Goal: Information Seeking & Learning: Learn about a topic

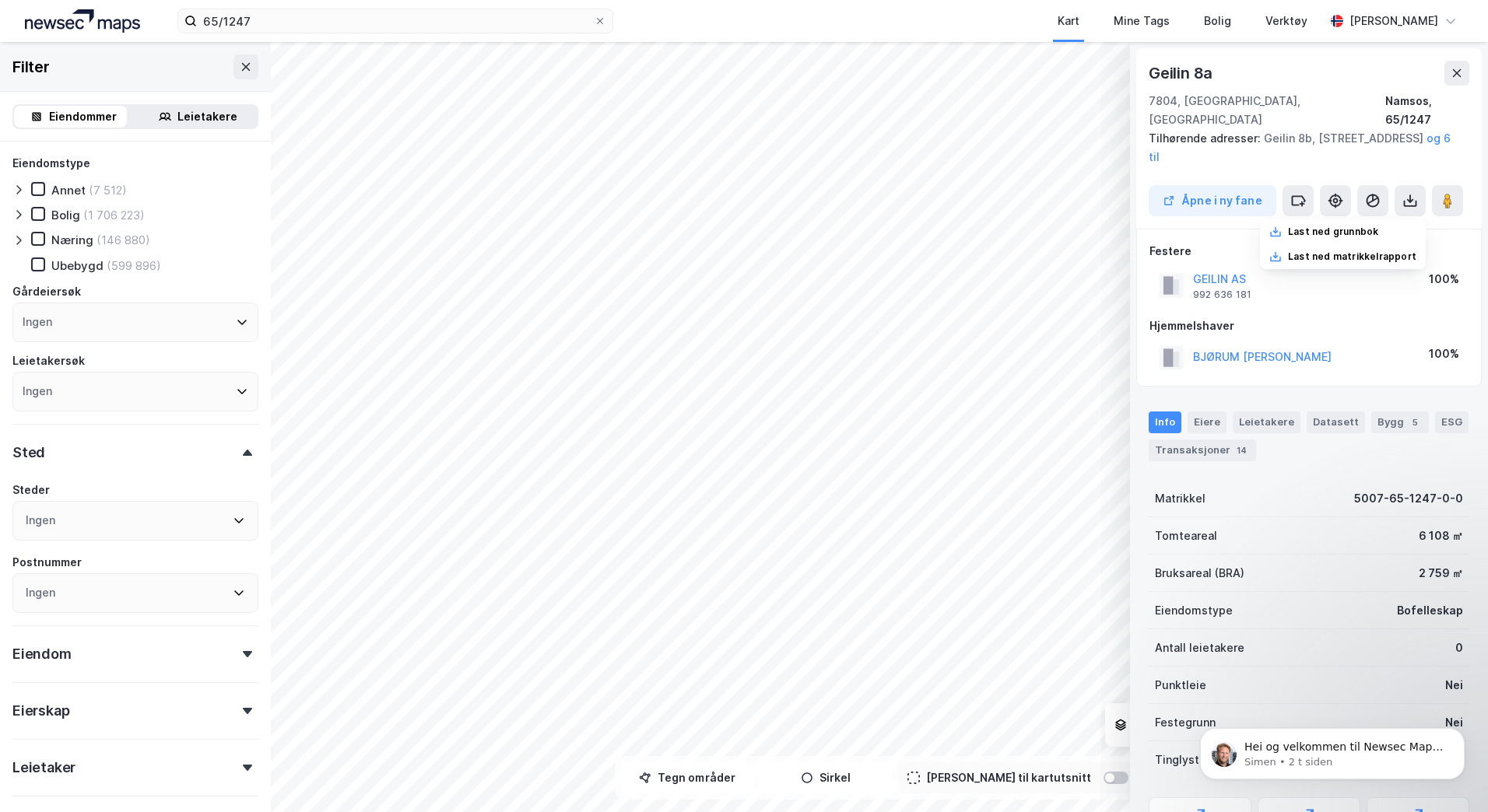
scroll to position [112, 0]
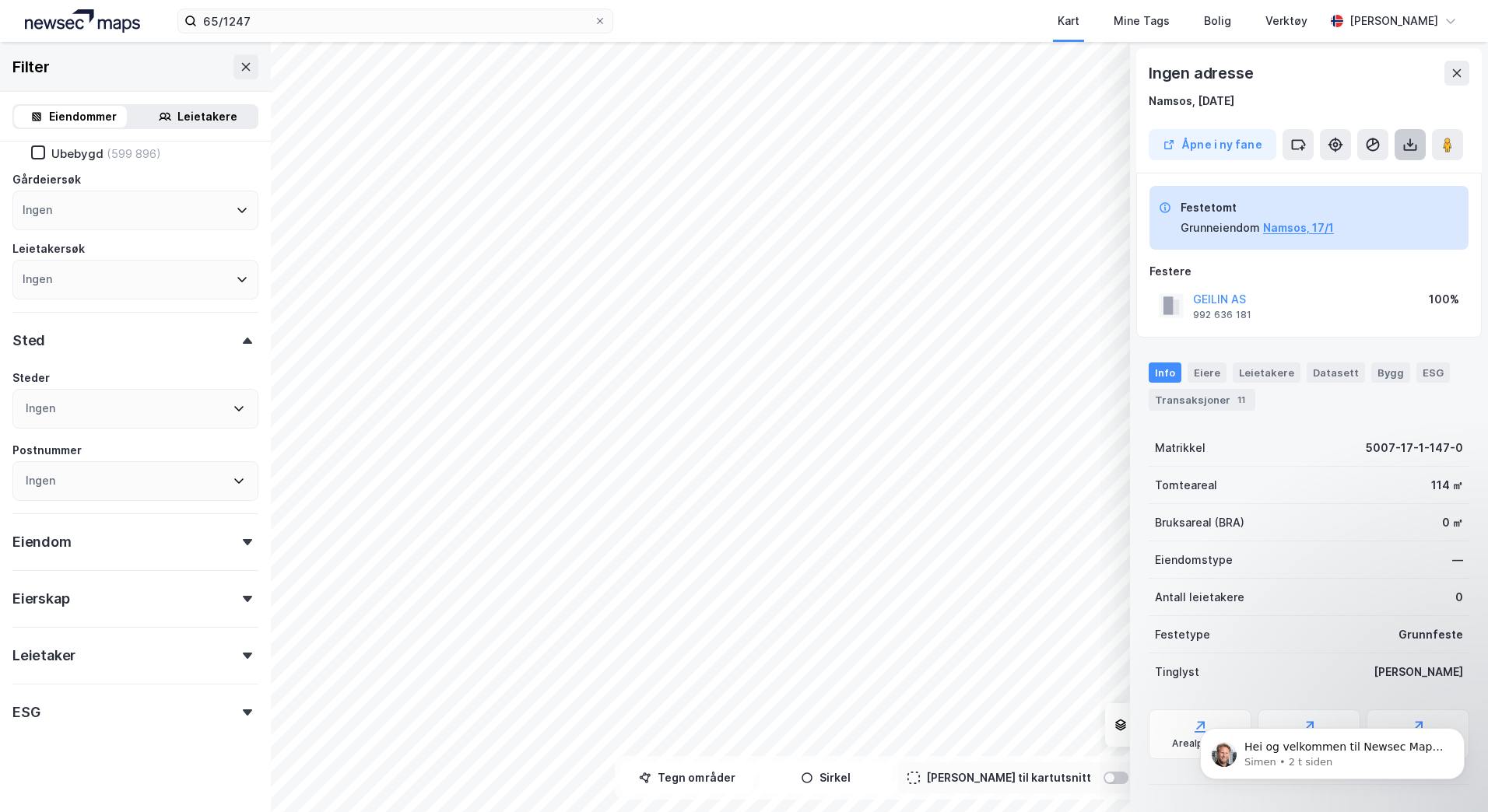
click at [1409, 139] on icon at bounding box center [1410, 144] width 15 height 15
click at [1312, 181] on div "Last ned grunnbok" at bounding box center [1333, 176] width 90 height 13
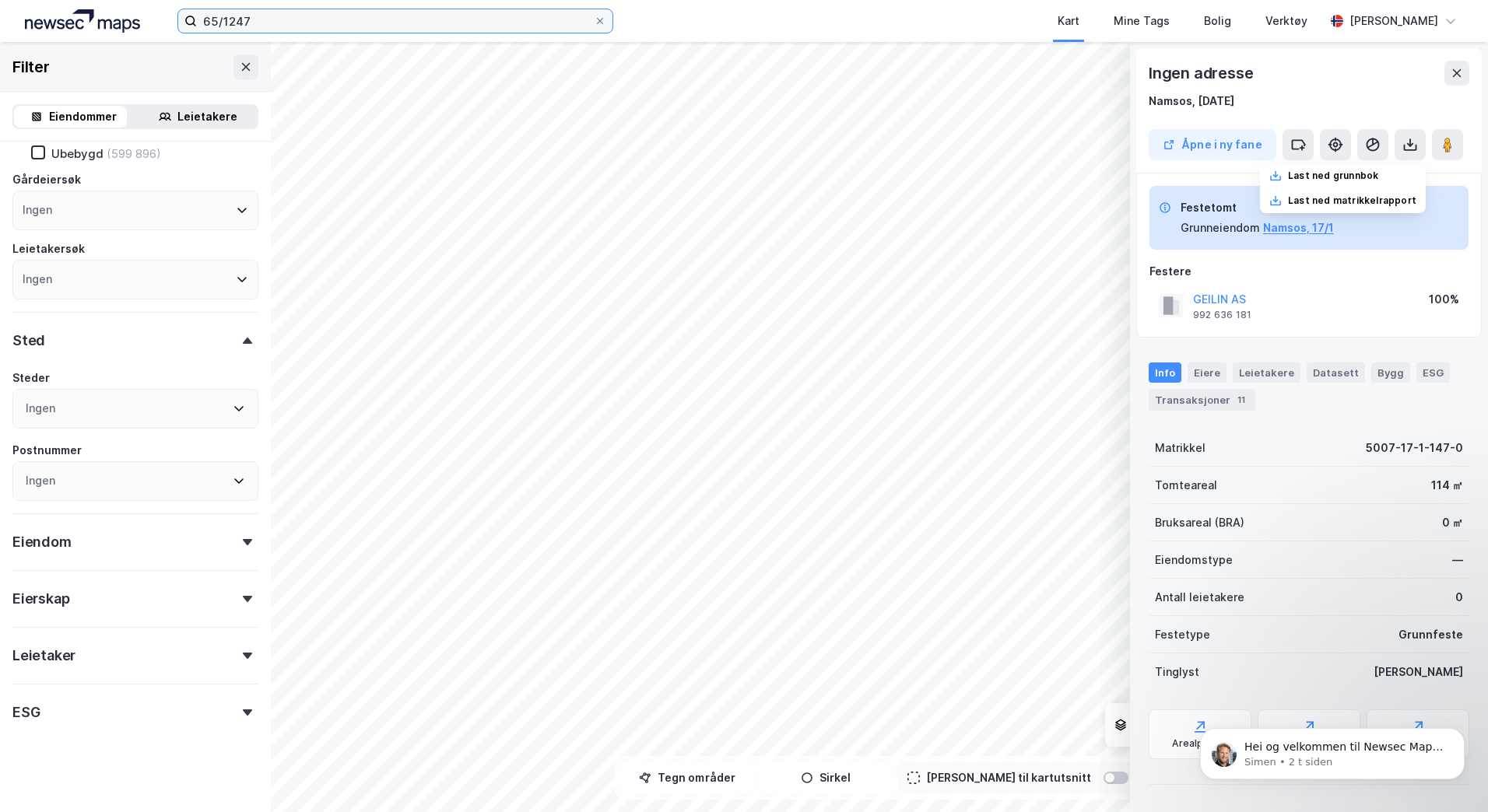
click at [259, 21] on input "65/1247" at bounding box center [395, 21] width 397 height 23
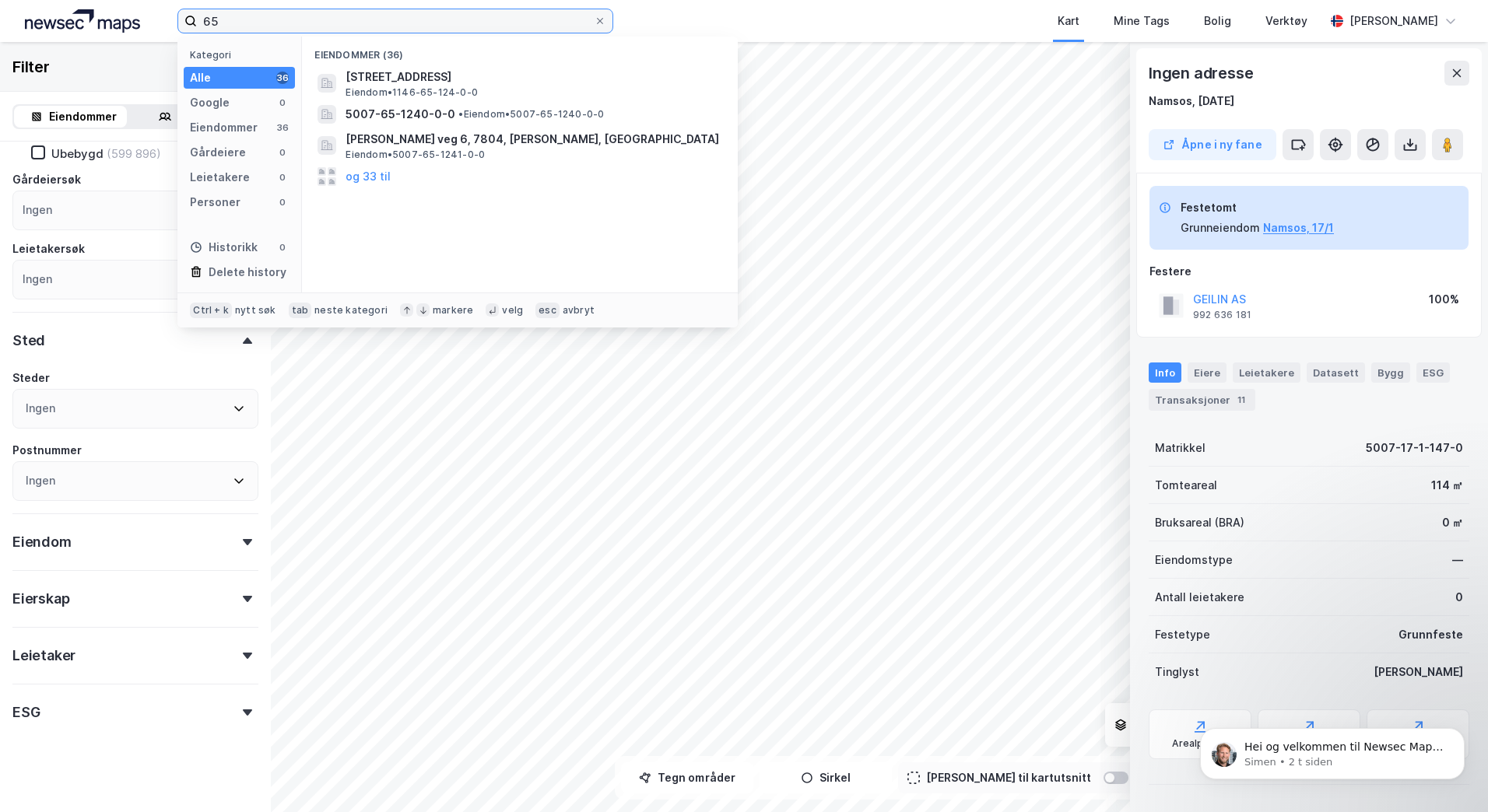
type input "6"
click at [205, 21] on input "17/1" at bounding box center [395, 21] width 397 height 23
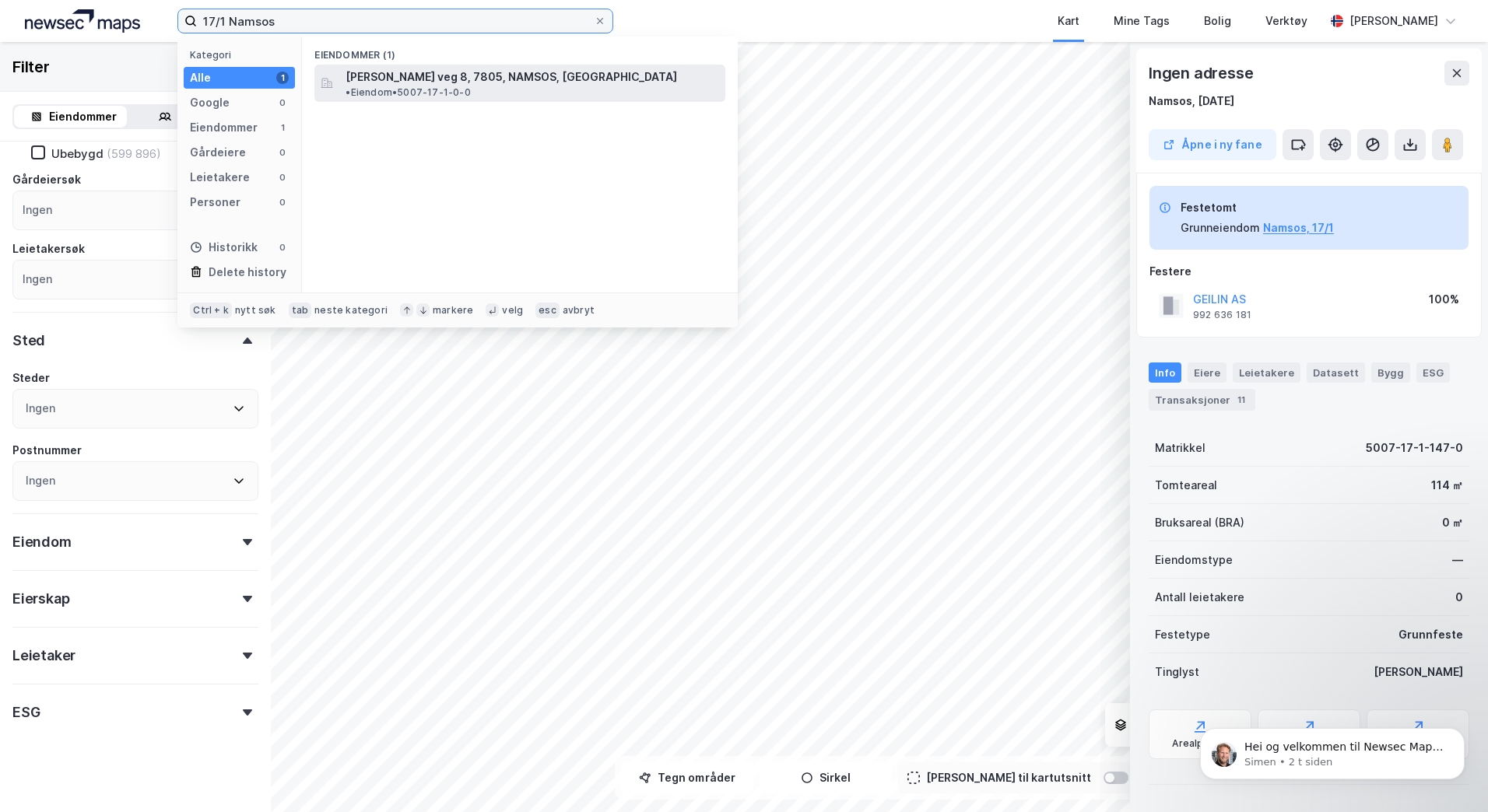
type input "17/1 Namsos"
click at [562, 78] on span "[PERSON_NAME] veg 8, 7805, NAMSOS, [GEOGRAPHIC_DATA]" at bounding box center [511, 76] width 332 height 19
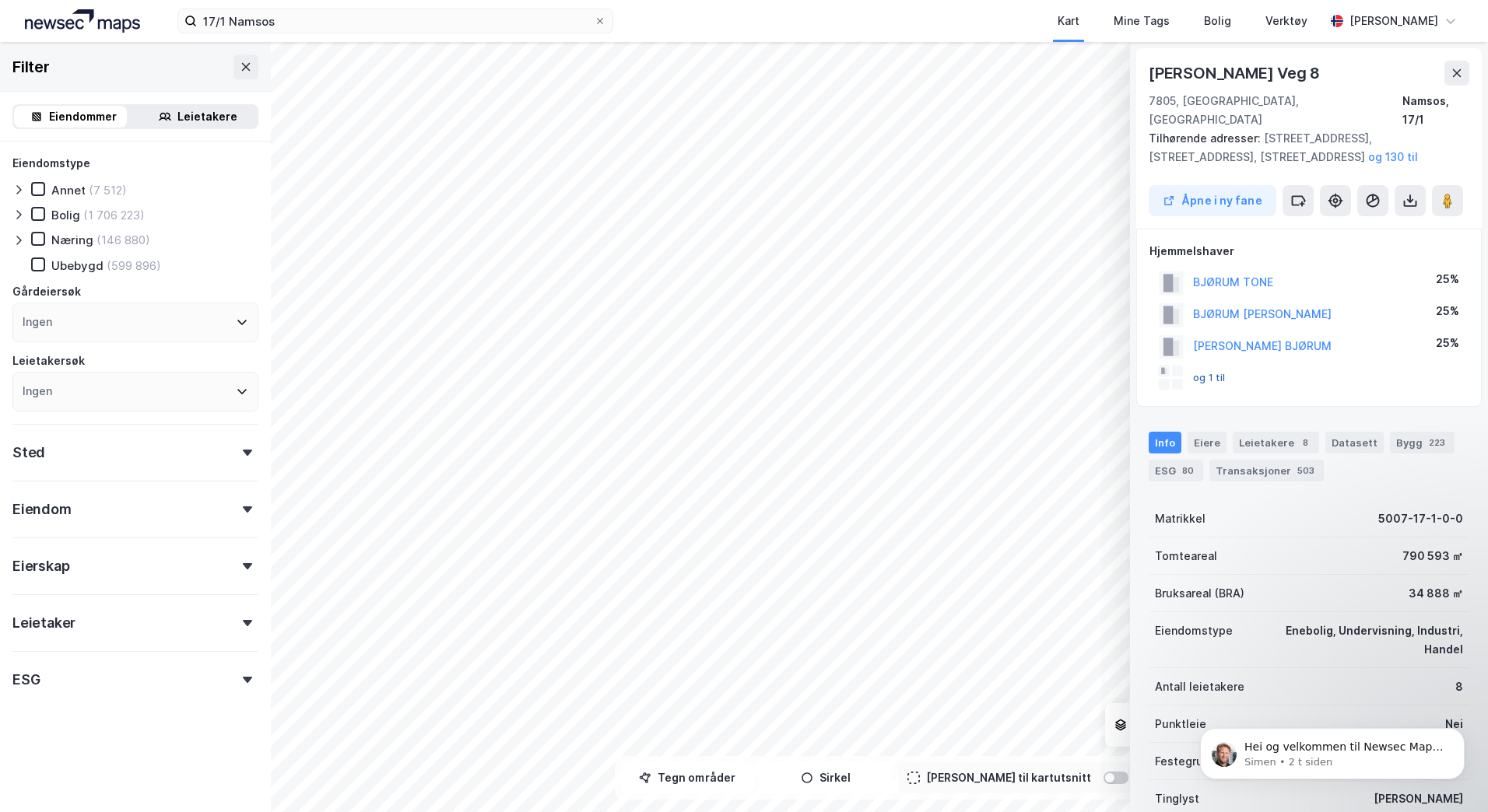
click at [0, 0] on button "og 1 til" at bounding box center [0, 0] width 0 height 0
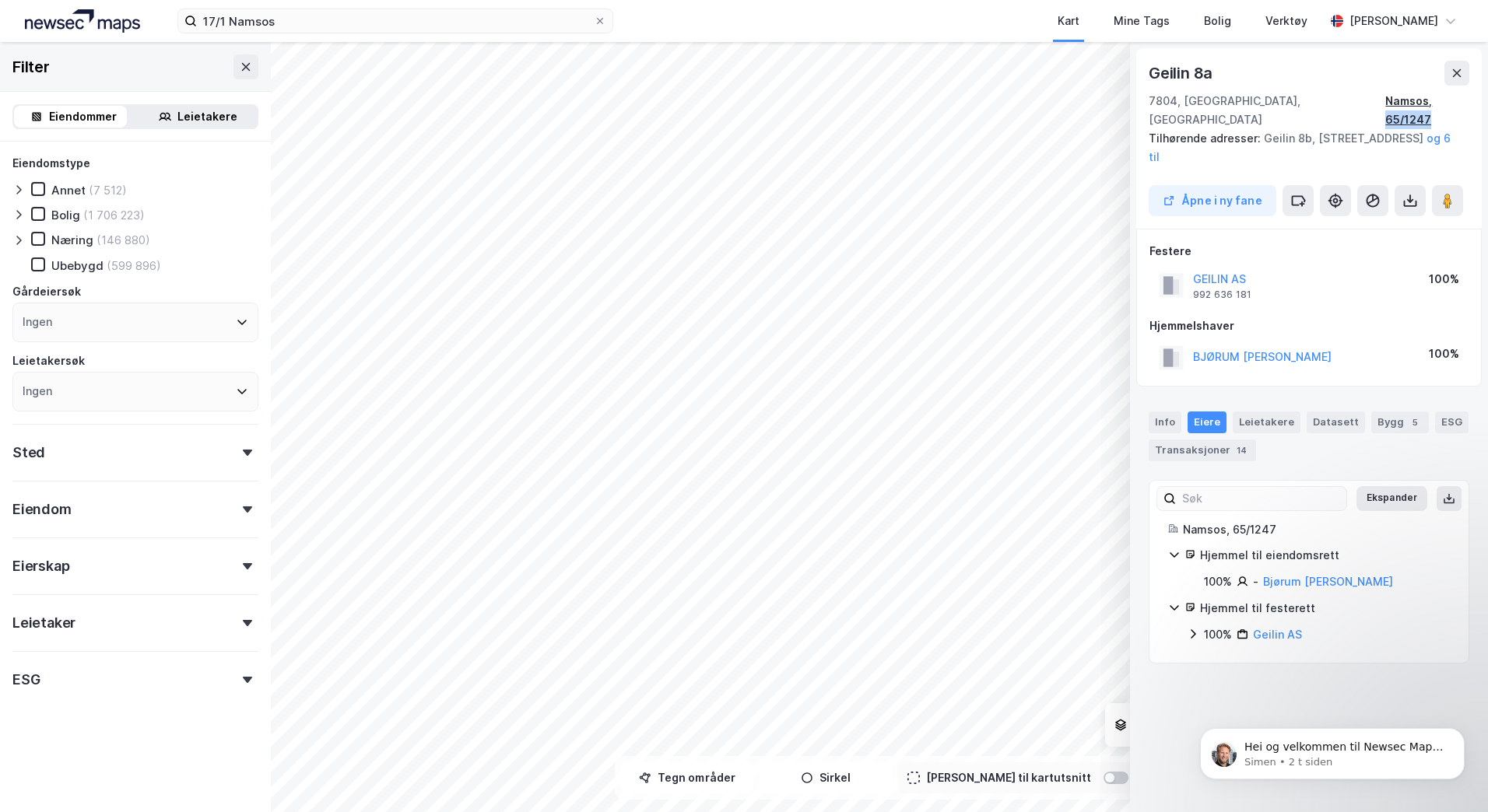
drag, startPoint x: 1475, startPoint y: 103, endPoint x: 1429, endPoint y: 106, distance: 46.1
click at [1429, 106] on div "[STREET_ADDRESS], [GEOGRAPHIC_DATA] [GEOGRAPHIC_DATA], 65/1247 Tilhørende adres…" at bounding box center [1309, 138] width 346 height 181
copy div "65/1247"
click at [1449, 69] on button at bounding box center [1457, 74] width 25 height 25
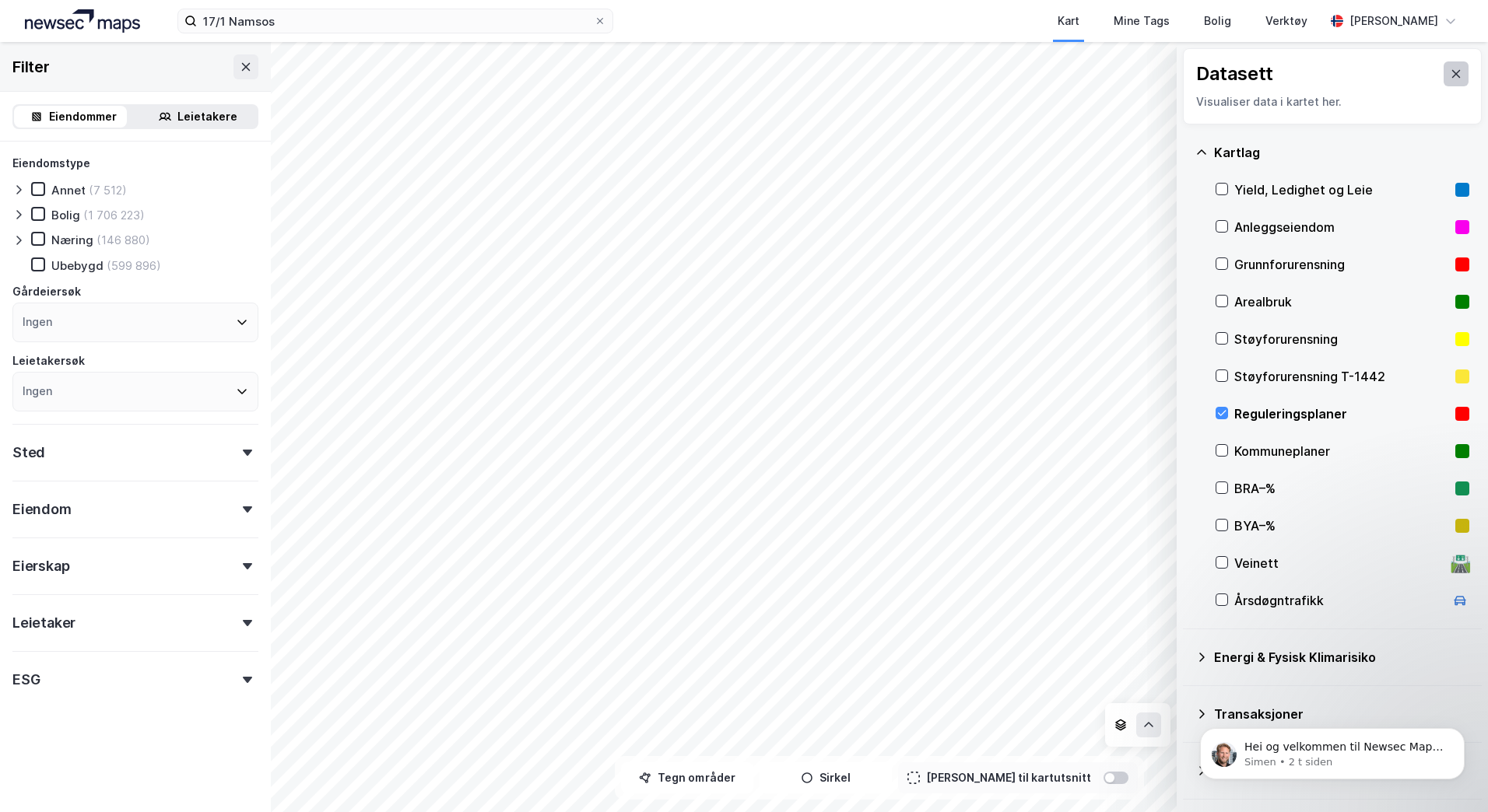
click at [1450, 78] on icon at bounding box center [1457, 74] width 13 height 13
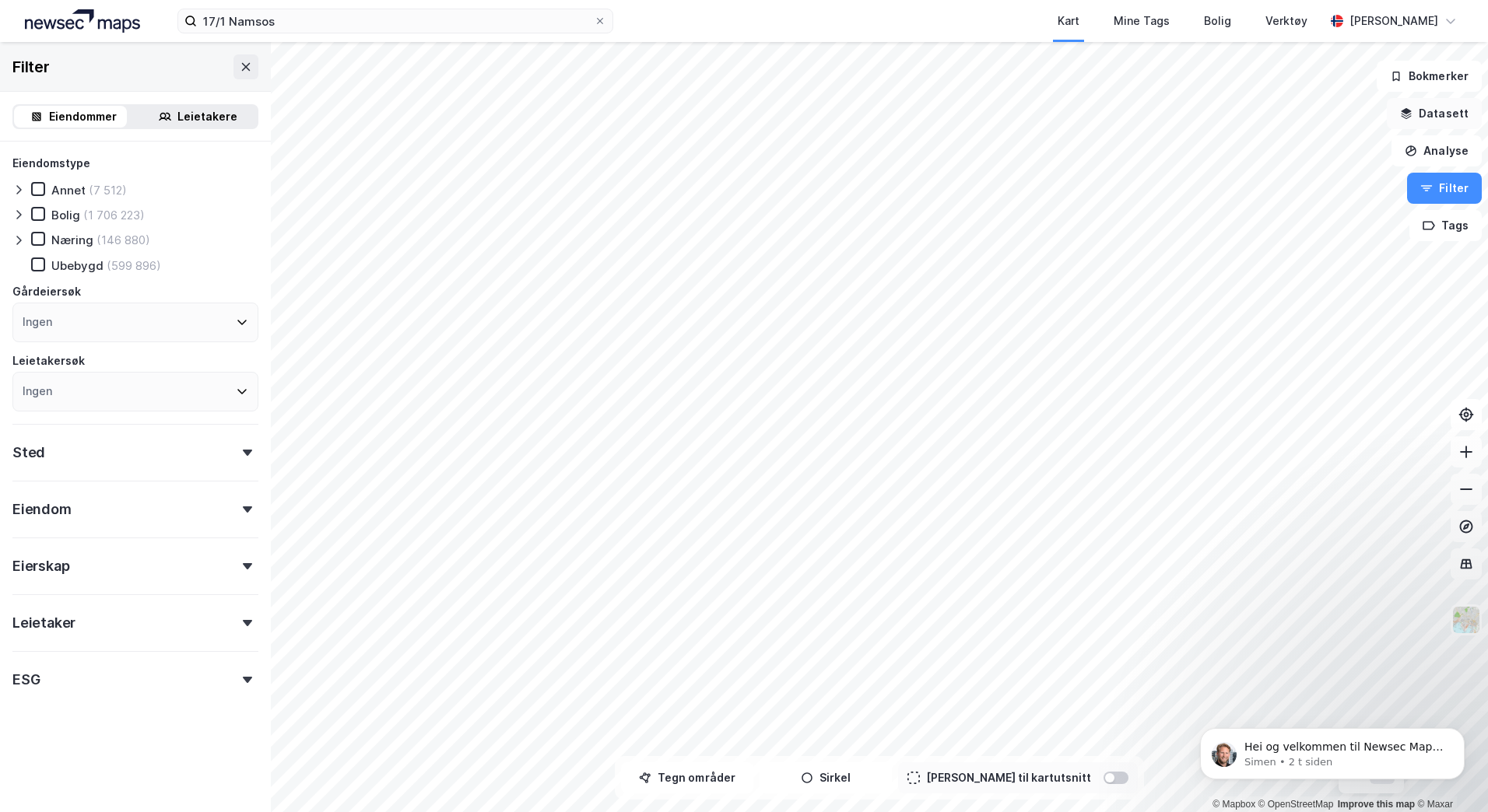
click at [1440, 120] on button "Datasett" at bounding box center [1435, 113] width 95 height 31
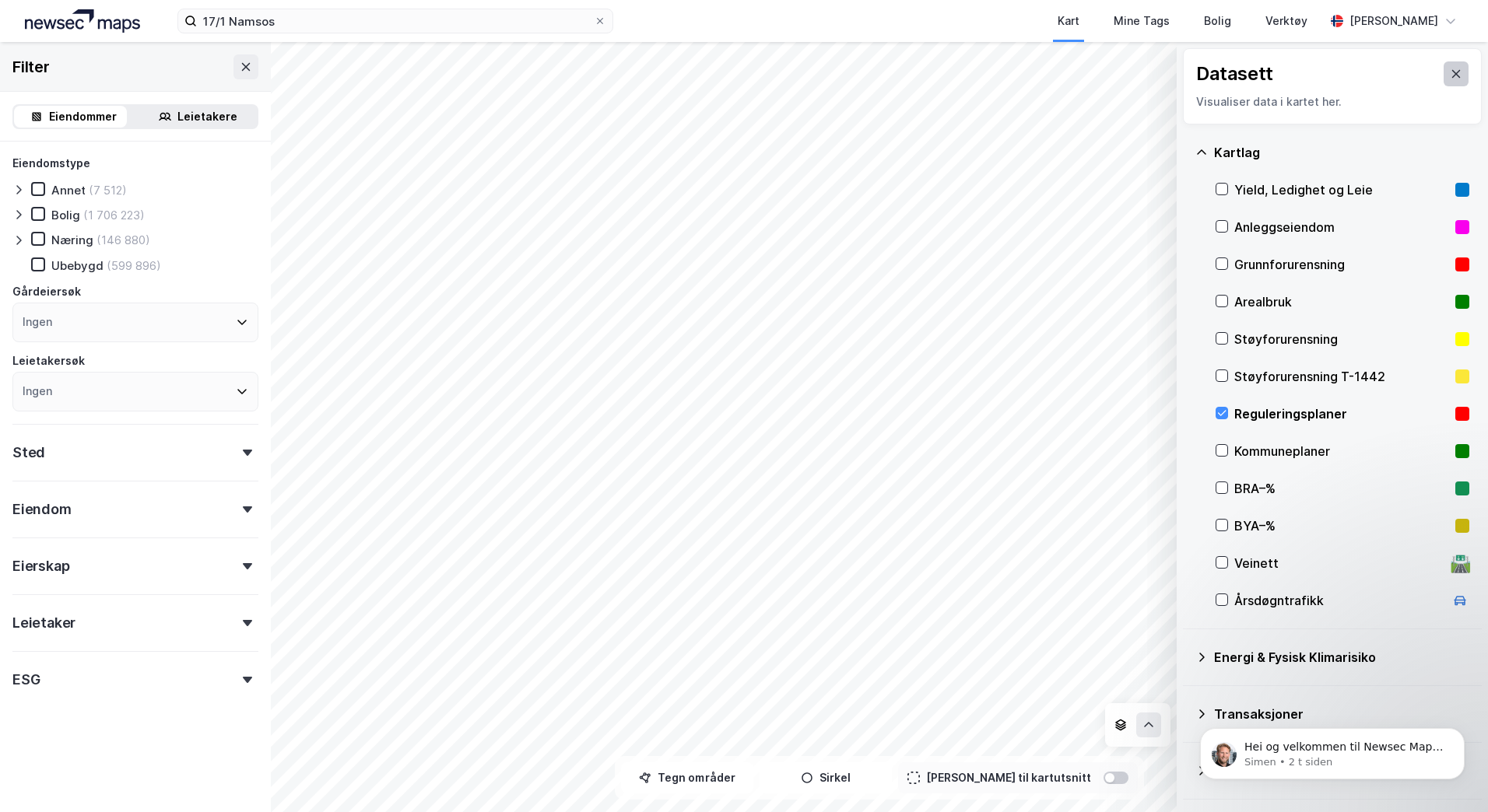
click at [1452, 75] on icon at bounding box center [1457, 74] width 9 height 8
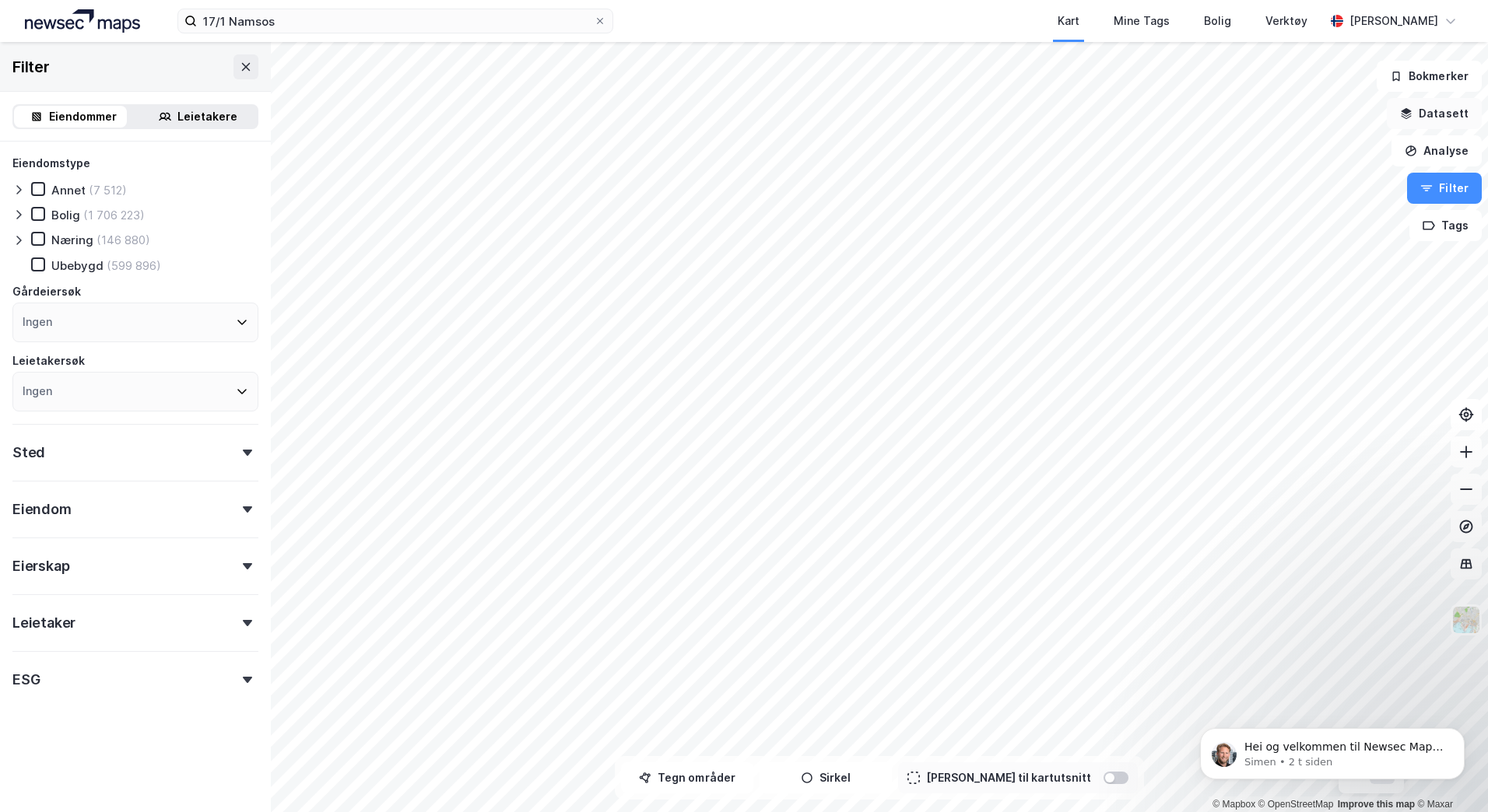
click at [1451, 120] on button "Datasett" at bounding box center [1435, 113] width 95 height 31
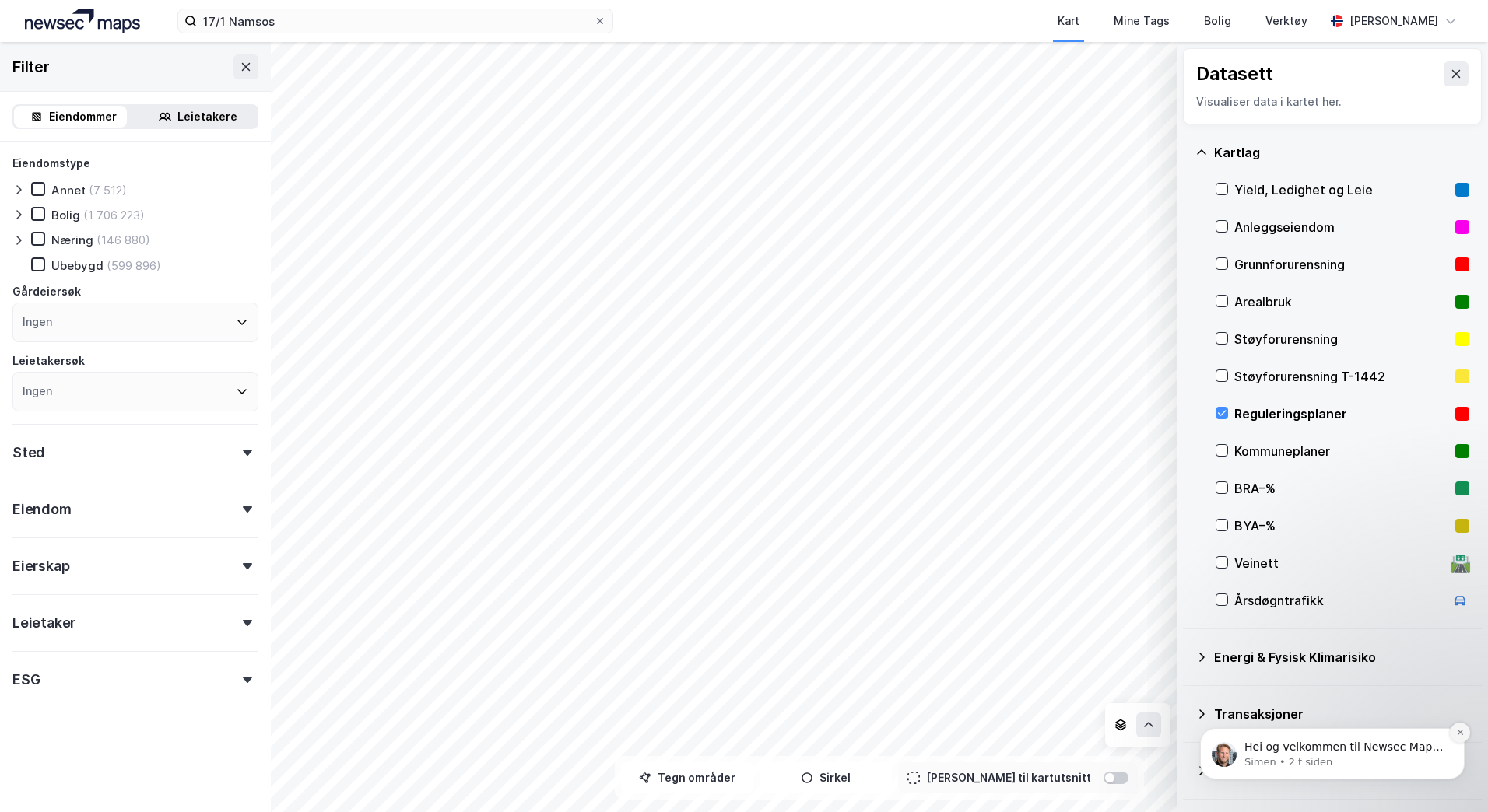
click at [1464, 734] on icon "Dismiss notification" at bounding box center [1461, 733] width 9 height 9
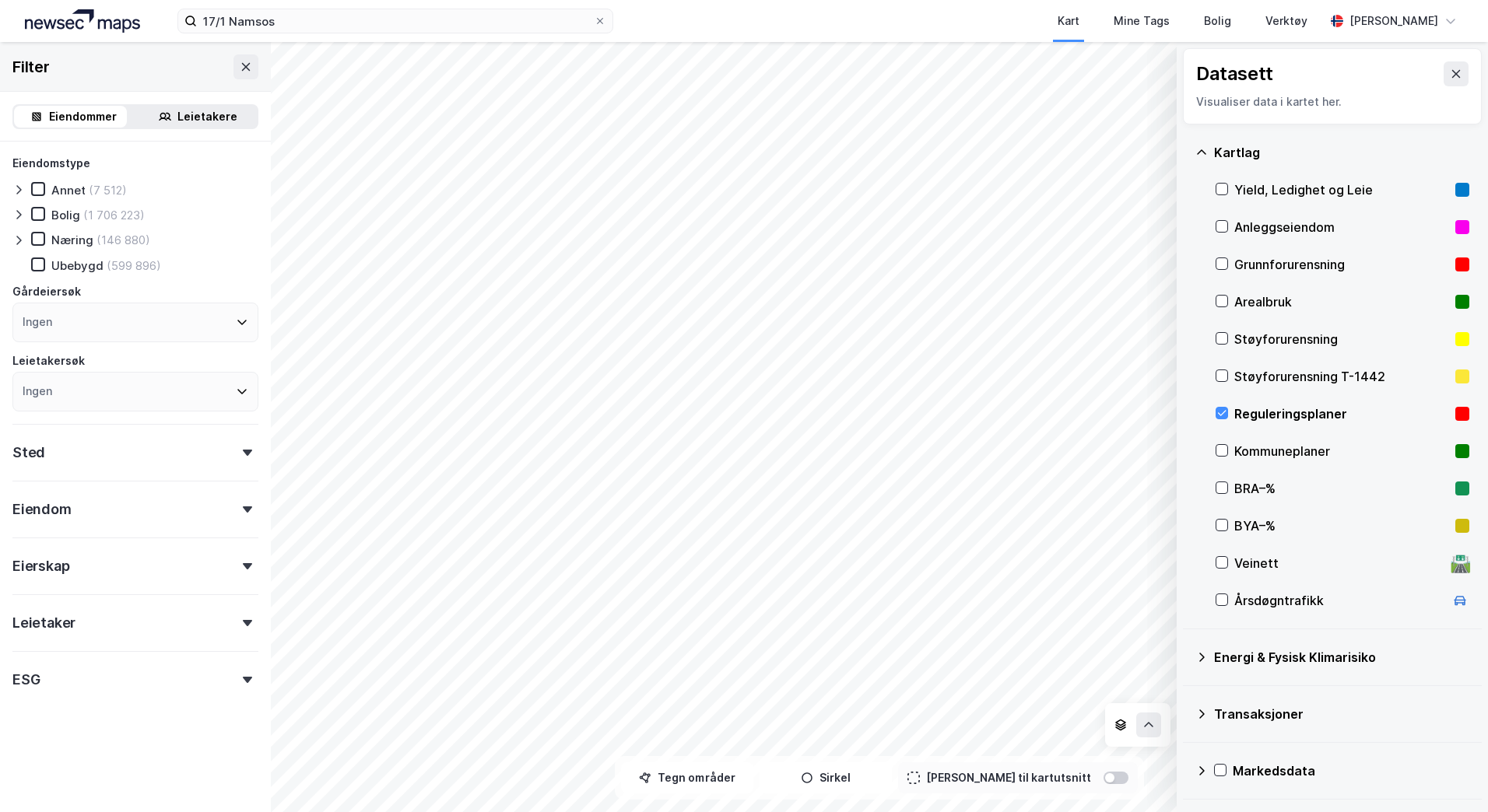
click at [243, 510] on icon at bounding box center [247, 509] width 9 height 6
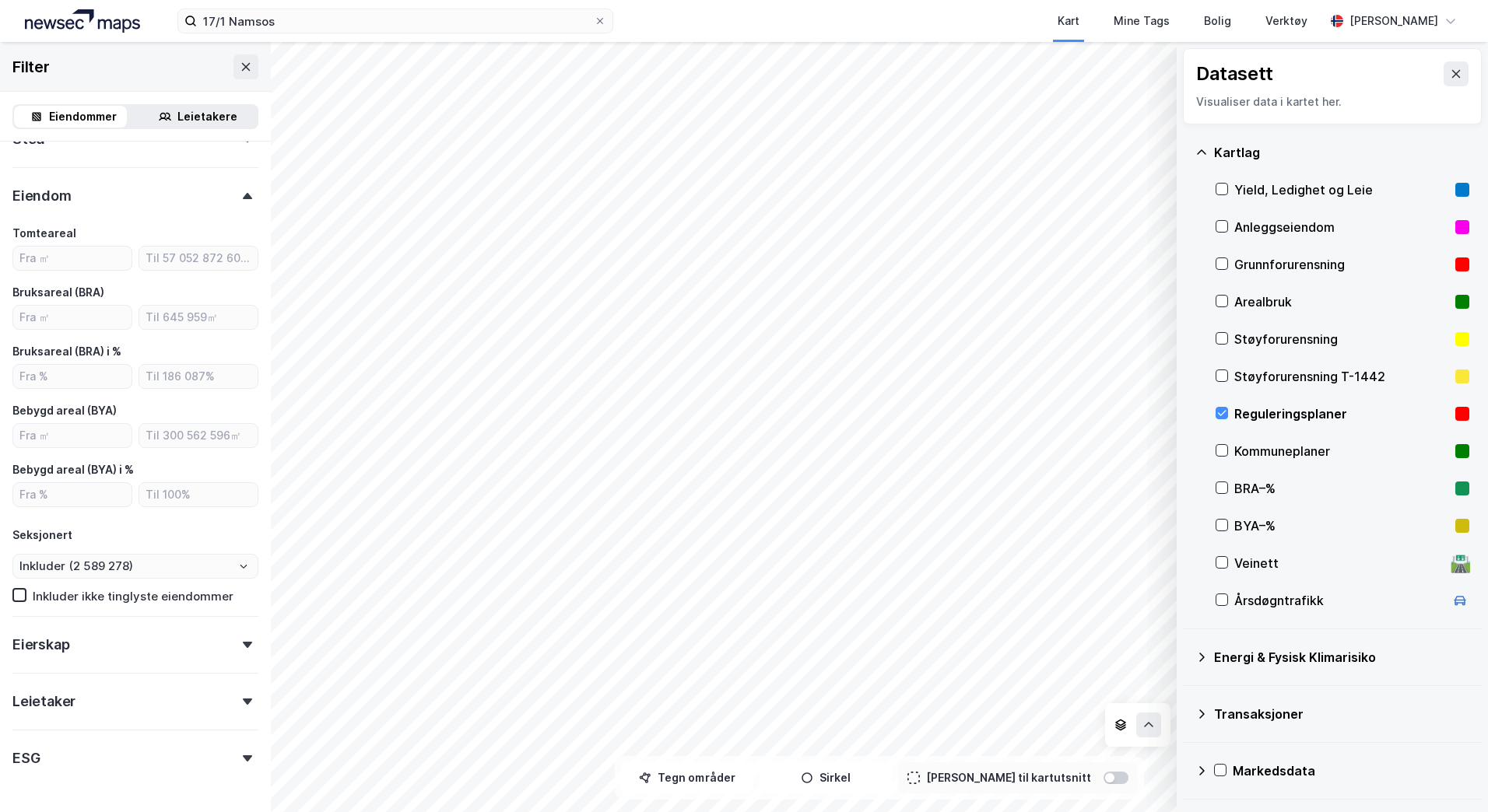
scroll to position [366, 0]
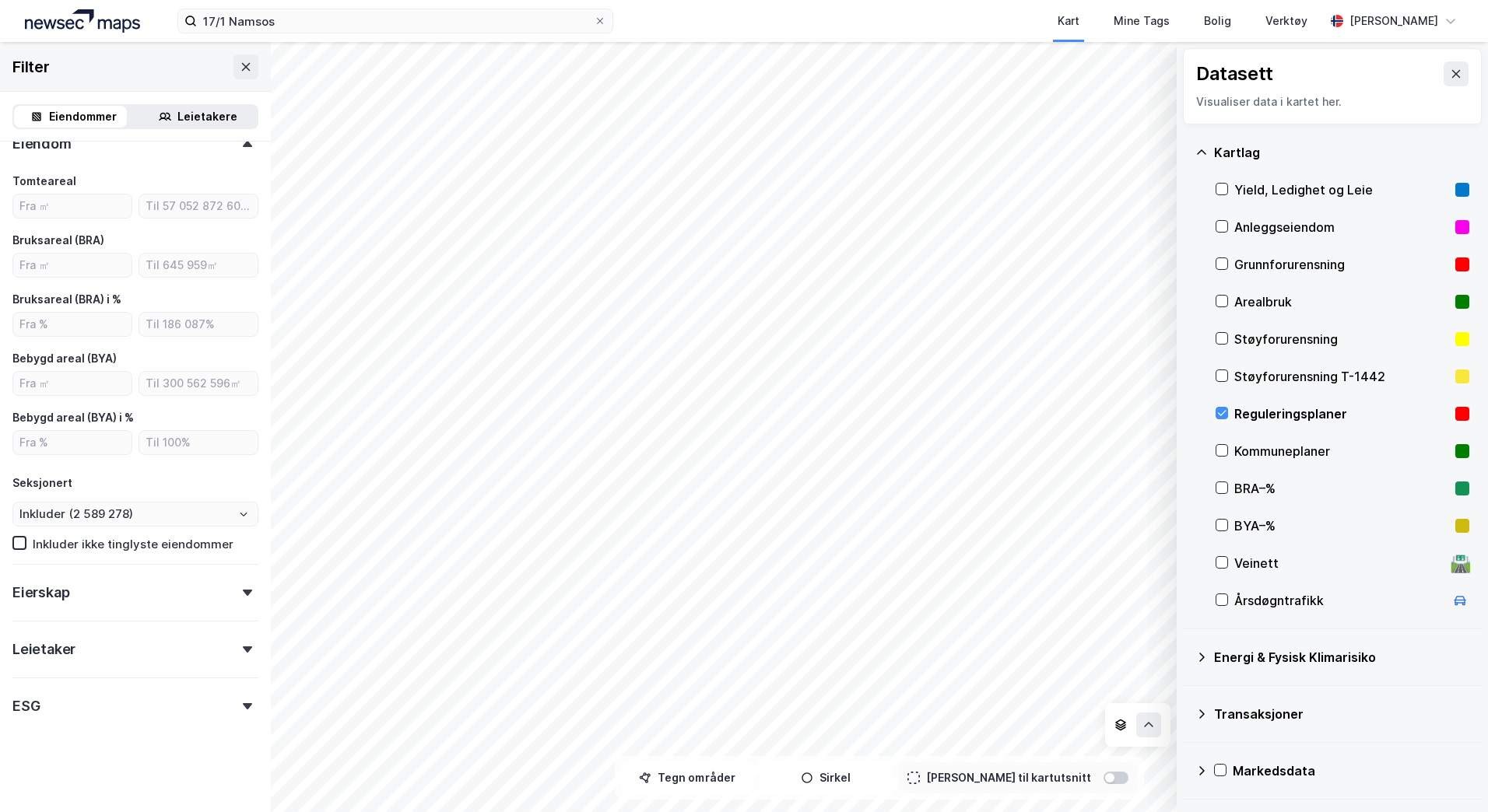
click at [243, 590] on icon at bounding box center [247, 593] width 9 height 6
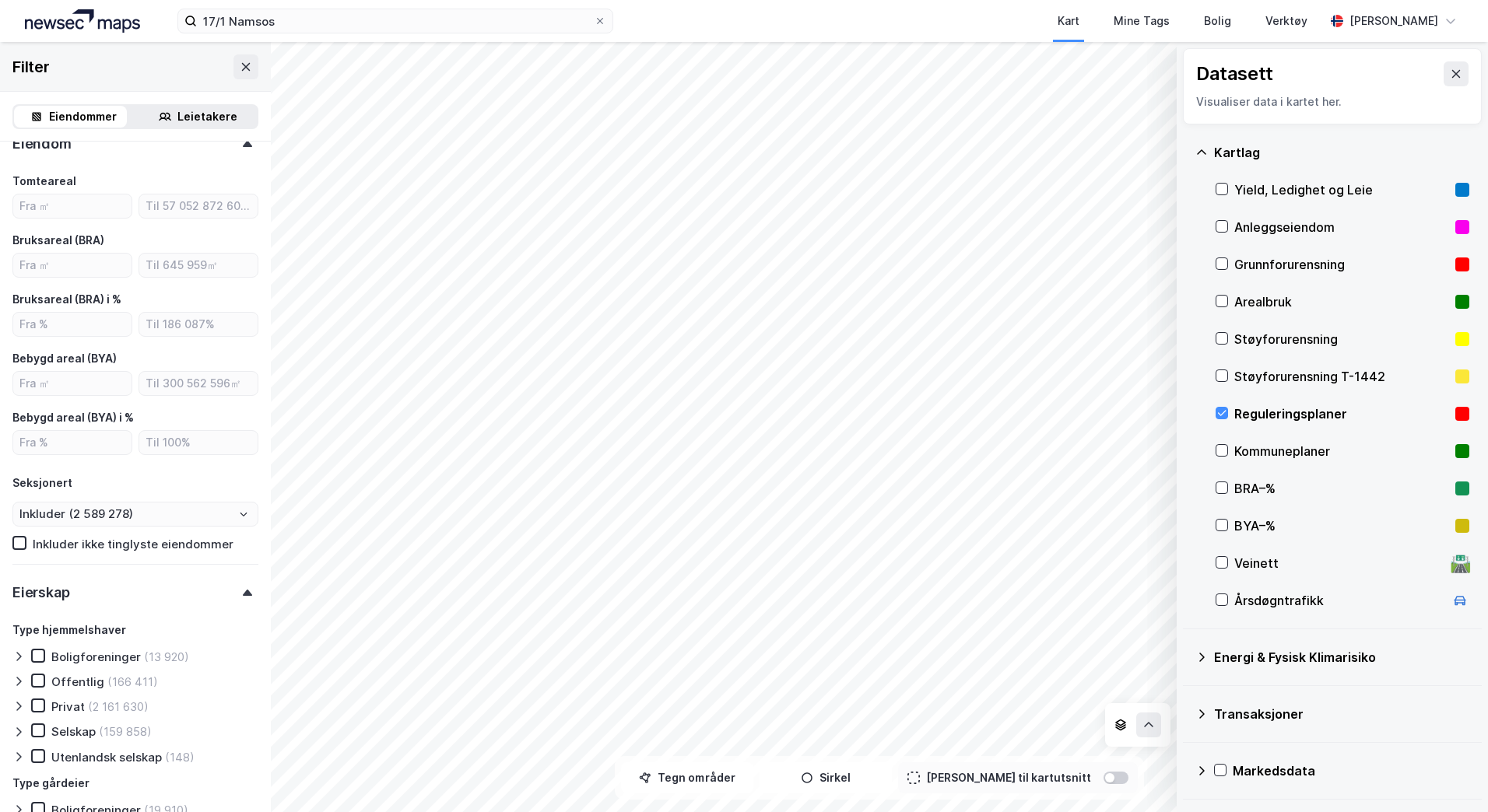
scroll to position [675, 0]
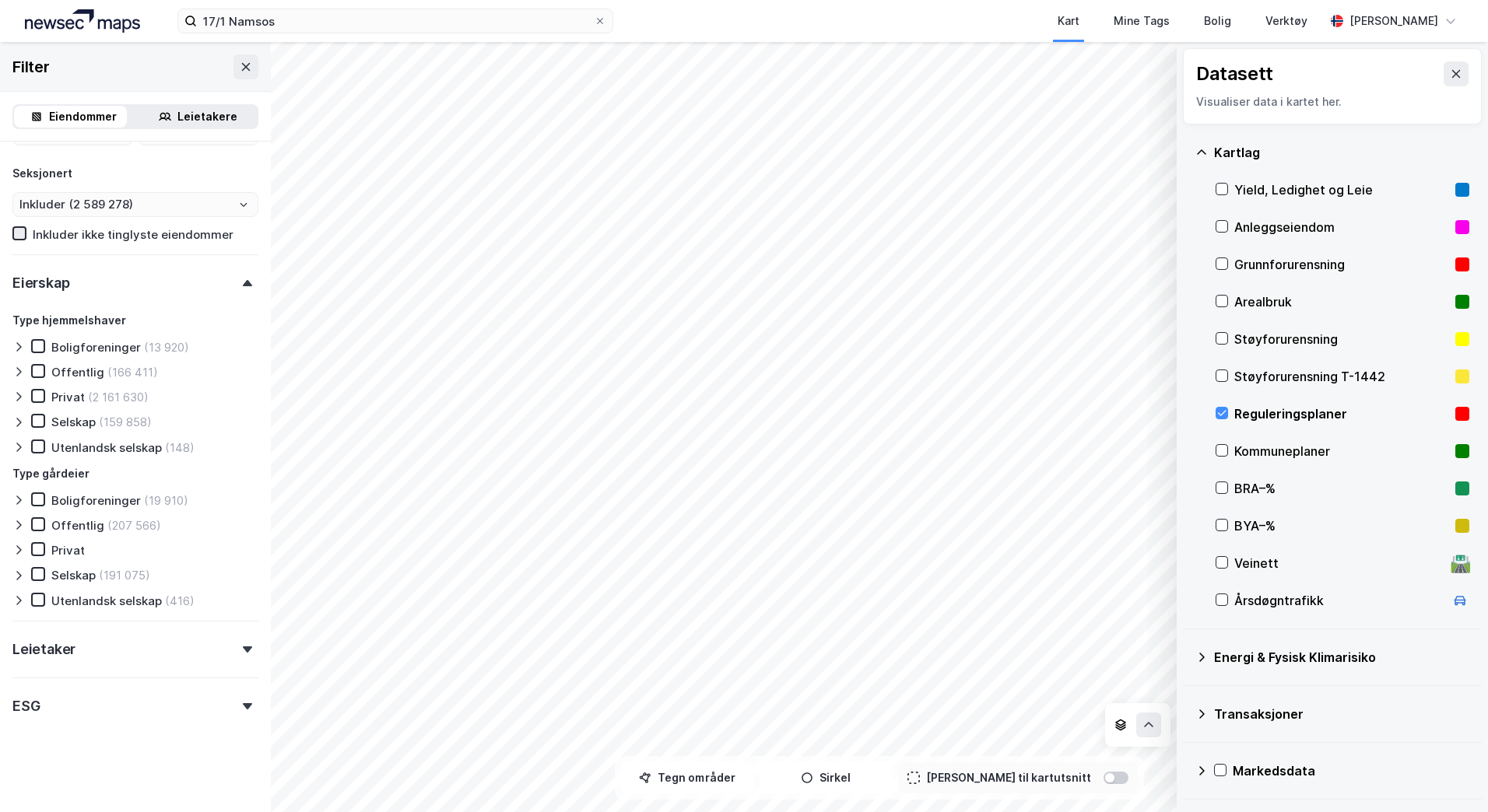
click at [21, 230] on icon at bounding box center [20, 234] width 11 height 11
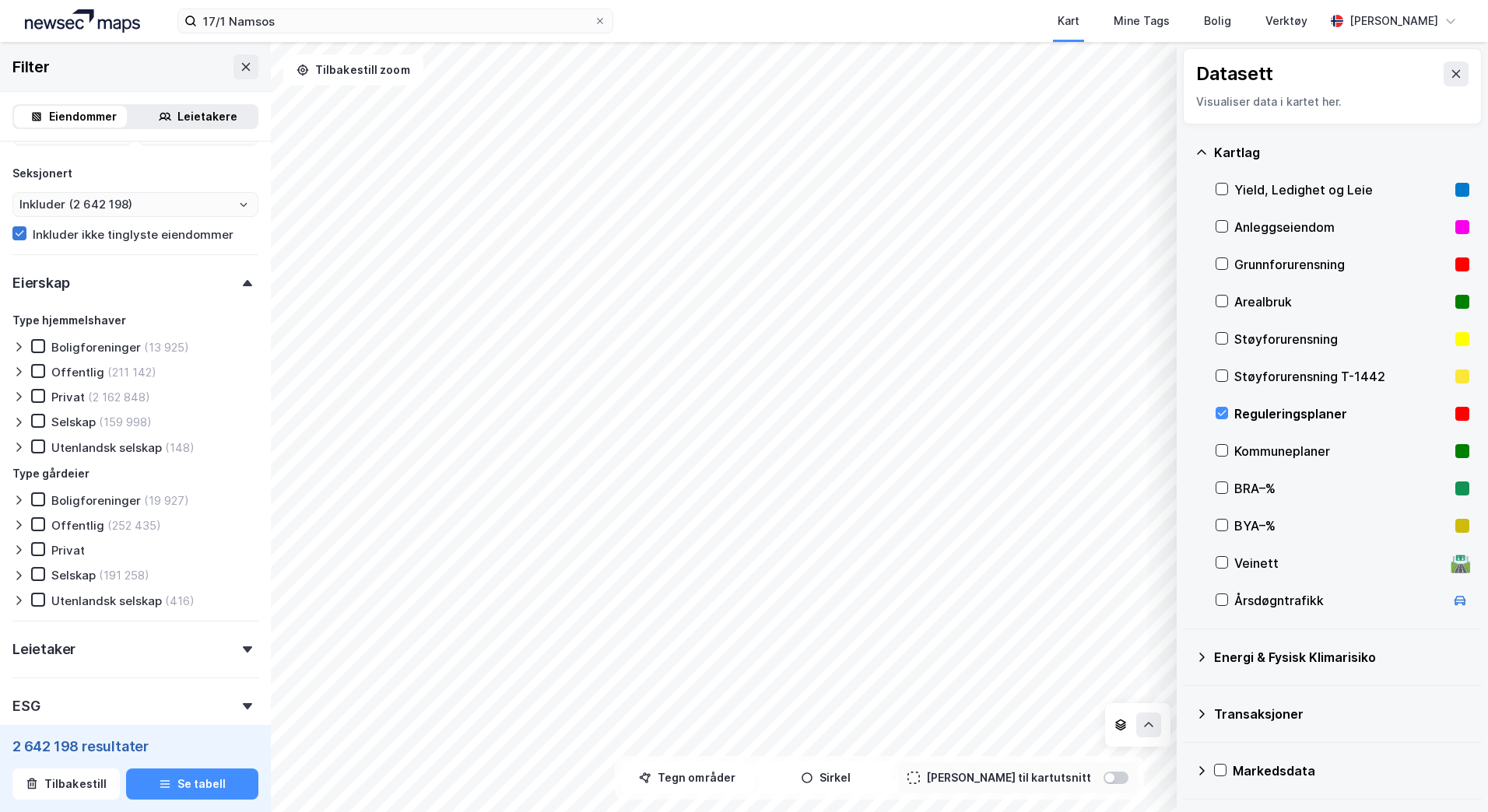
click at [15, 234] on icon at bounding box center [20, 234] width 11 height 11
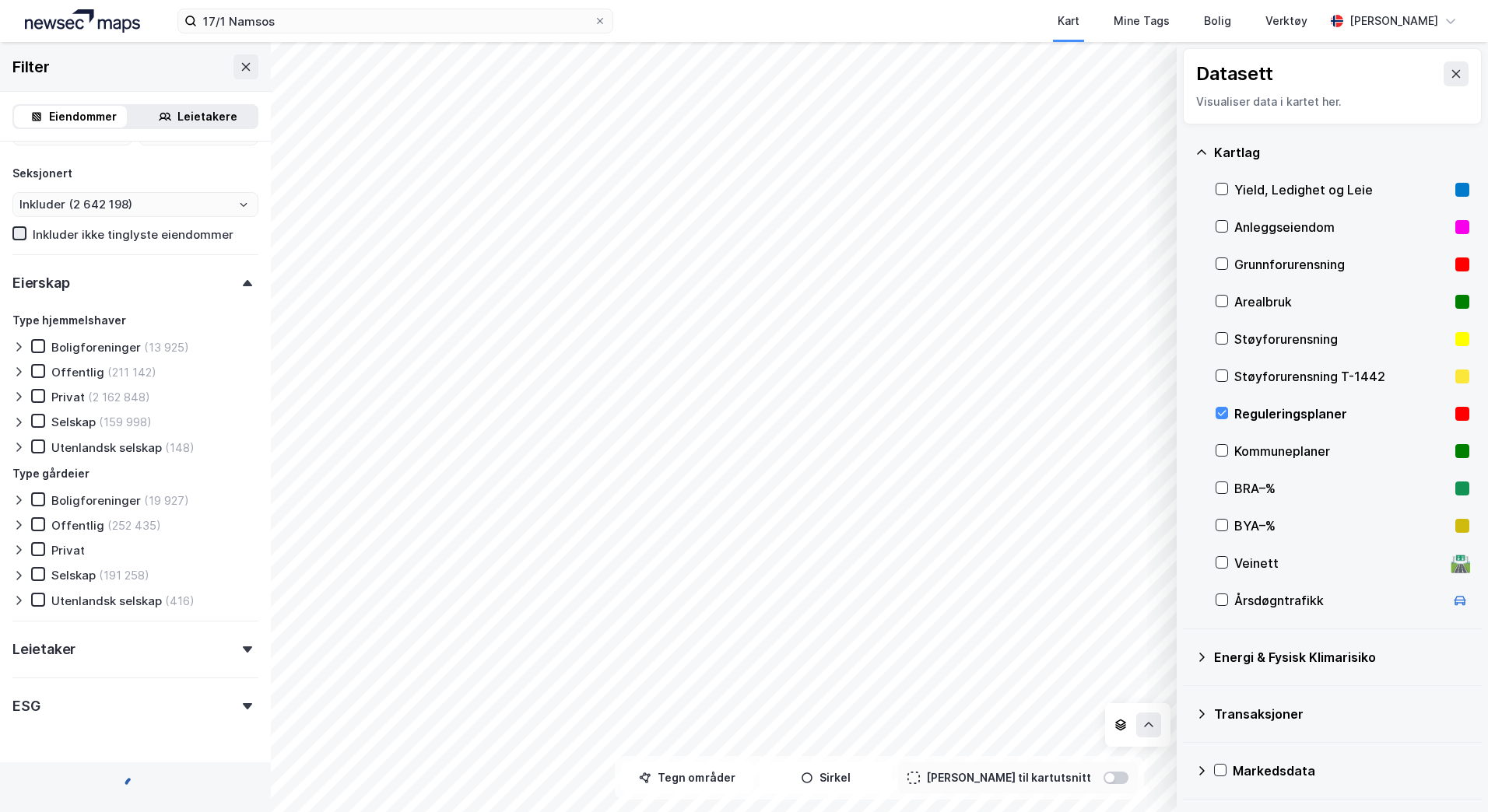
type input "Inkluder (2 589 278)"
click at [240, 72] on icon at bounding box center [246, 67] width 13 height 13
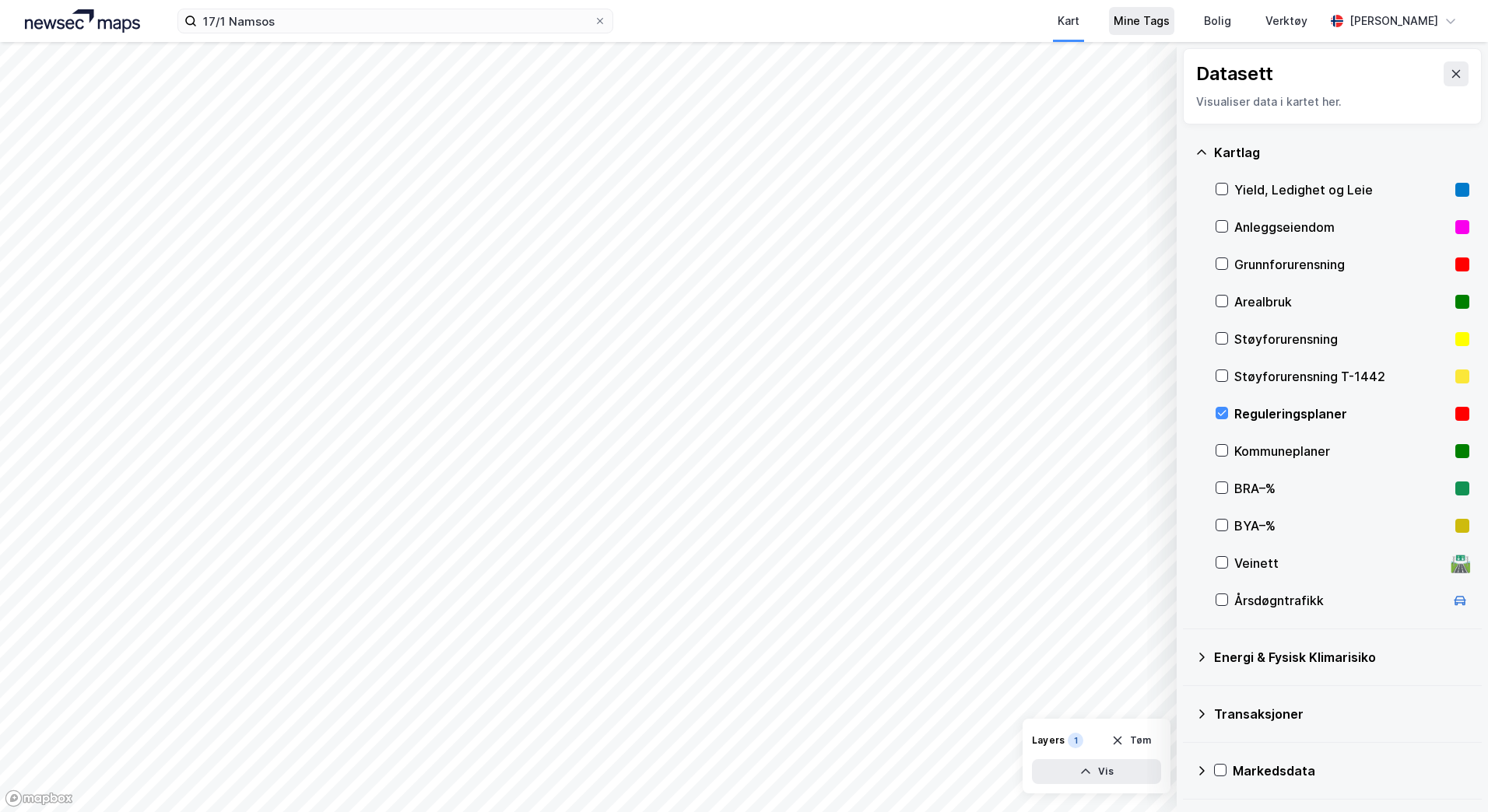
click at [1170, 22] on div "Mine Tags" at bounding box center [1142, 21] width 56 height 19
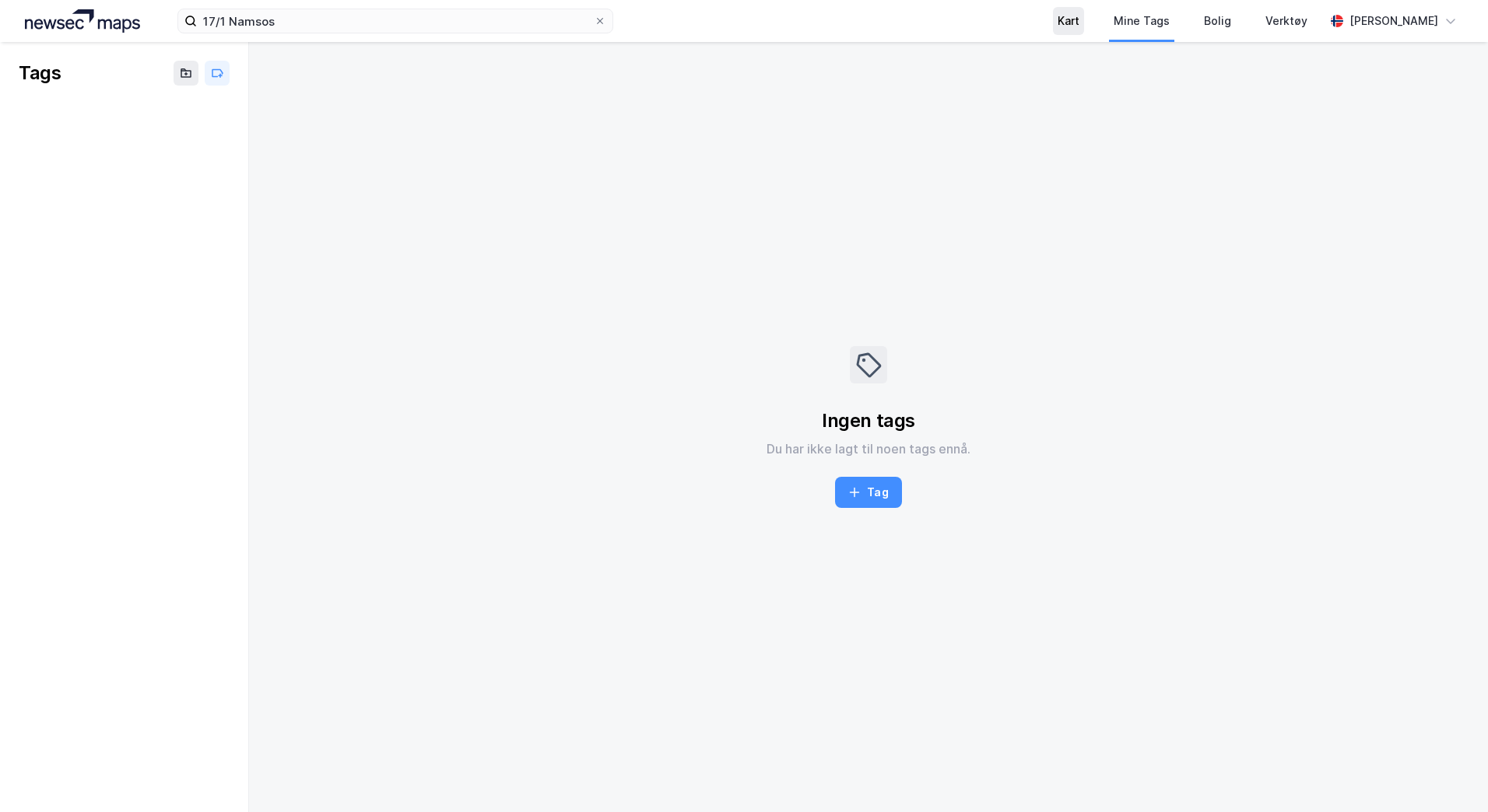
click at [1079, 24] on div "Kart" at bounding box center [1068, 21] width 22 height 19
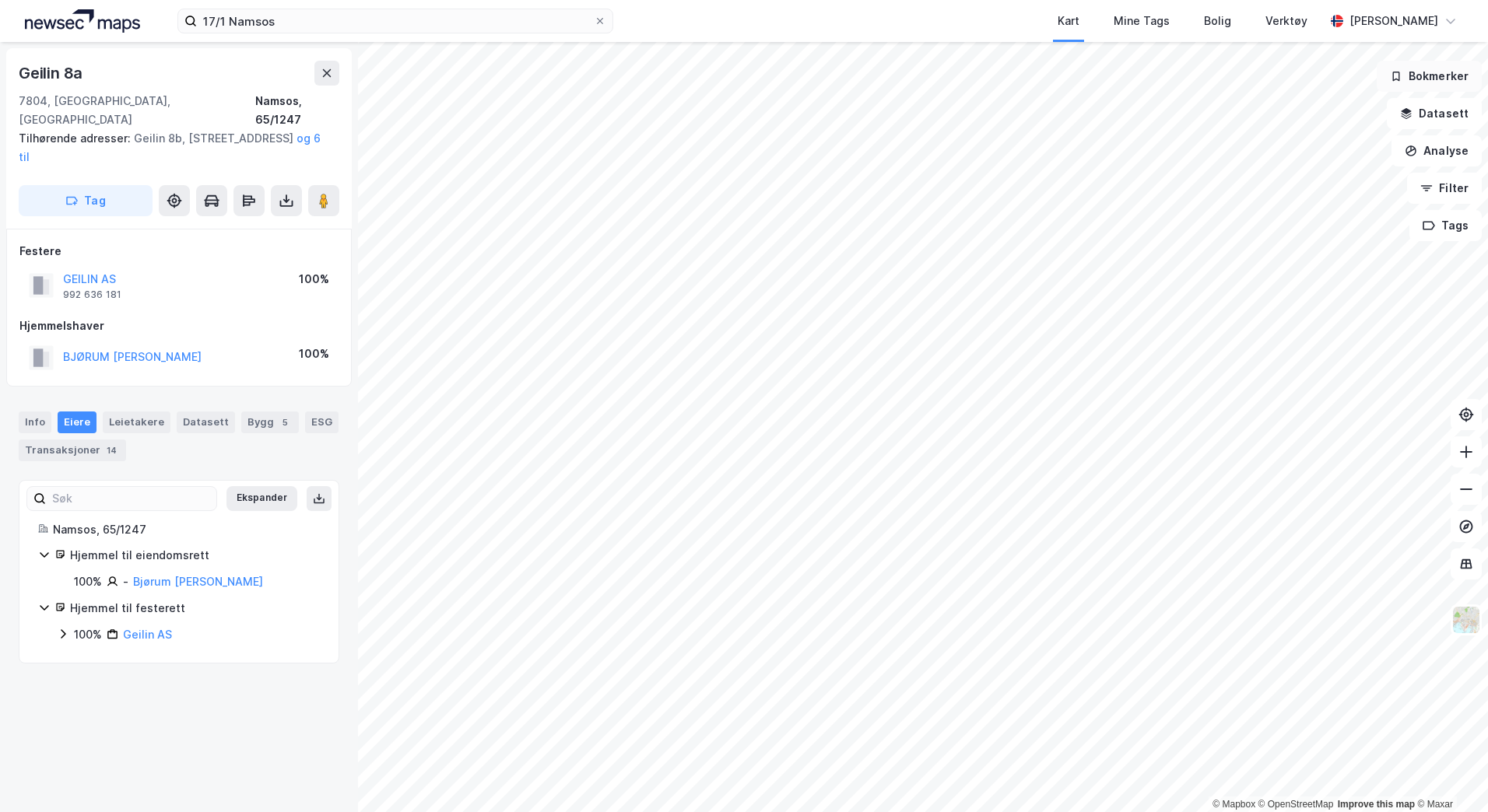
click at [1457, 73] on button "Bokmerker" at bounding box center [1429, 76] width 105 height 31
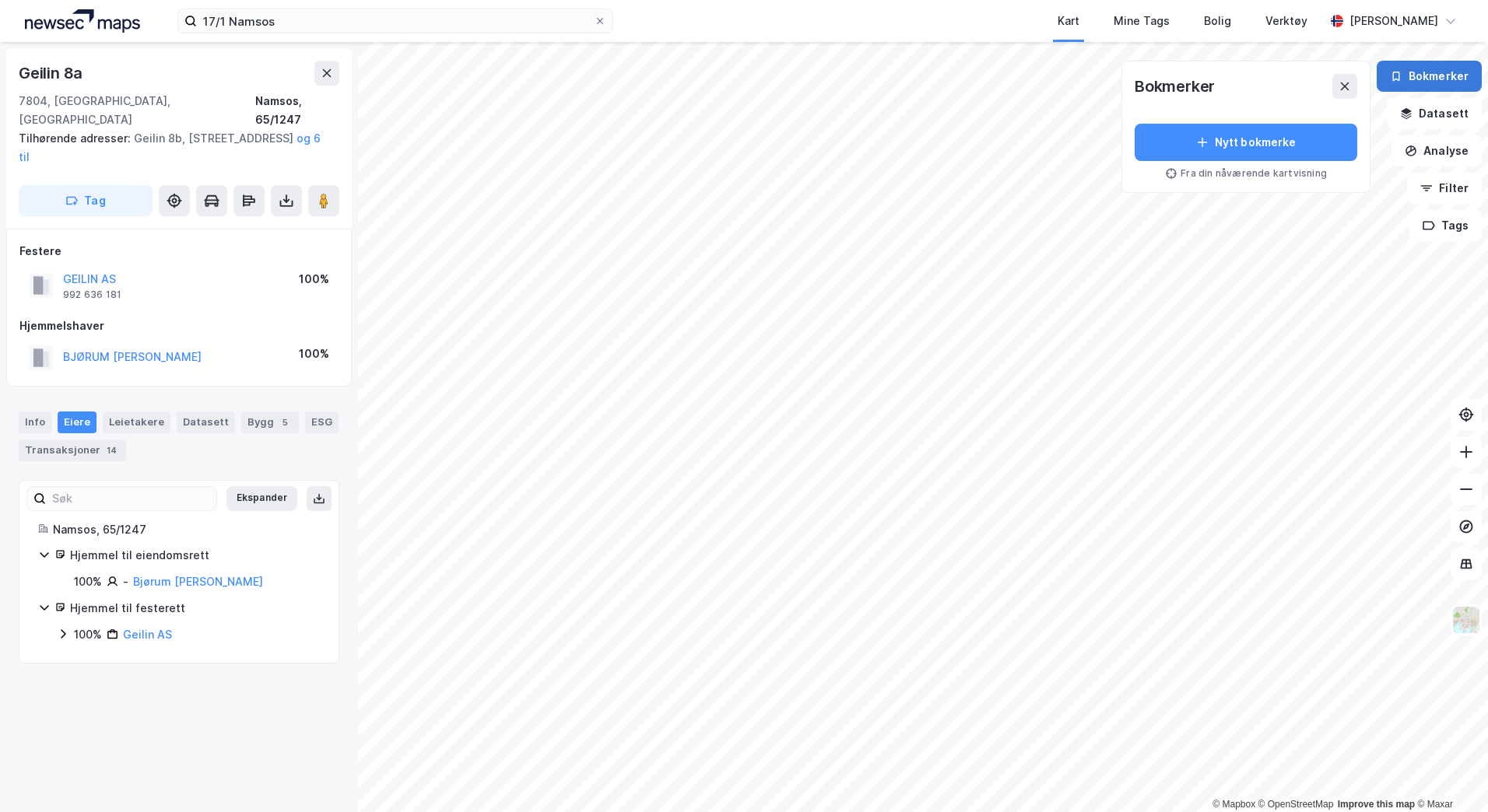
click at [1457, 73] on button "Bokmerker" at bounding box center [1429, 76] width 105 height 31
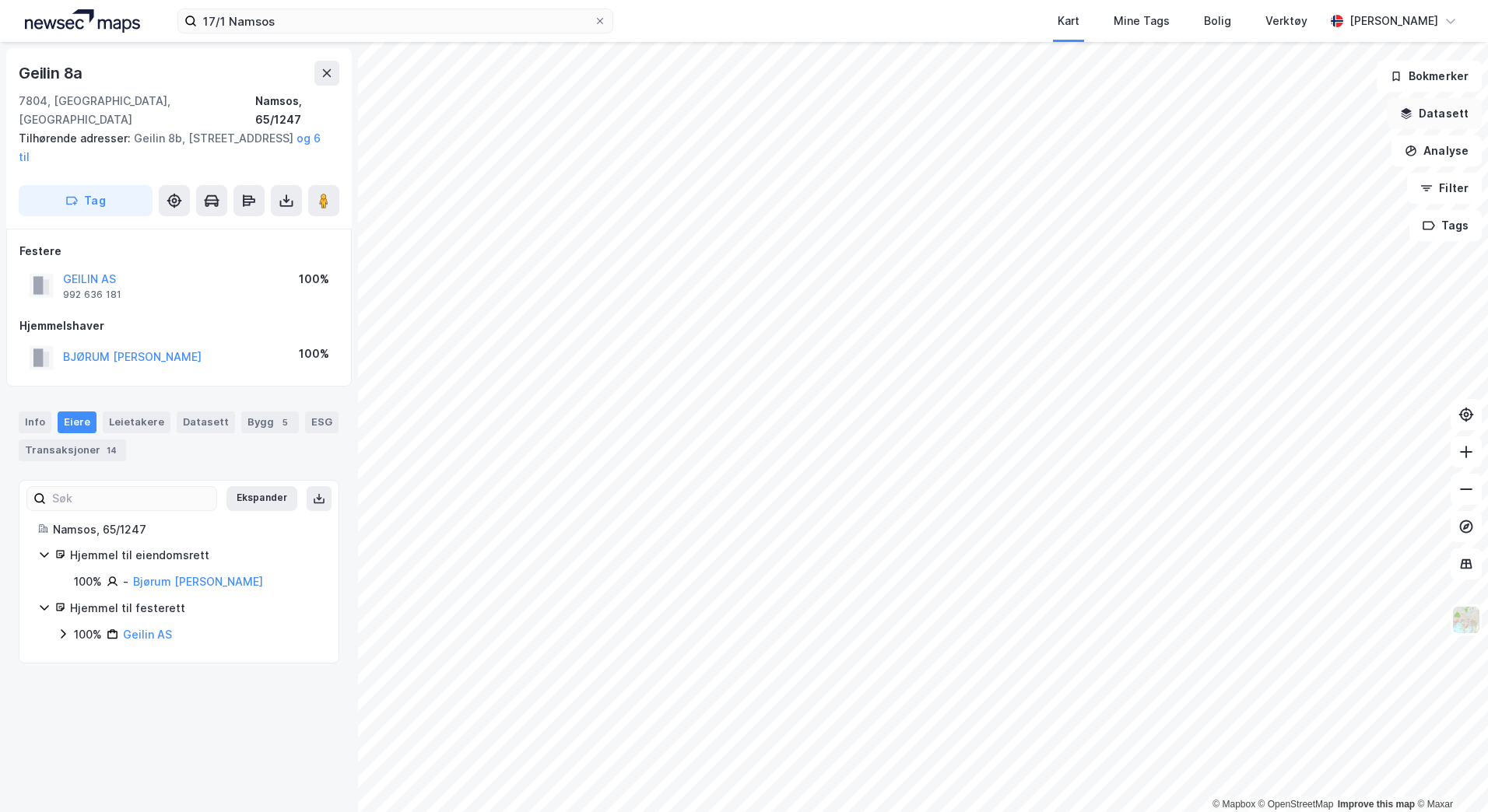
click at [1457, 102] on button "Datasett" at bounding box center [1435, 113] width 95 height 31
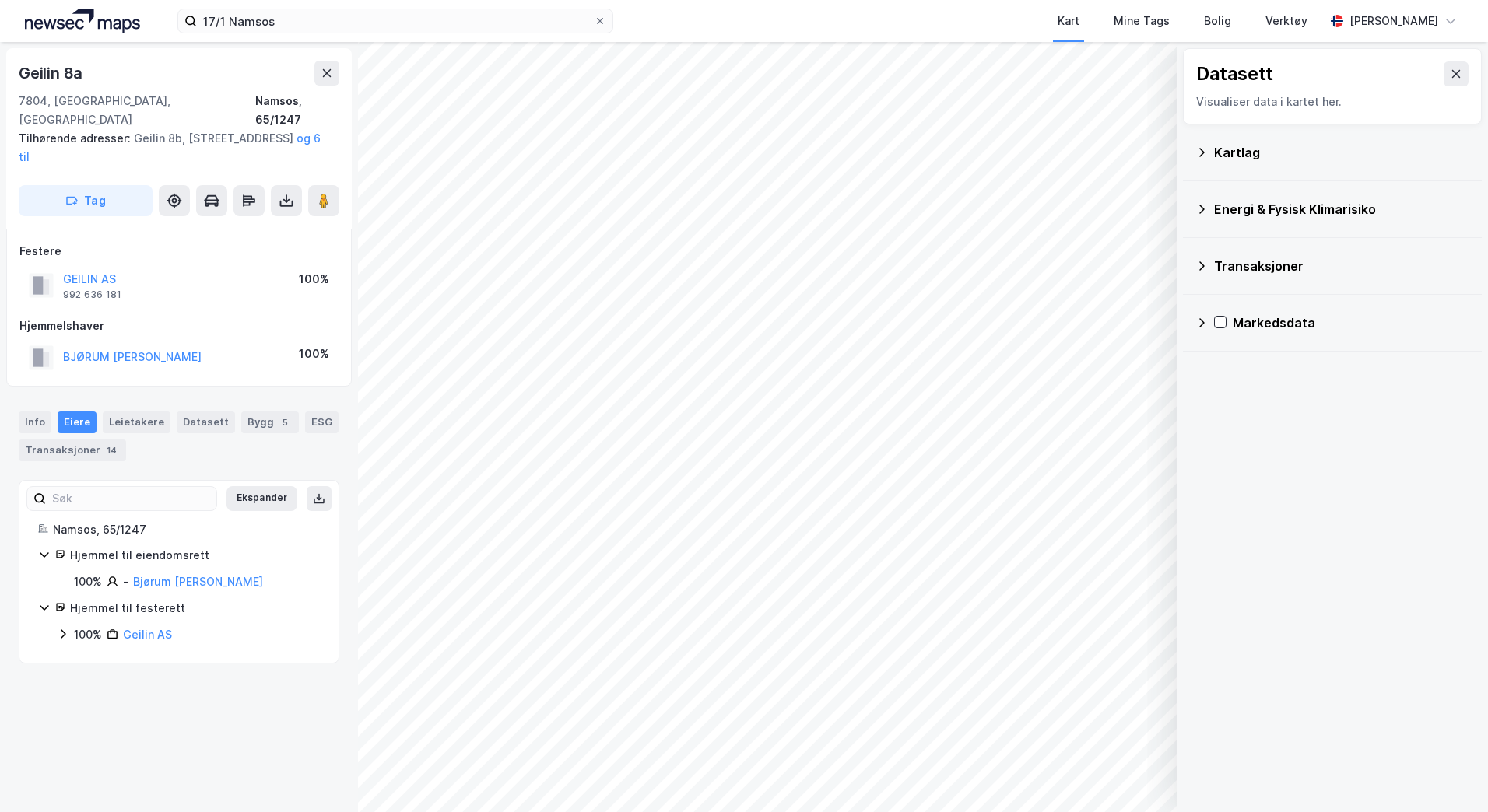
click at [1203, 151] on icon at bounding box center [1202, 153] width 5 height 9
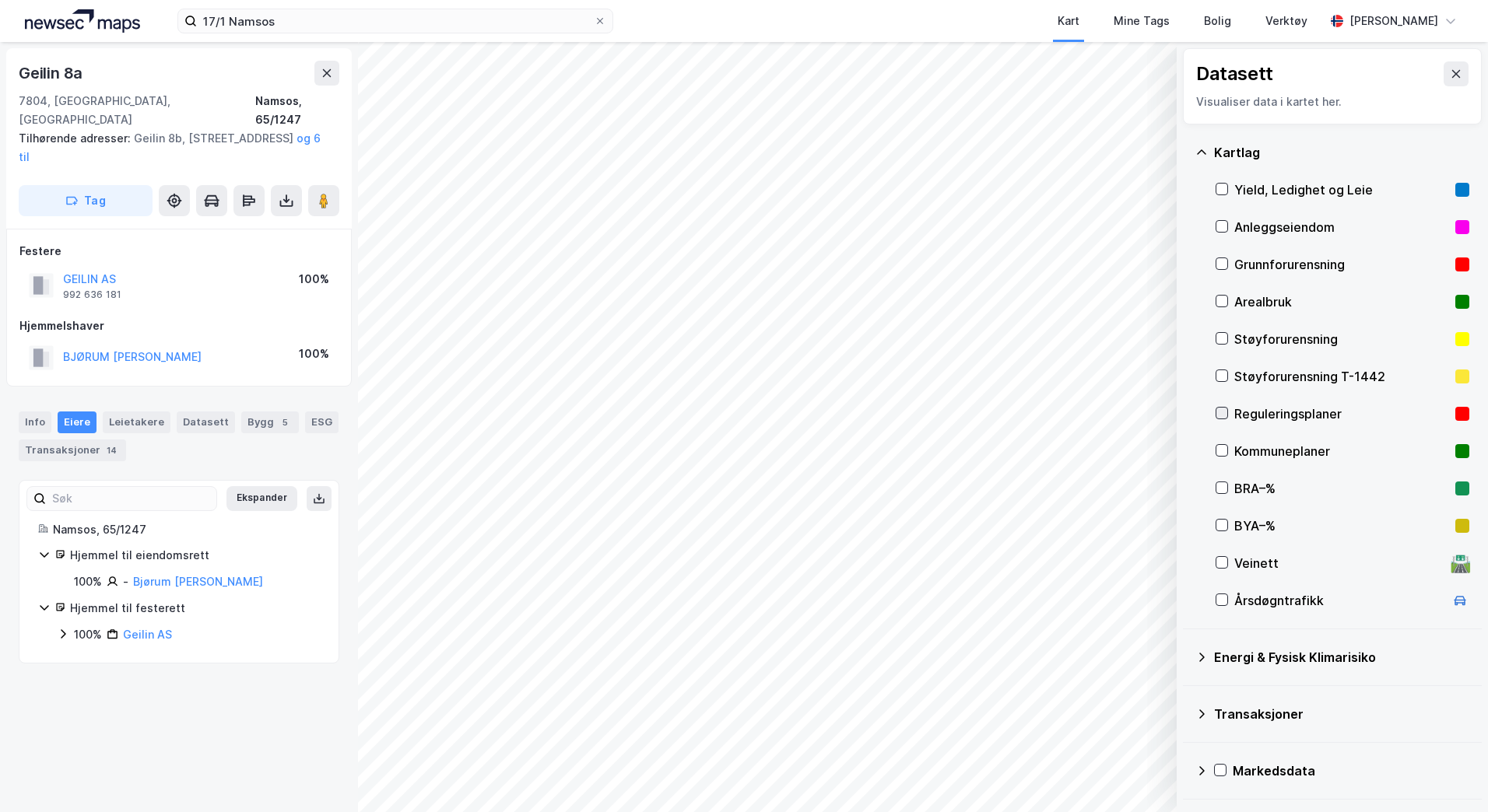
click at [1225, 413] on icon at bounding box center [1222, 413] width 11 height 11
click at [1200, 155] on icon at bounding box center [1202, 153] width 13 height 13
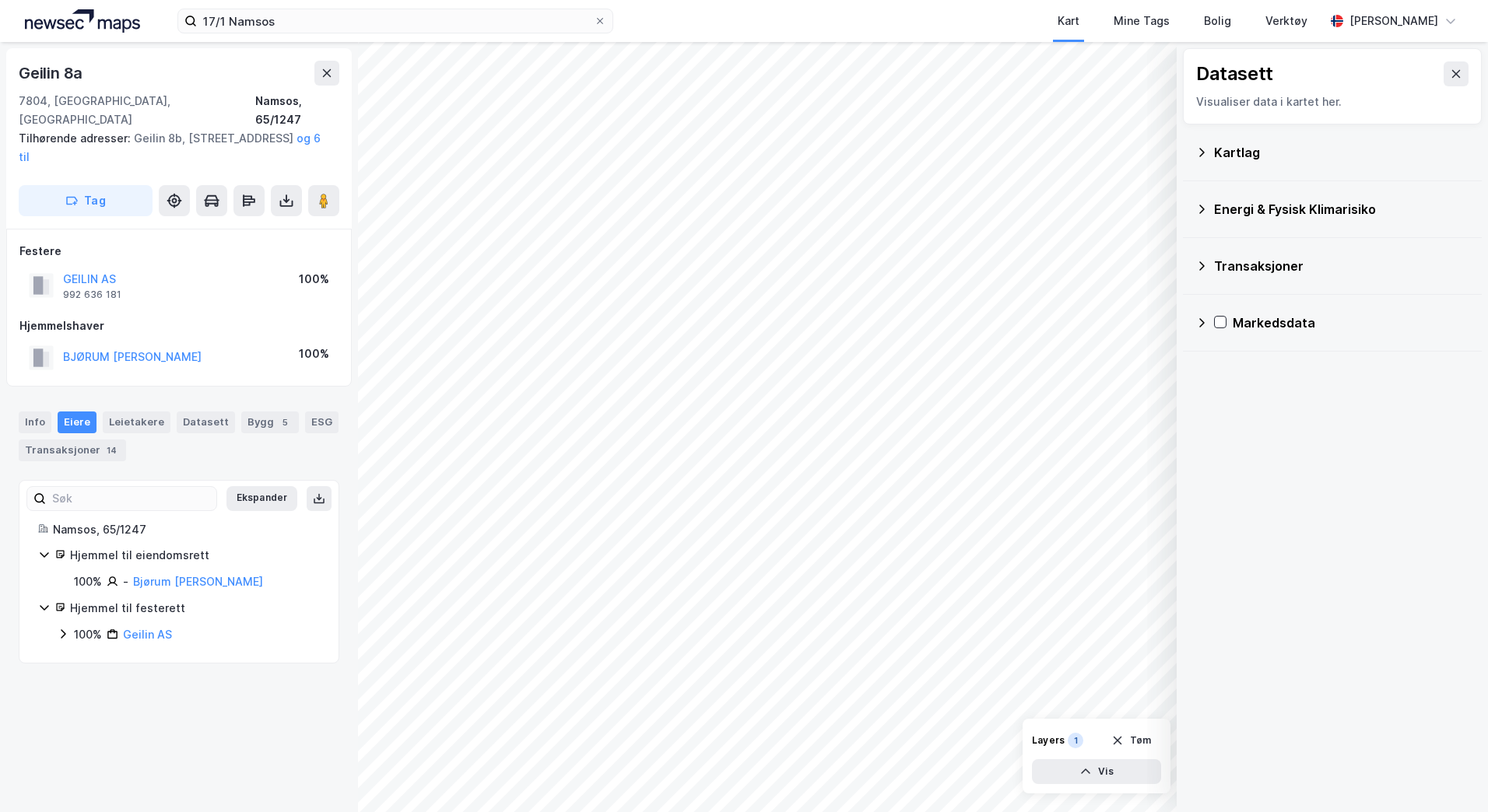
click at [1200, 155] on icon at bounding box center [1202, 153] width 13 height 13
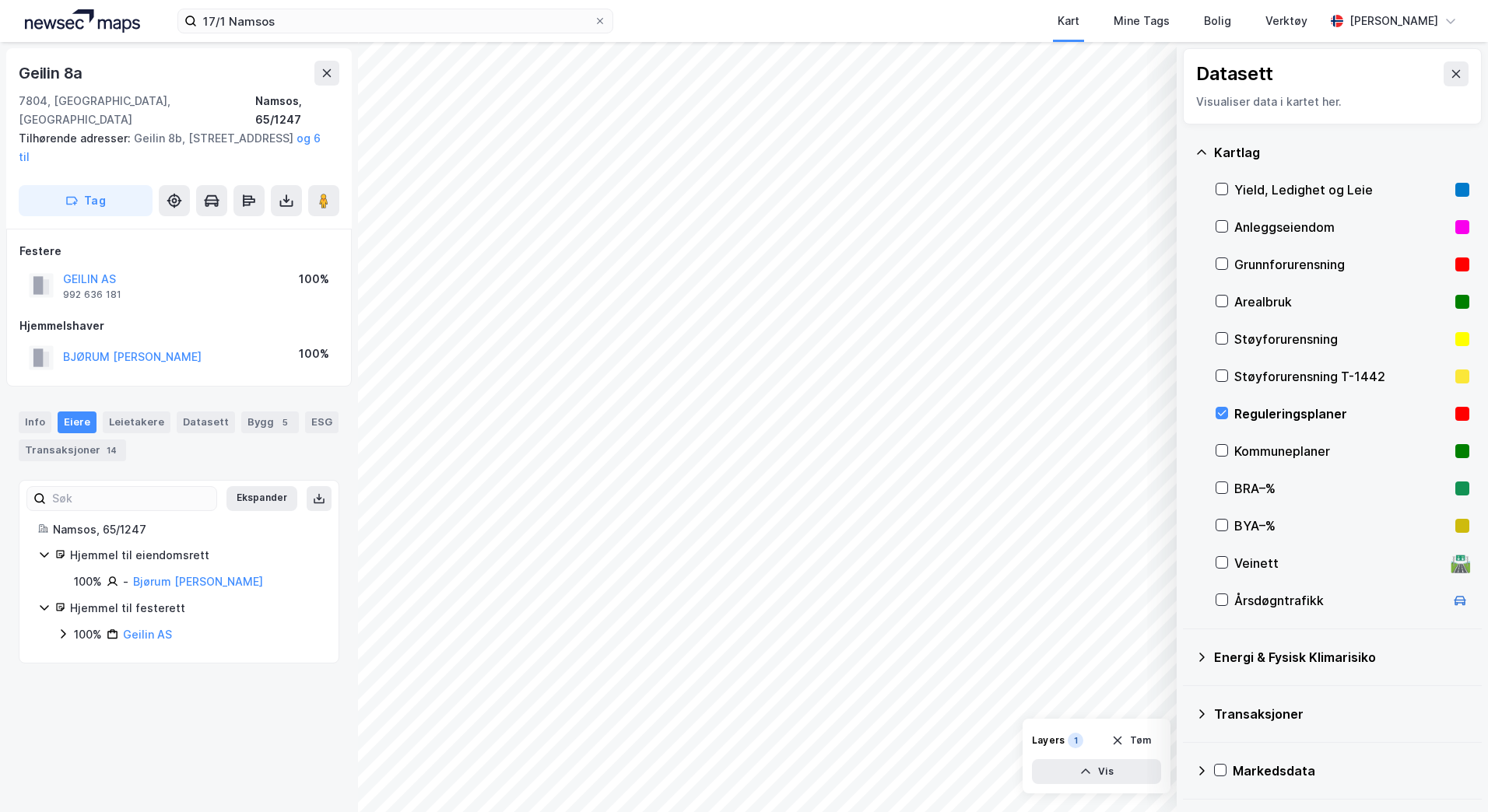
click at [1273, 300] on div "Arealbruk" at bounding box center [1342, 302] width 215 height 19
click at [1275, 459] on div "Kommuneplaner" at bounding box center [1342, 451] width 215 height 19
click at [1253, 564] on div "Veinett" at bounding box center [1340, 563] width 210 height 19
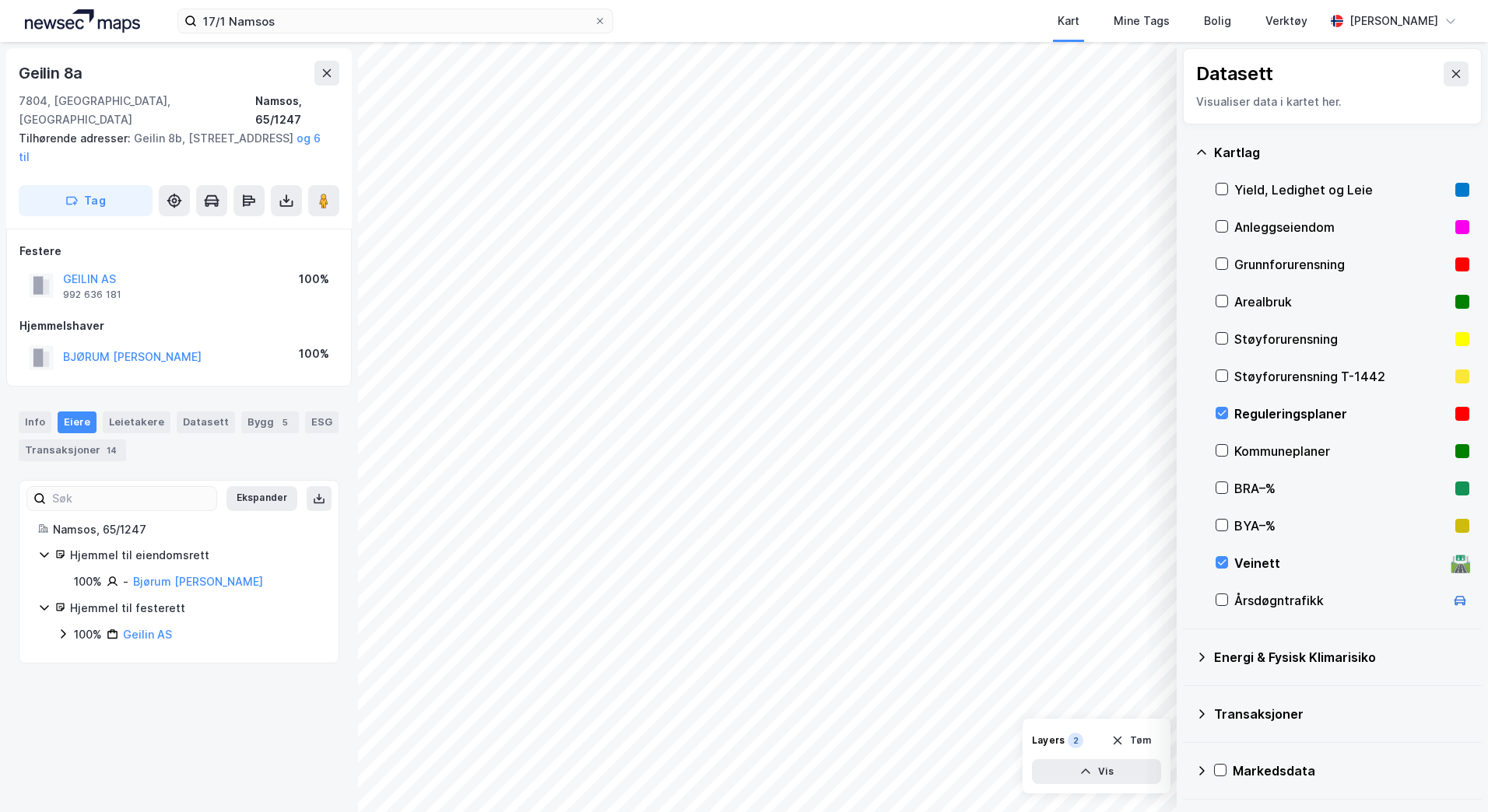
click at [1253, 564] on div "Veinett" at bounding box center [1340, 563] width 210 height 19
click at [1253, 592] on div "Årsdøgntrafikk" at bounding box center [1340, 600] width 210 height 19
click at [1262, 601] on div "Årsdøgntrafikk" at bounding box center [1340, 600] width 210 height 19
click at [1239, 661] on div "Energi & Fysisk Klimarisiko" at bounding box center [1342, 658] width 255 height 19
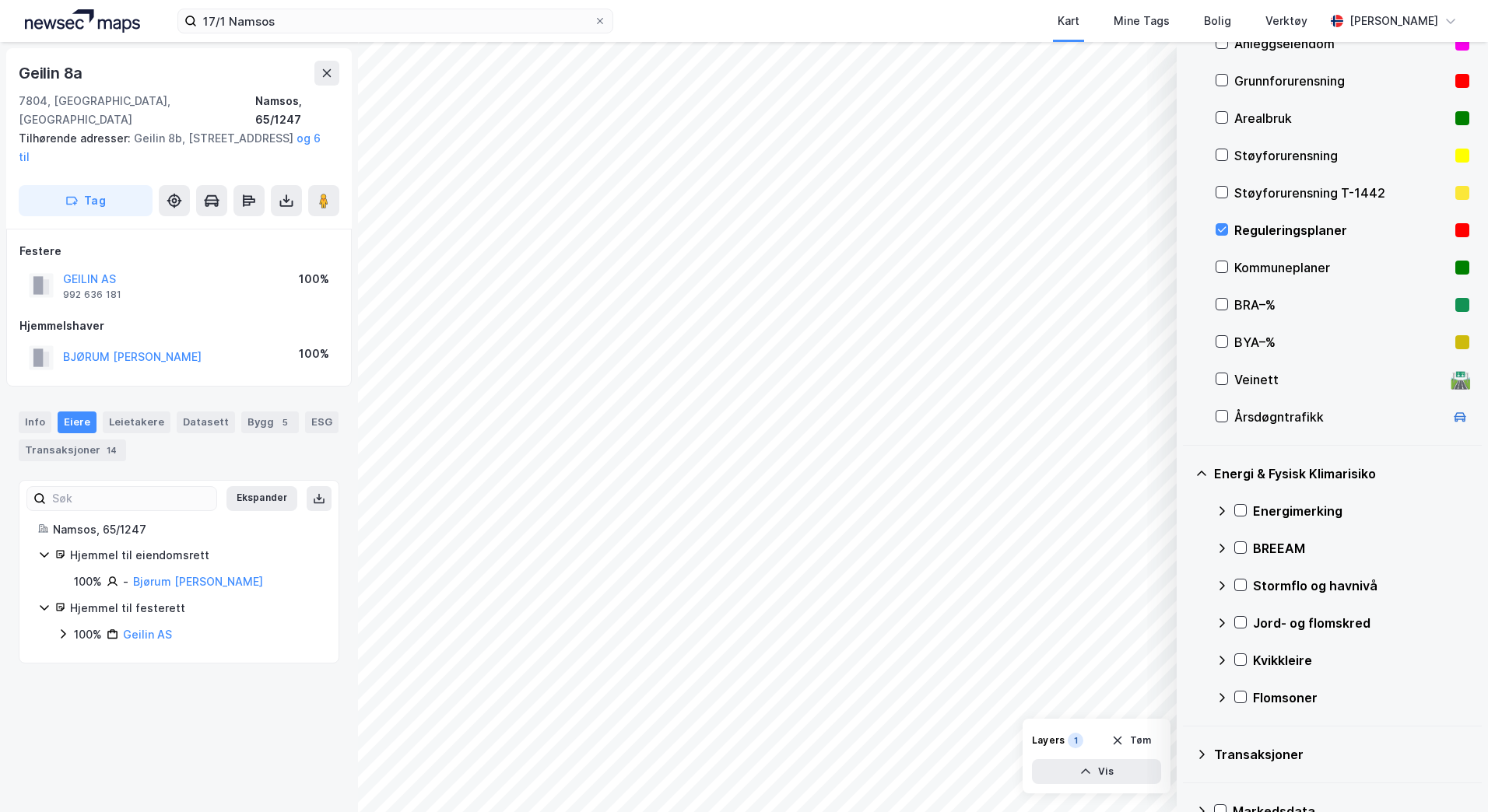
scroll to position [218, 0]
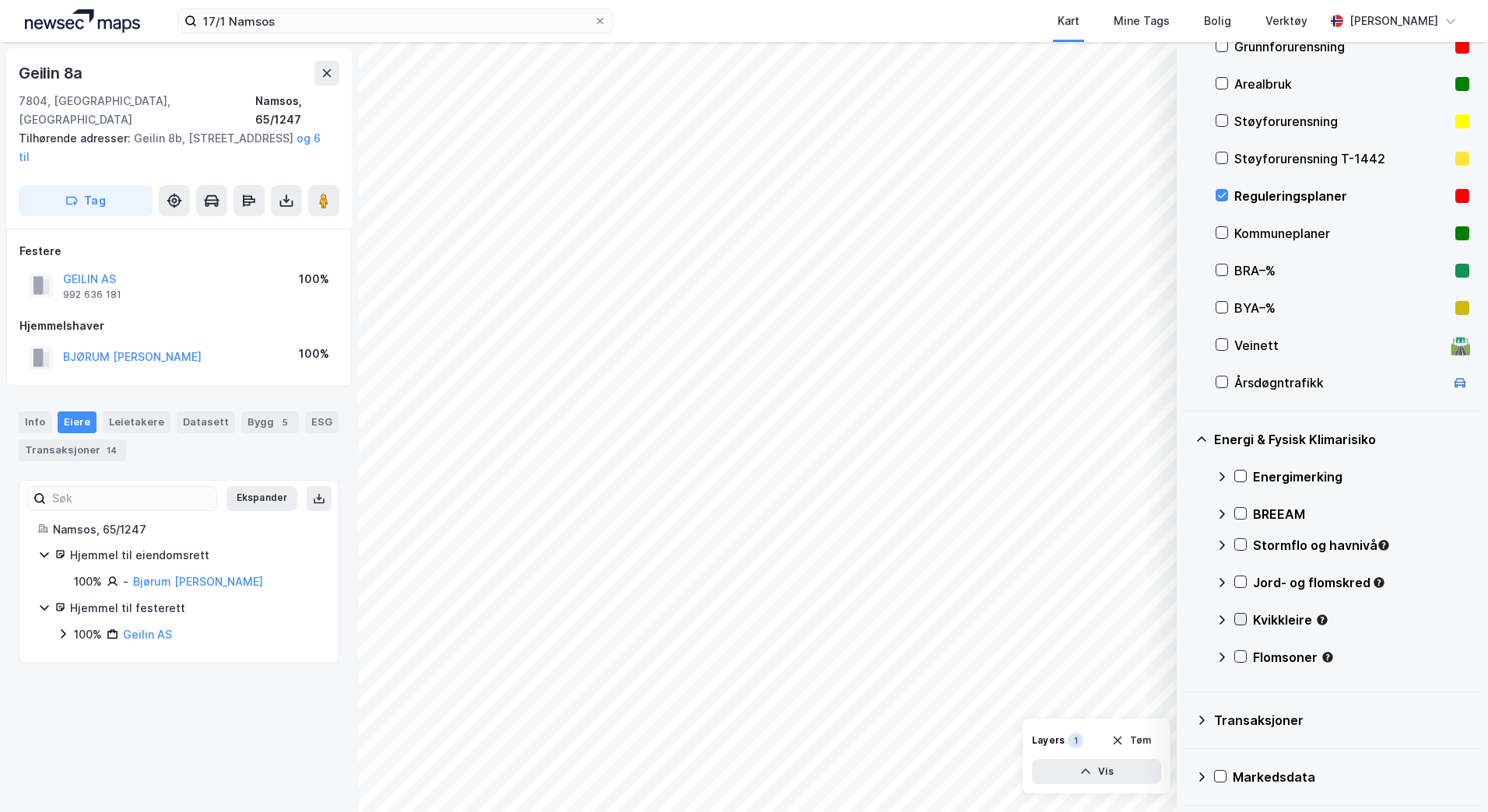
click at [1245, 621] on icon at bounding box center [1241, 619] width 11 height 11
click at [1243, 620] on icon at bounding box center [1241, 620] width 9 height 5
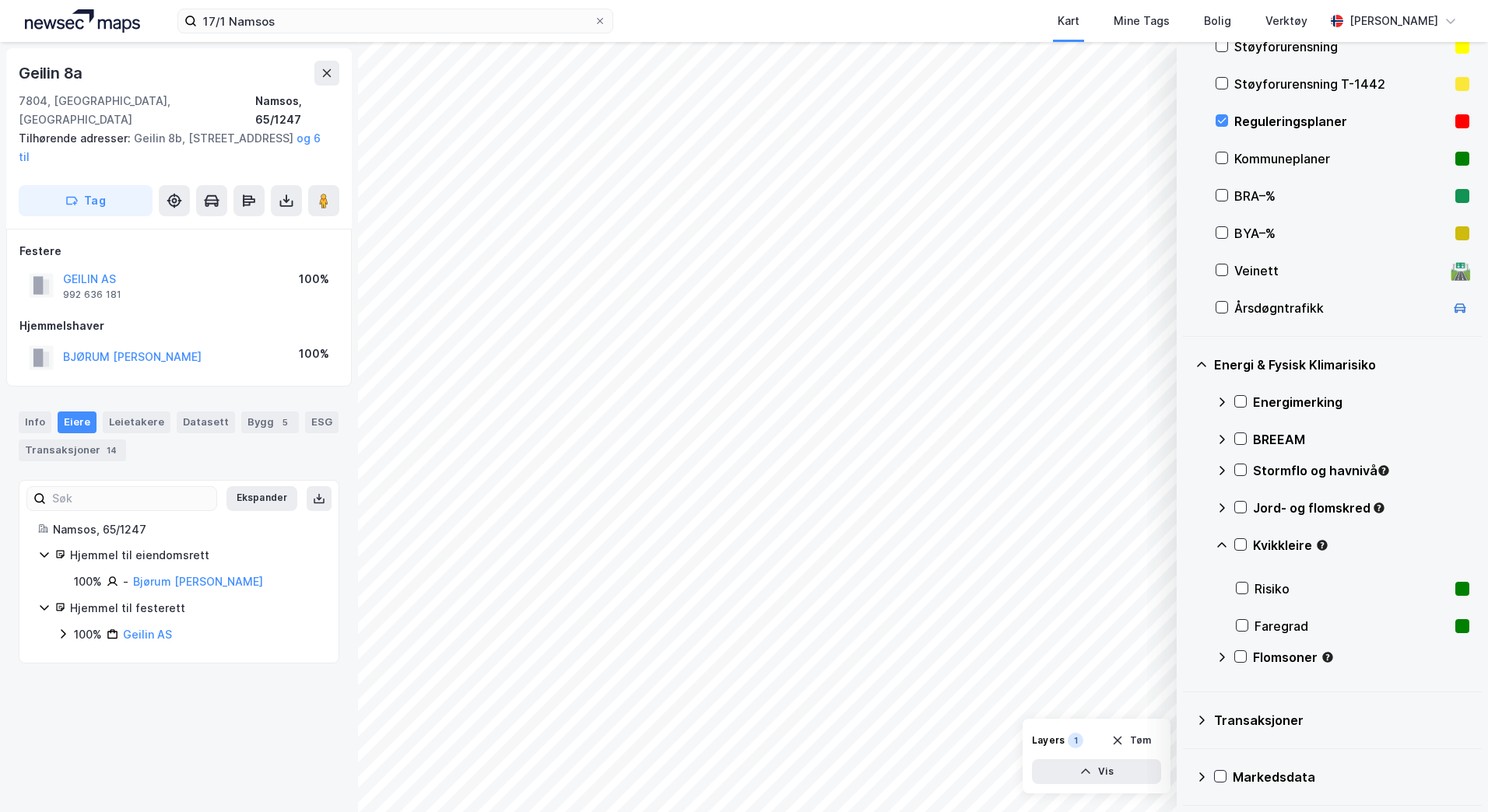
click at [1271, 704] on div "Transaksjoner" at bounding box center [1333, 720] width 274 height 38
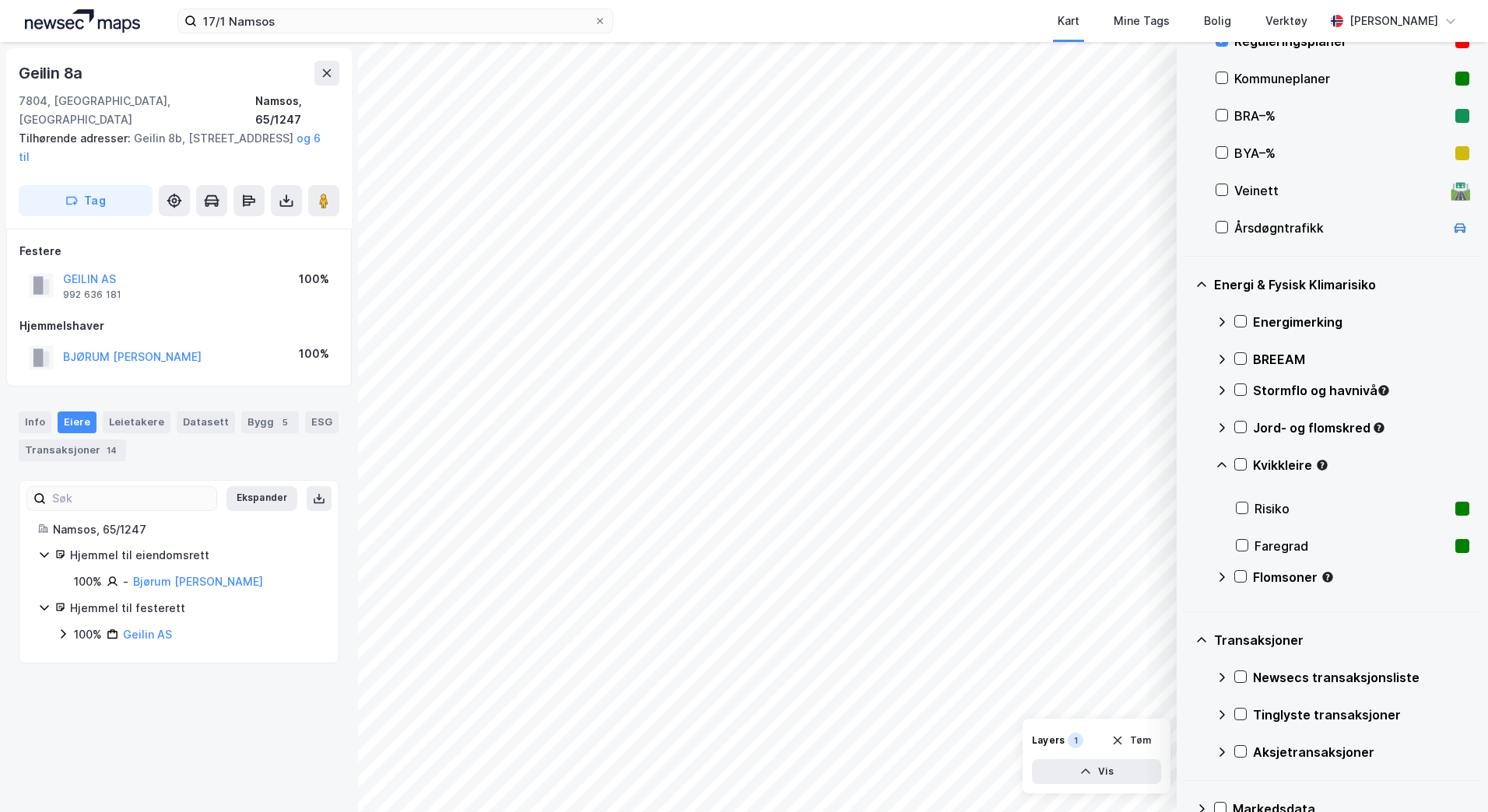
scroll to position [404, 0]
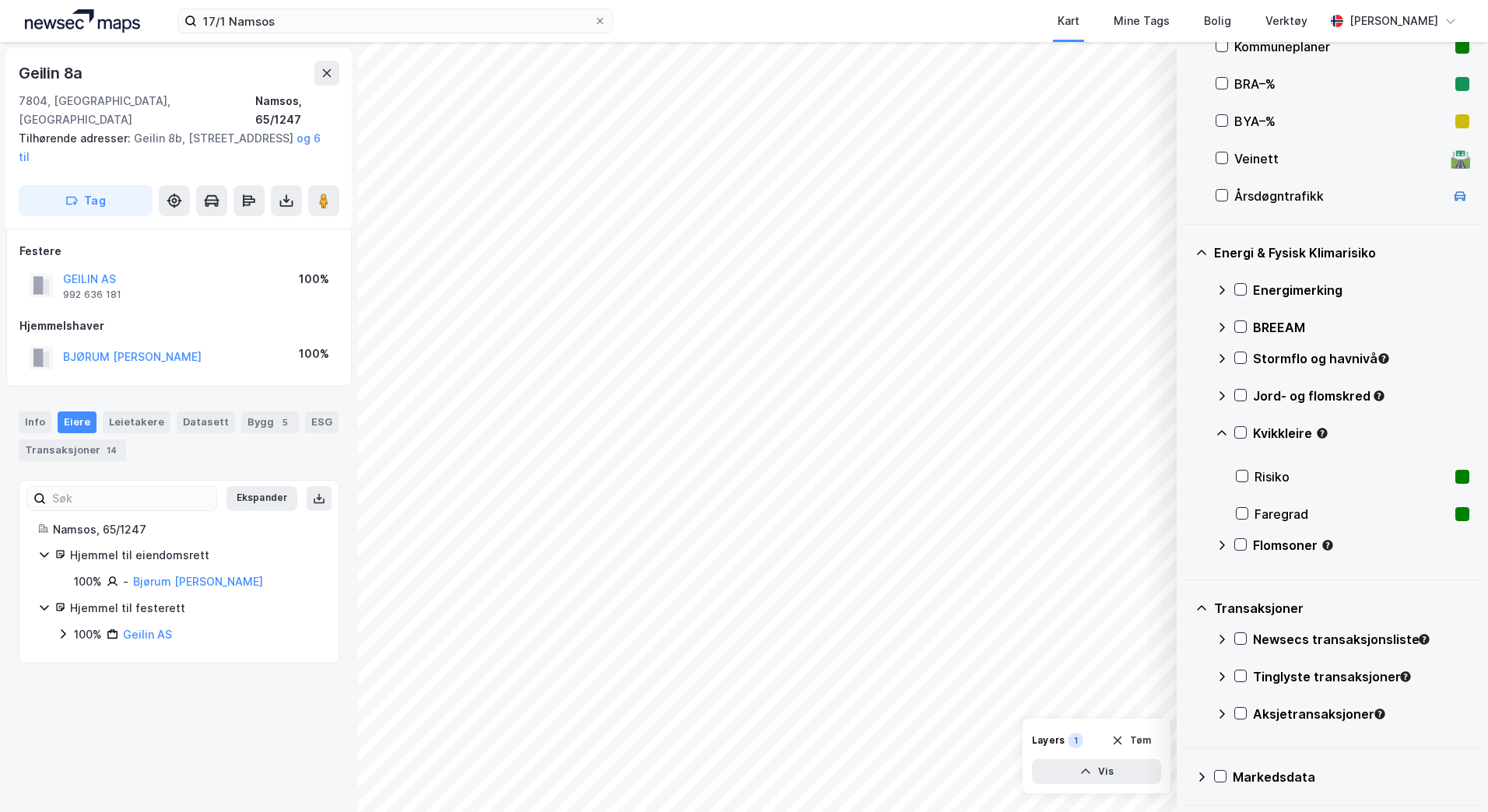
click at [1201, 778] on icon at bounding box center [1202, 777] width 13 height 13
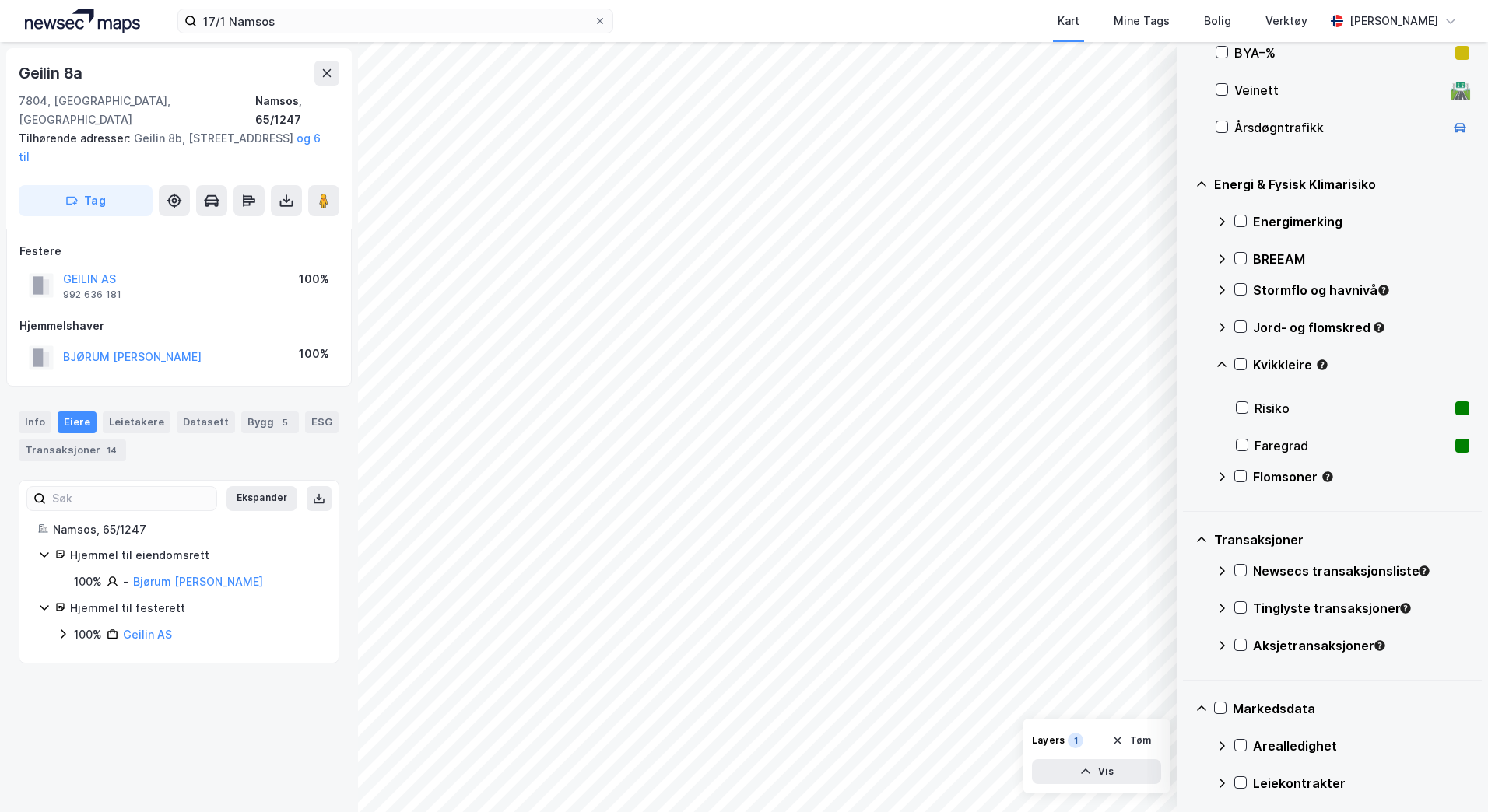
scroll to position [554, 0]
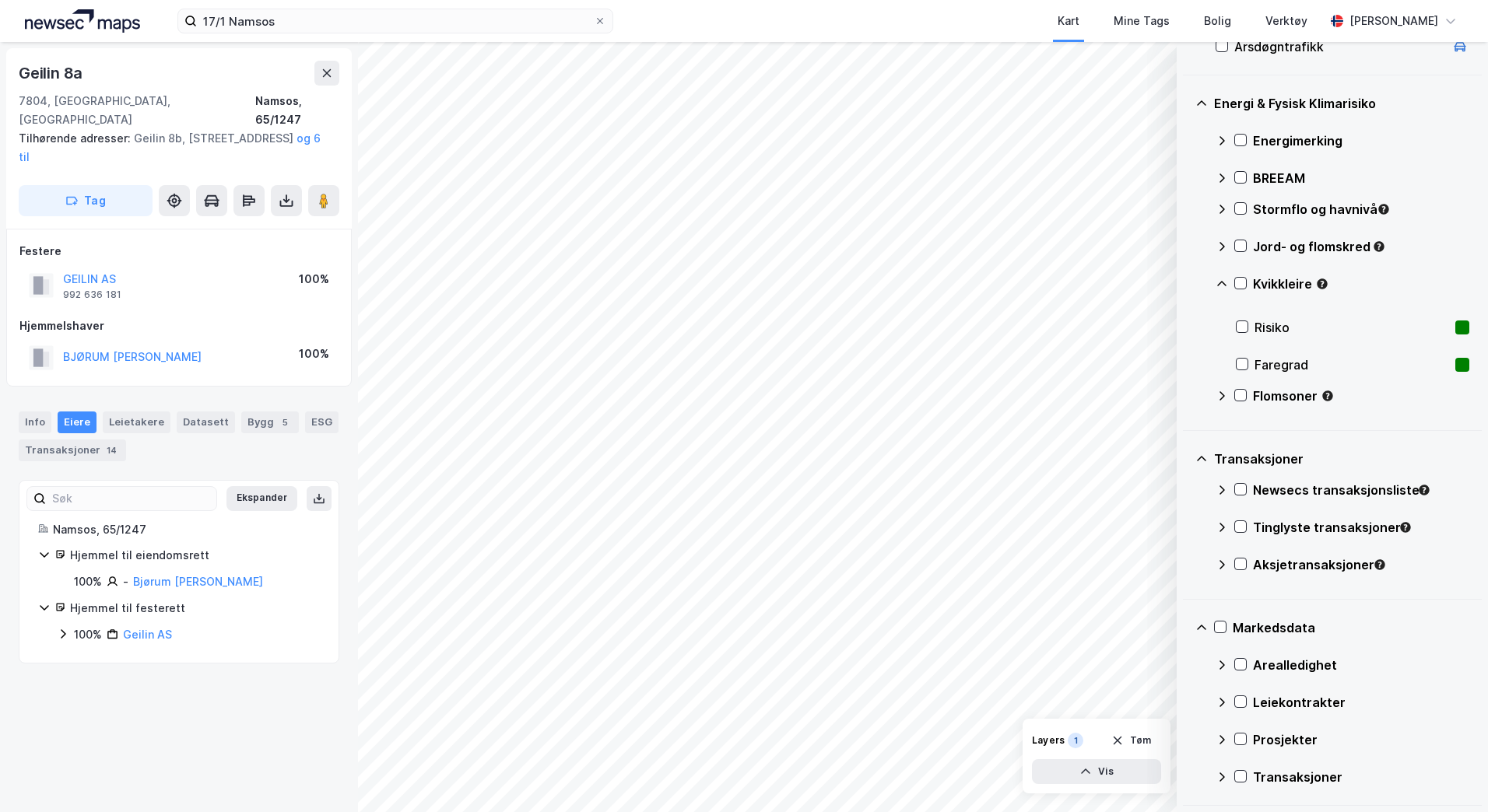
click at [1200, 628] on icon at bounding box center [1202, 628] width 13 height 13
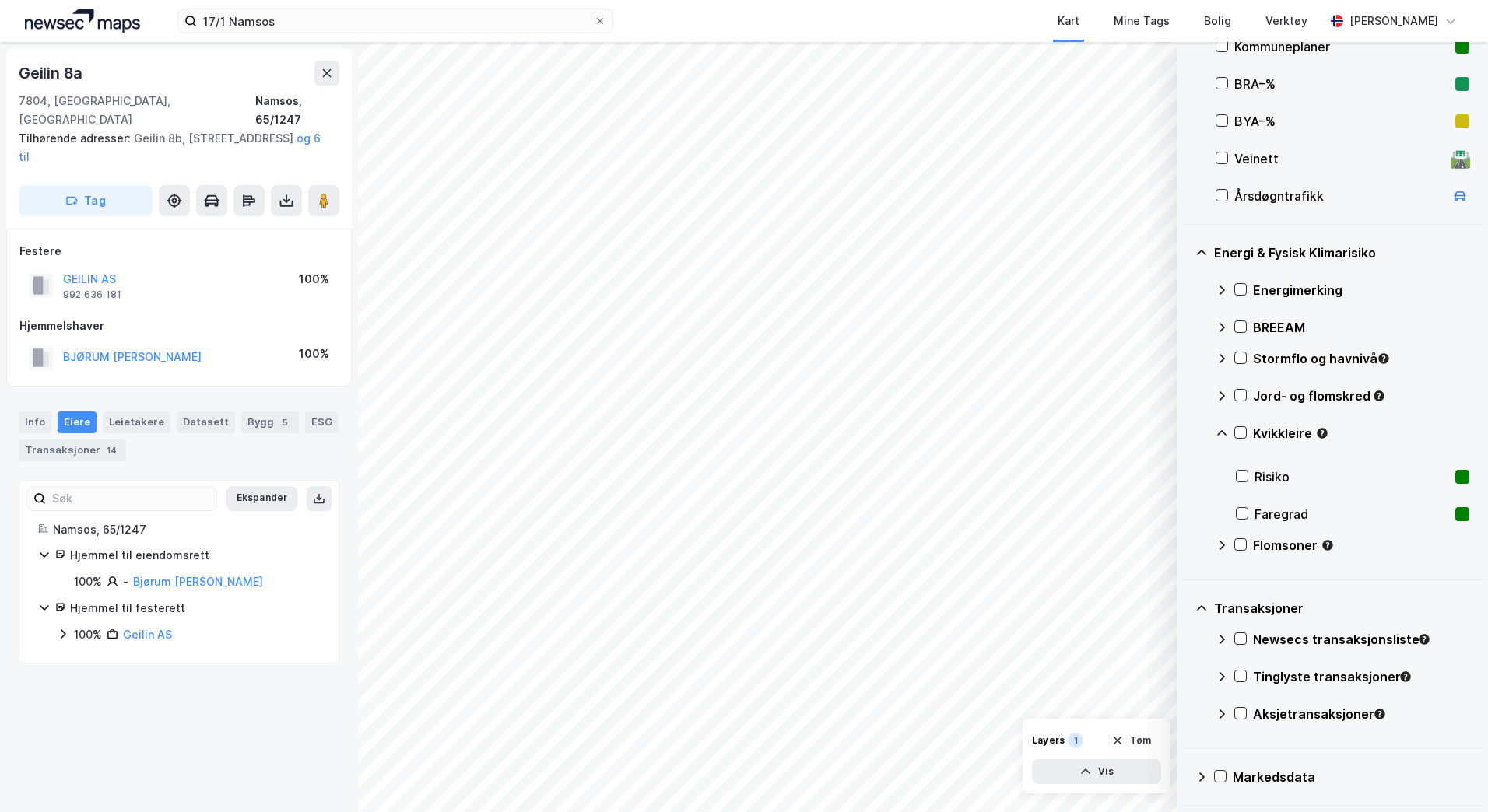
click at [1197, 617] on div "Transaksjoner" at bounding box center [1333, 609] width 274 height 38
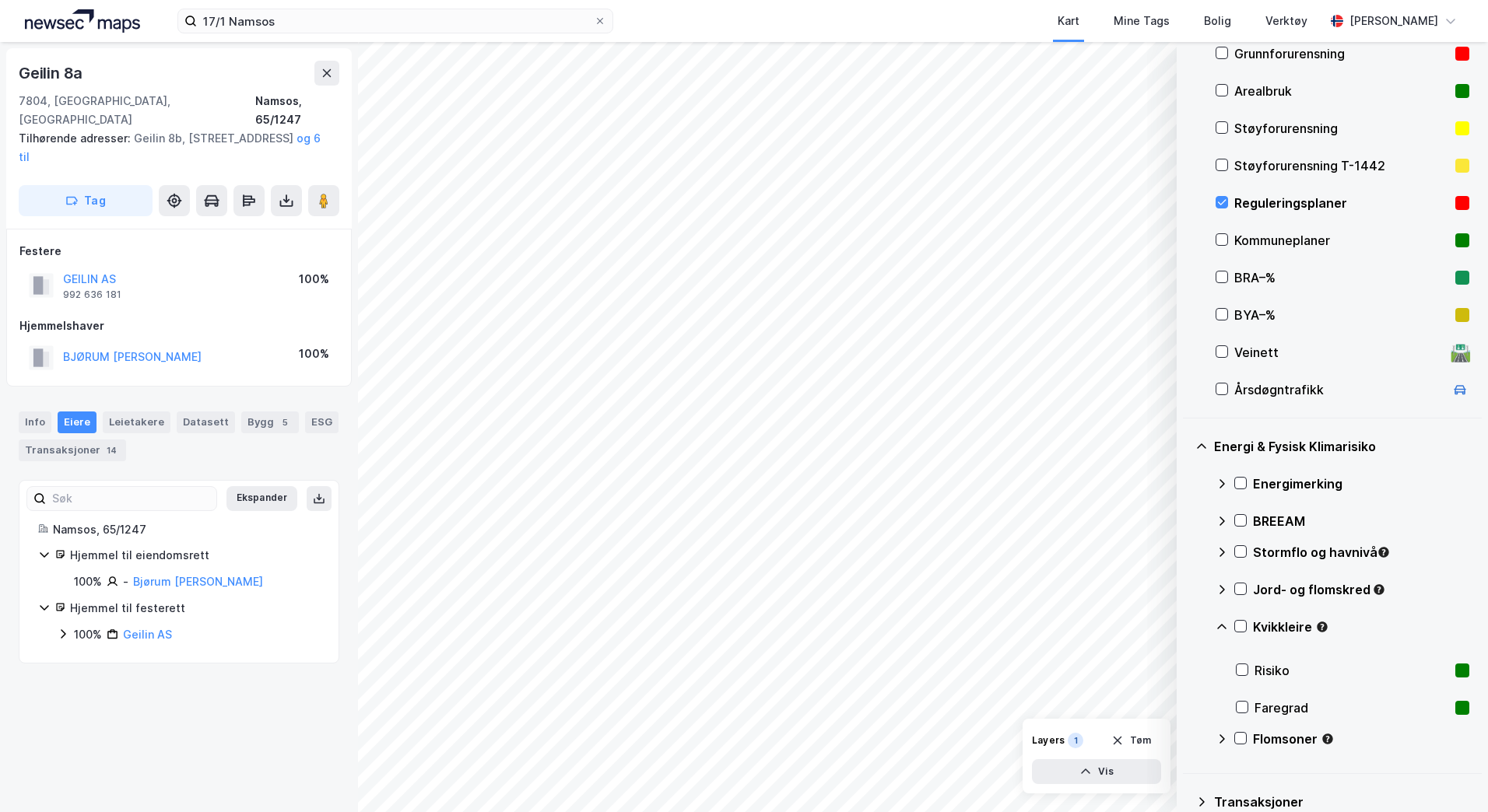
scroll to position [137, 0]
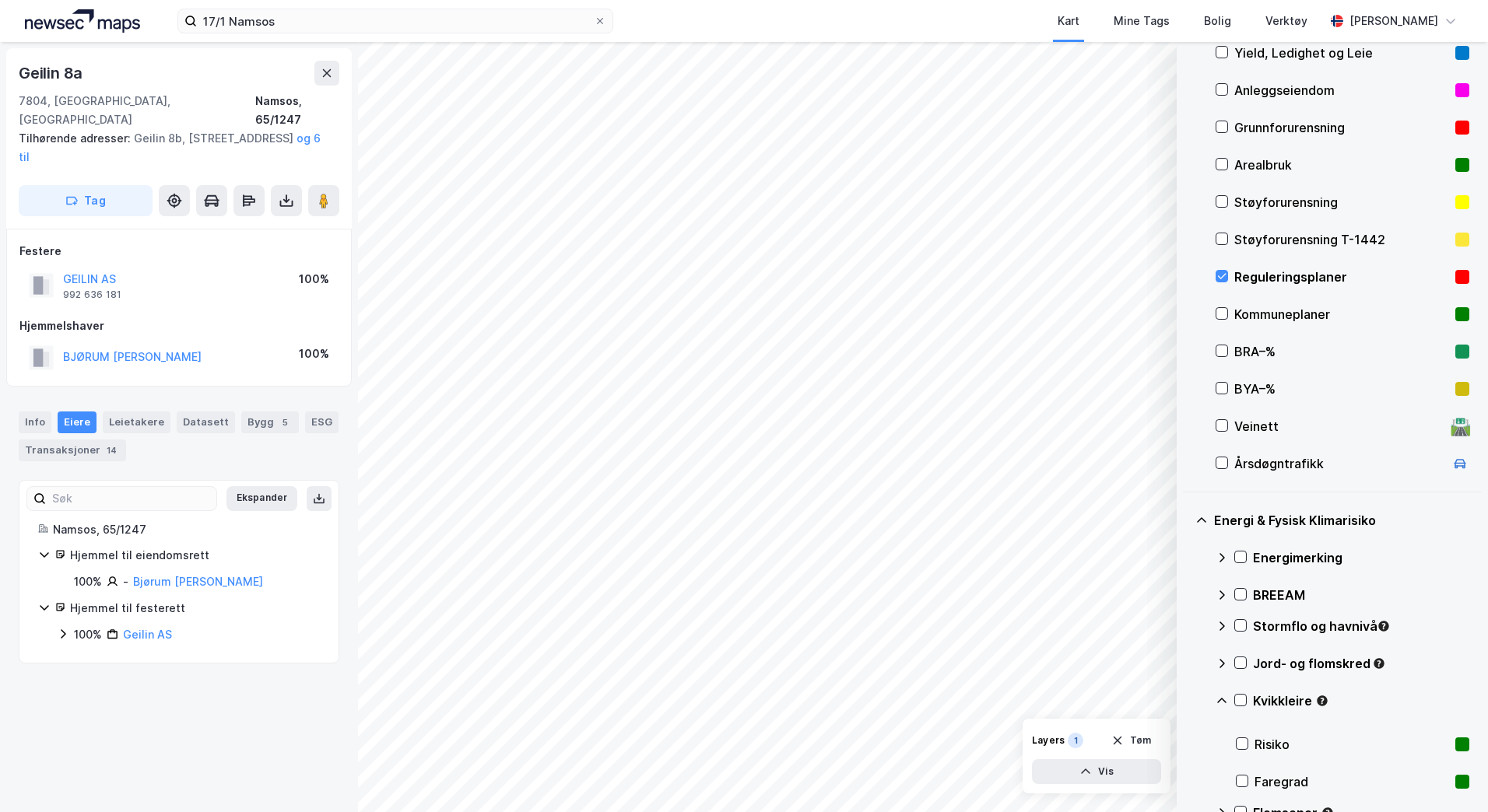
click at [1205, 516] on icon at bounding box center [1202, 521] width 13 height 13
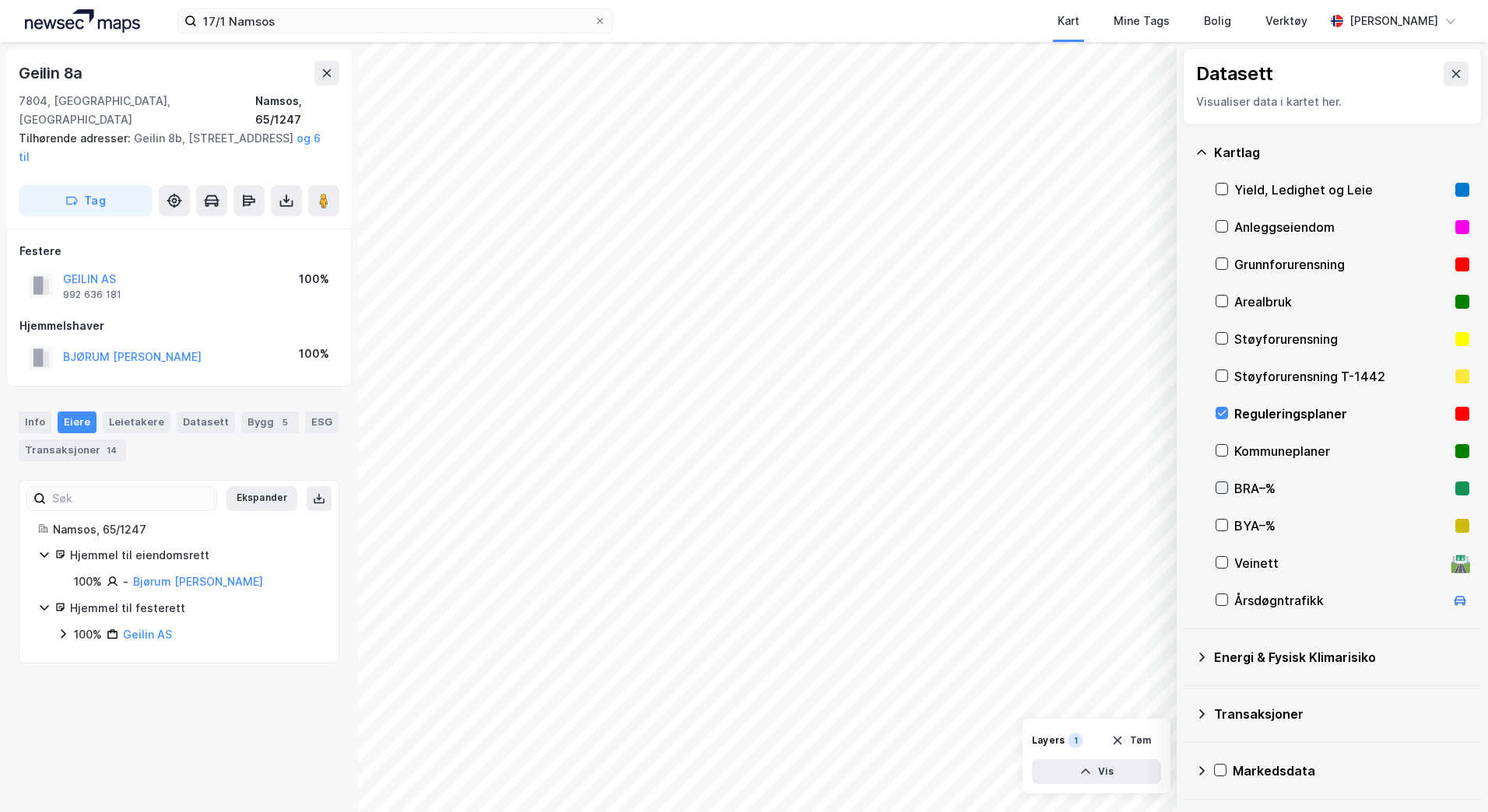
scroll to position [0, 0]
click at [1194, 151] on div "Kartlag Yield, Ledighet og Leie Anleggseiendom Grunnforurensning Arealbruk Støy…" at bounding box center [1333, 377] width 299 height 505
click at [1216, 143] on div "Kartlag" at bounding box center [1342, 152] width 255 height 19
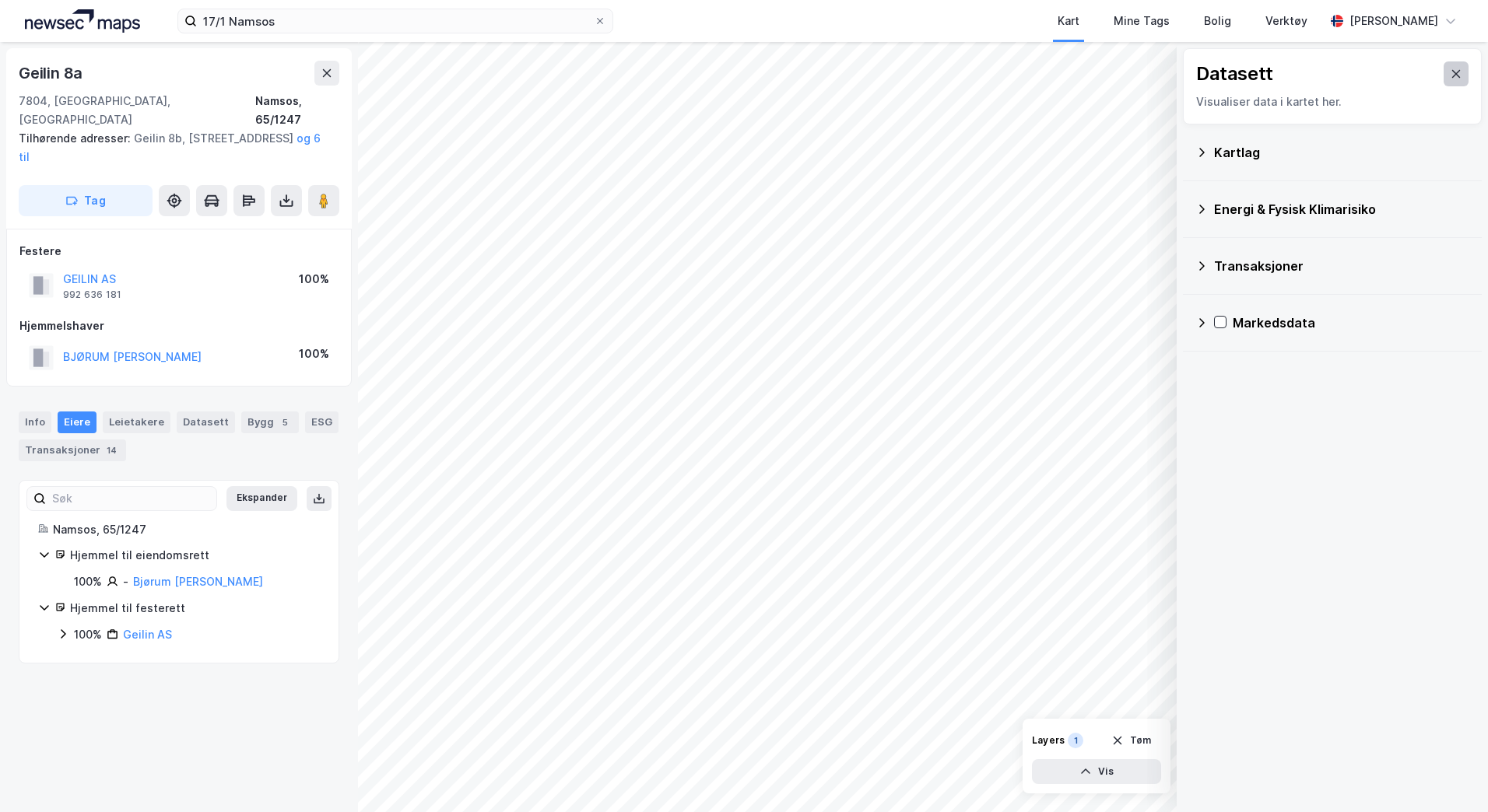
click at [1448, 66] on button at bounding box center [1457, 74] width 25 height 25
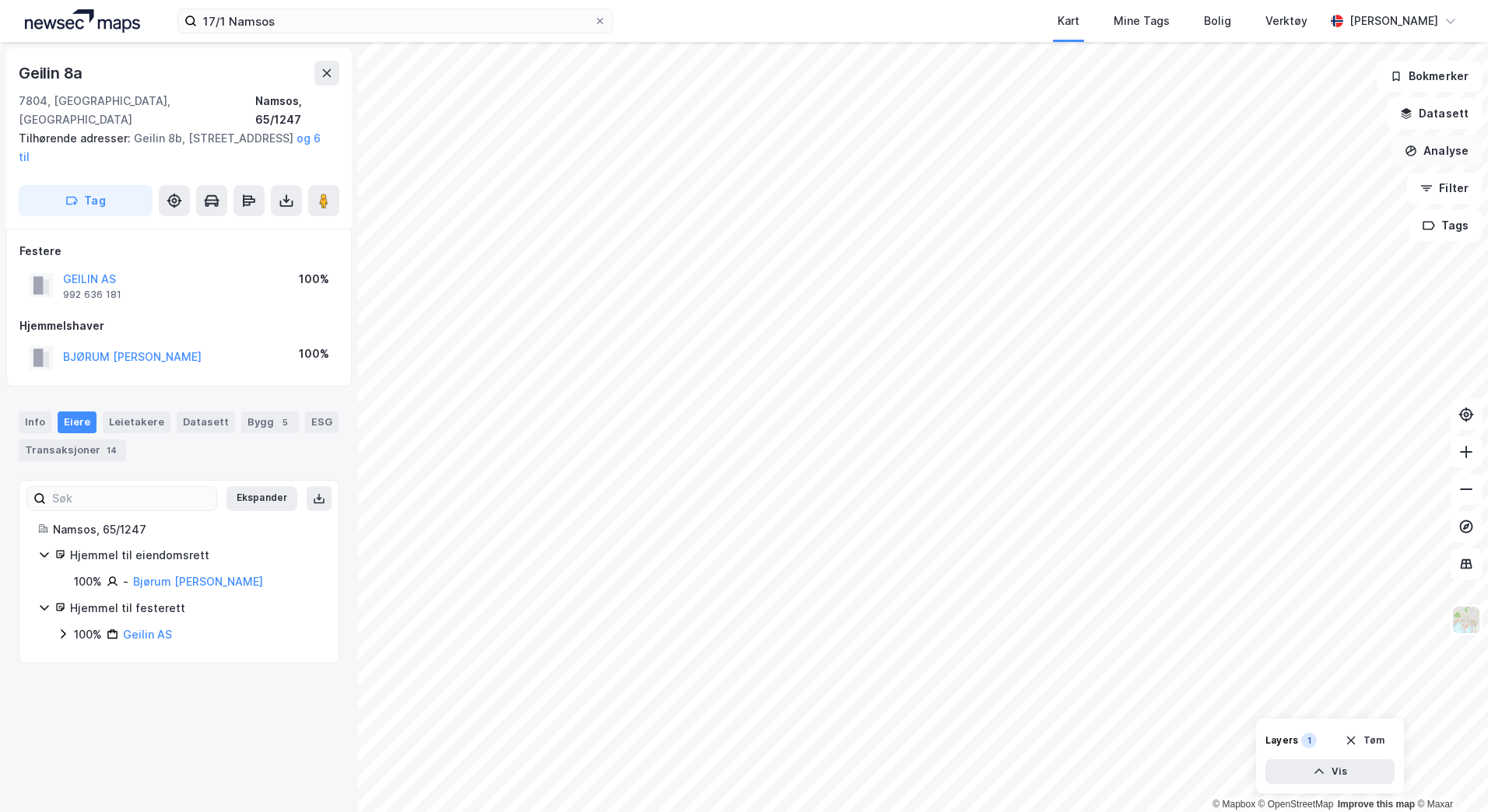
click at [1448, 161] on button "Analyse" at bounding box center [1437, 151] width 90 height 31
click at [1458, 192] on button "Filter" at bounding box center [1444, 188] width 75 height 31
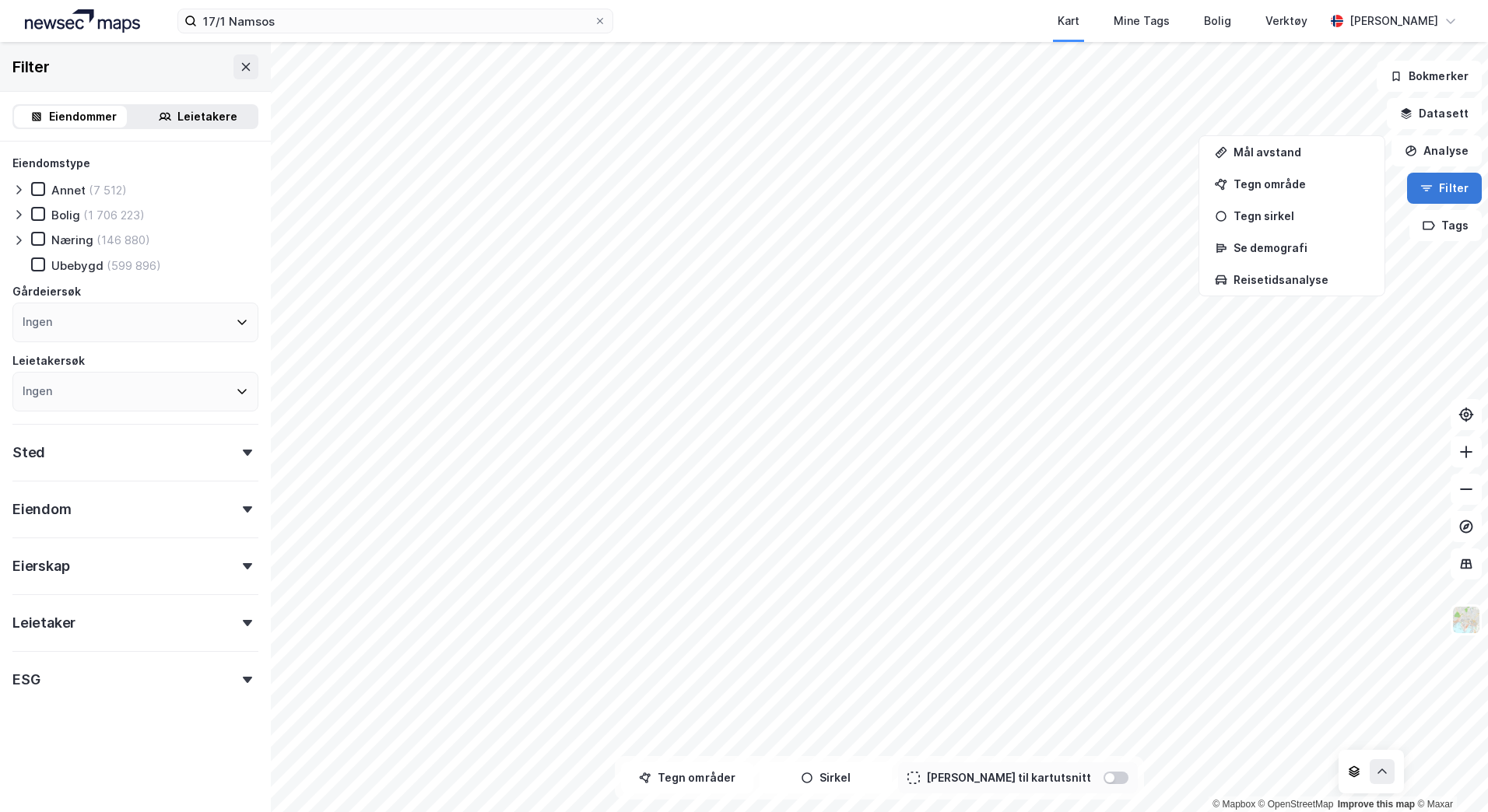
click at [1458, 192] on button "Filter" at bounding box center [1444, 188] width 75 height 31
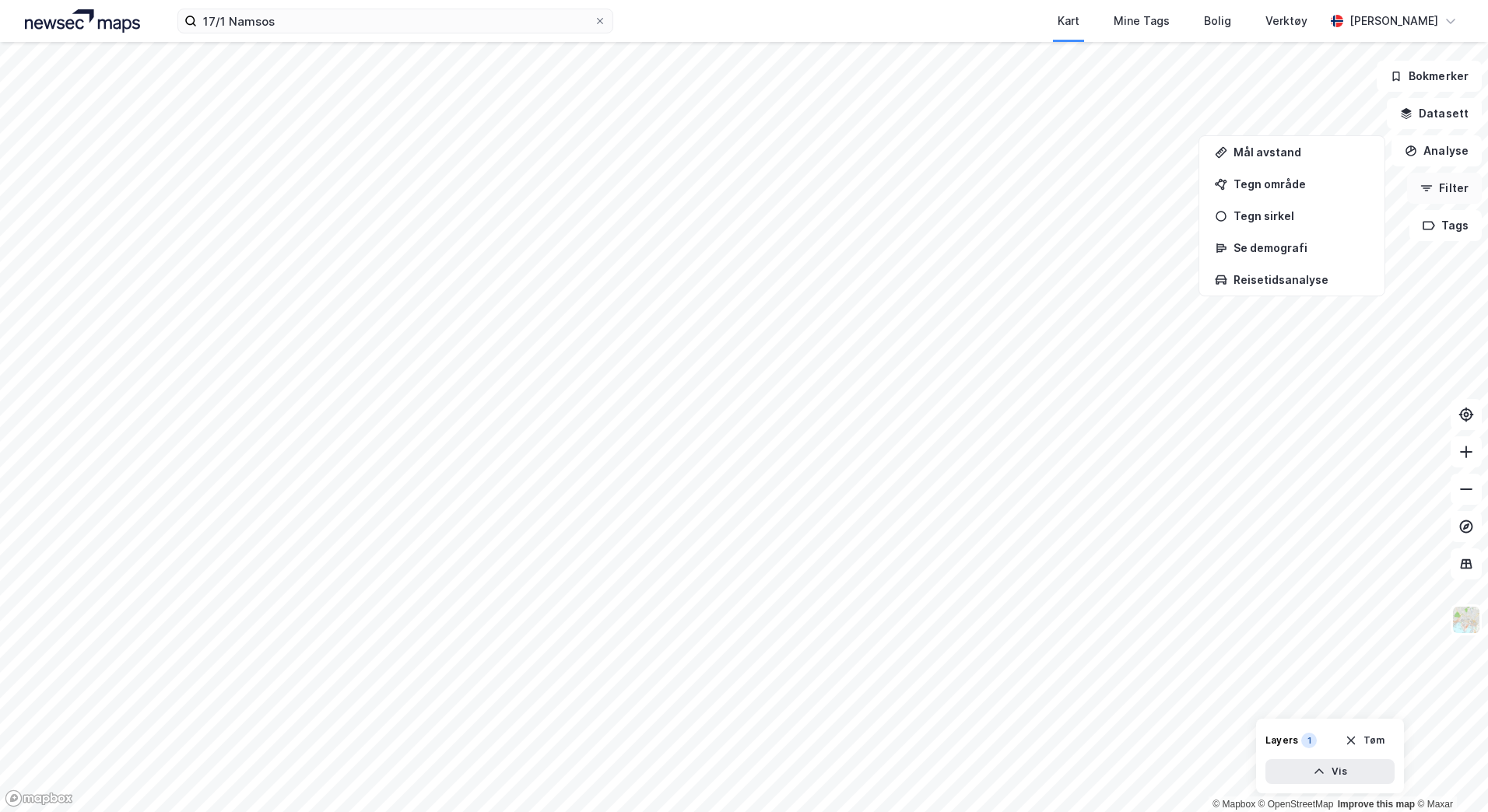
click at [1458, 192] on button "Filter" at bounding box center [1444, 188] width 75 height 31
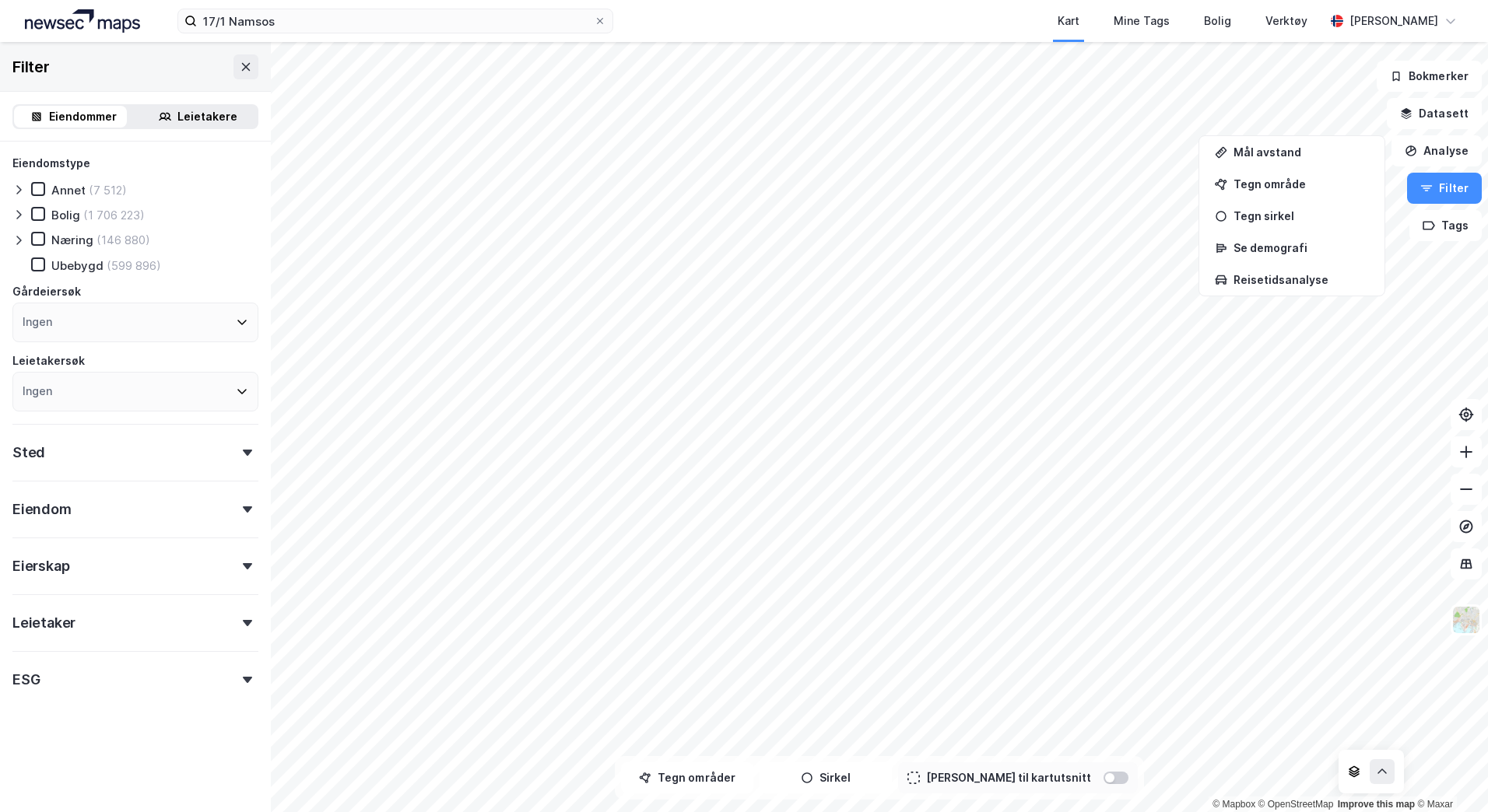
click at [58, 192] on div "Annet" at bounding box center [68, 190] width 34 height 14
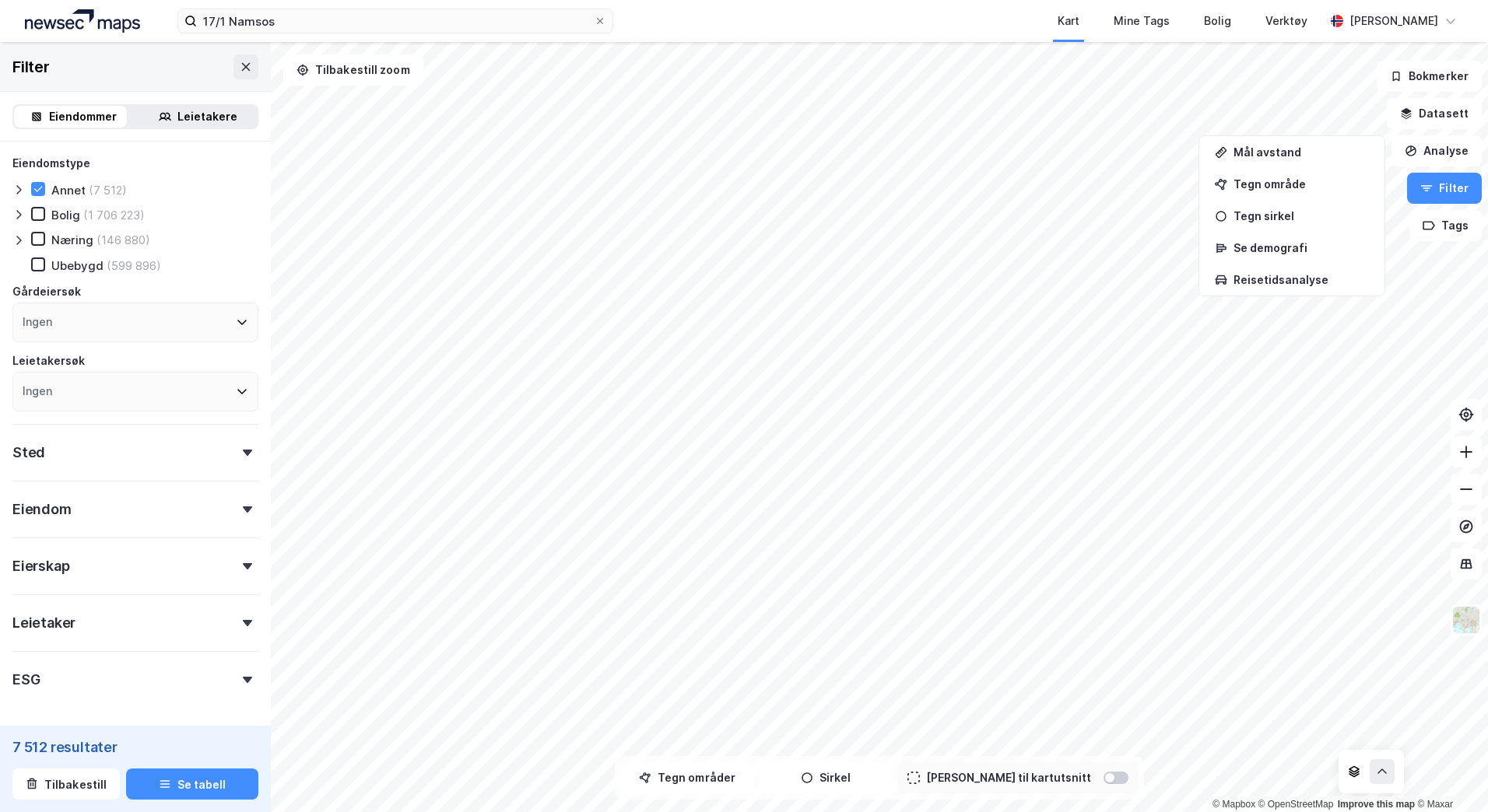
click at [58, 192] on div "Annet" at bounding box center [68, 190] width 34 height 14
click at [61, 211] on div "Bolig" at bounding box center [66, 215] width 29 height 14
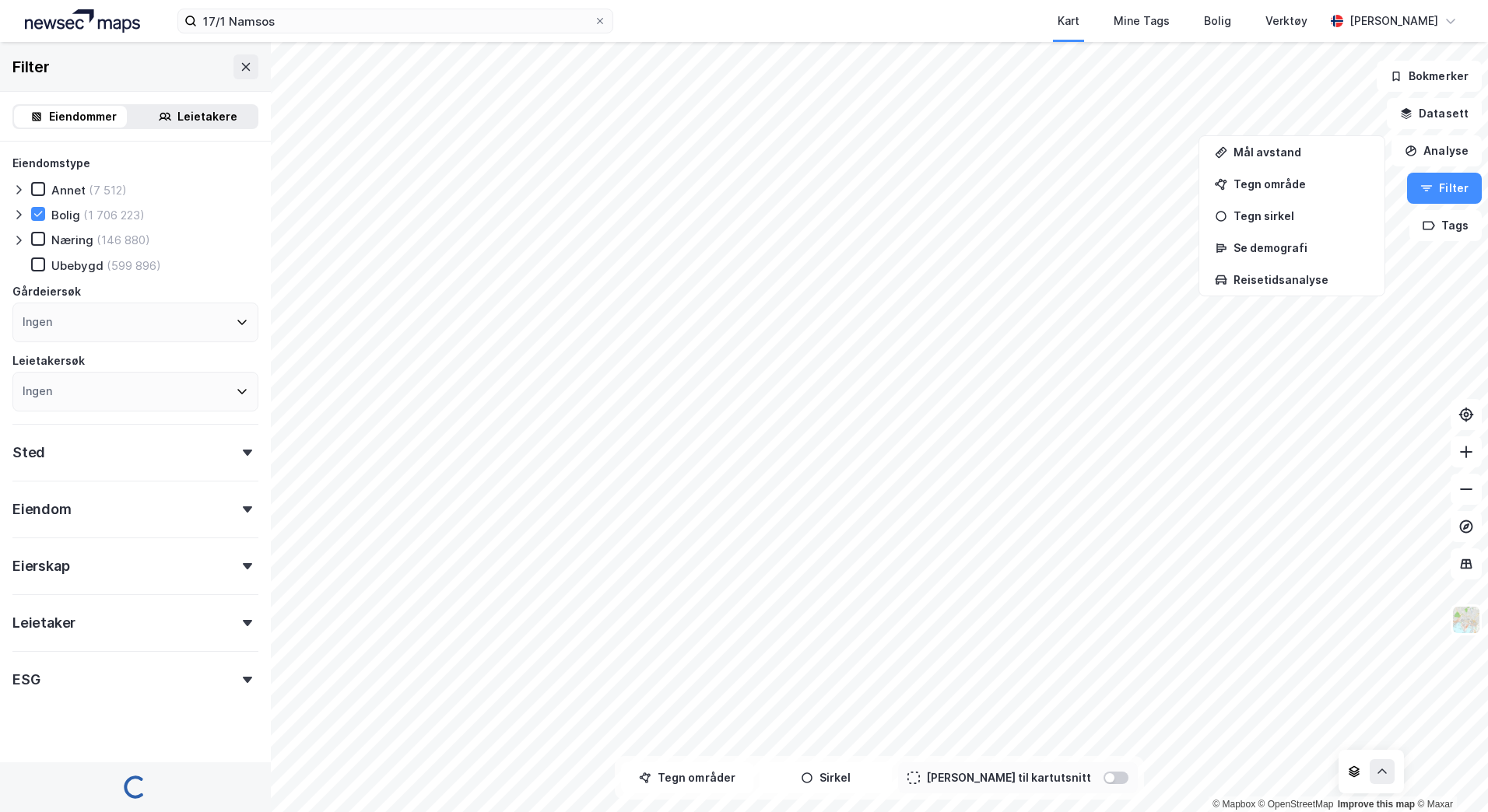
click at [61, 211] on div "Bolig" at bounding box center [66, 215] width 29 height 14
click at [244, 463] on div "Sted" at bounding box center [136, 446] width 246 height 44
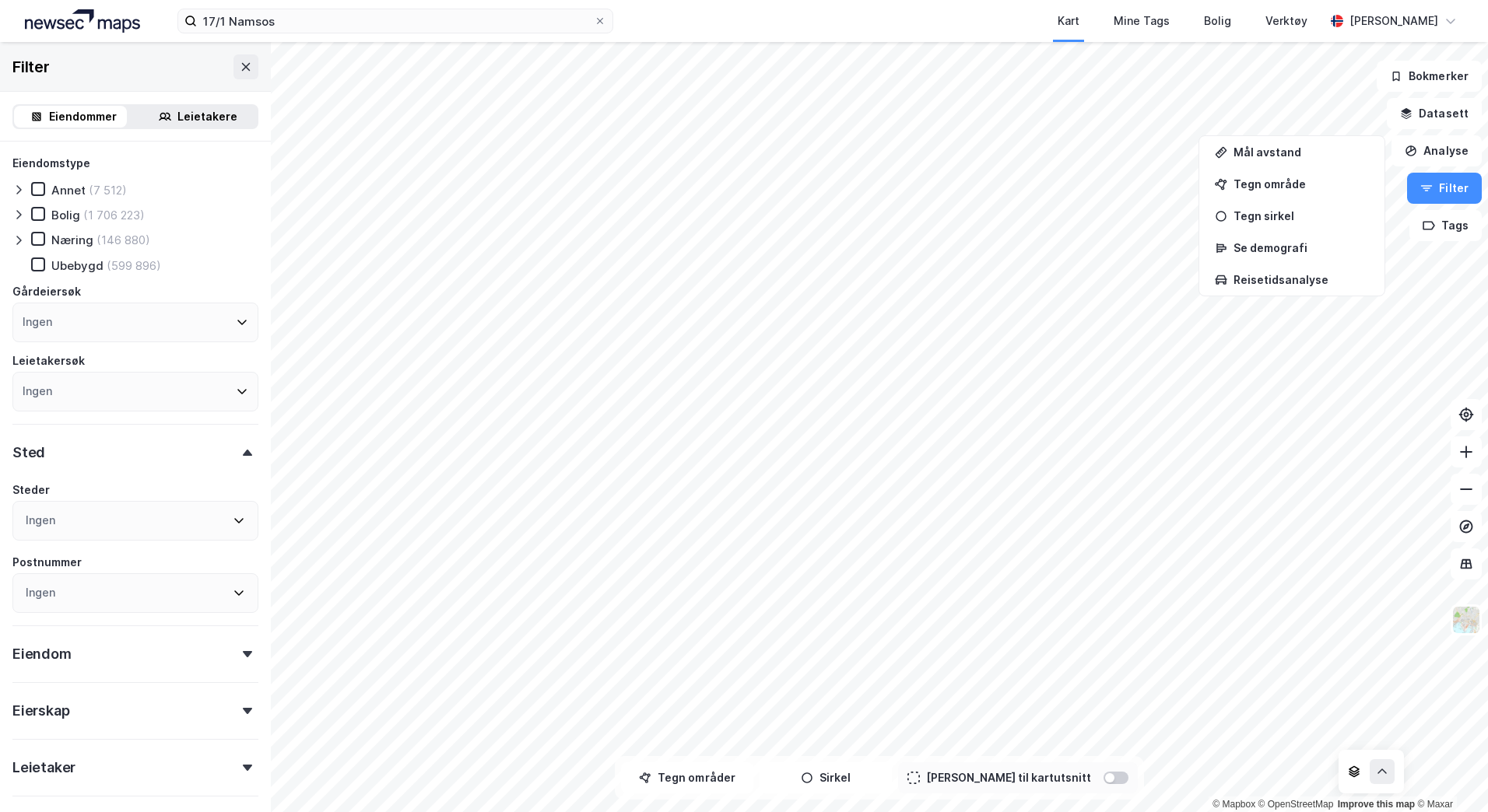
click at [244, 463] on div "Sted" at bounding box center [136, 446] width 246 height 44
click at [238, 503] on div "Eiendom" at bounding box center [136, 502] width 246 height 44
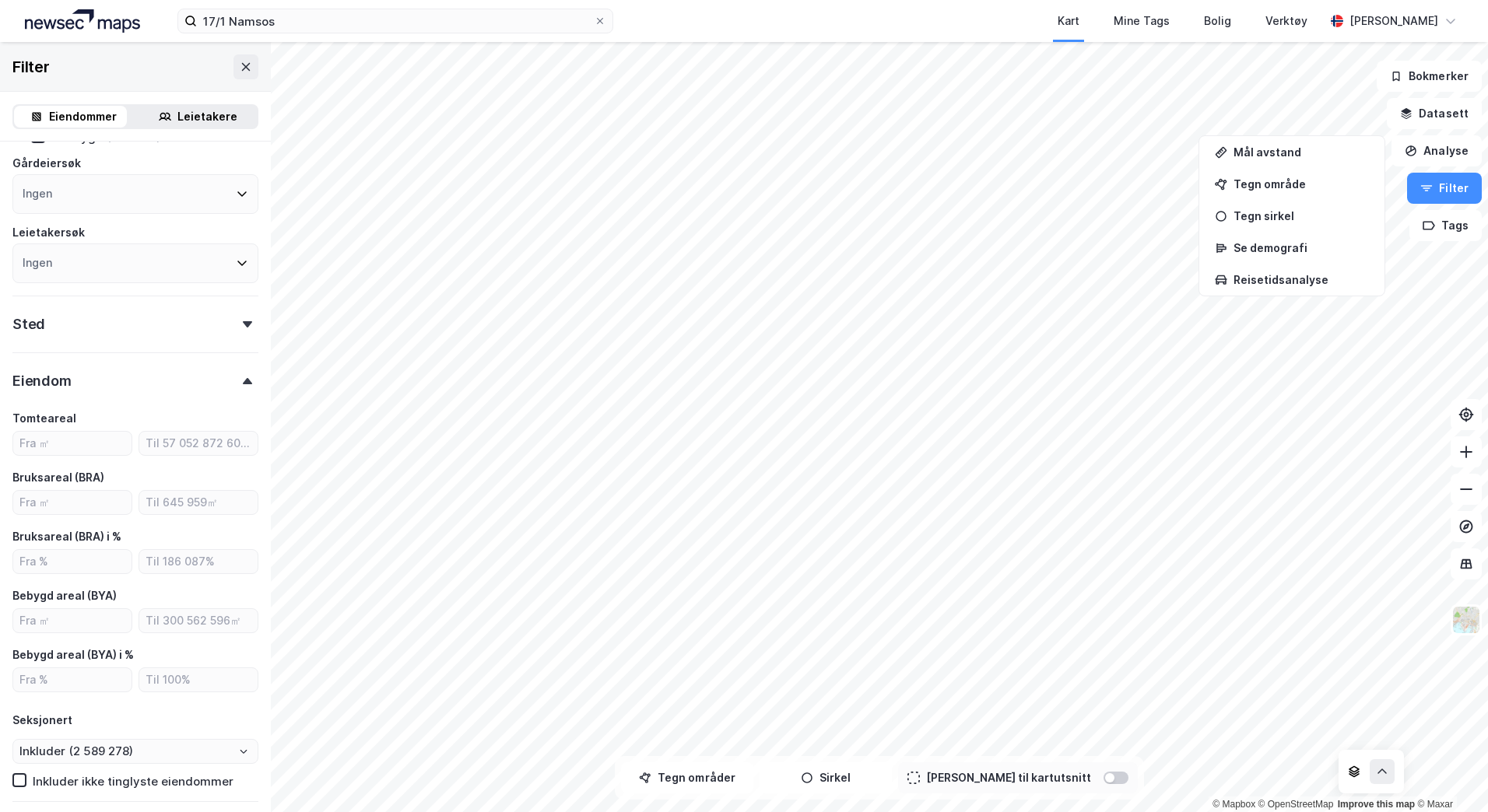
scroll to position [234, 0]
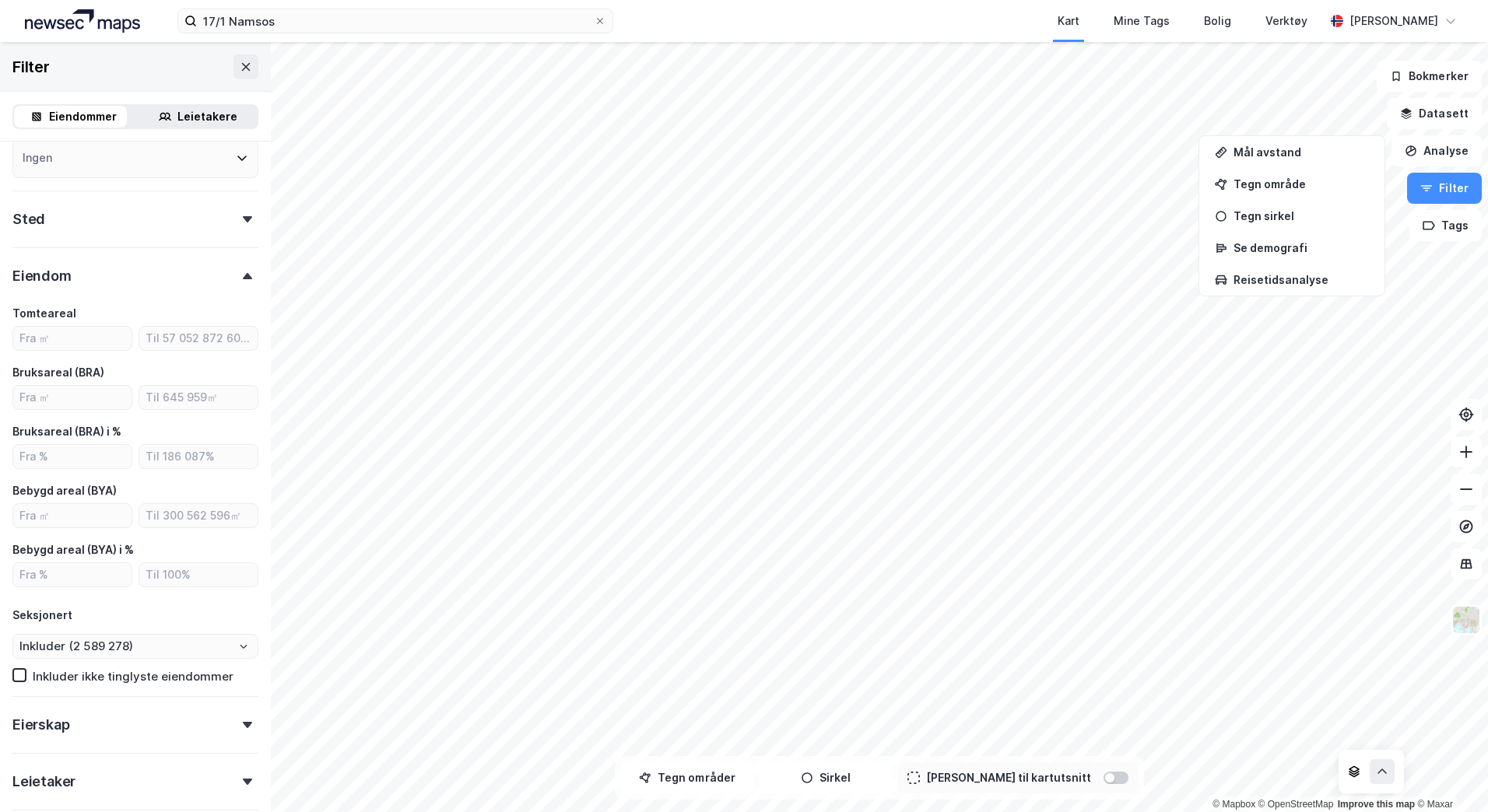
click at [243, 274] on icon at bounding box center [247, 276] width 9 height 6
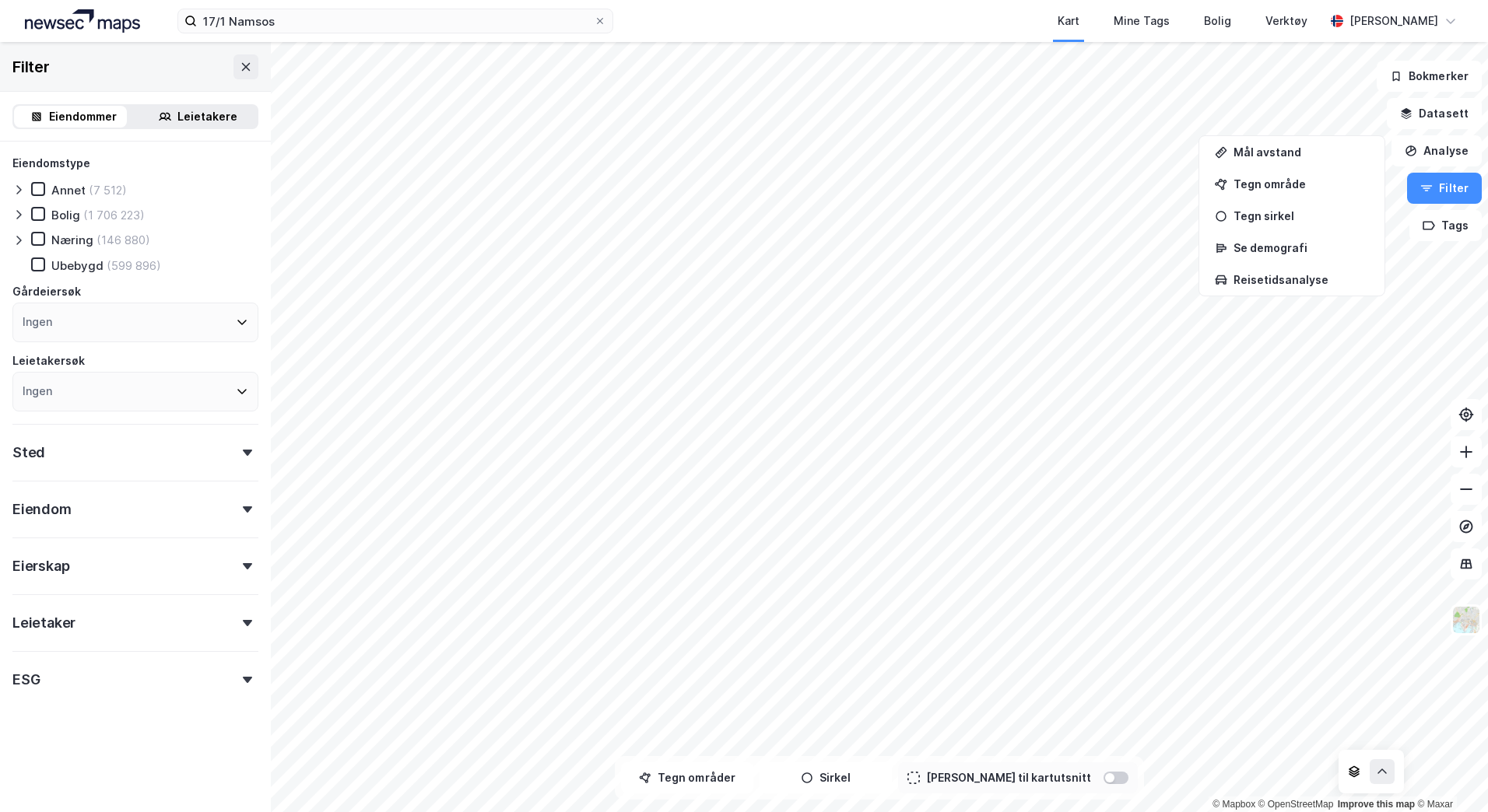
click at [243, 508] on icon at bounding box center [247, 509] width 9 height 6
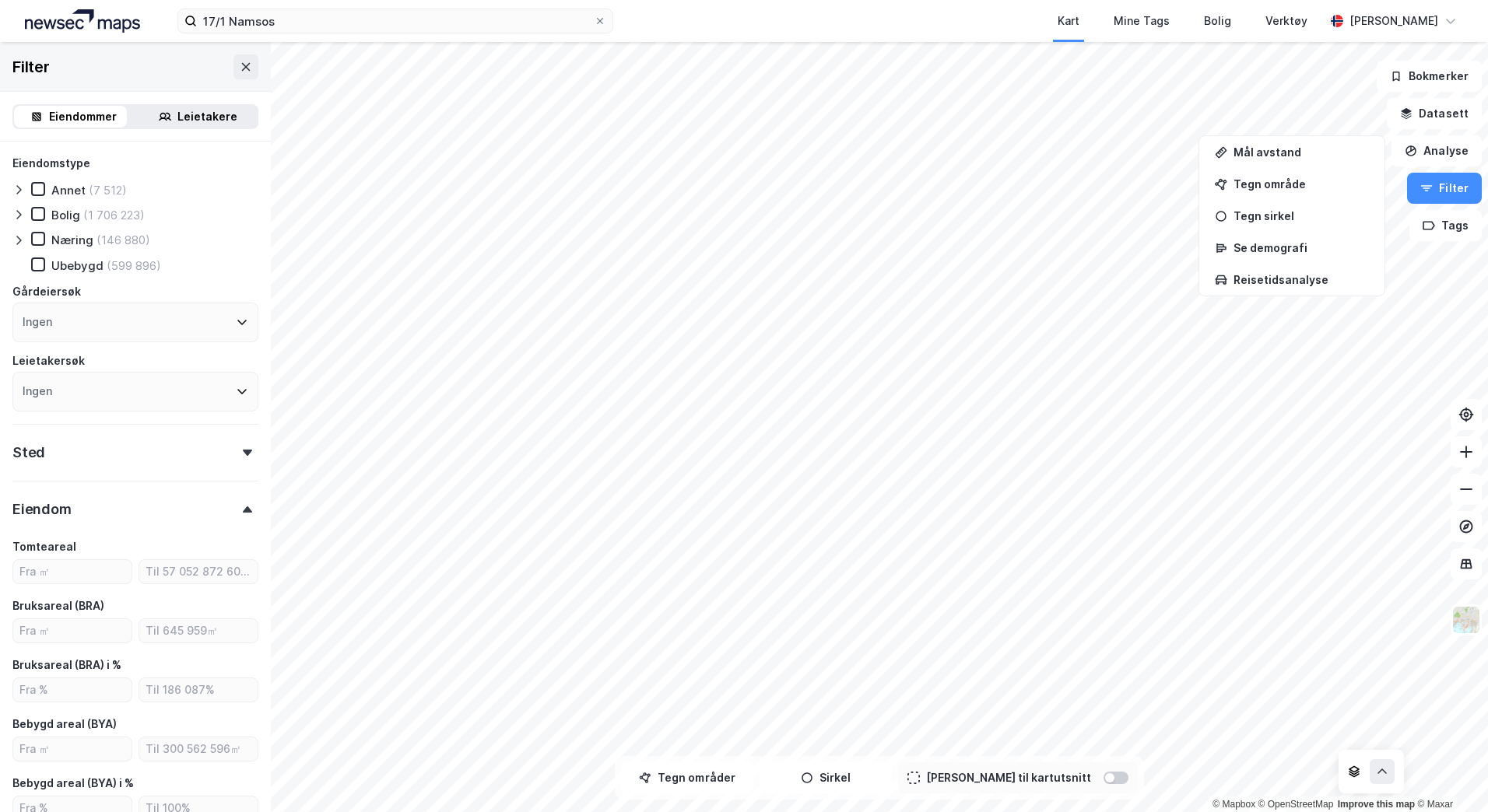
click at [243, 508] on icon at bounding box center [247, 509] width 9 height 6
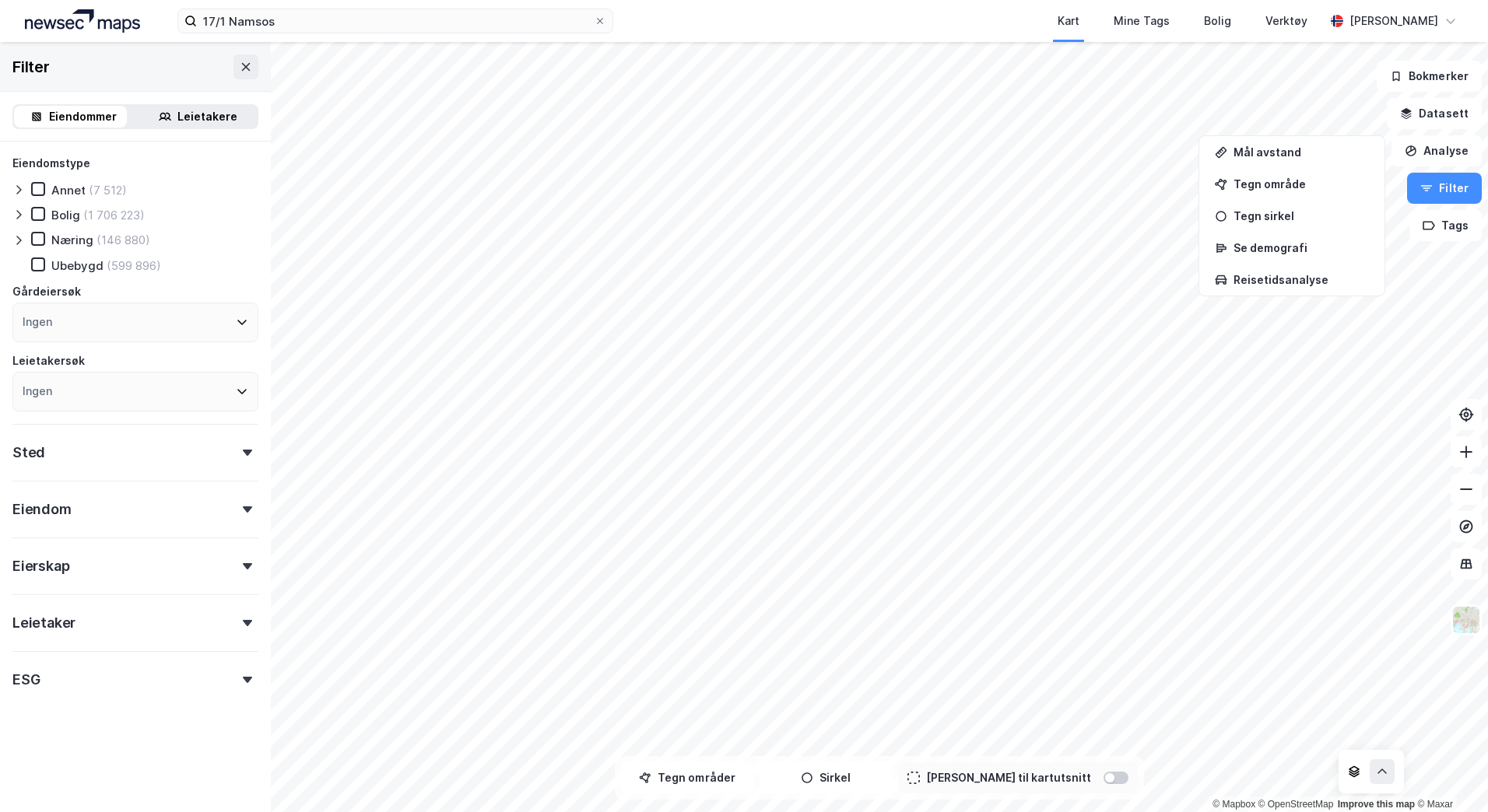
click at [235, 578] on div "Eierskap" at bounding box center [136, 560] width 246 height 44
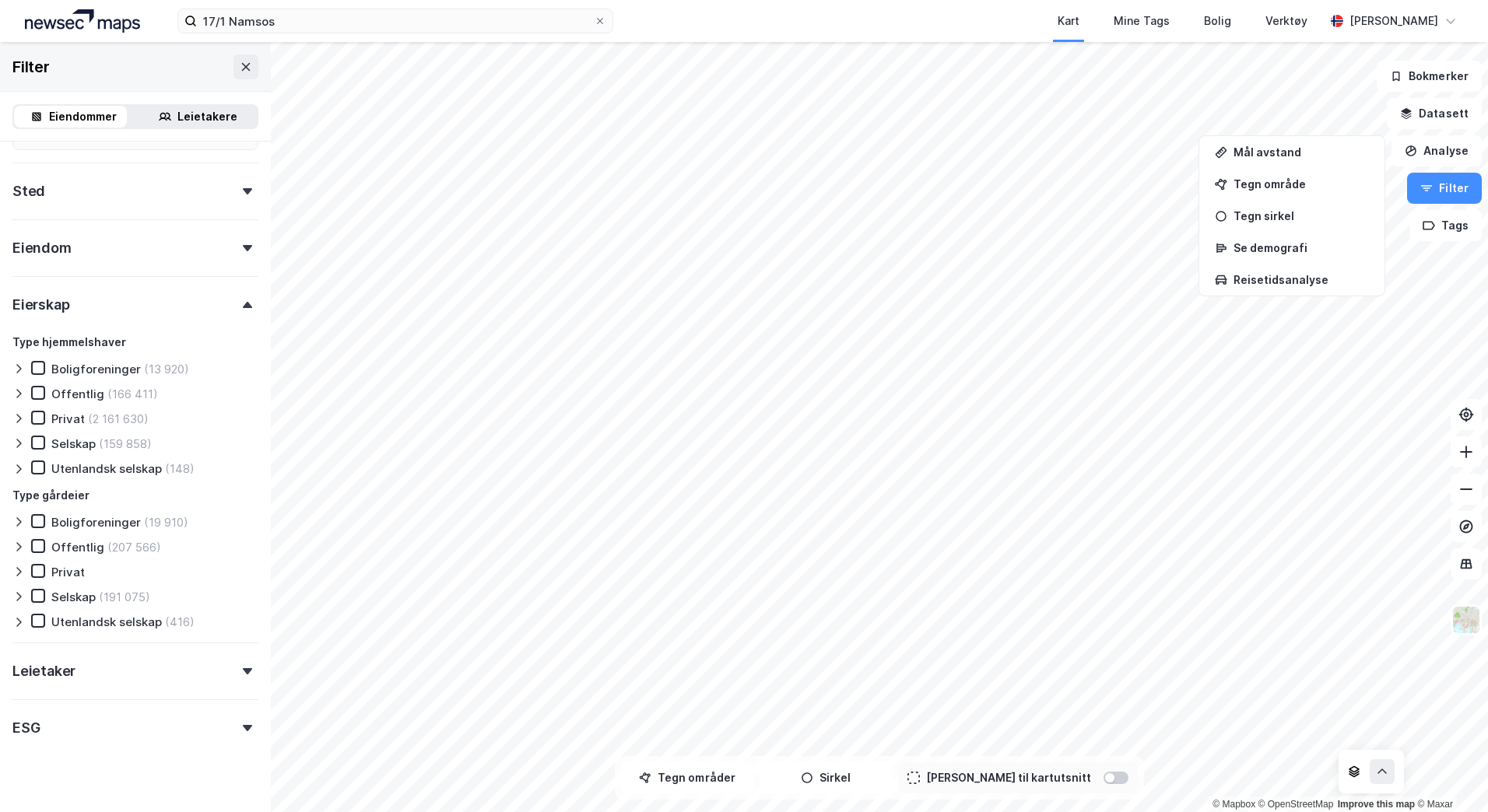
scroll to position [283, 0]
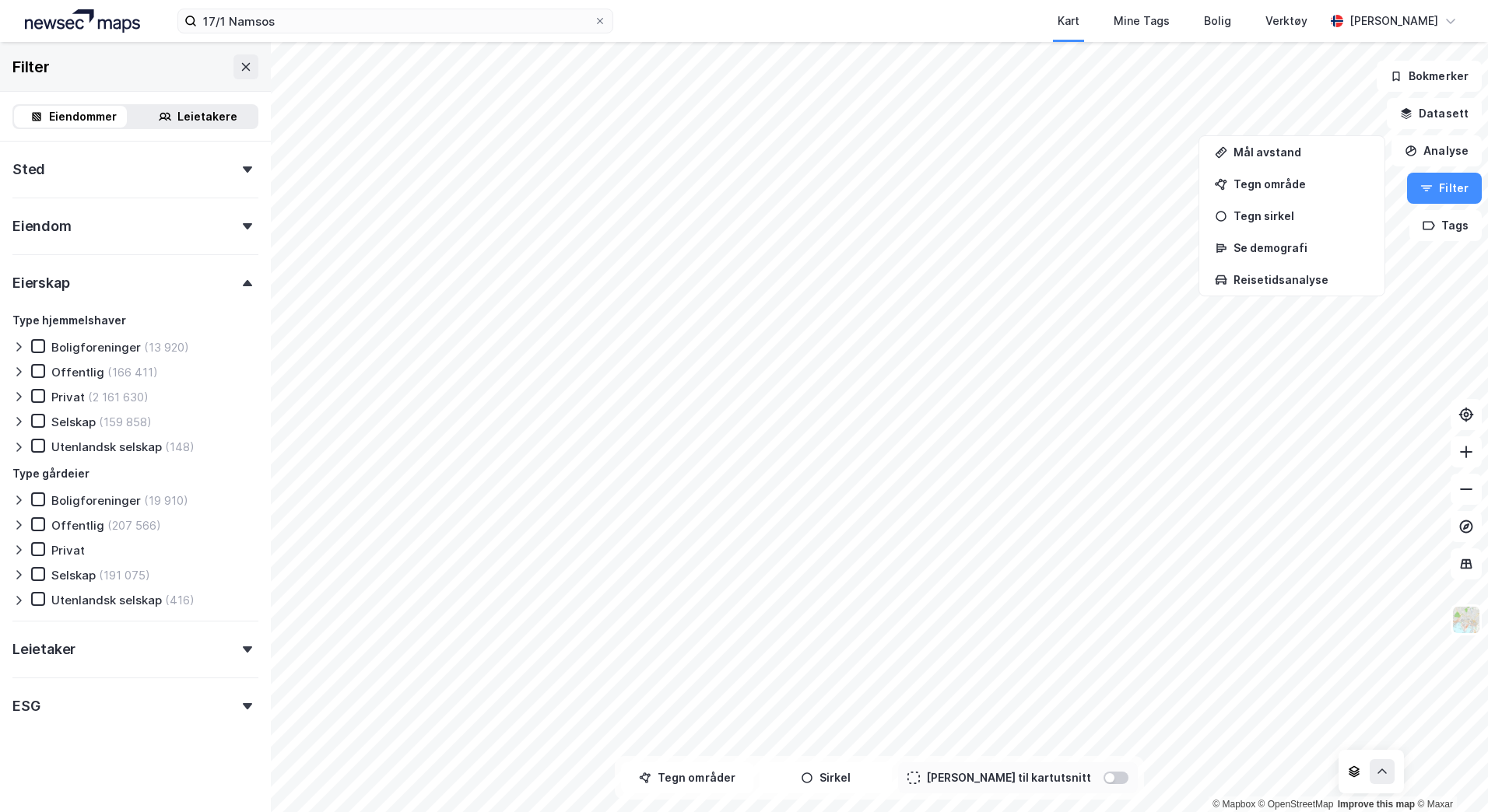
click at [235, 278] on div "Eierskap" at bounding box center [136, 276] width 246 height 44
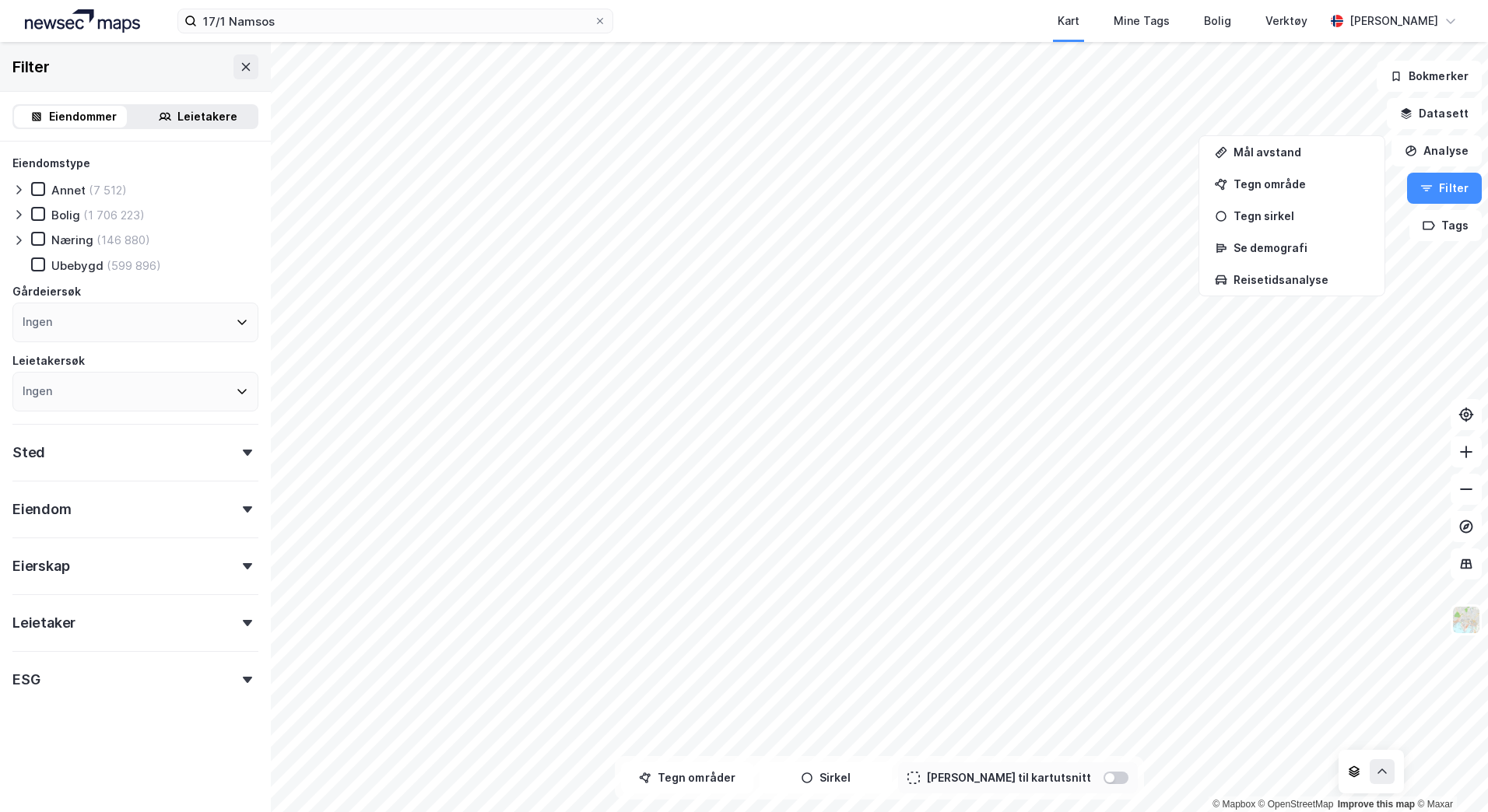
click at [243, 621] on icon at bounding box center [247, 622] width 9 height 6
click at [242, 679] on div at bounding box center [247, 680] width 22 height 6
click at [1383, 771] on icon at bounding box center [1382, 772] width 9 height 5
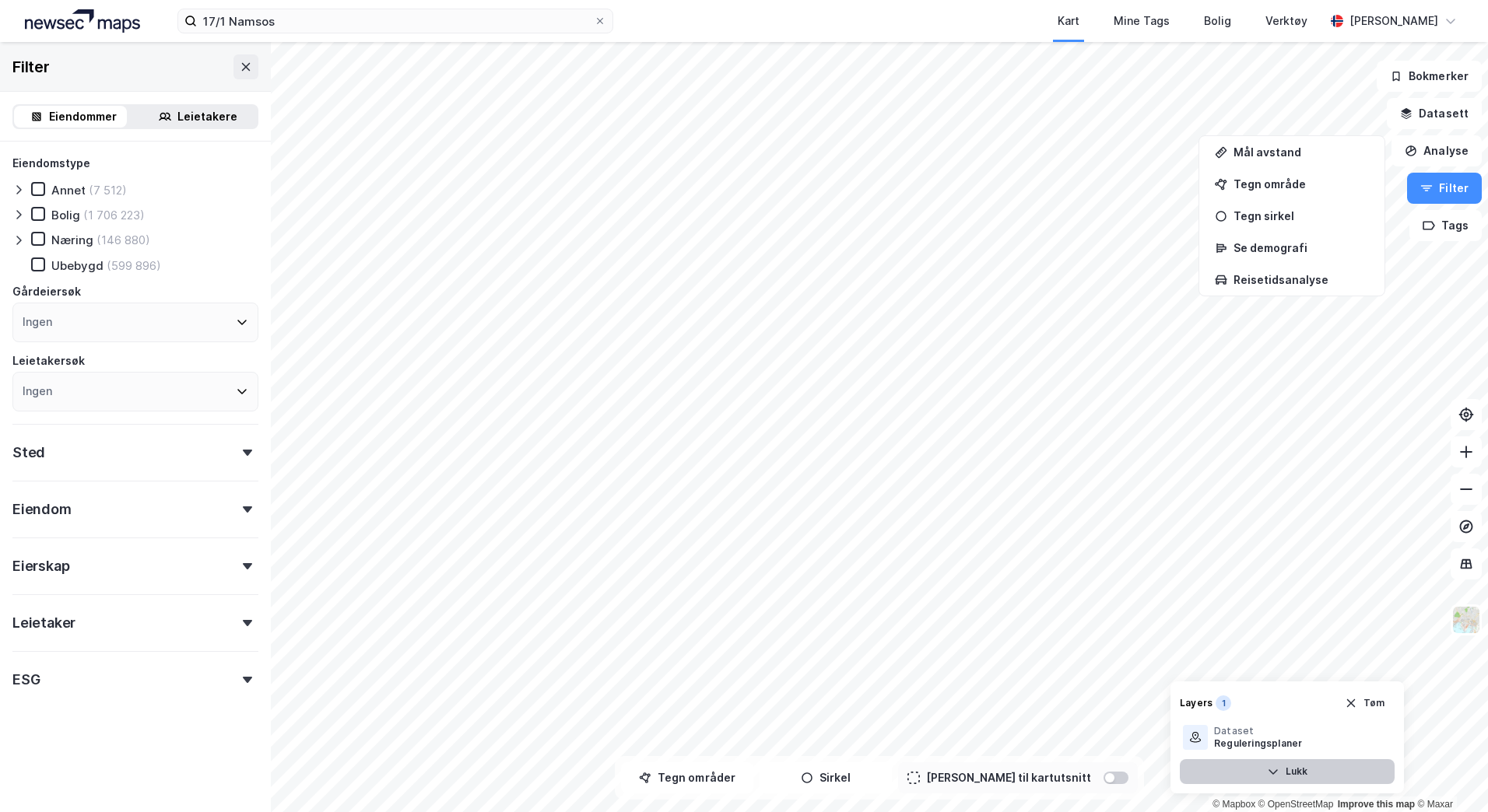
click at [1303, 767] on button "Lukk" at bounding box center [1287, 772] width 215 height 25
click at [1461, 199] on button "Filter" at bounding box center [1444, 188] width 75 height 31
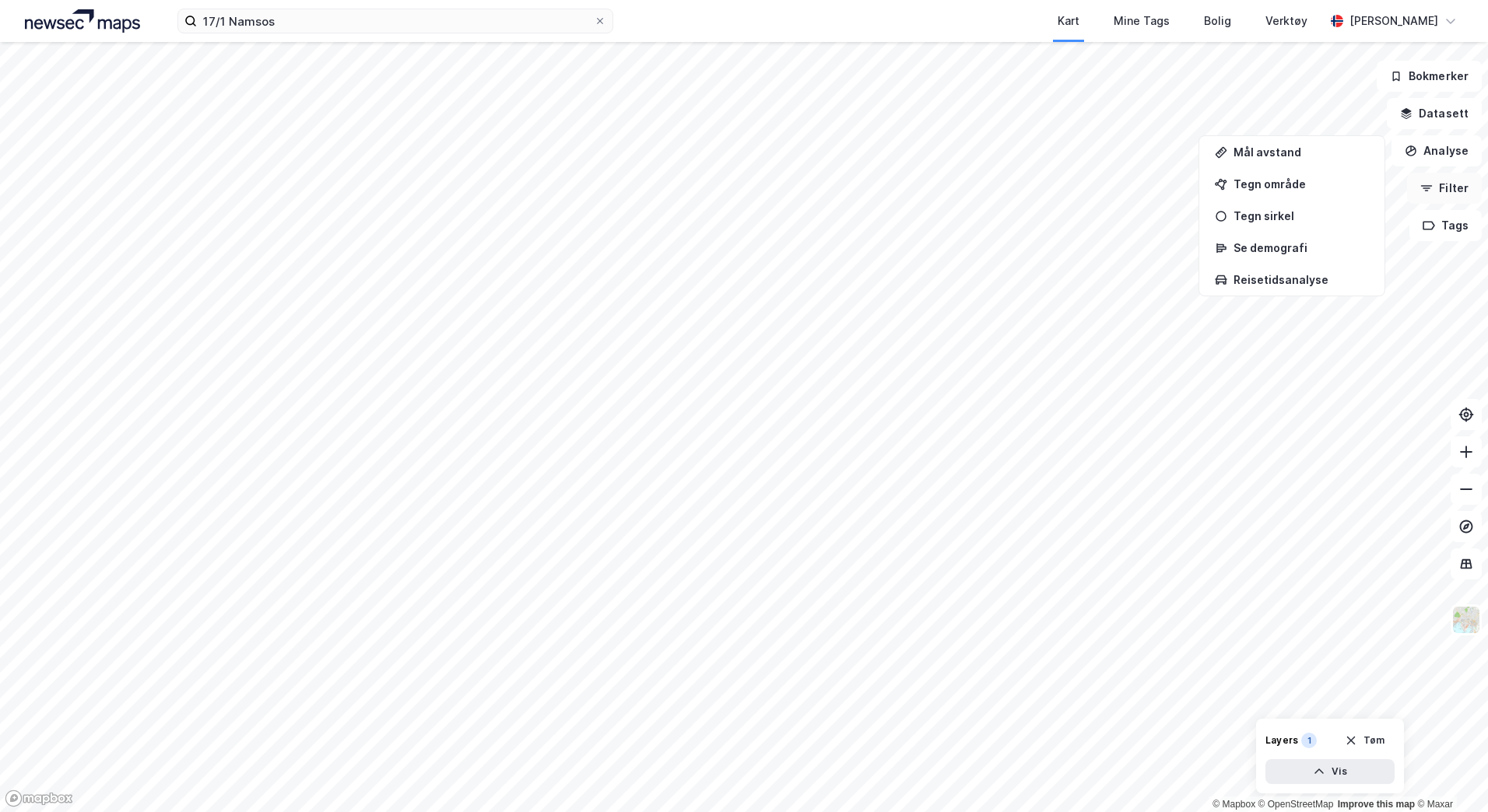
click at [1469, 189] on button "Filter" at bounding box center [1444, 188] width 75 height 31
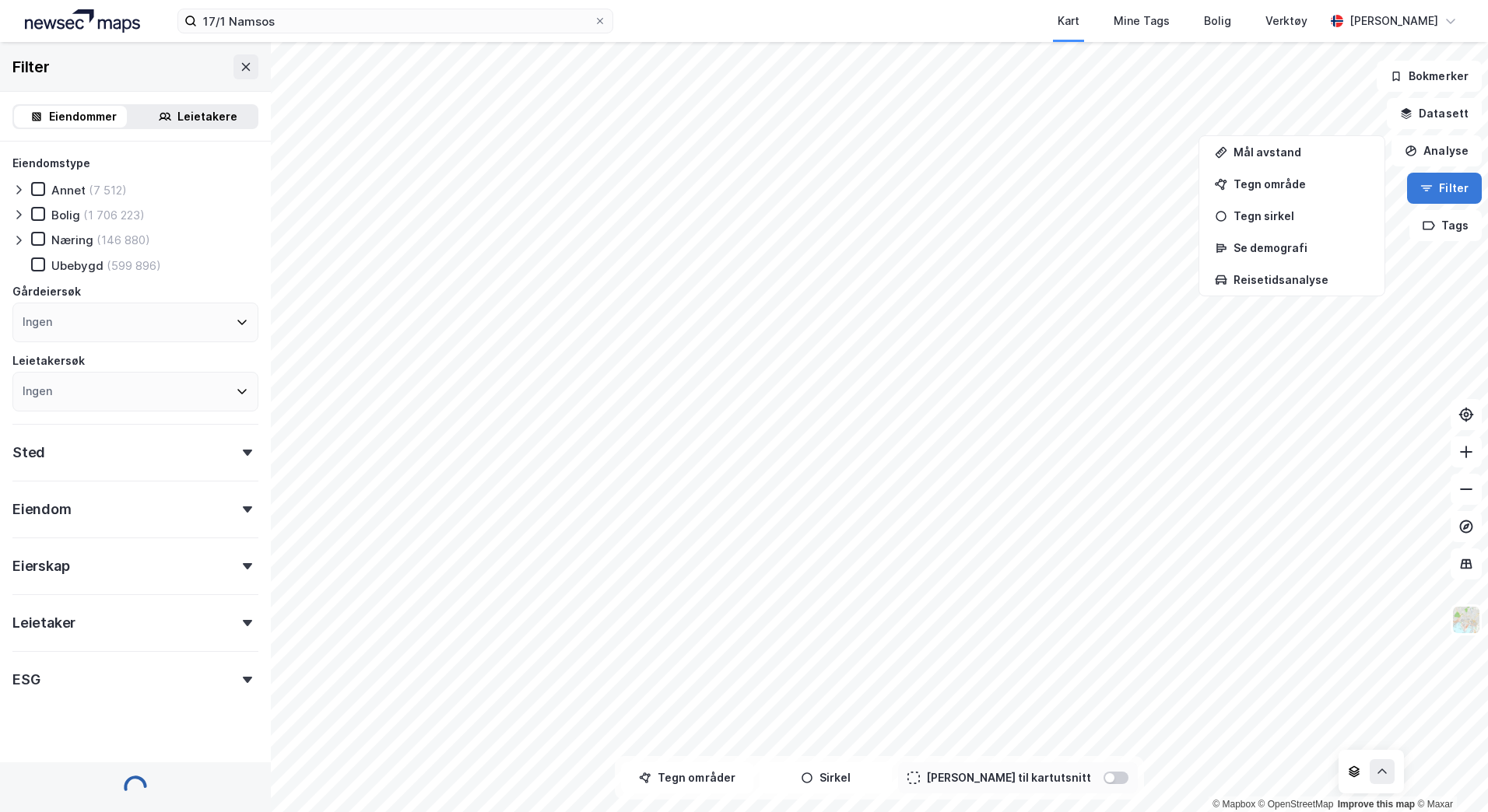
click at [1469, 189] on button "Filter" at bounding box center [1444, 188] width 75 height 31
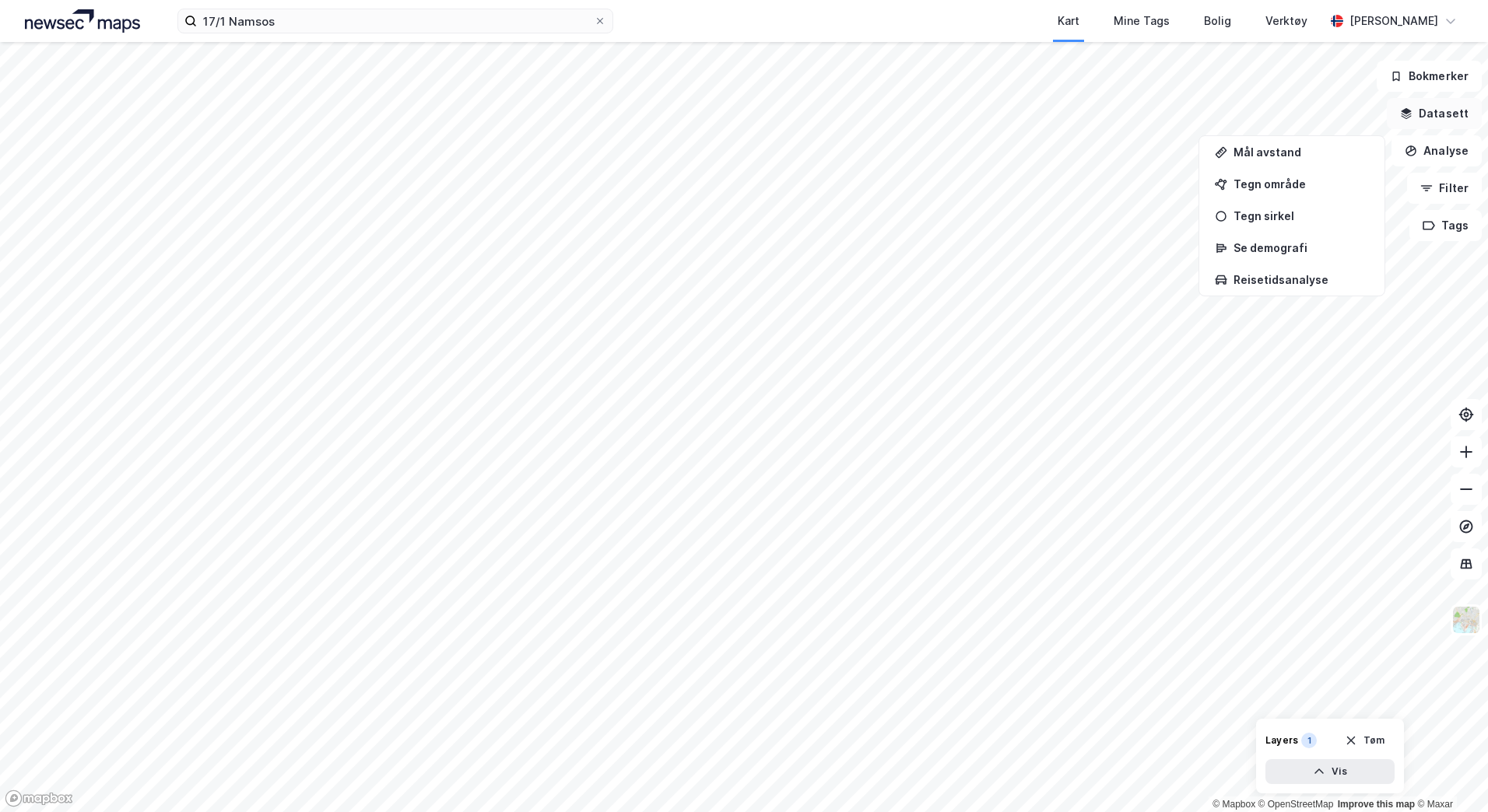
click at [1439, 118] on button "Datasett" at bounding box center [1435, 113] width 95 height 31
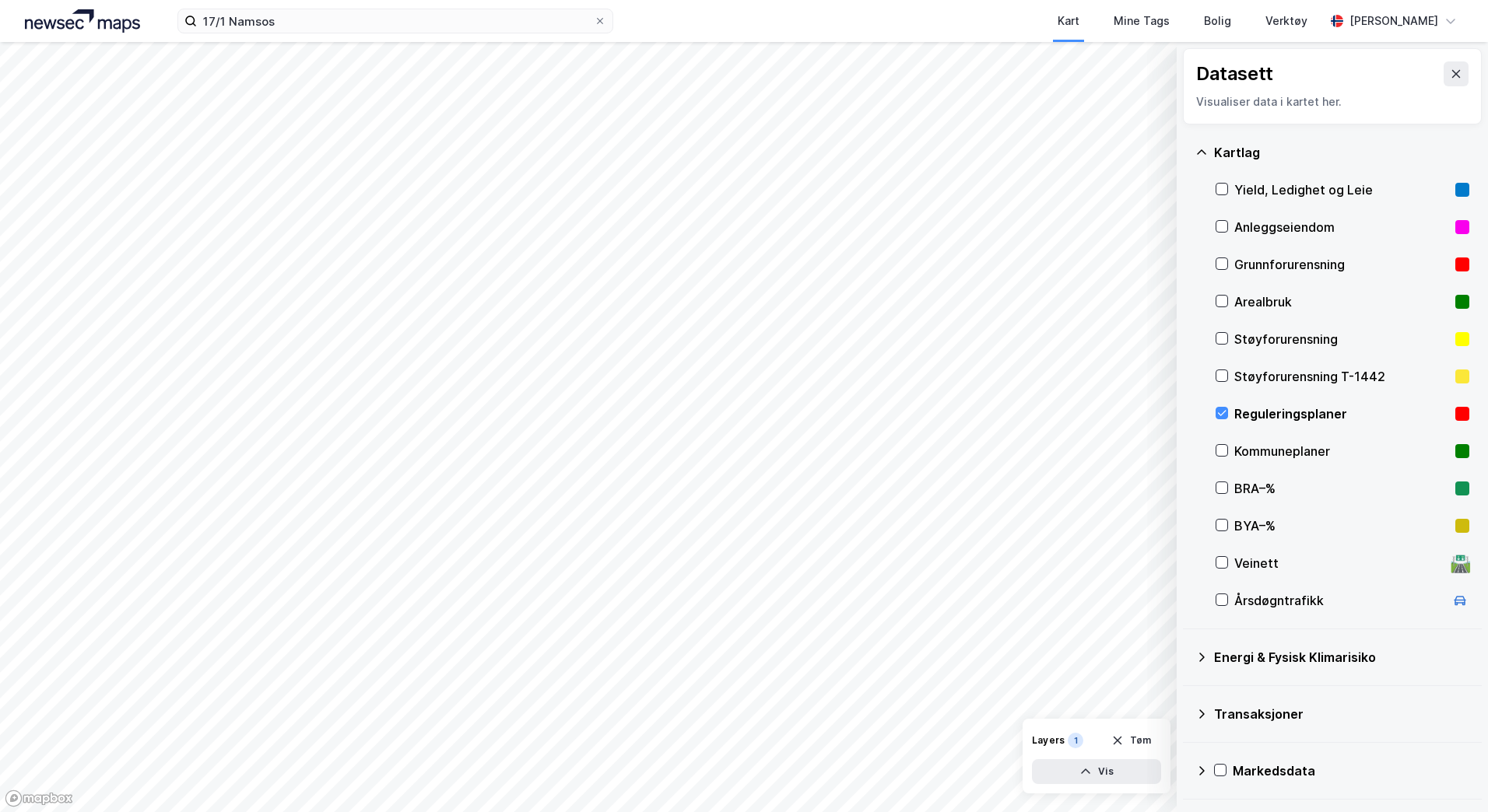
click at [1208, 149] on icon at bounding box center [1202, 153] width 13 height 13
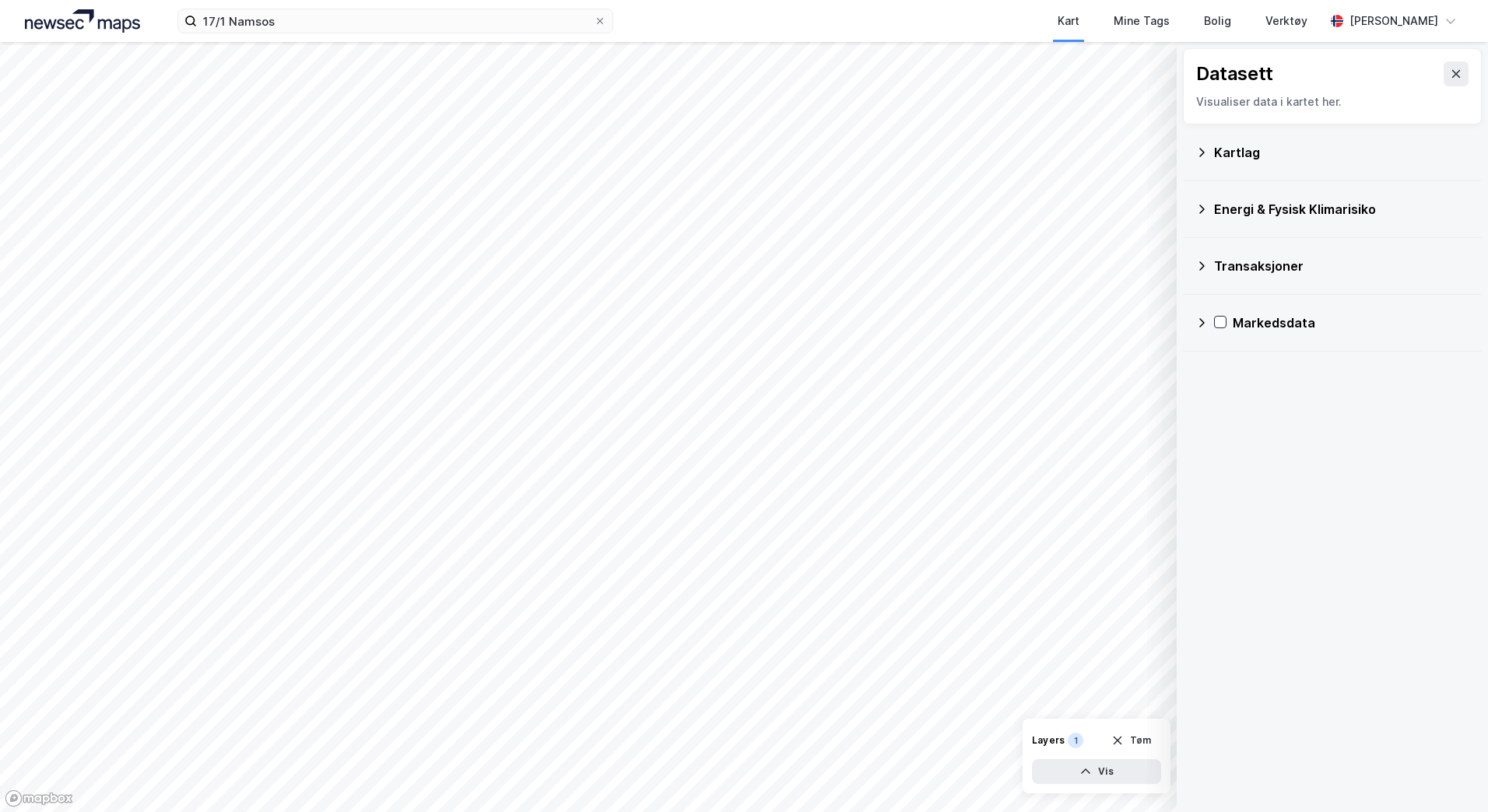
click at [1207, 210] on icon at bounding box center [1202, 209] width 13 height 13
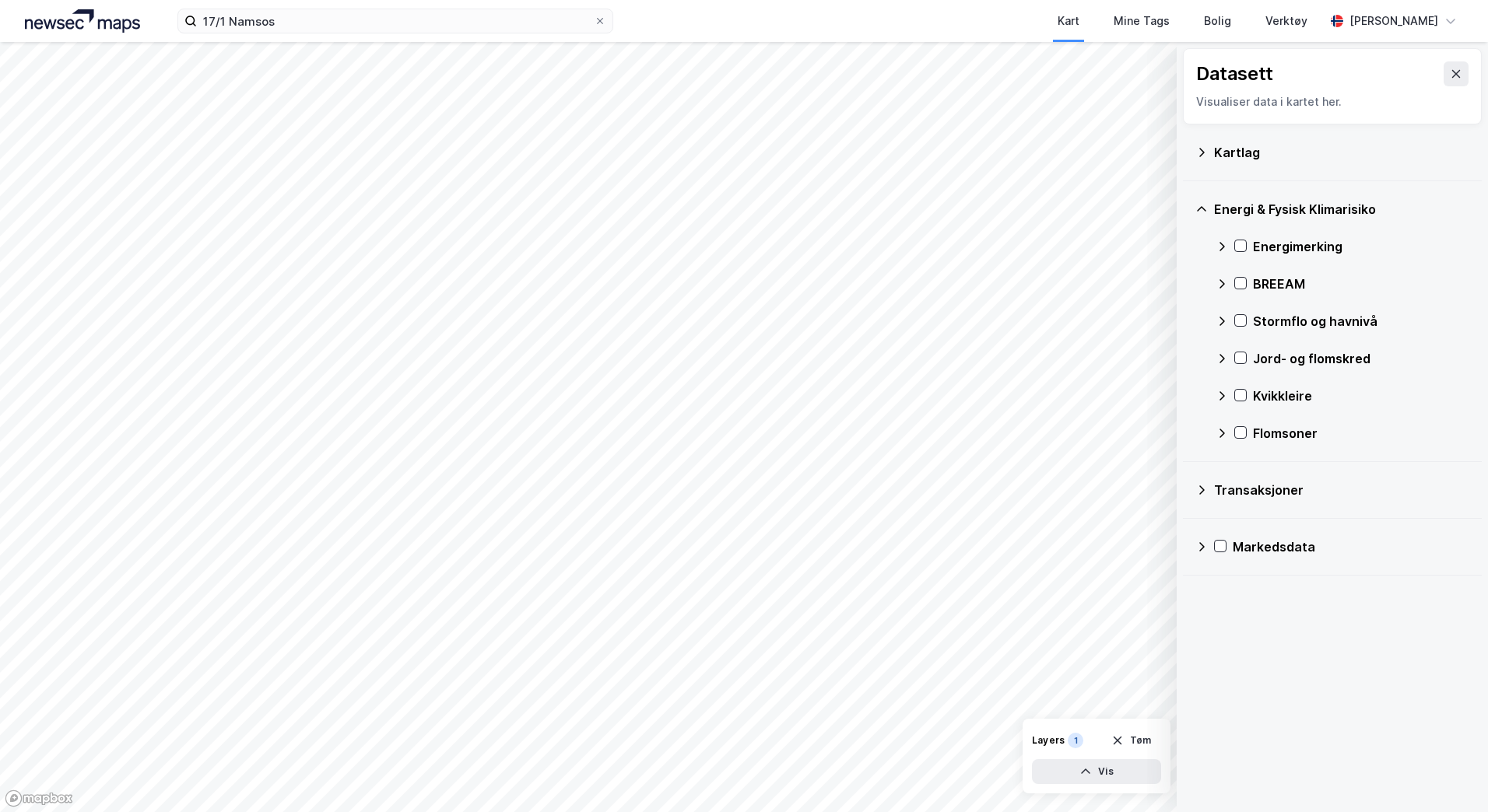
click at [1207, 210] on icon at bounding box center [1202, 209] width 13 height 13
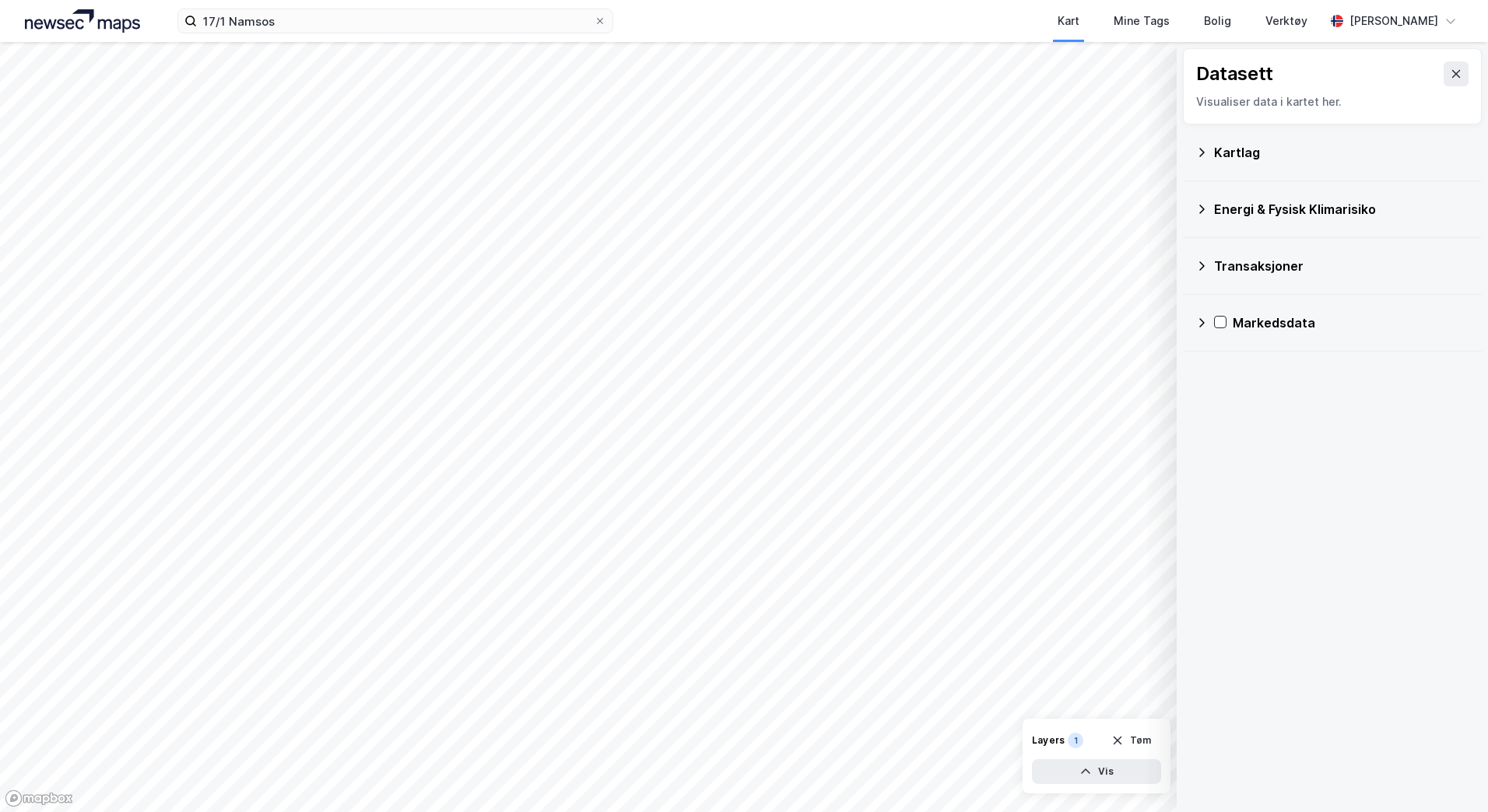
click at [1208, 259] on div "Transaksjoner" at bounding box center [1333, 266] width 274 height 38
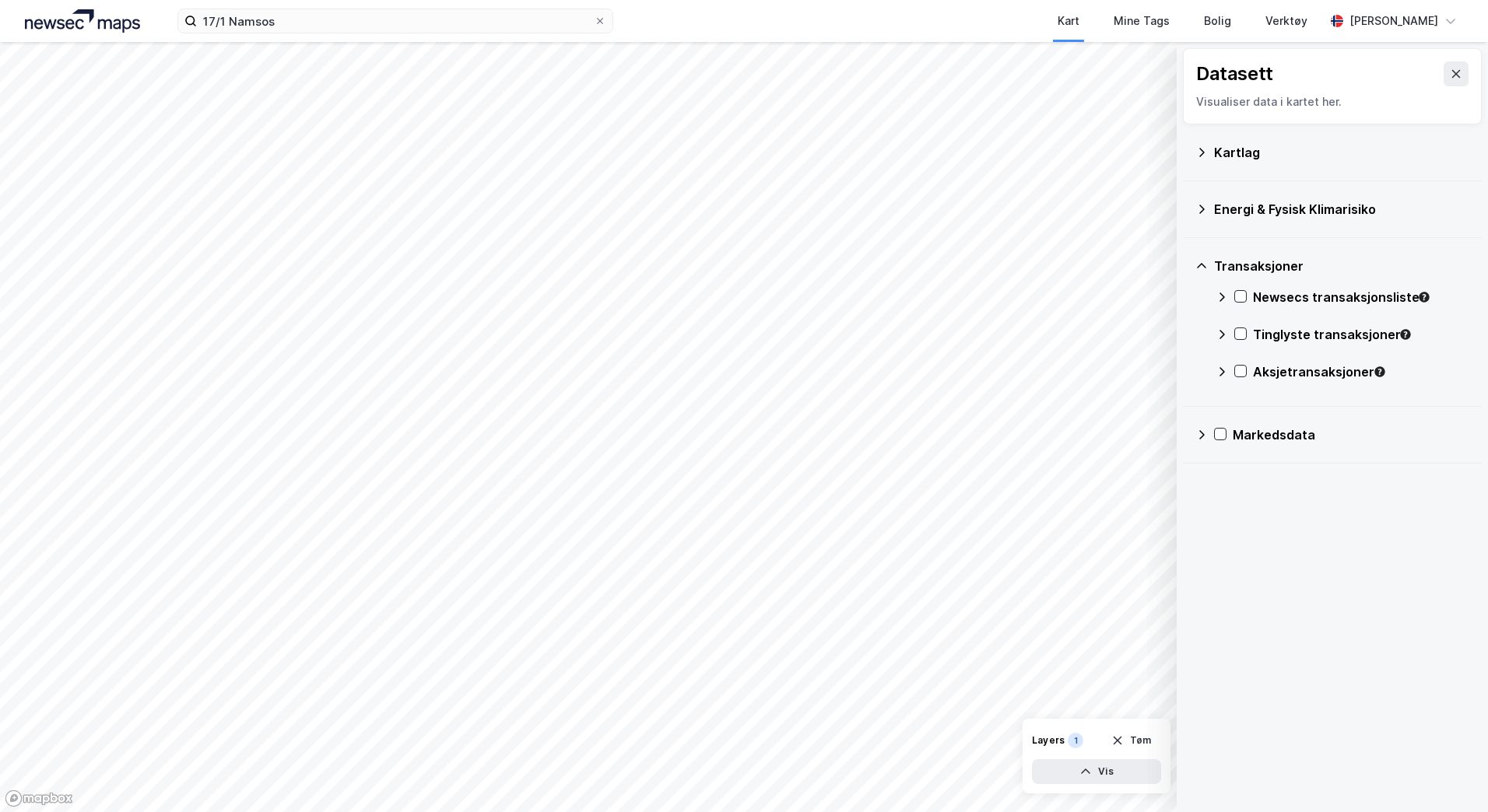
click at [1208, 259] on div "Transaksjoner" at bounding box center [1333, 266] width 274 height 38
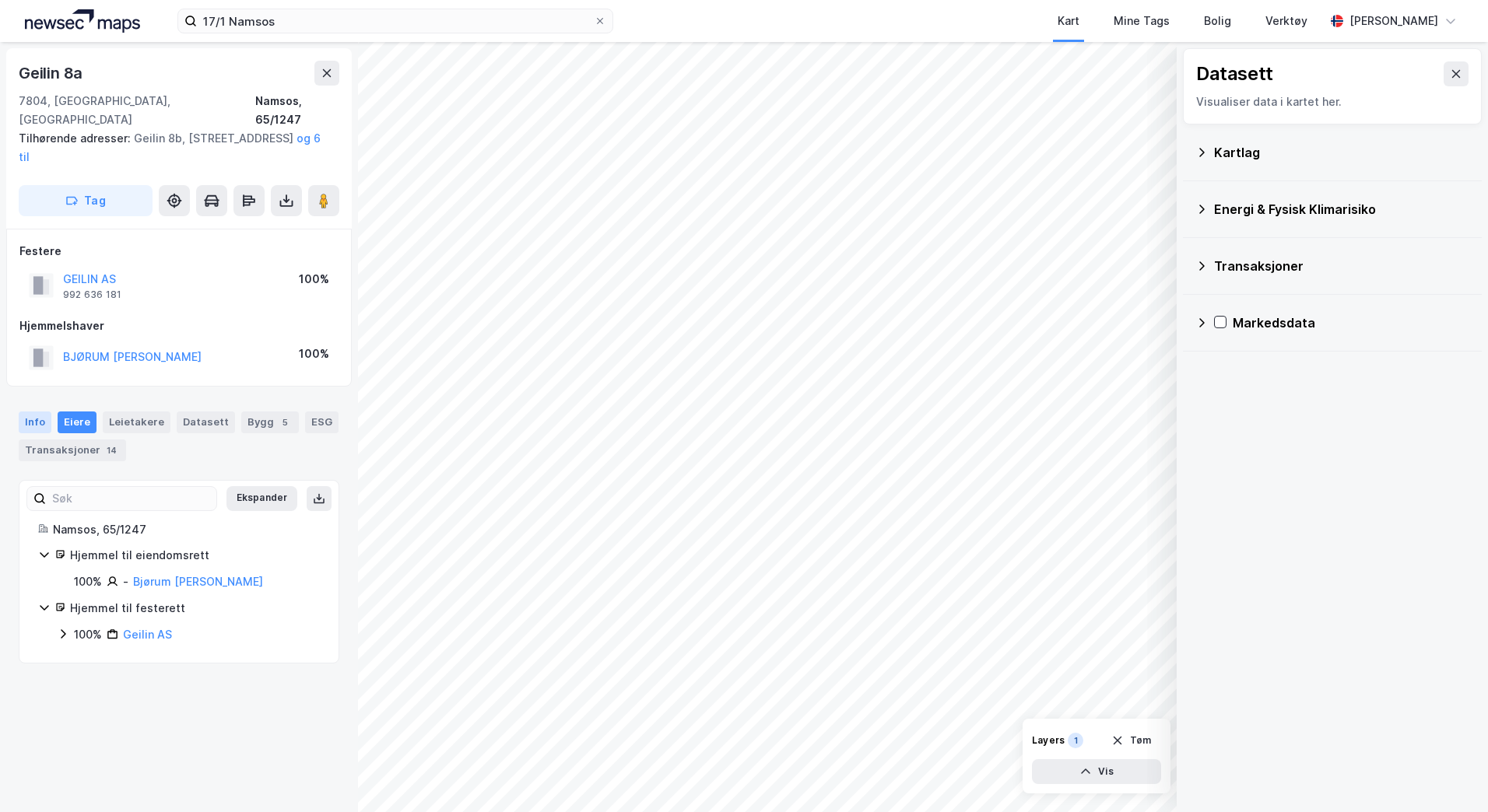
click at [36, 411] on div "Info" at bounding box center [35, 422] width 32 height 22
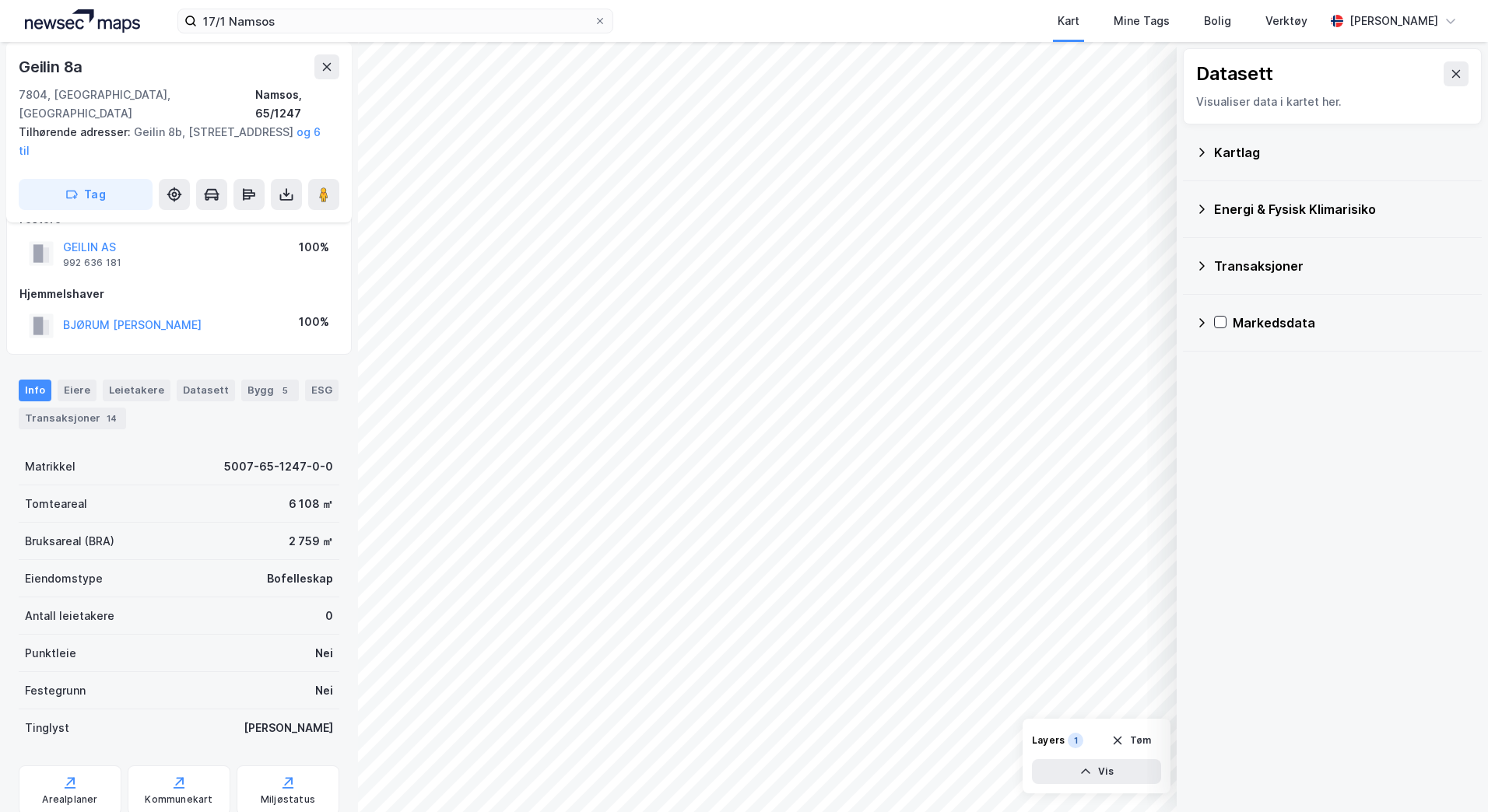
scroll to position [49, 0]
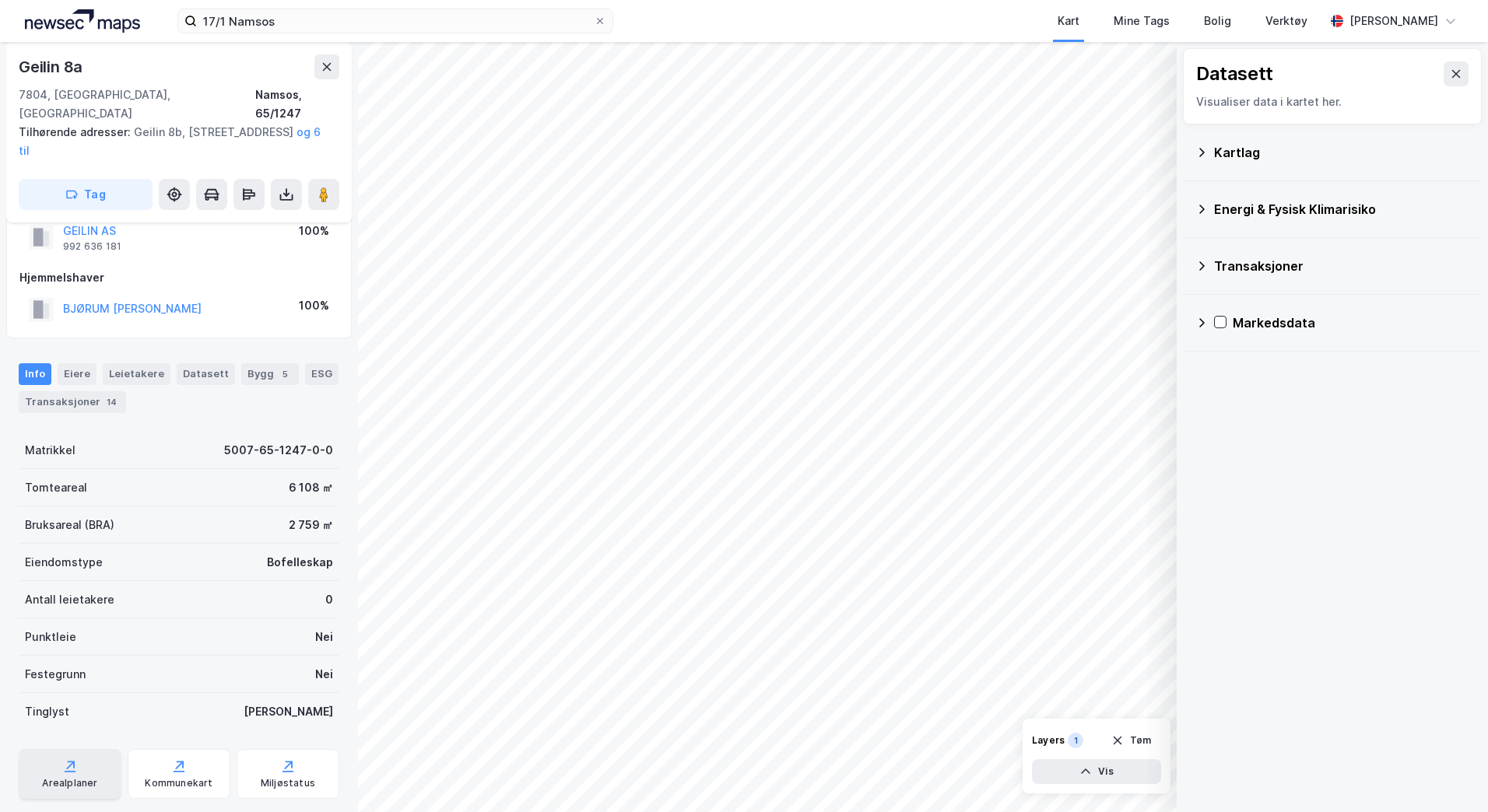
click at [79, 749] on div "Arealplaner" at bounding box center [70, 773] width 102 height 49
click at [84, 364] on div "Eiere" at bounding box center [76, 375] width 39 height 22
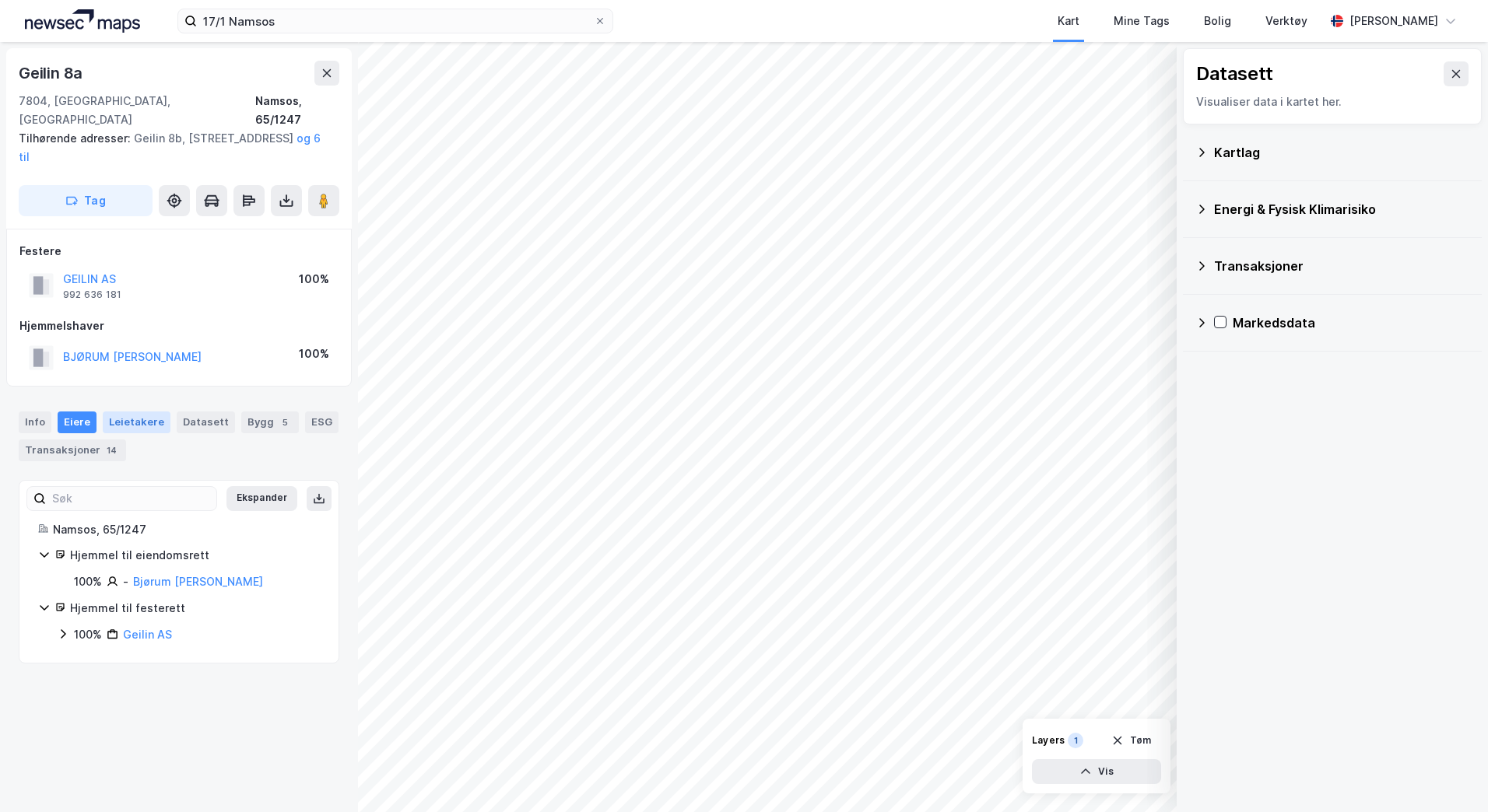
click at [136, 411] on div "Leietakere" at bounding box center [136, 422] width 67 height 22
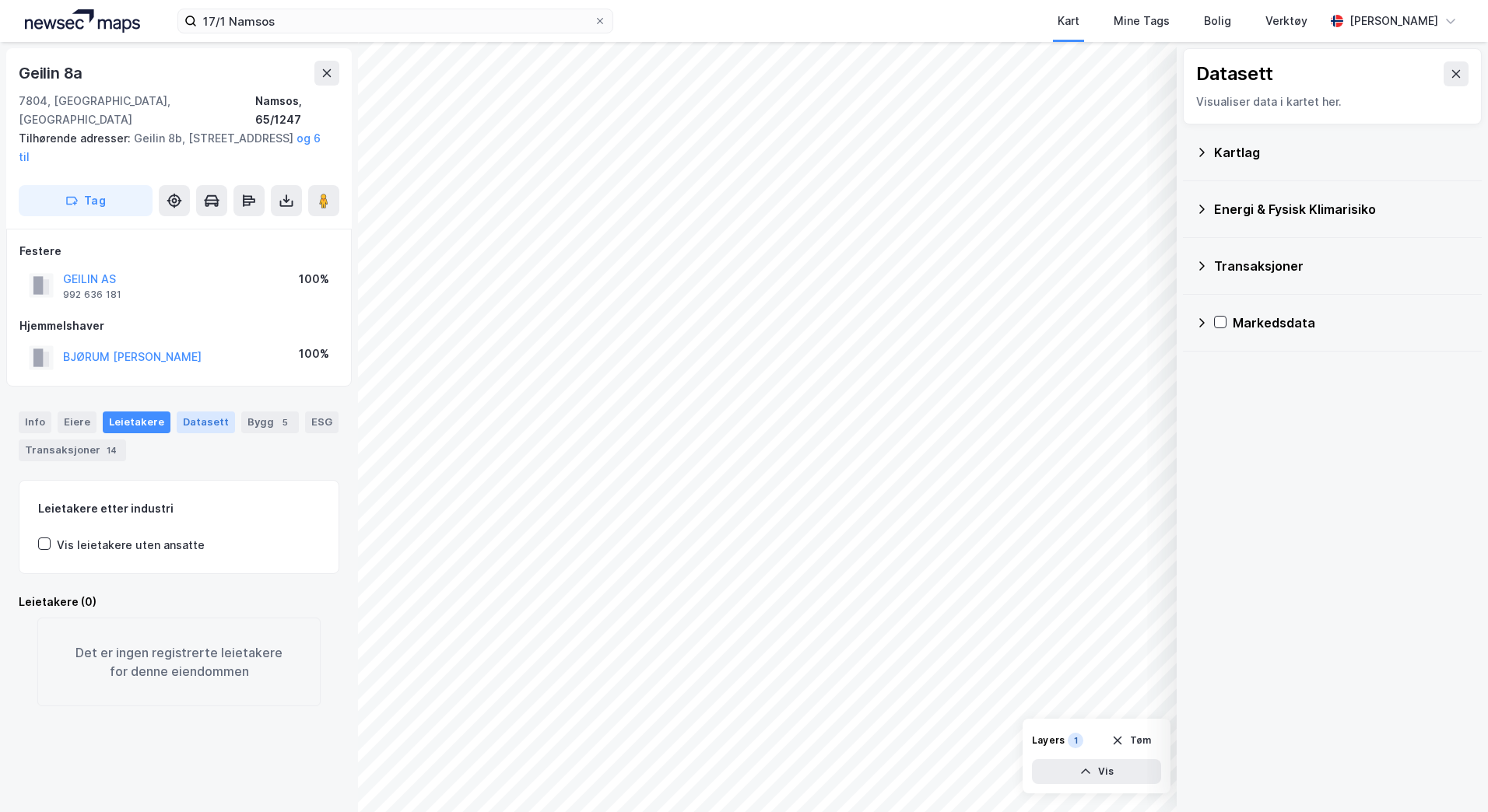
click at [203, 411] on div "Datasett" at bounding box center [206, 422] width 58 height 22
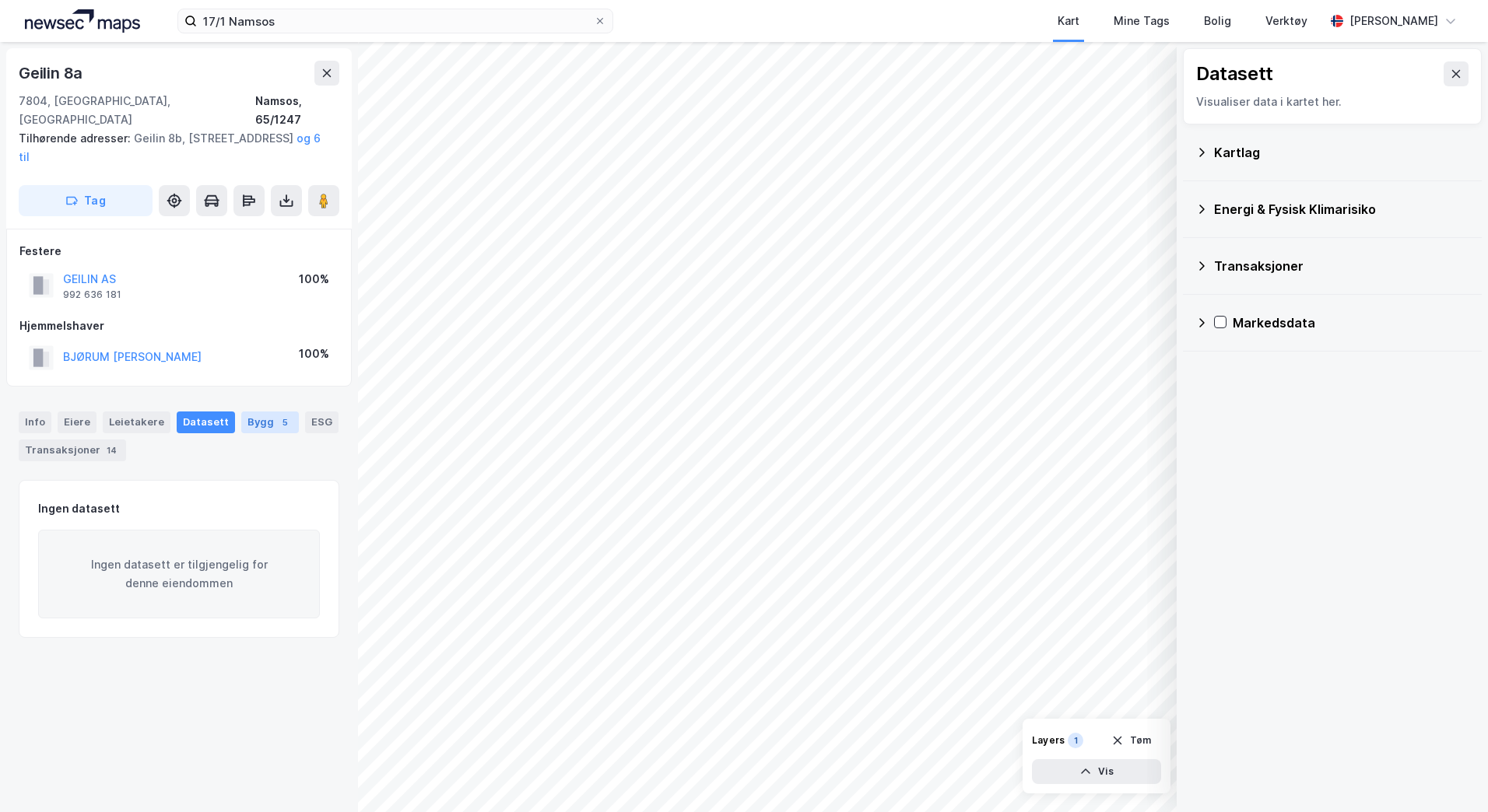
click at [247, 411] on div "Bygg 5" at bounding box center [270, 422] width 58 height 22
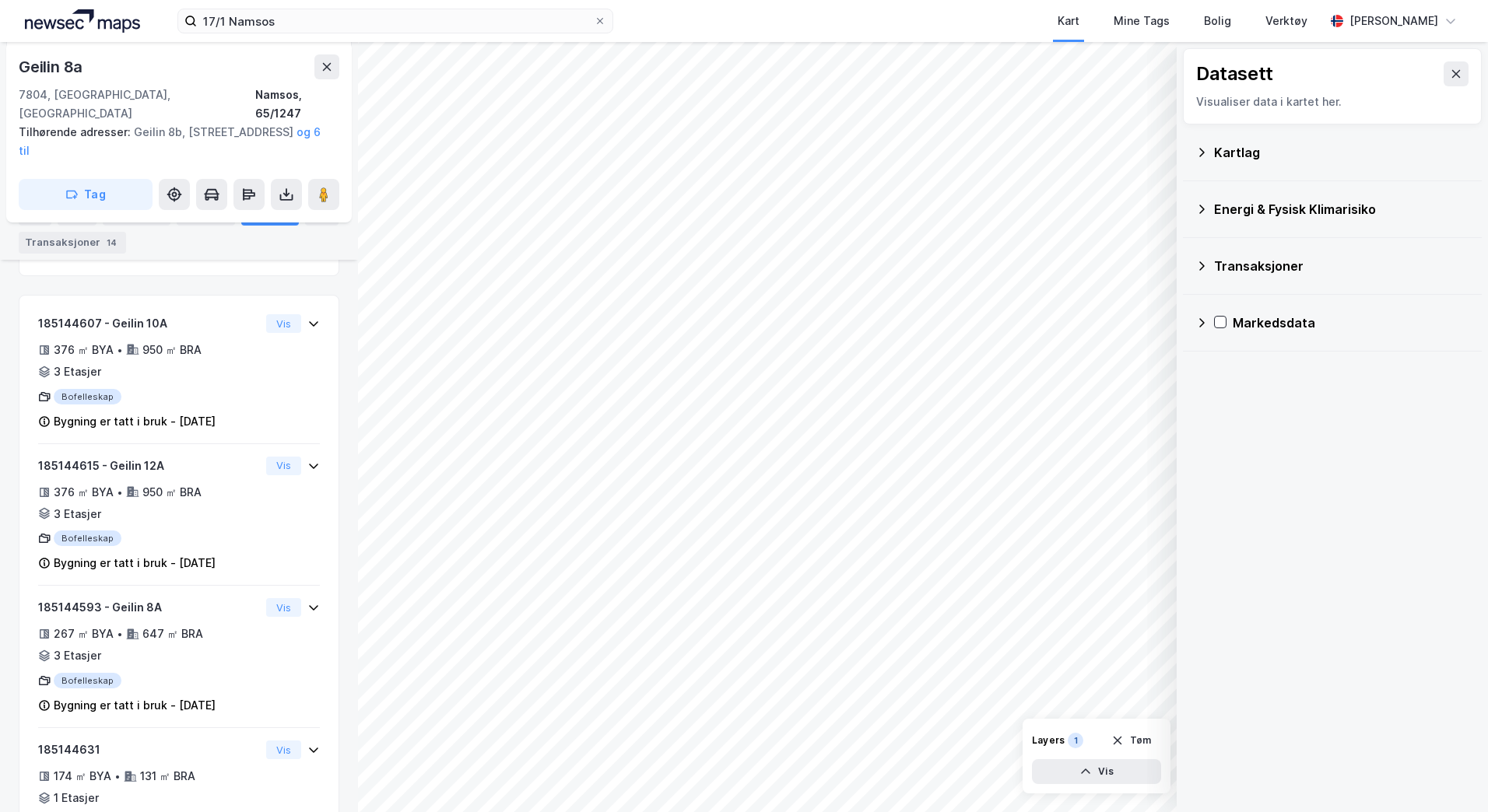
scroll to position [264, 0]
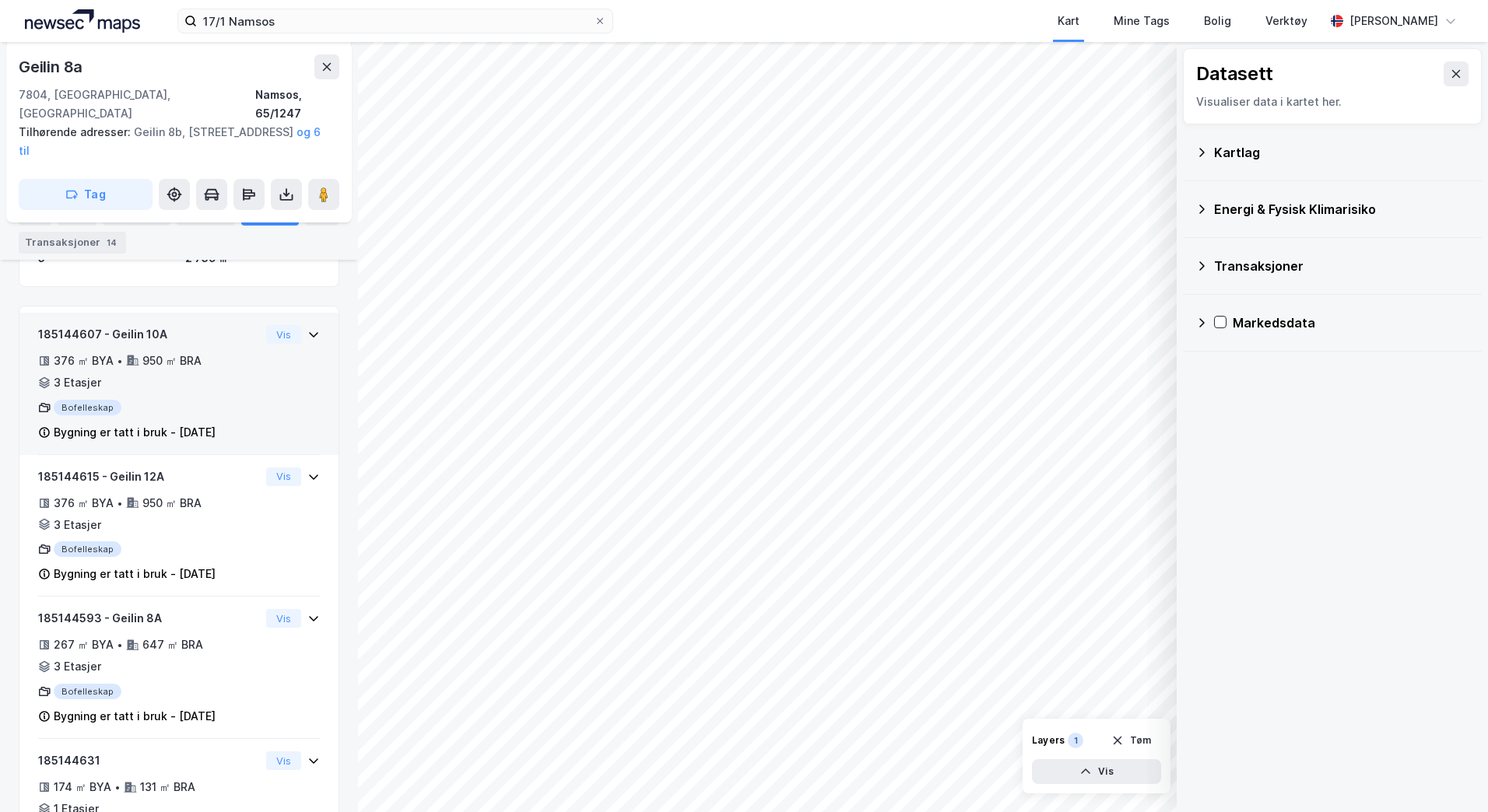
click at [249, 362] on div "185144607 - Geilin 10A 376 ㎡ BYA • 950 ㎡ BRA • 3 Etasjer Bofelleskap Bygning er…" at bounding box center [179, 390] width 282 height 130
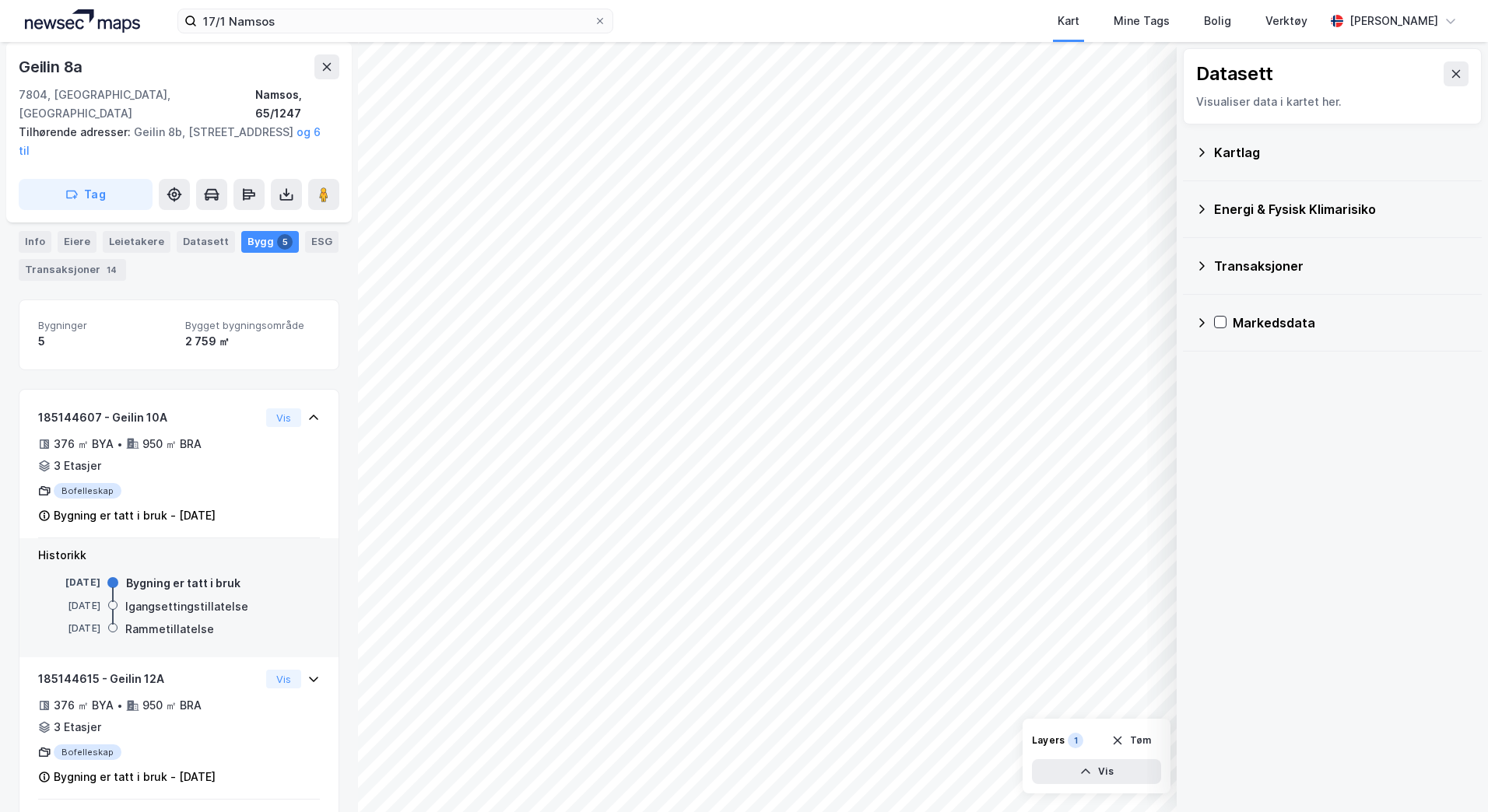
scroll to position [183, 0]
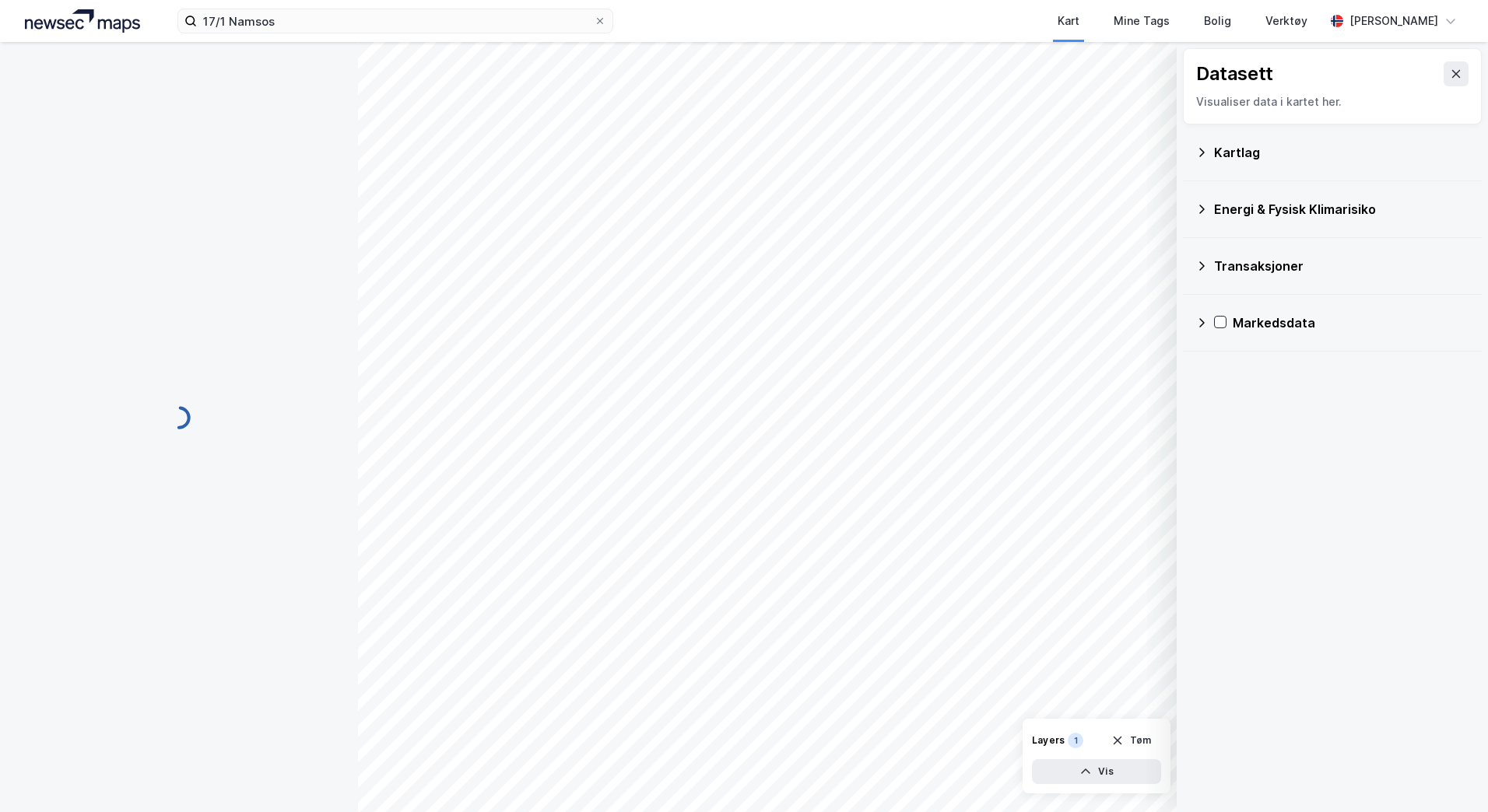
scroll to position [183, 0]
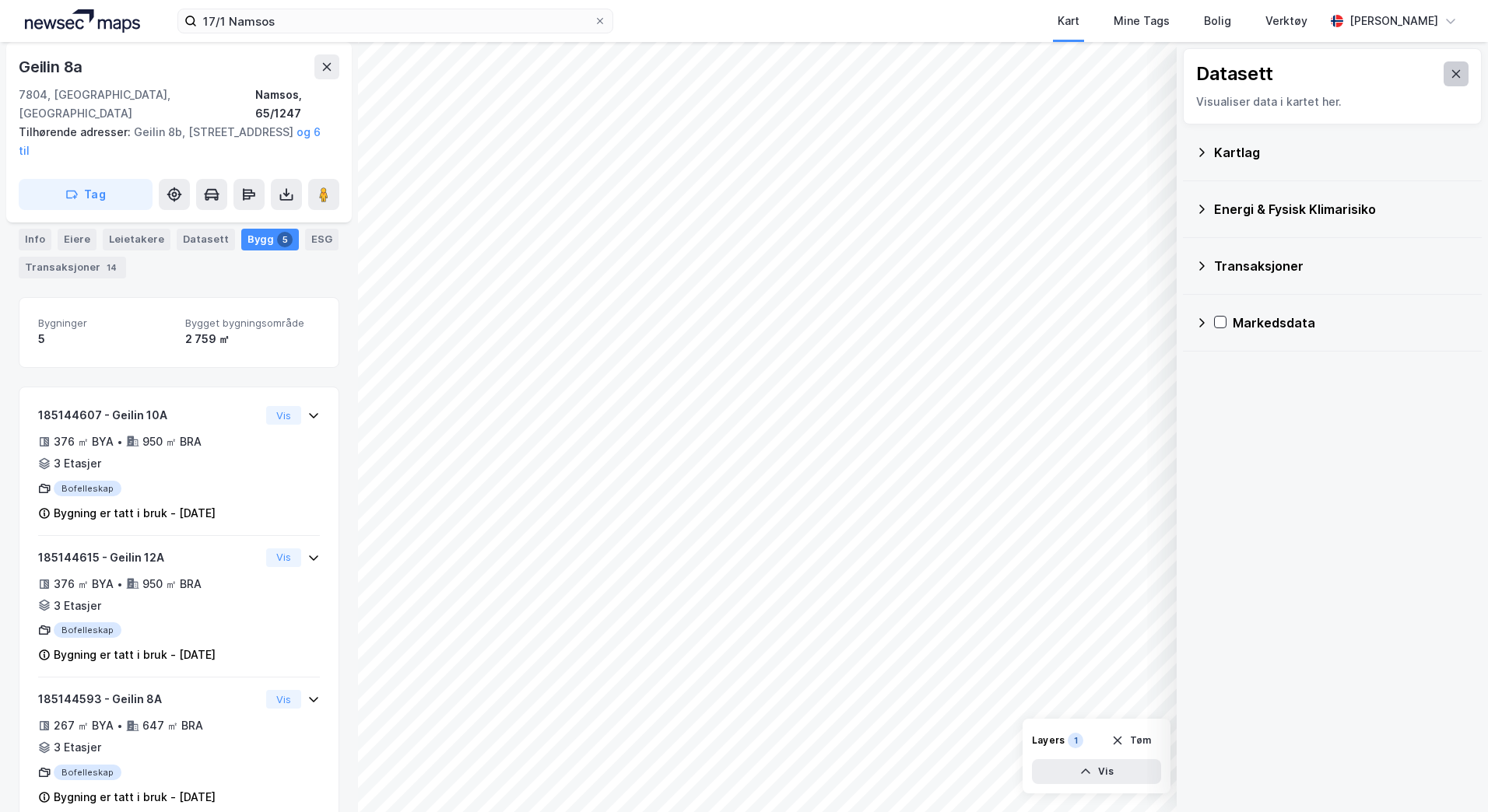
click at [1454, 71] on button at bounding box center [1457, 74] width 25 height 25
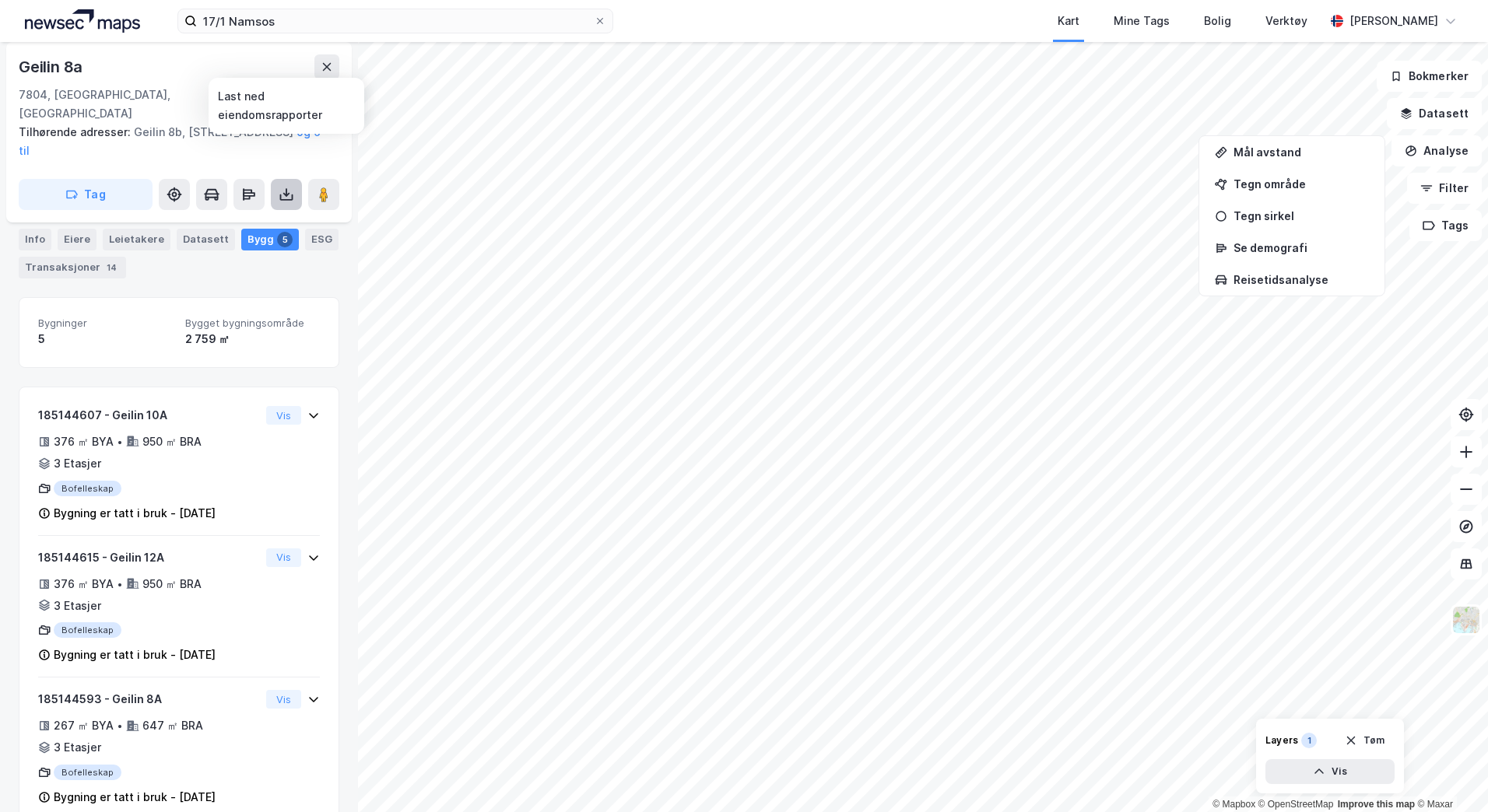
click at [288, 187] on icon at bounding box center [286, 194] width 15 height 15
click at [235, 219] on div "Last ned grunnbok" at bounding box center [209, 225] width 90 height 13
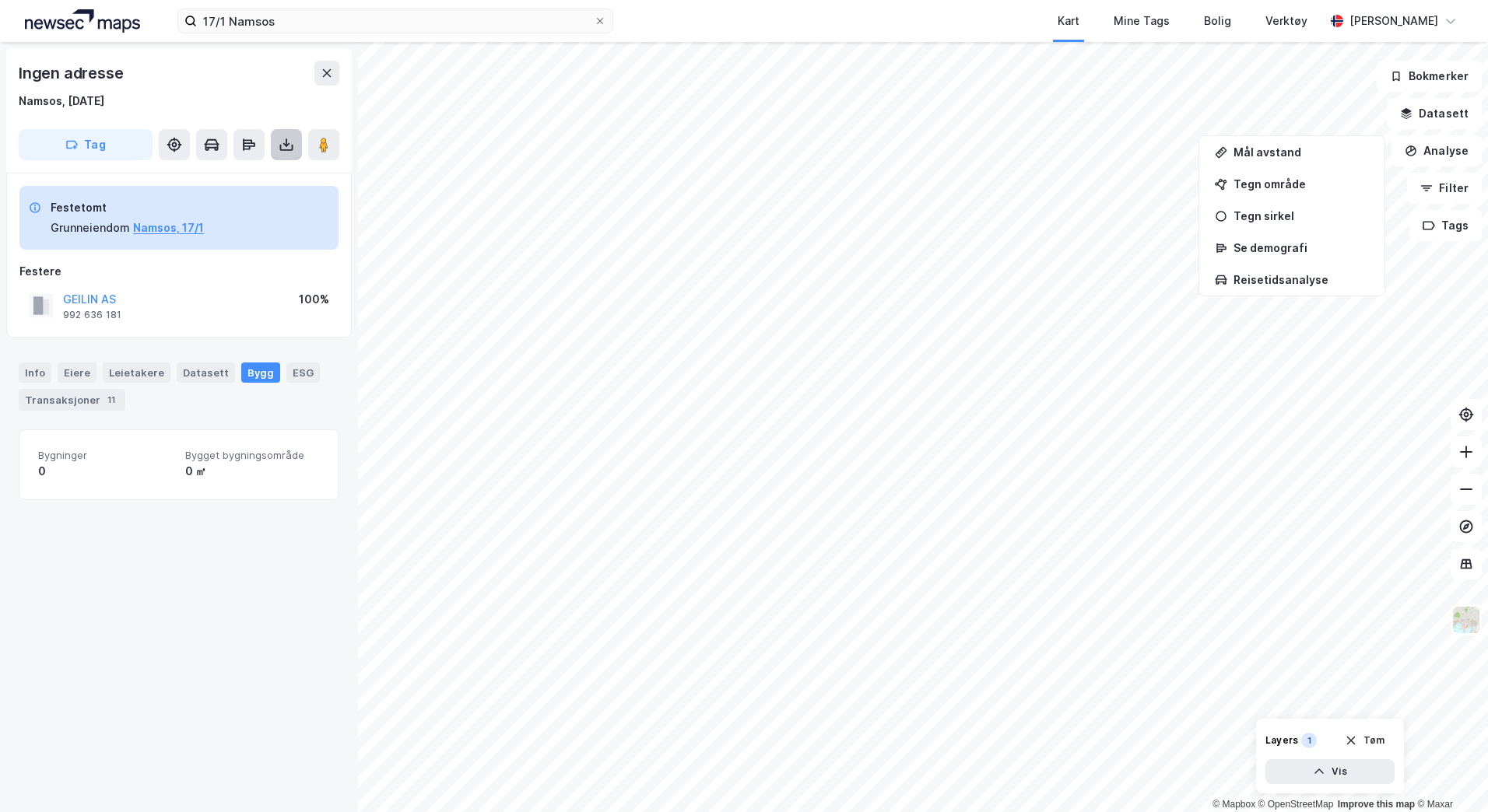
click at [293, 148] on icon at bounding box center [287, 147] width 13 height 6
click at [263, 171] on div "Last ned grunnbok" at bounding box center [219, 176] width 166 height 25
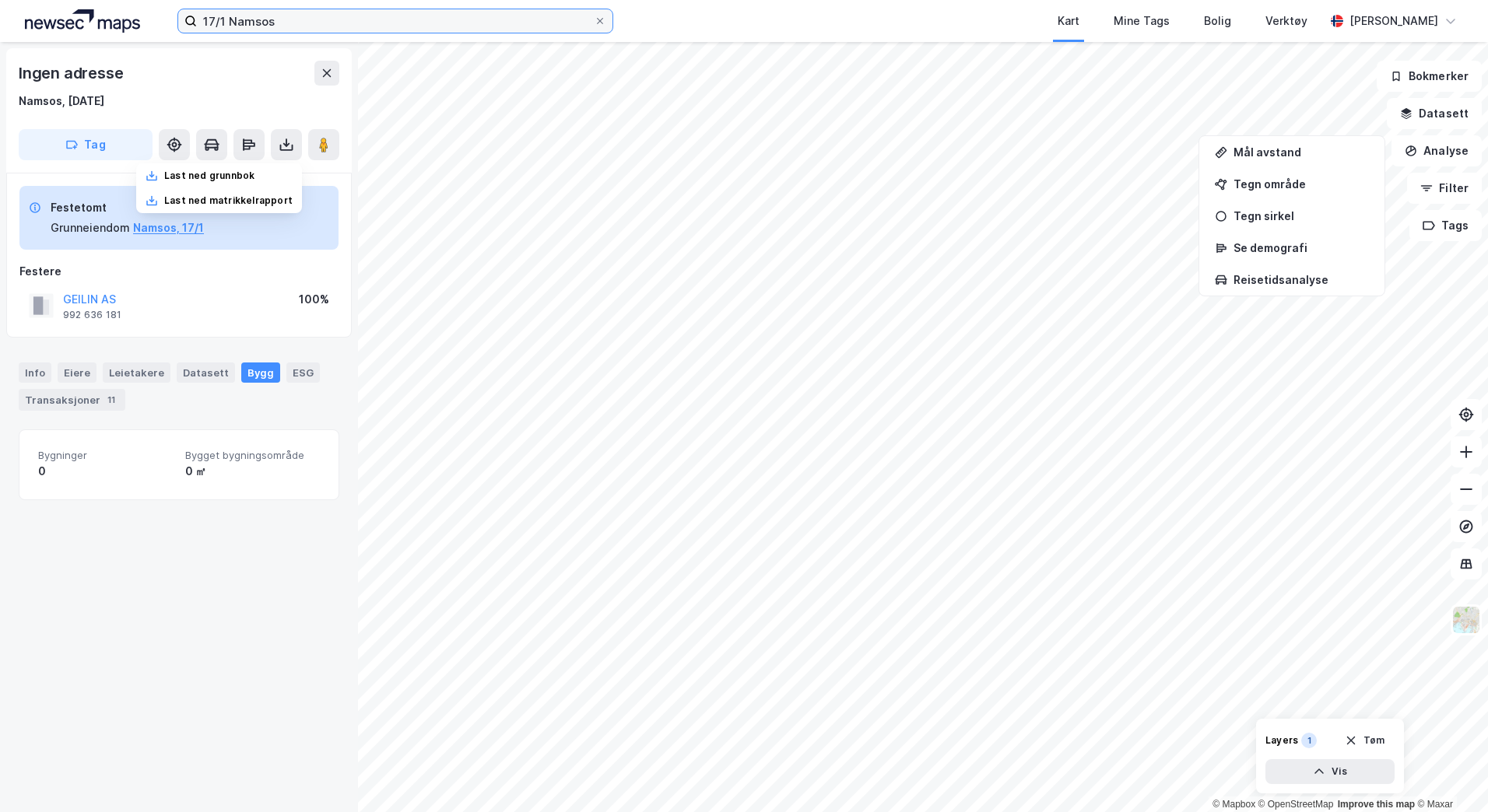
click at [292, 21] on input "17/1 Namsos" at bounding box center [395, 21] width 397 height 23
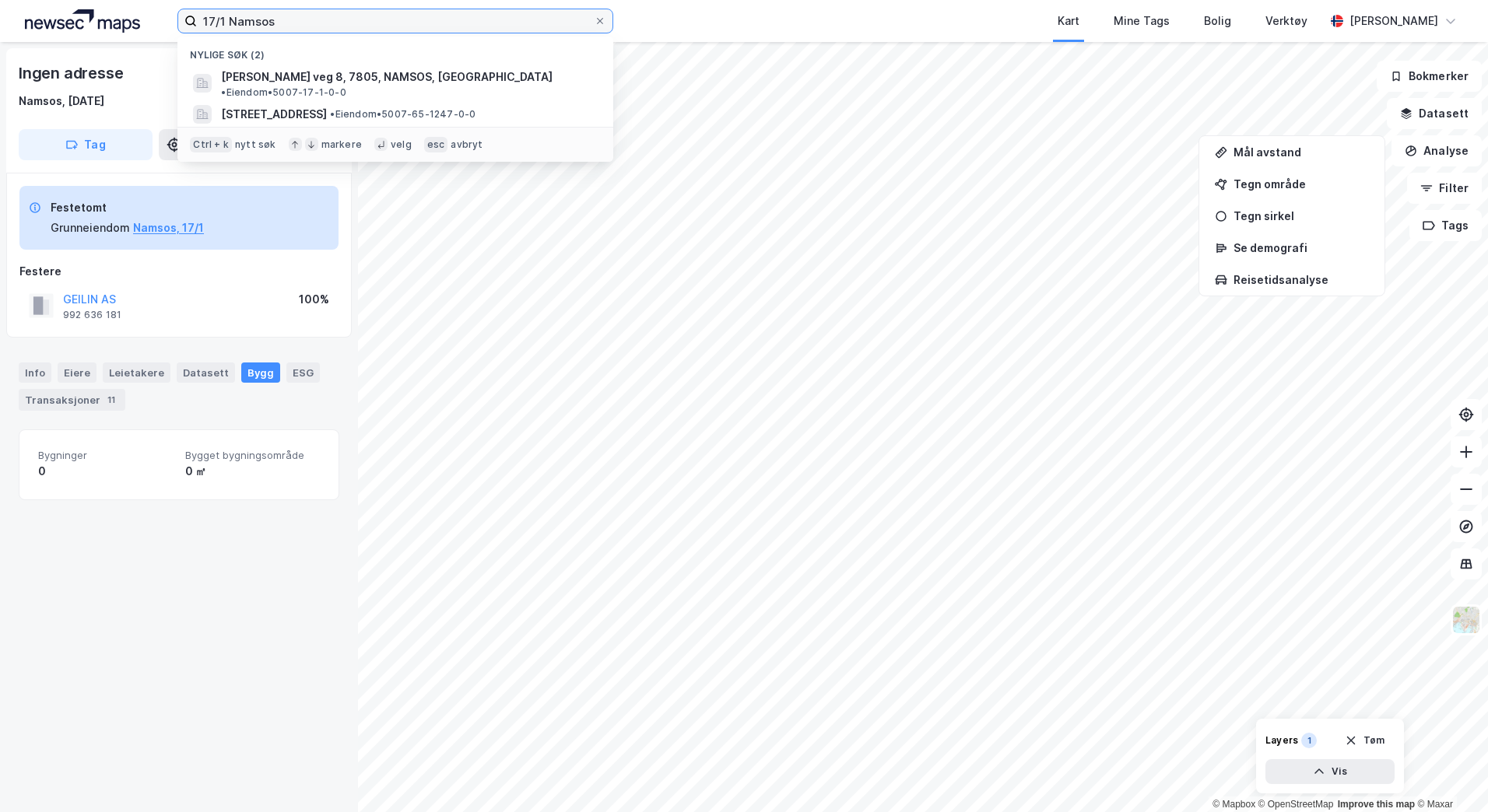
click at [292, 21] on input "17/1 Namsos" at bounding box center [395, 21] width 397 height 23
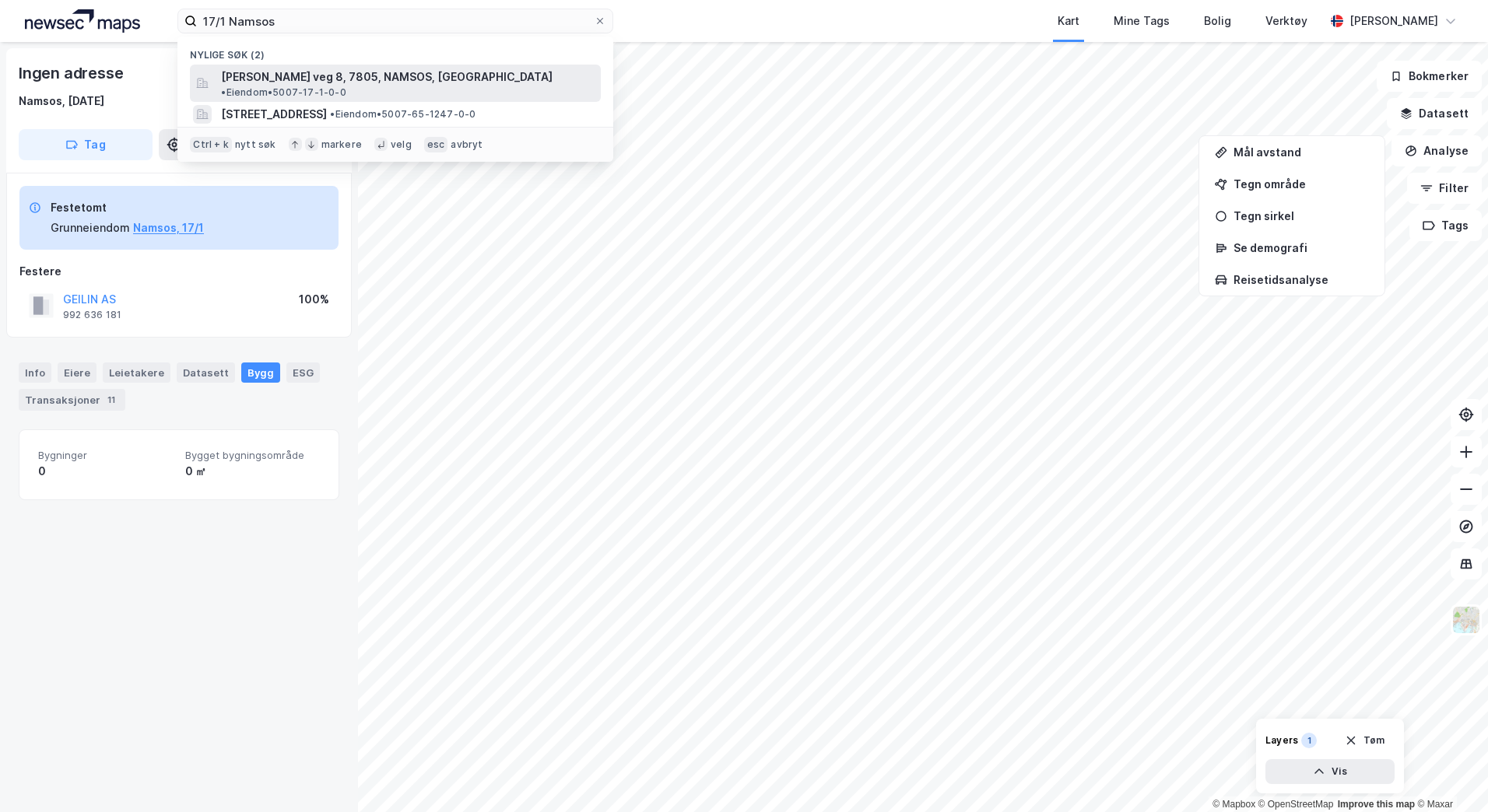
click at [306, 72] on span "[PERSON_NAME] veg 8, 7805, NAMSOS, [GEOGRAPHIC_DATA]" at bounding box center [386, 76] width 332 height 19
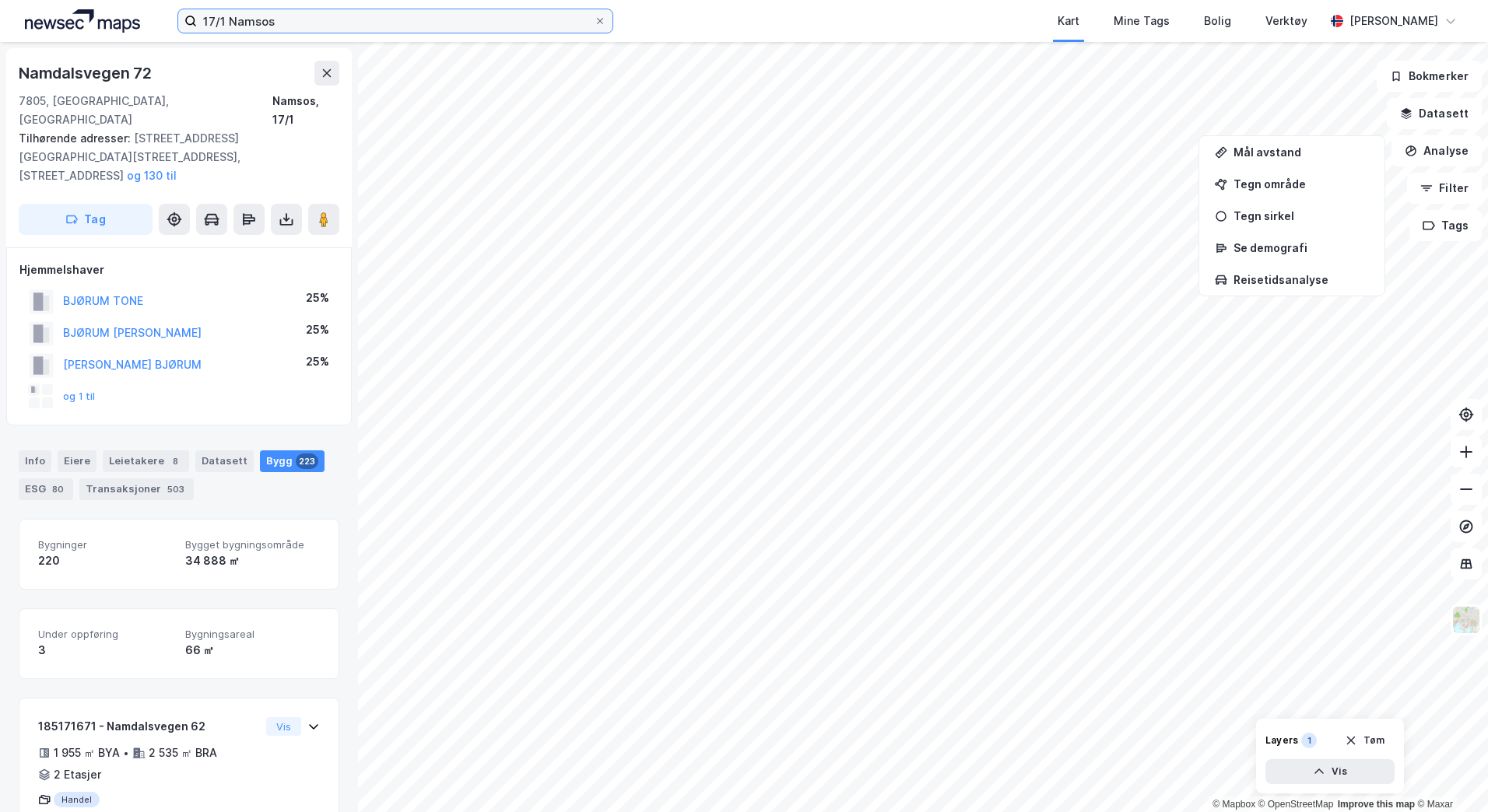
click at [274, 29] on input "17/1 Namsos" at bounding box center [395, 21] width 397 height 23
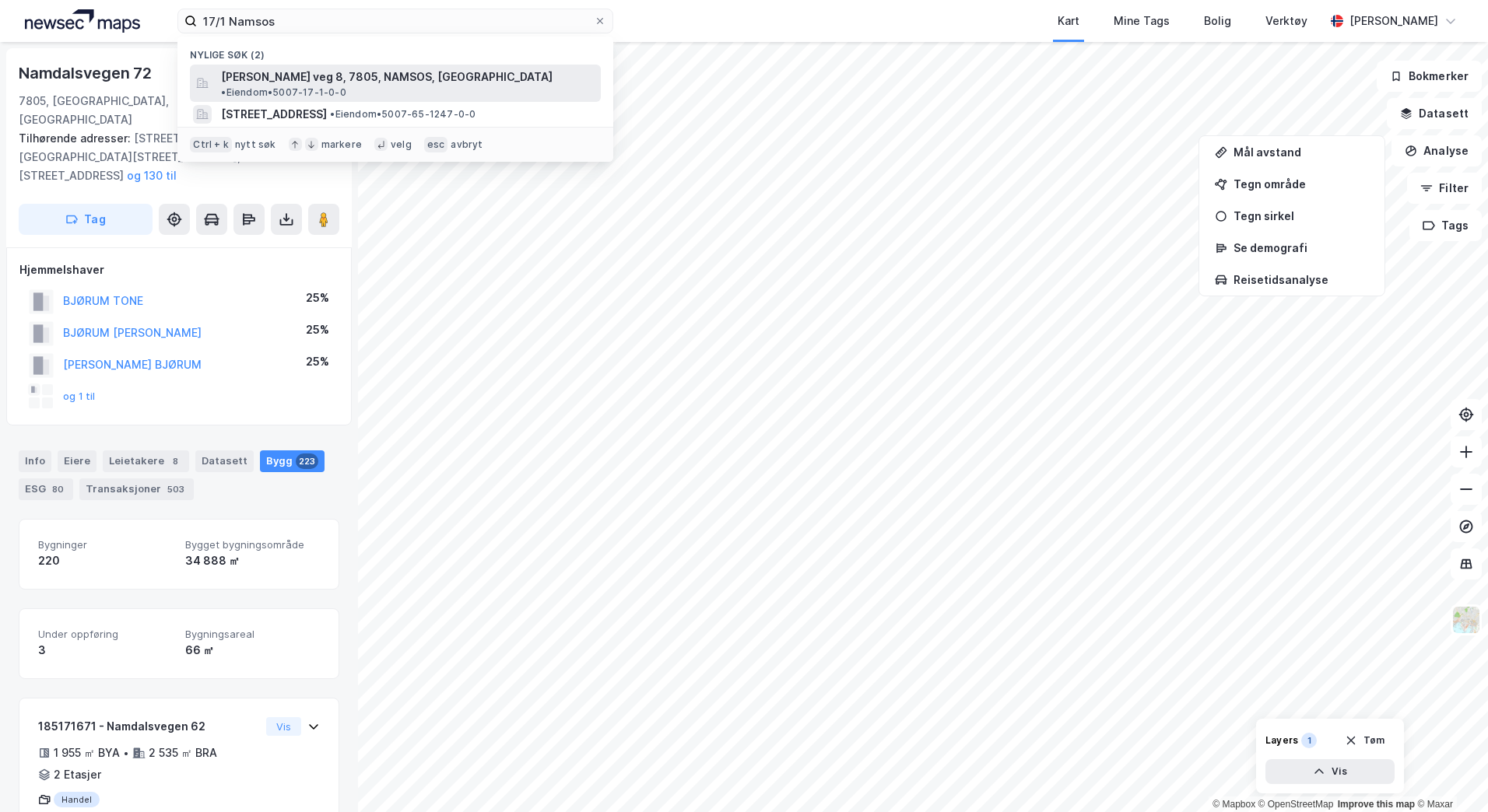
click at [322, 80] on span "[PERSON_NAME] veg 8, 7805, NAMSOS, [GEOGRAPHIC_DATA]" at bounding box center [386, 76] width 332 height 19
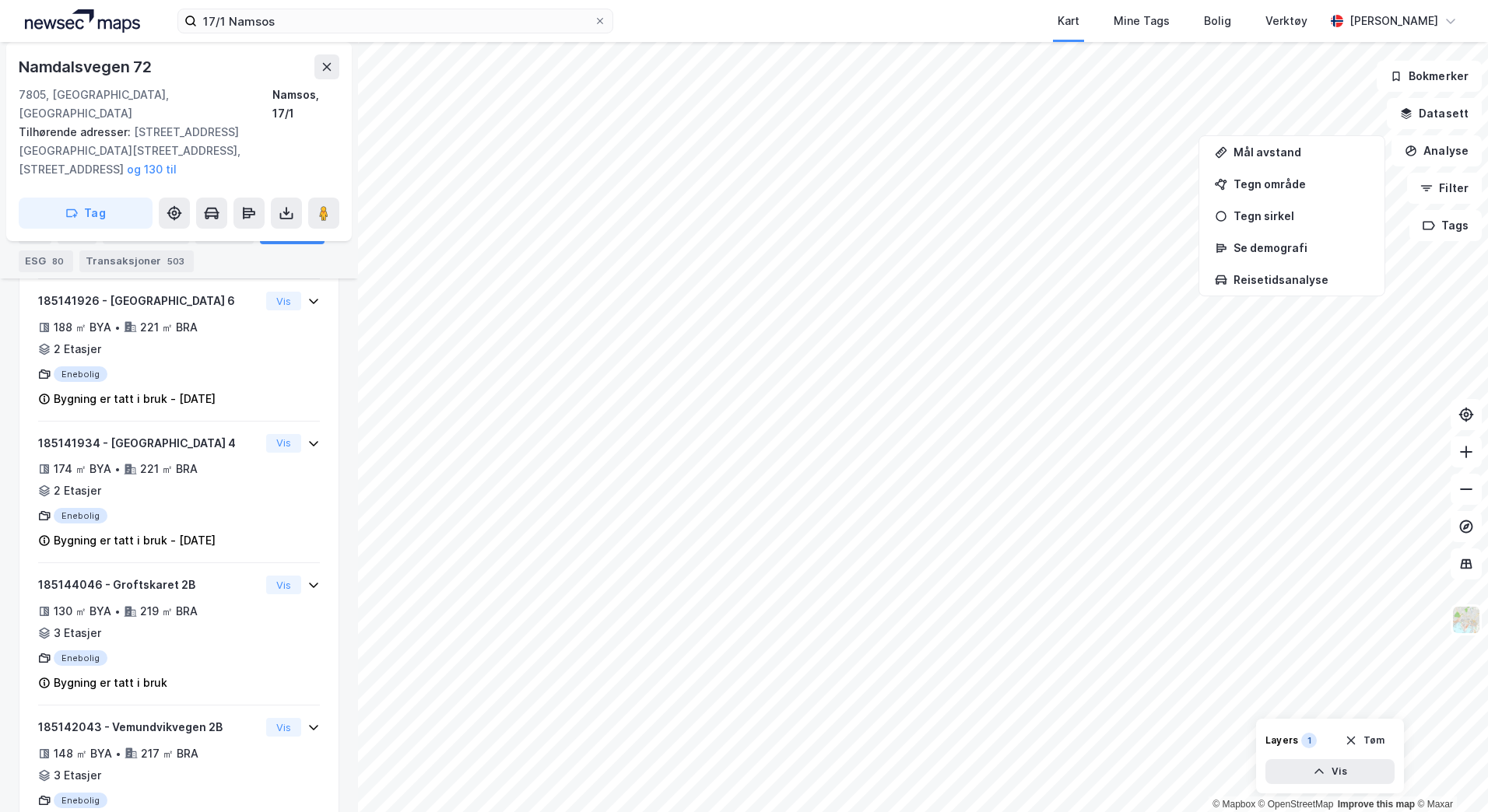
scroll to position [6995, 0]
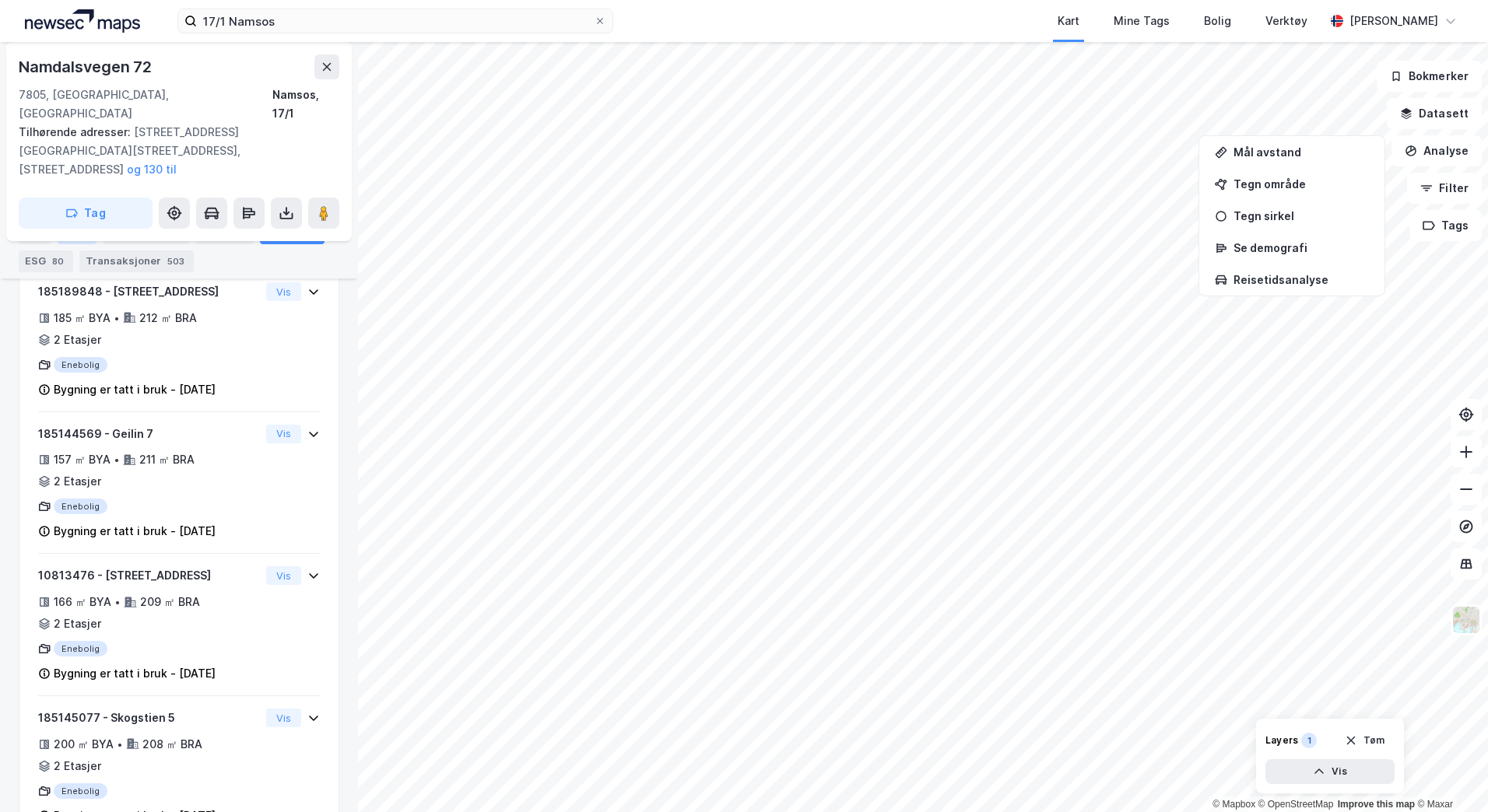
click at [66, 230] on div "Eiere" at bounding box center [76, 234] width 39 height 22
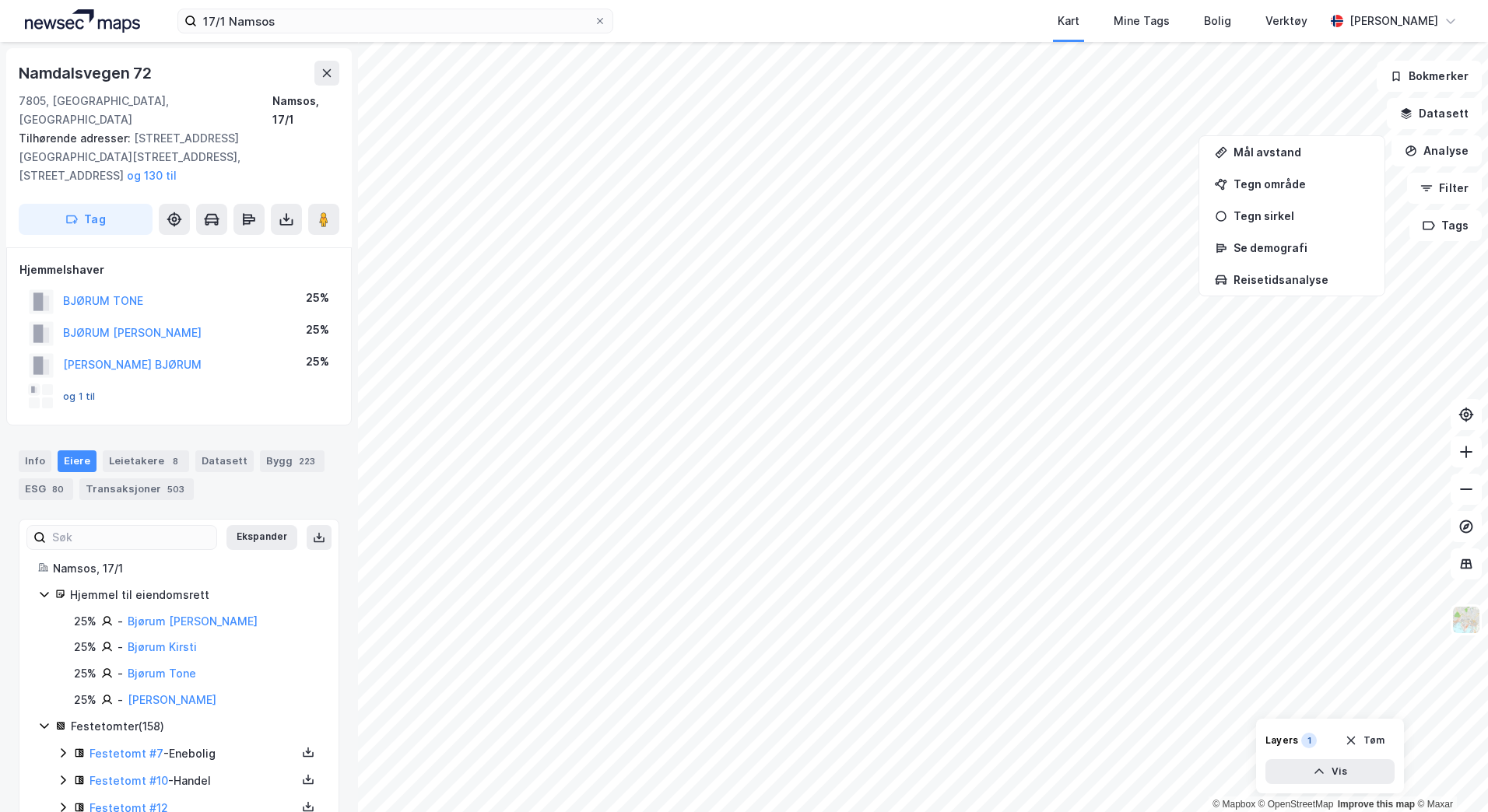
click at [0, 0] on button "og 1 til" at bounding box center [0, 0] width 0 height 0
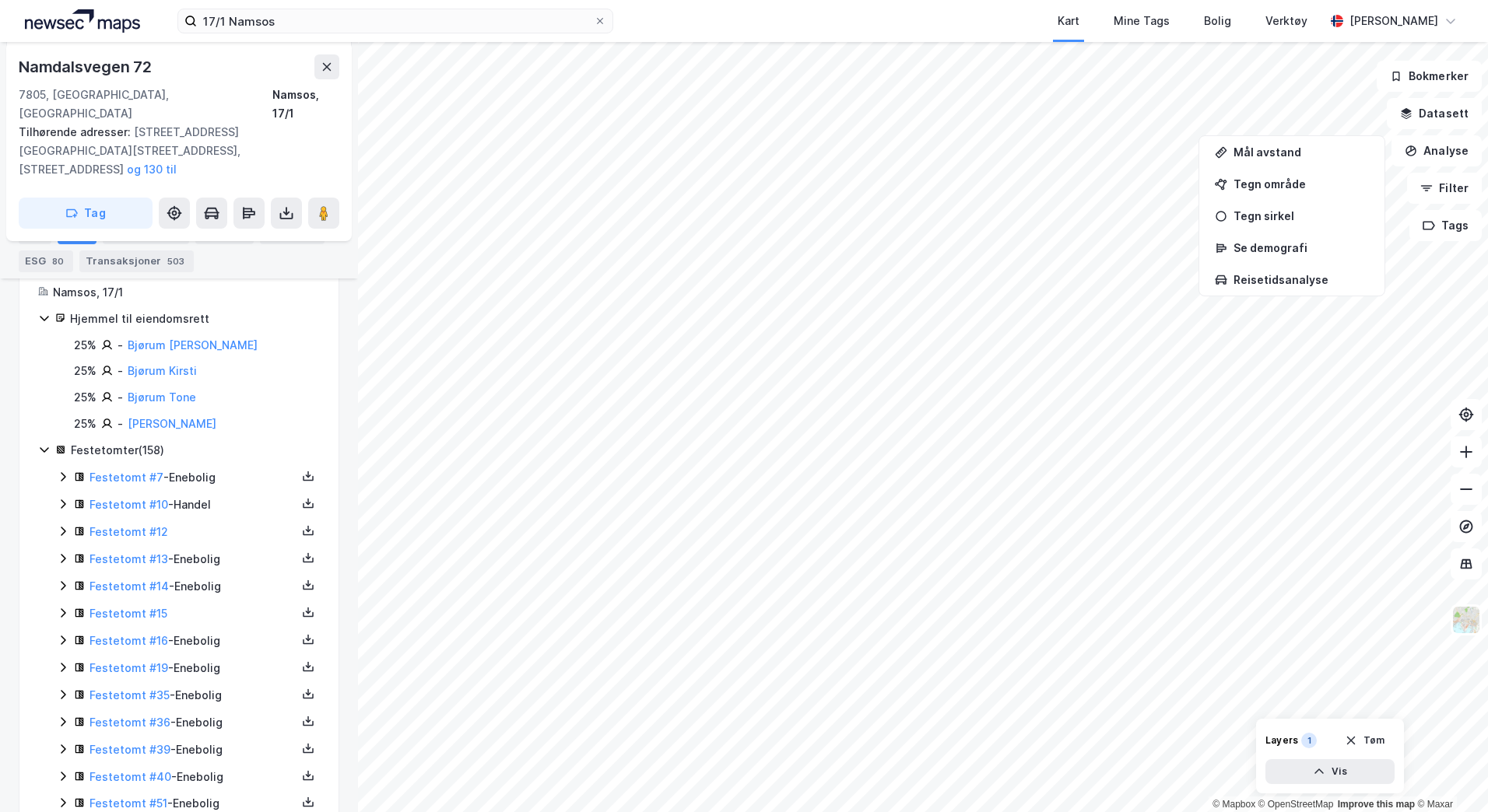
scroll to position [199, 0]
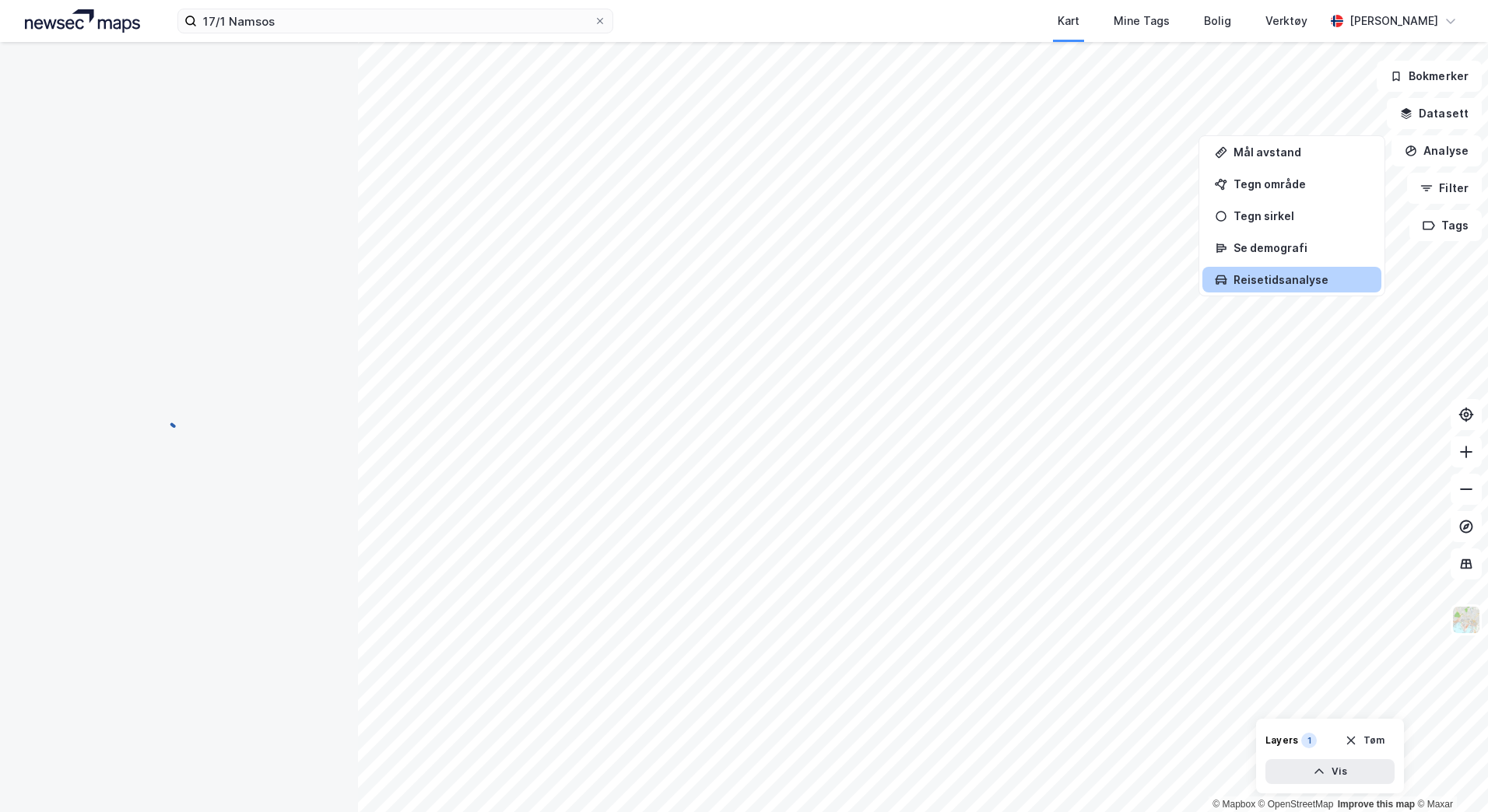
scroll to position [199, 0]
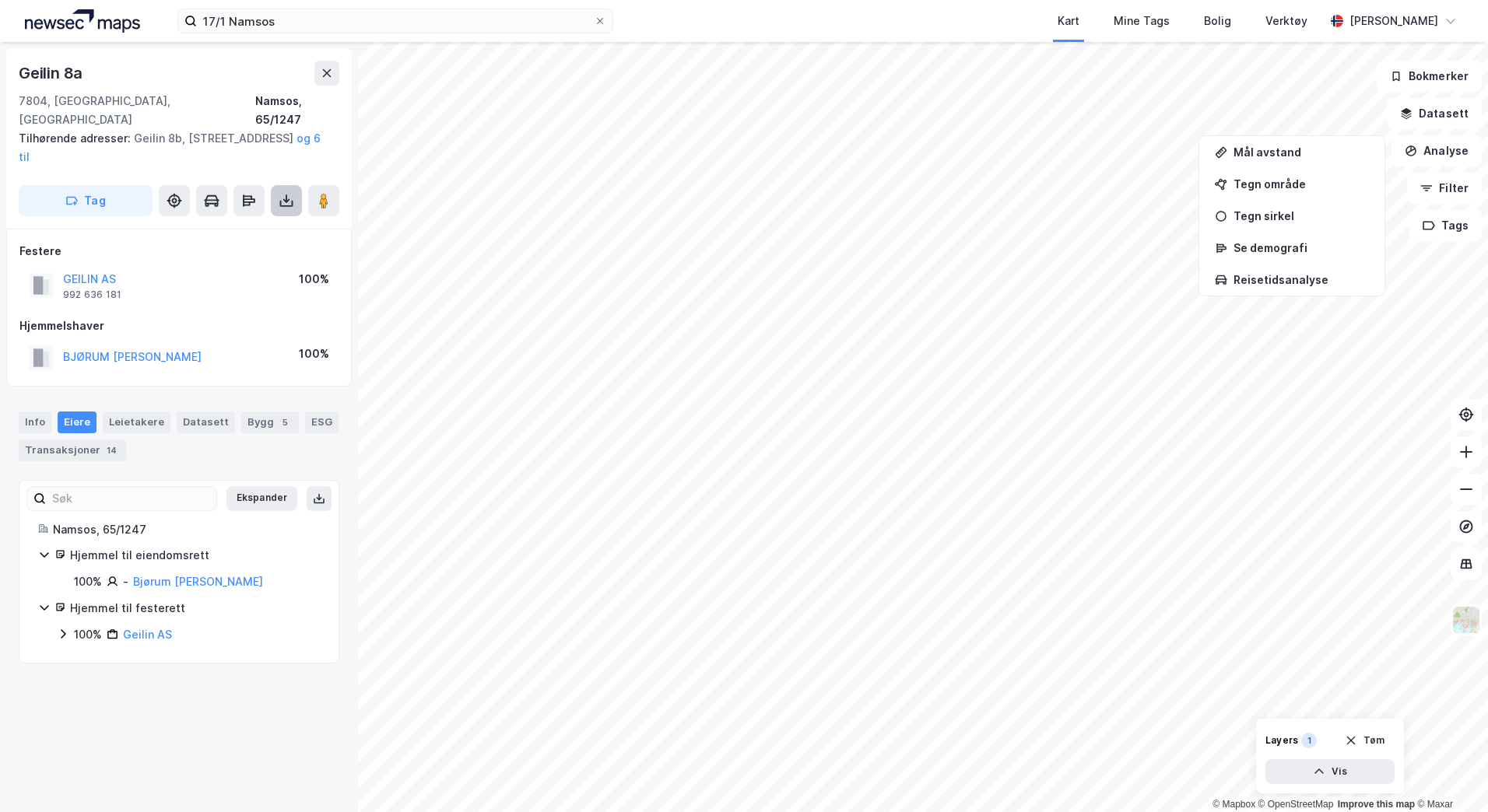
click at [285, 193] on icon at bounding box center [286, 200] width 15 height 15
click at [254, 225] on div "Last ned grunnbok" at bounding box center [209, 232] width 90 height 13
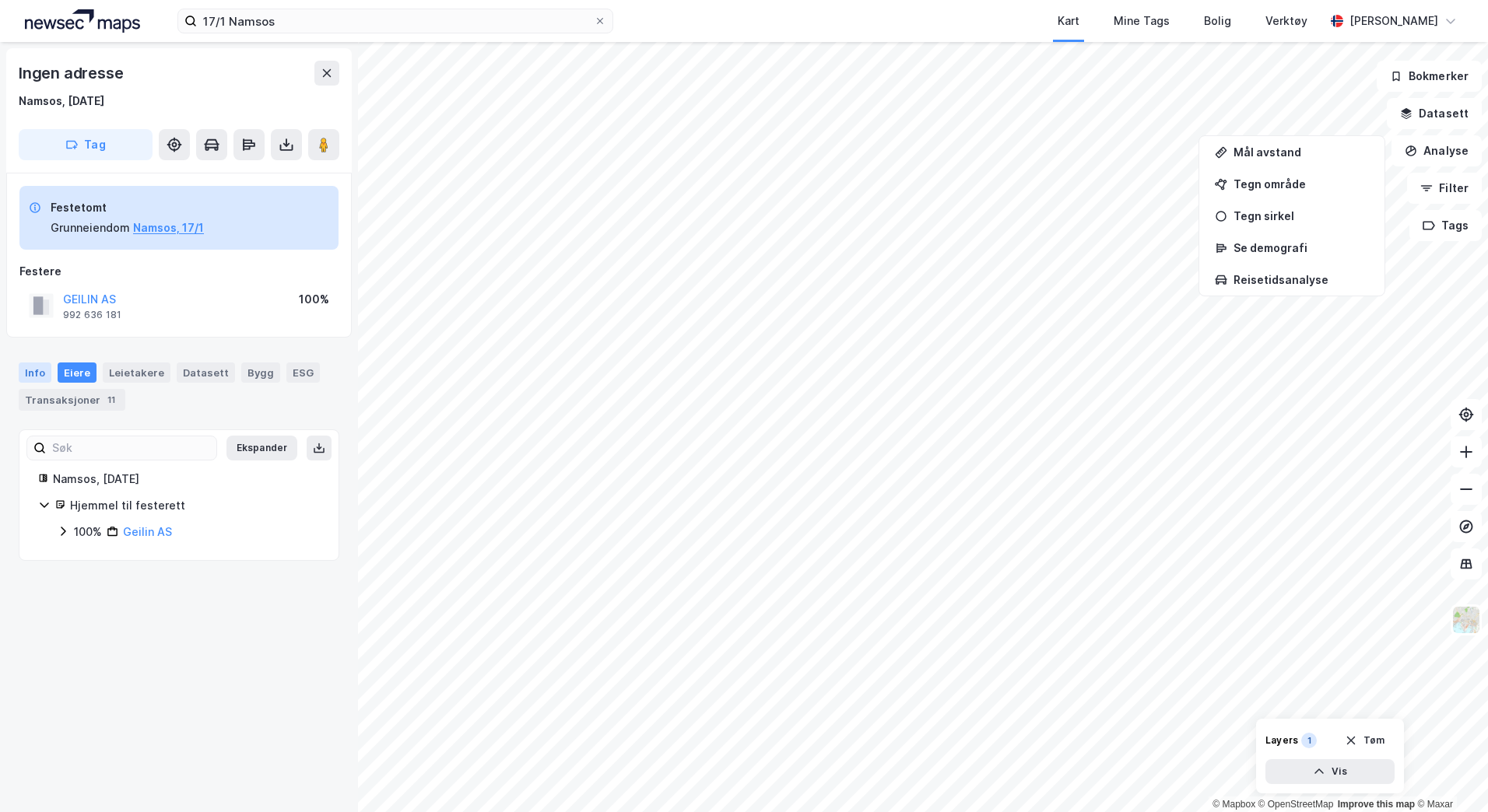
click at [35, 376] on div "Info" at bounding box center [35, 373] width 32 height 21
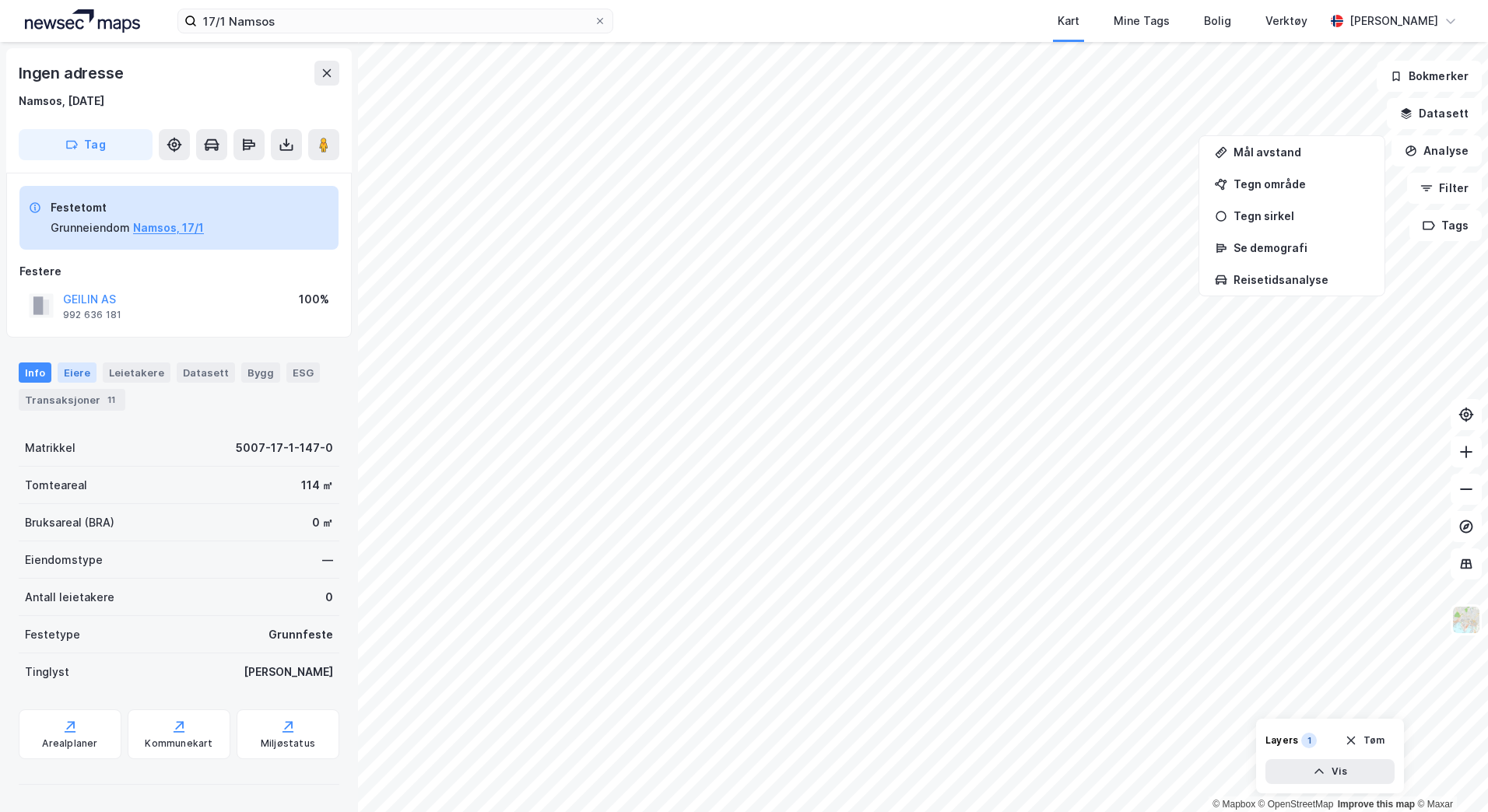
click at [88, 371] on div "Eiere" at bounding box center [76, 373] width 39 height 21
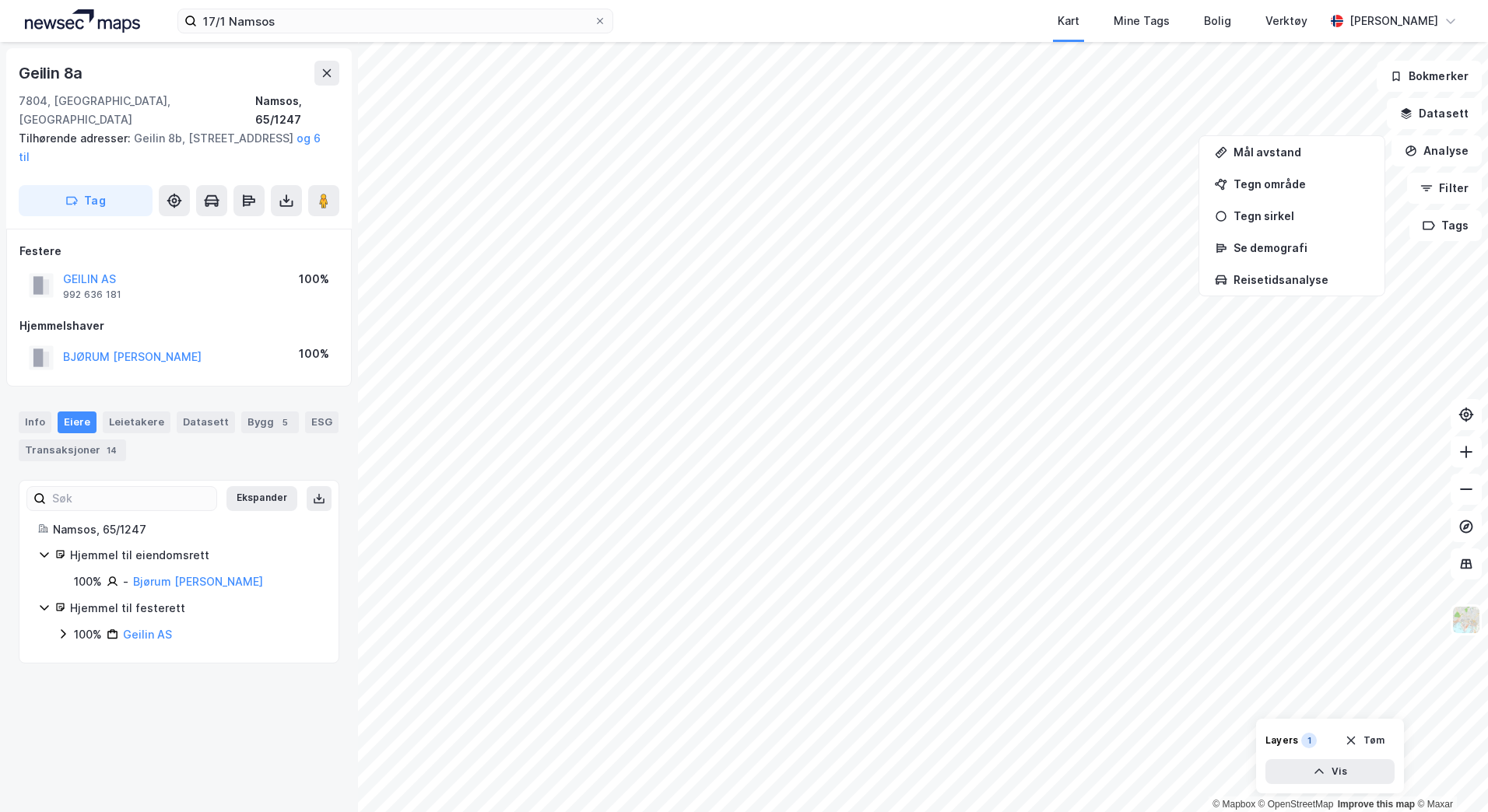
click at [217, 76] on div "Geilin 8a" at bounding box center [179, 74] width 321 height 25
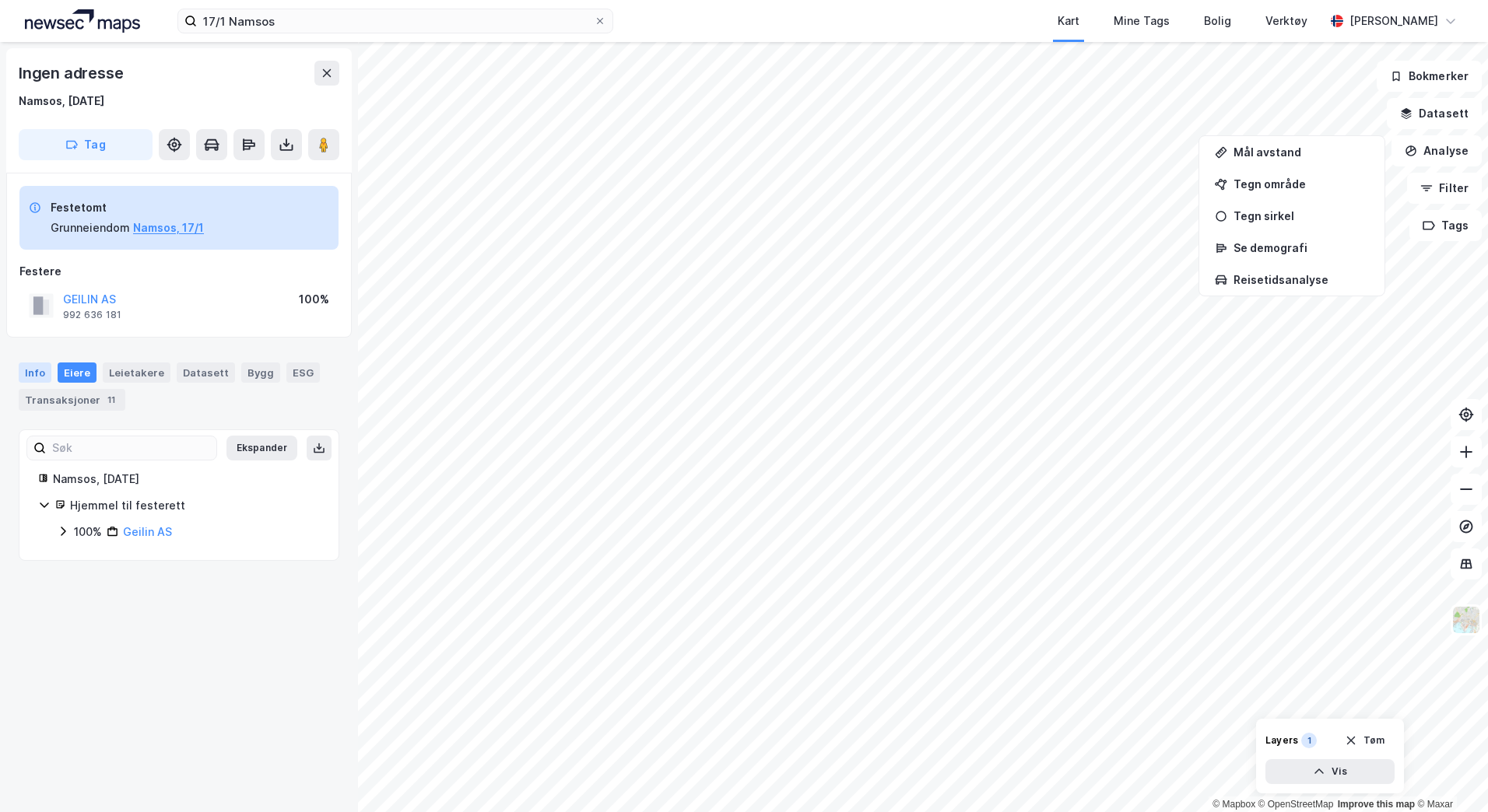
click at [41, 375] on div "Info" at bounding box center [35, 373] width 32 height 21
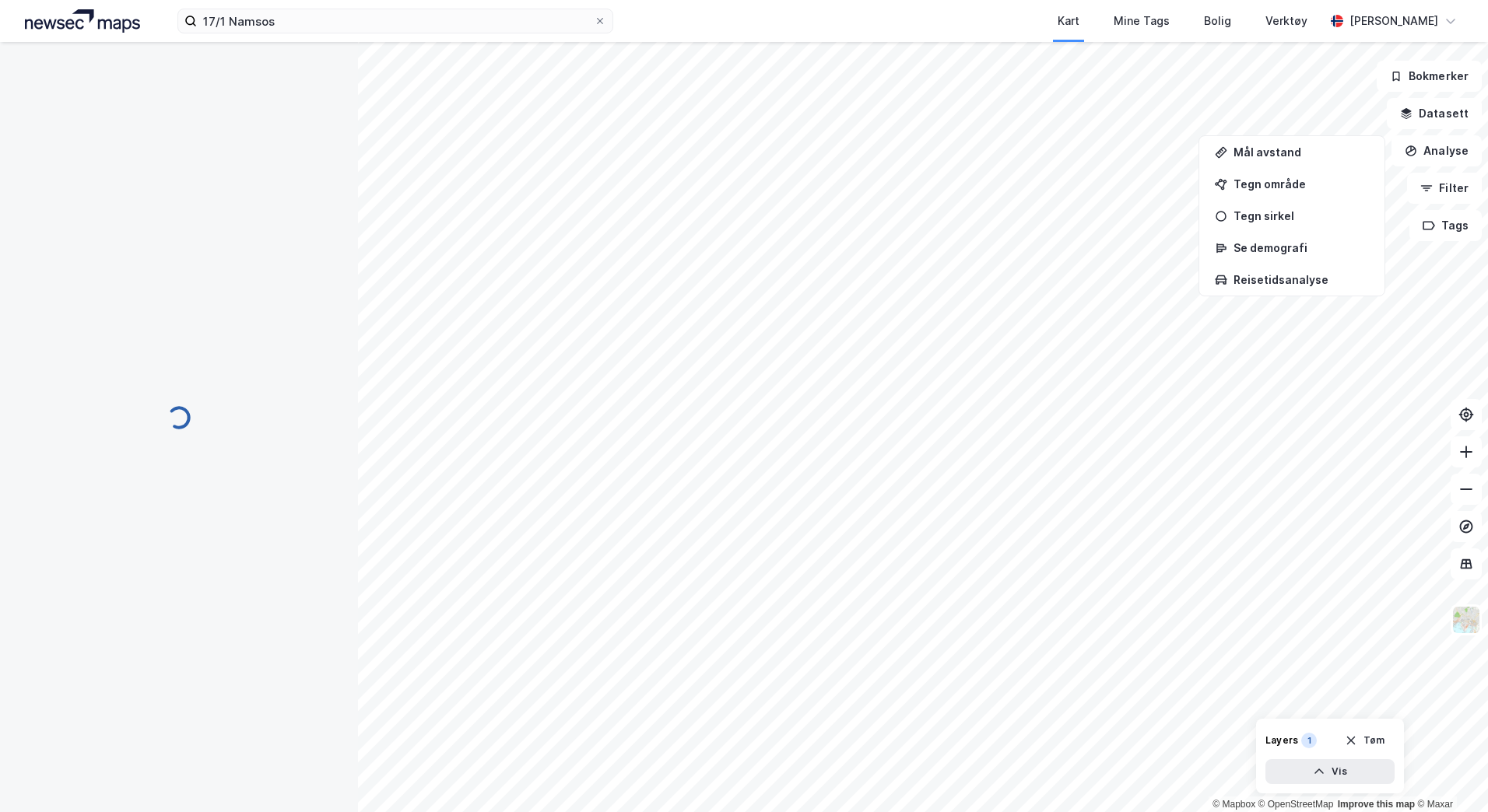
scroll to position [3, 0]
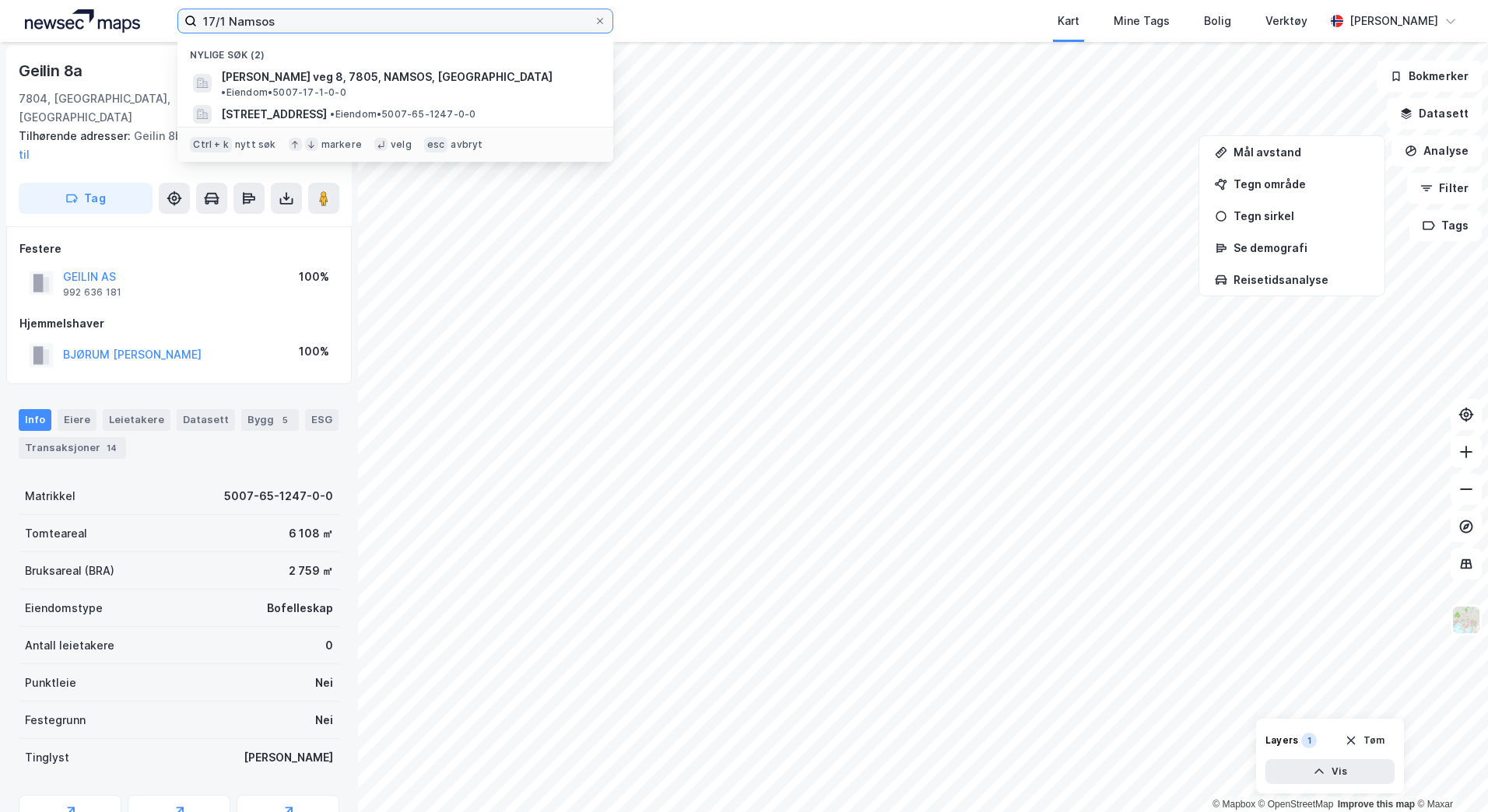
drag, startPoint x: 286, startPoint y: 21, endPoint x: 206, endPoint y: 39, distance: 82.0
click at [206, 33] on div "17/1 [PERSON_NAME] søk (2) [PERSON_NAME] veg 8, 7805, NAMSOS, NAMSOS • Eiendom …" at bounding box center [394, 22] width 436 height 25
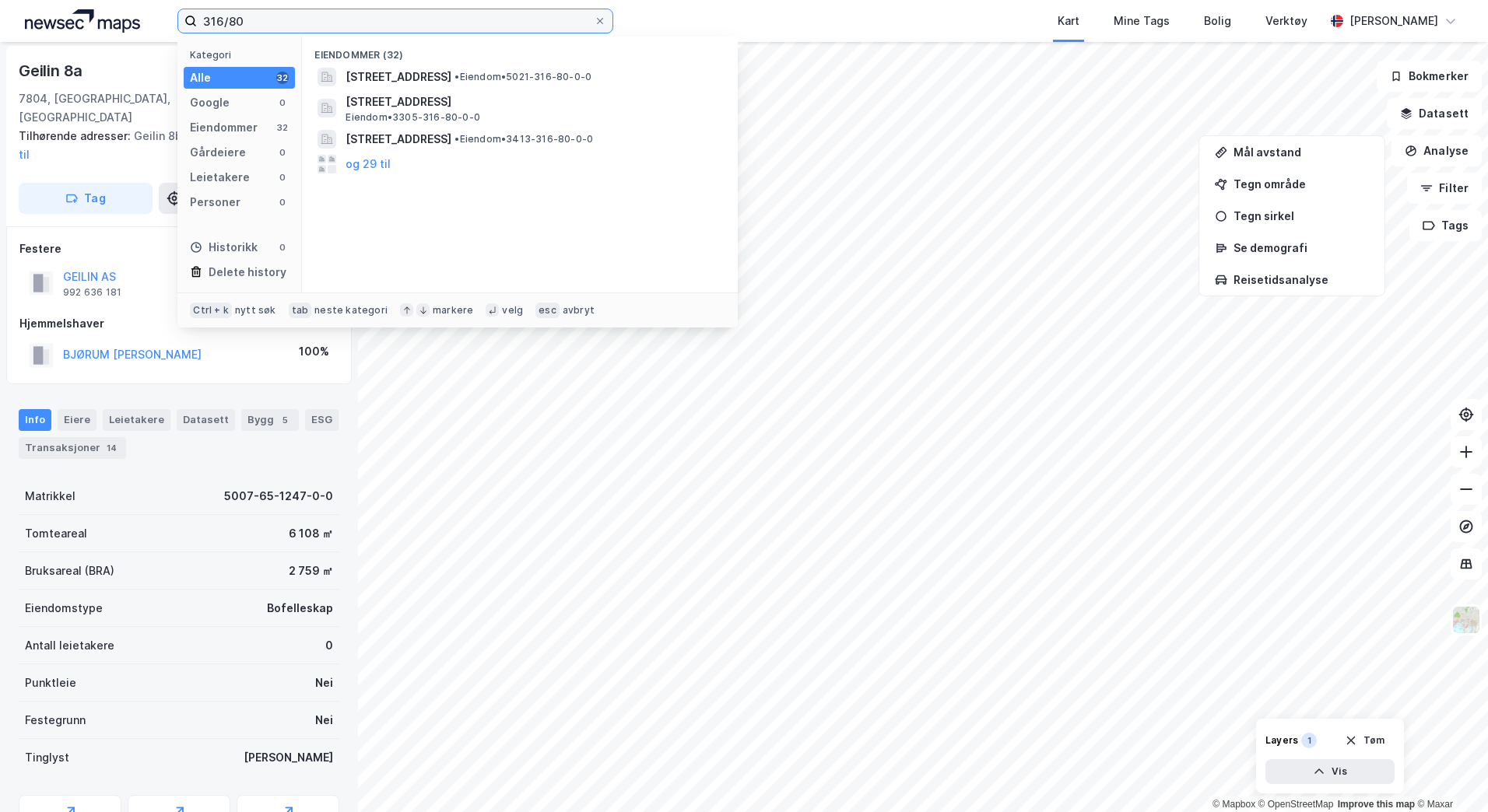
drag, startPoint x: 270, startPoint y: 23, endPoint x: 202, endPoint y: 31, distance: 68.5
click at [202, 31] on input "316/80" at bounding box center [395, 21] width 397 height 23
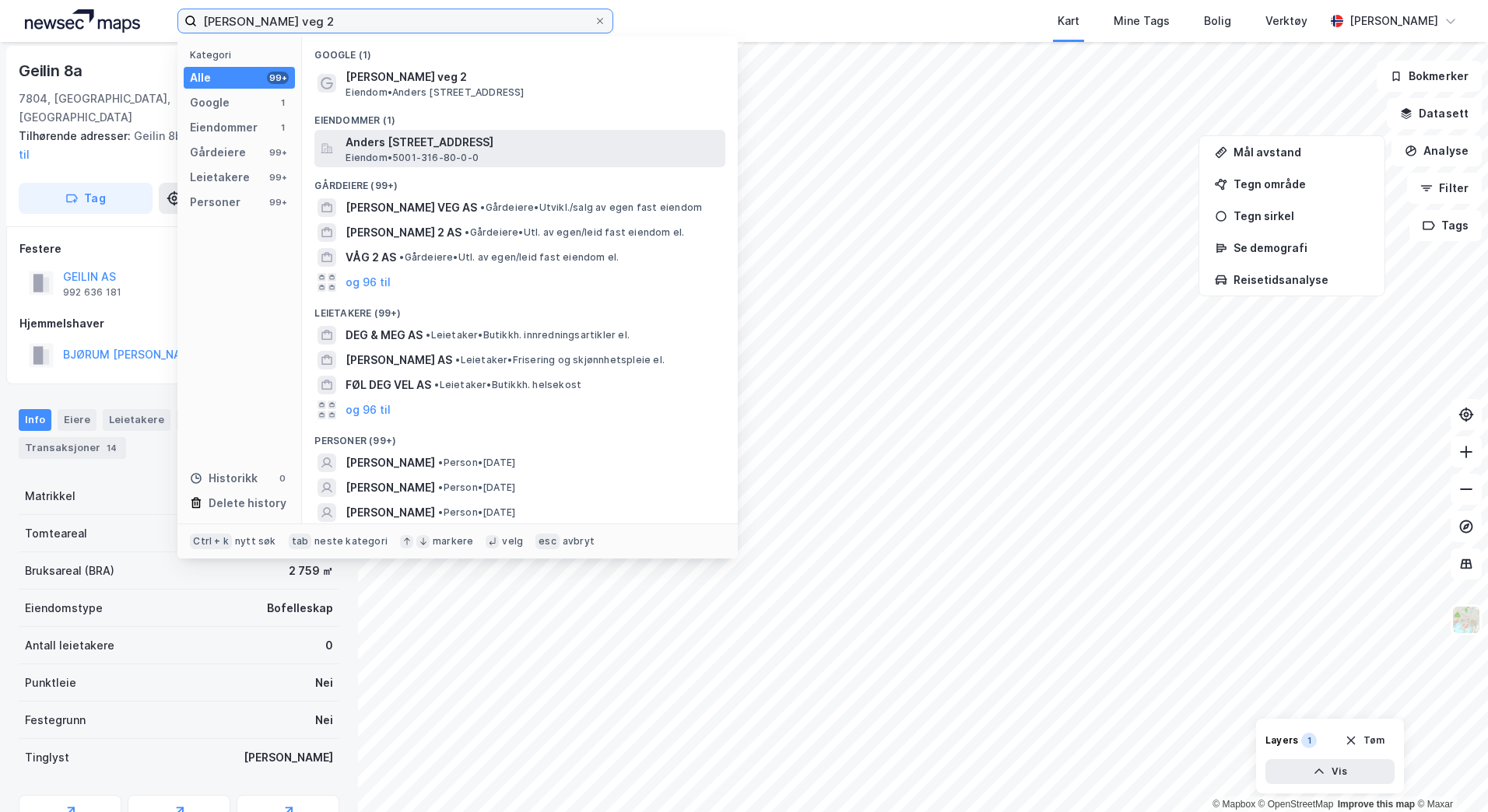
type input "[PERSON_NAME] veg 2"
click at [433, 142] on span "Anders [STREET_ADDRESS]" at bounding box center [533, 142] width 374 height 19
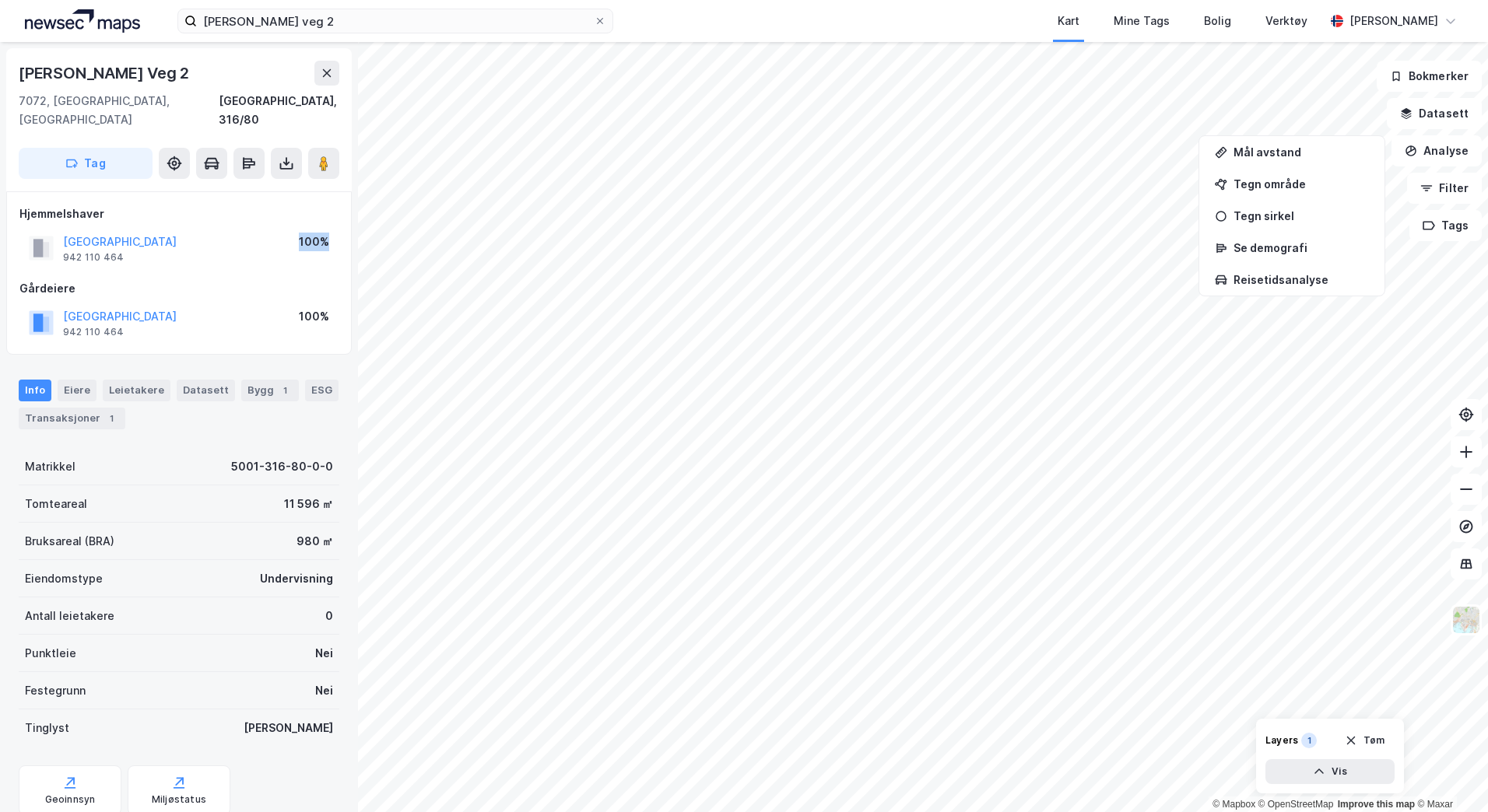
drag, startPoint x: 333, startPoint y: 229, endPoint x: 292, endPoint y: 225, distance: 41.2
click at [292, 230] on div "[GEOGRAPHIC_DATA] 942 110 464 100%" at bounding box center [179, 249] width 319 height 38
drag, startPoint x: 292, startPoint y: 225, endPoint x: 298, endPoint y: 305, distance: 80.2
click at [298, 305] on div "[GEOGRAPHIC_DATA] 942 110 464 100%" at bounding box center [179, 323] width 319 height 38
drag, startPoint x: 298, startPoint y: 305, endPoint x: 197, endPoint y: 228, distance: 127.0
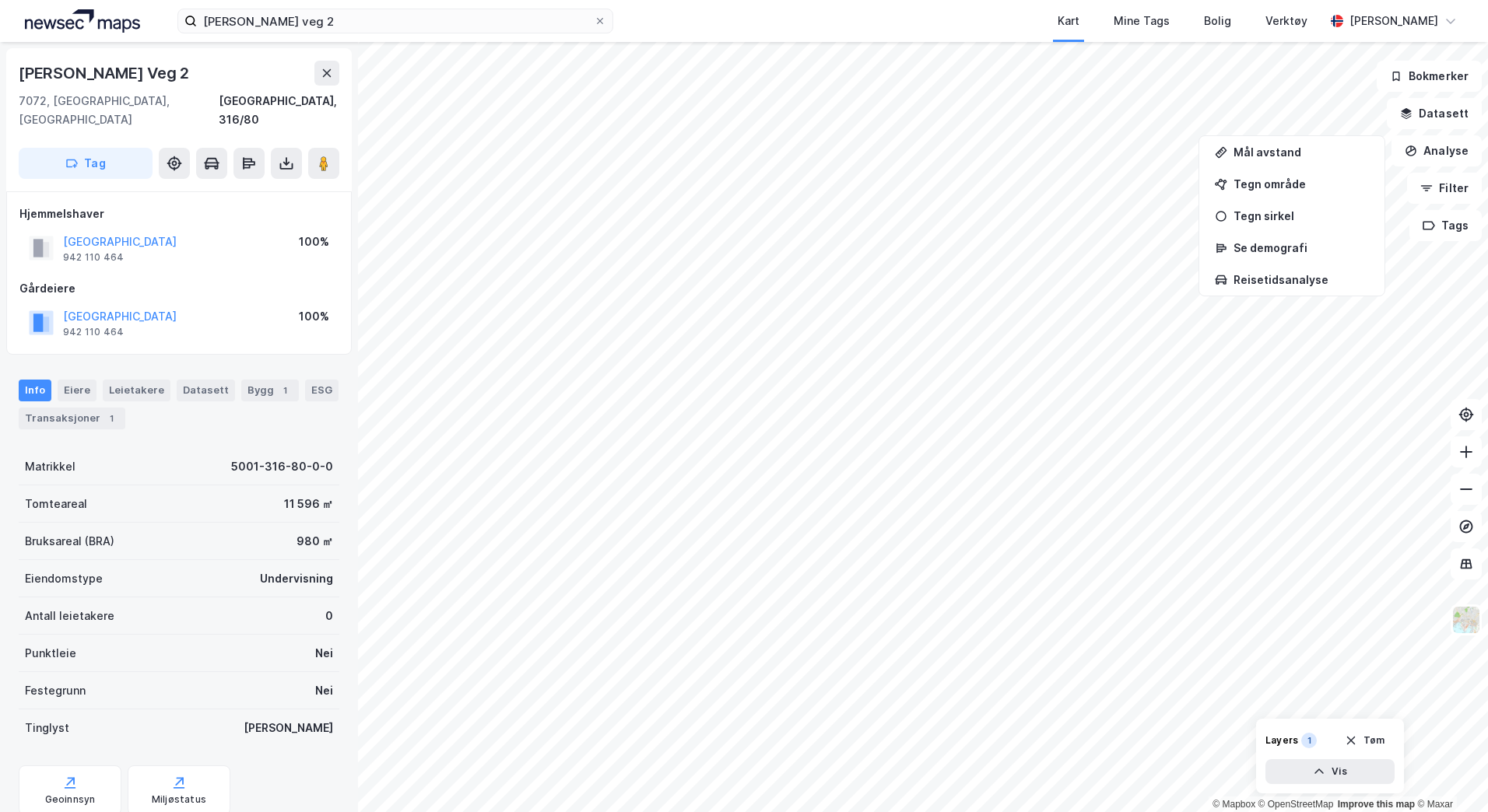
click at [197, 230] on div "[GEOGRAPHIC_DATA] 942 110 464 100%" at bounding box center [179, 249] width 319 height 38
drag, startPoint x: 331, startPoint y: 225, endPoint x: 295, endPoint y: 229, distance: 36.2
click at [295, 230] on div "[GEOGRAPHIC_DATA] 942 110 464 100%" at bounding box center [179, 249] width 319 height 38
click at [48, 765] on div "Geoinnsyn" at bounding box center [70, 790] width 102 height 49
click at [1441, 111] on button "Datasett" at bounding box center [1435, 113] width 95 height 31
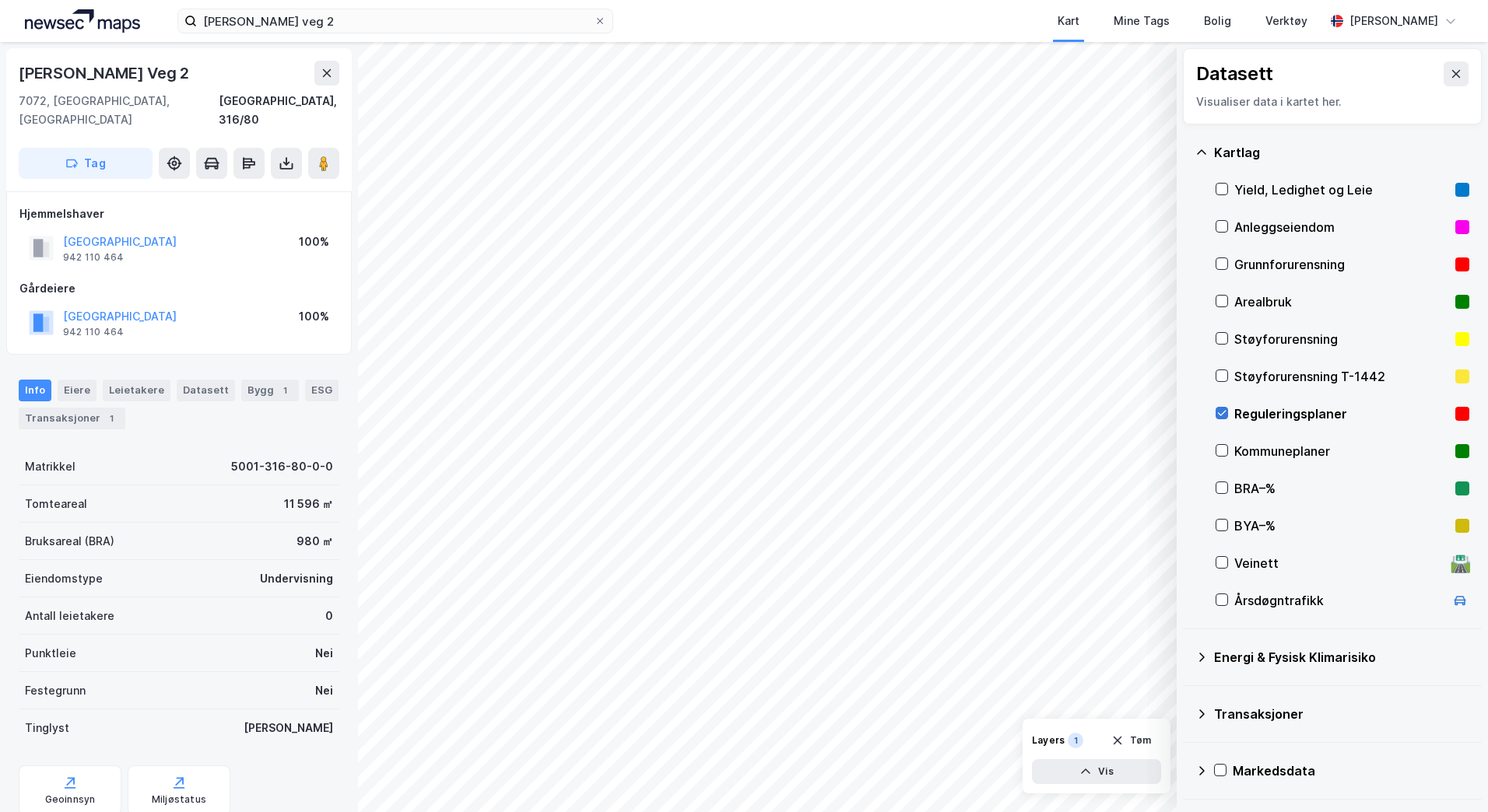
click at [1218, 408] on icon at bounding box center [1222, 413] width 11 height 11
click at [1218, 412] on icon at bounding box center [1222, 413] width 11 height 11
click at [1094, 771] on button "Vis" at bounding box center [1097, 772] width 129 height 25
click at [1145, 736] on icon at bounding box center [1146, 737] width 13 height 13
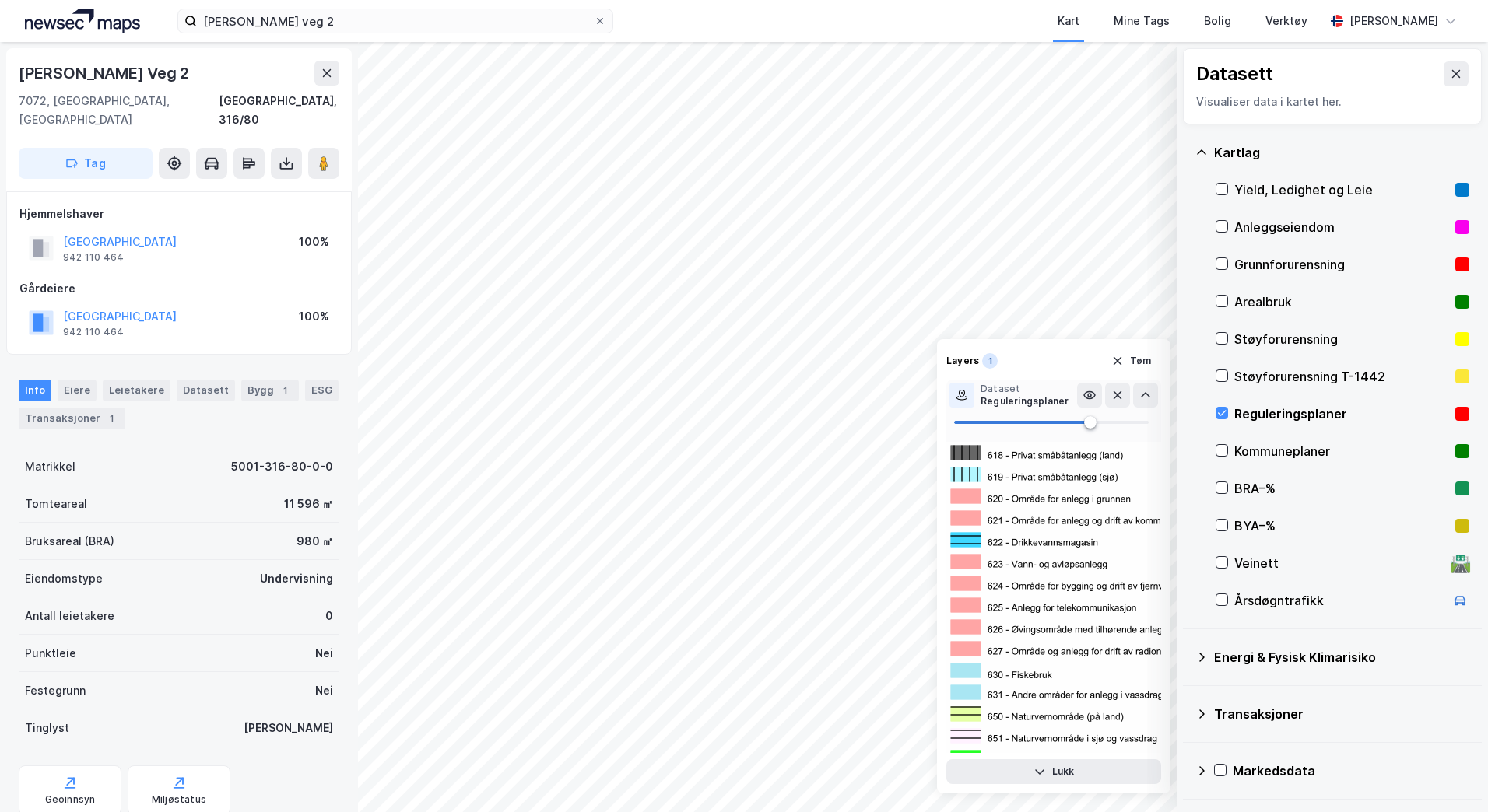
scroll to position [1899, 0]
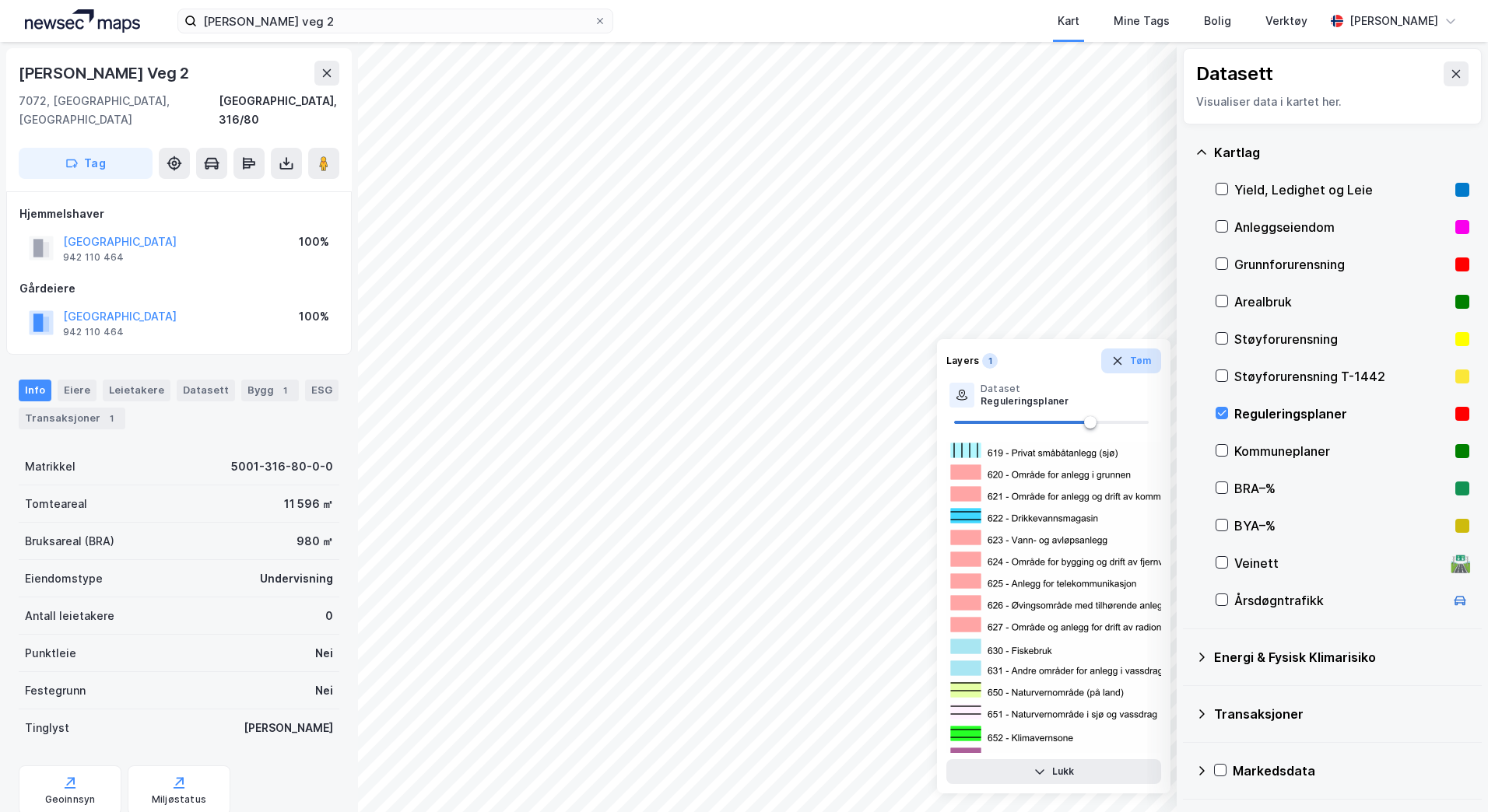
click at [1120, 362] on icon "button" at bounding box center [1118, 361] width 13 height 13
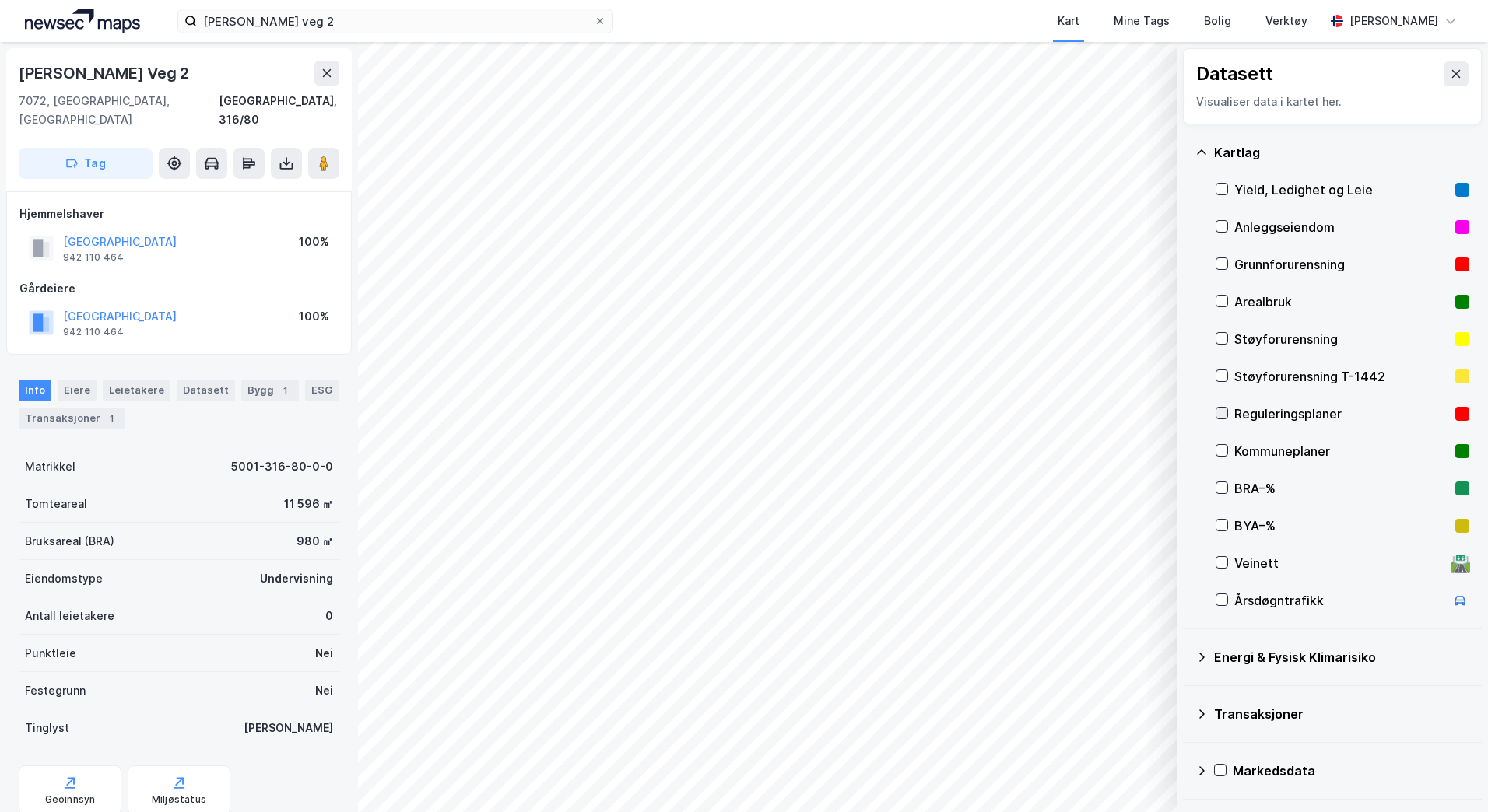
click at [1221, 410] on icon at bounding box center [1222, 413] width 11 height 11
click at [1231, 419] on div "Reguleringsplaner" at bounding box center [1342, 414] width 253 height 38
click at [1219, 334] on icon at bounding box center [1222, 339] width 11 height 11
click at [1217, 263] on div "© Mapbox © OpenStreetMap Improve this map © Maxar Datasett Visualiser data i ka…" at bounding box center [744, 428] width 1488 height 771
click at [199, 49] on div "© Mapbox © OpenStreetMap Improve this map © Maxar Datasett Visualiser data i ka…" at bounding box center [744, 428] width 1488 height 771
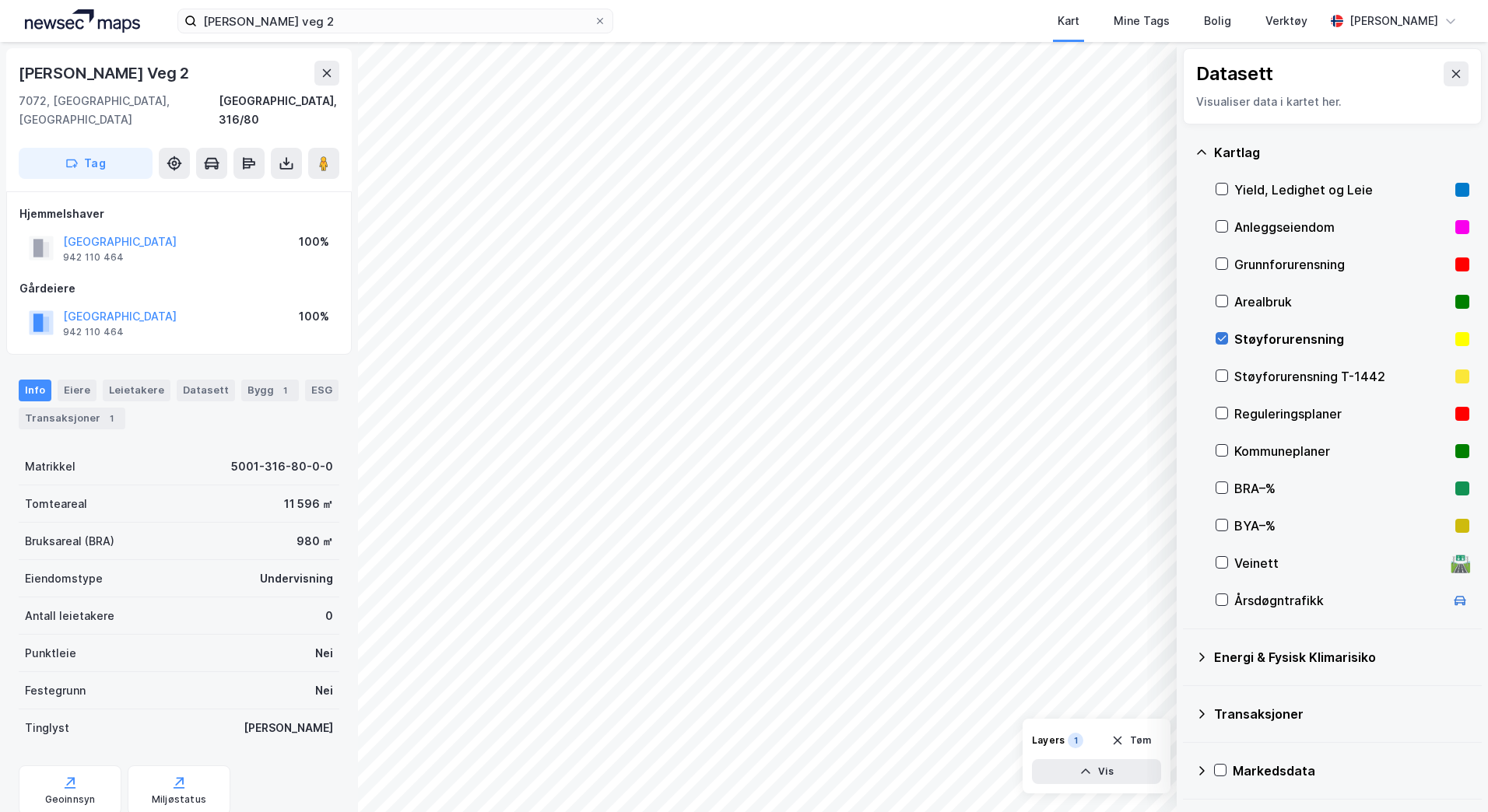
click at [1224, 332] on div at bounding box center [1222, 339] width 13 height 13
click at [1209, 657] on div "Energi & Fysisk Klimarisiko" at bounding box center [1333, 658] width 274 height 38
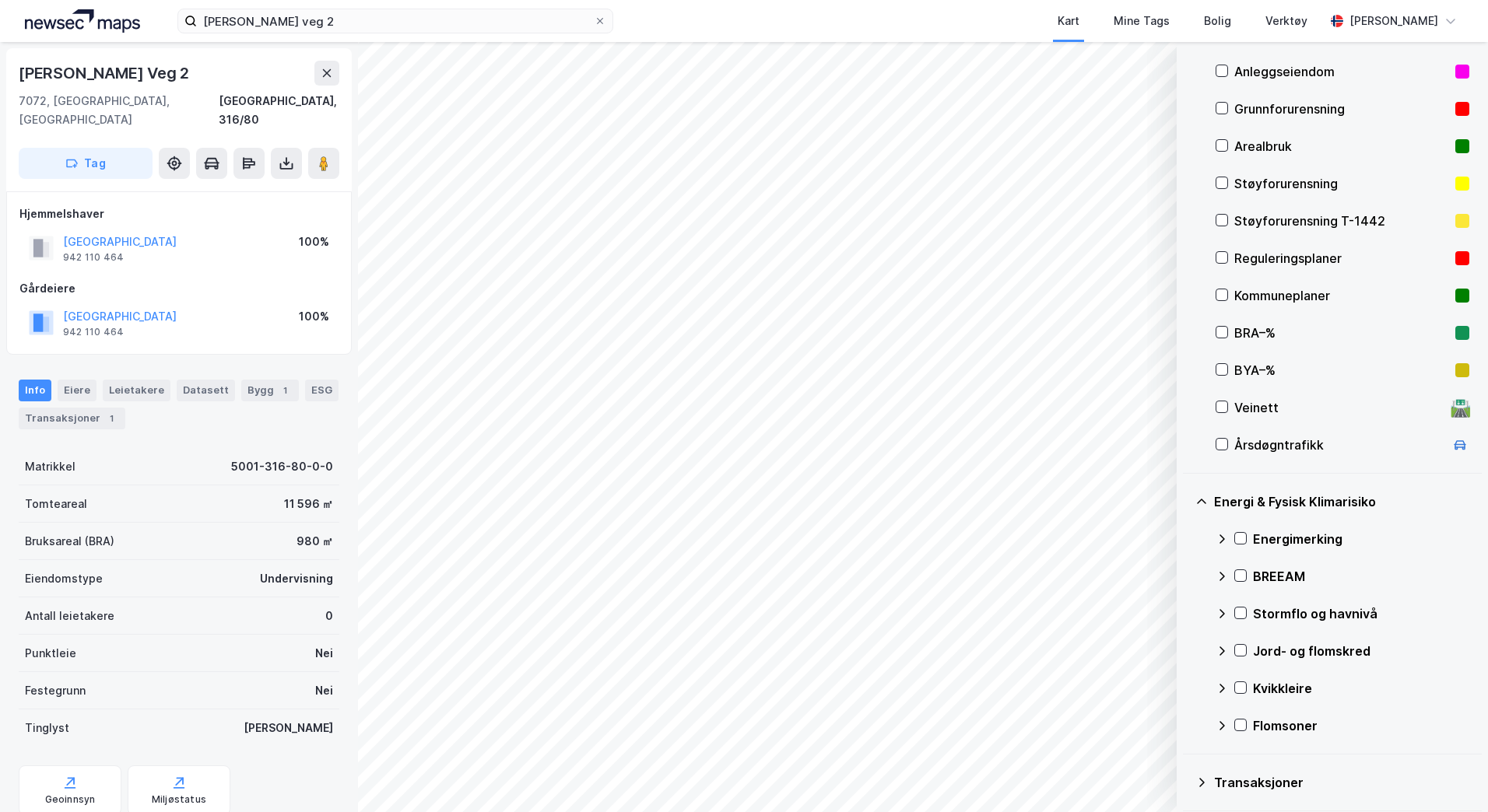
scroll to position [218, 0]
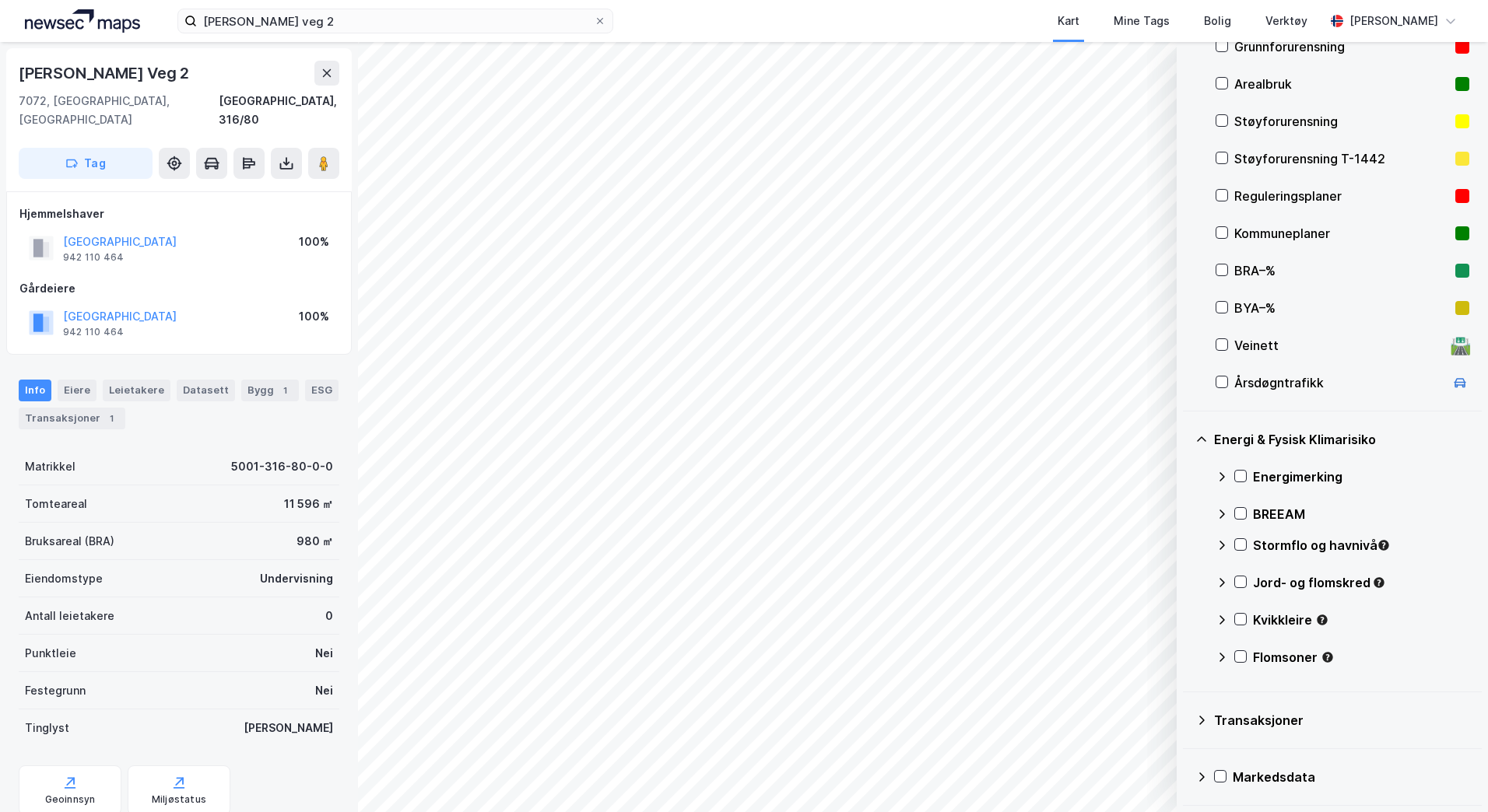
click at [1248, 620] on div "Kvikkleire" at bounding box center [1342, 627] width 253 height 38
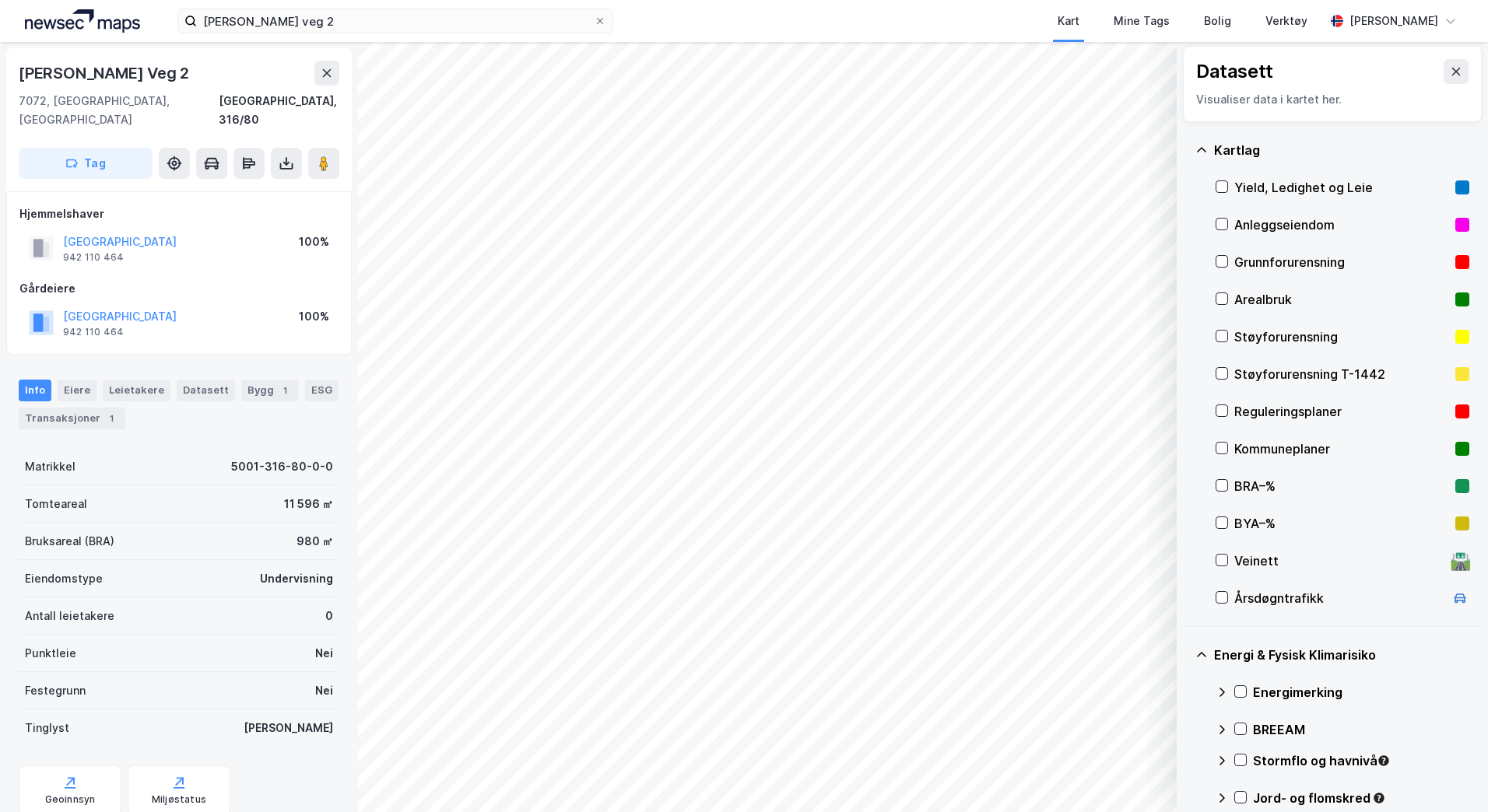
scroll to position [0, 0]
click at [1225, 410] on icon at bounding box center [1222, 413] width 11 height 11
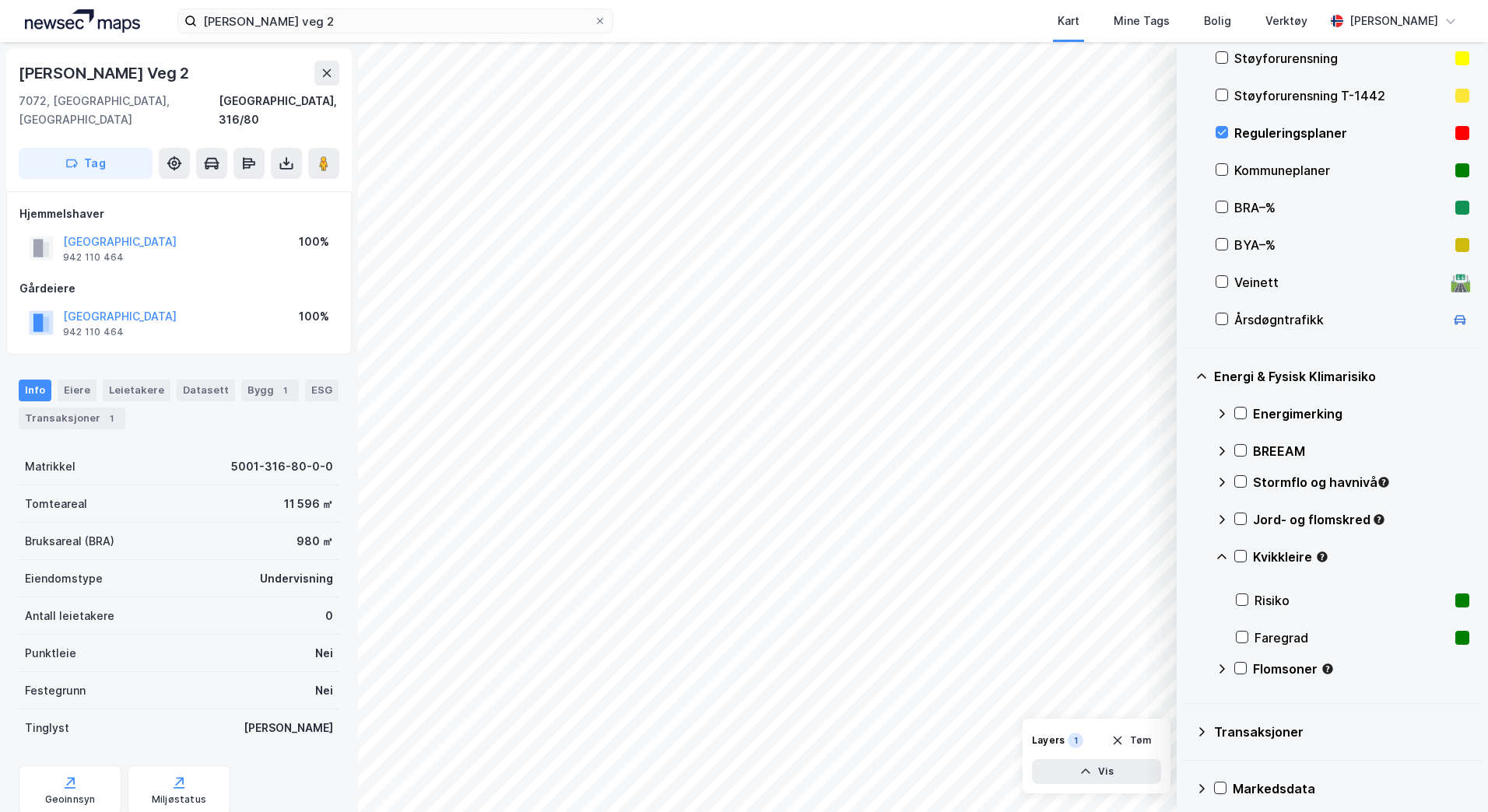
scroll to position [293, 0]
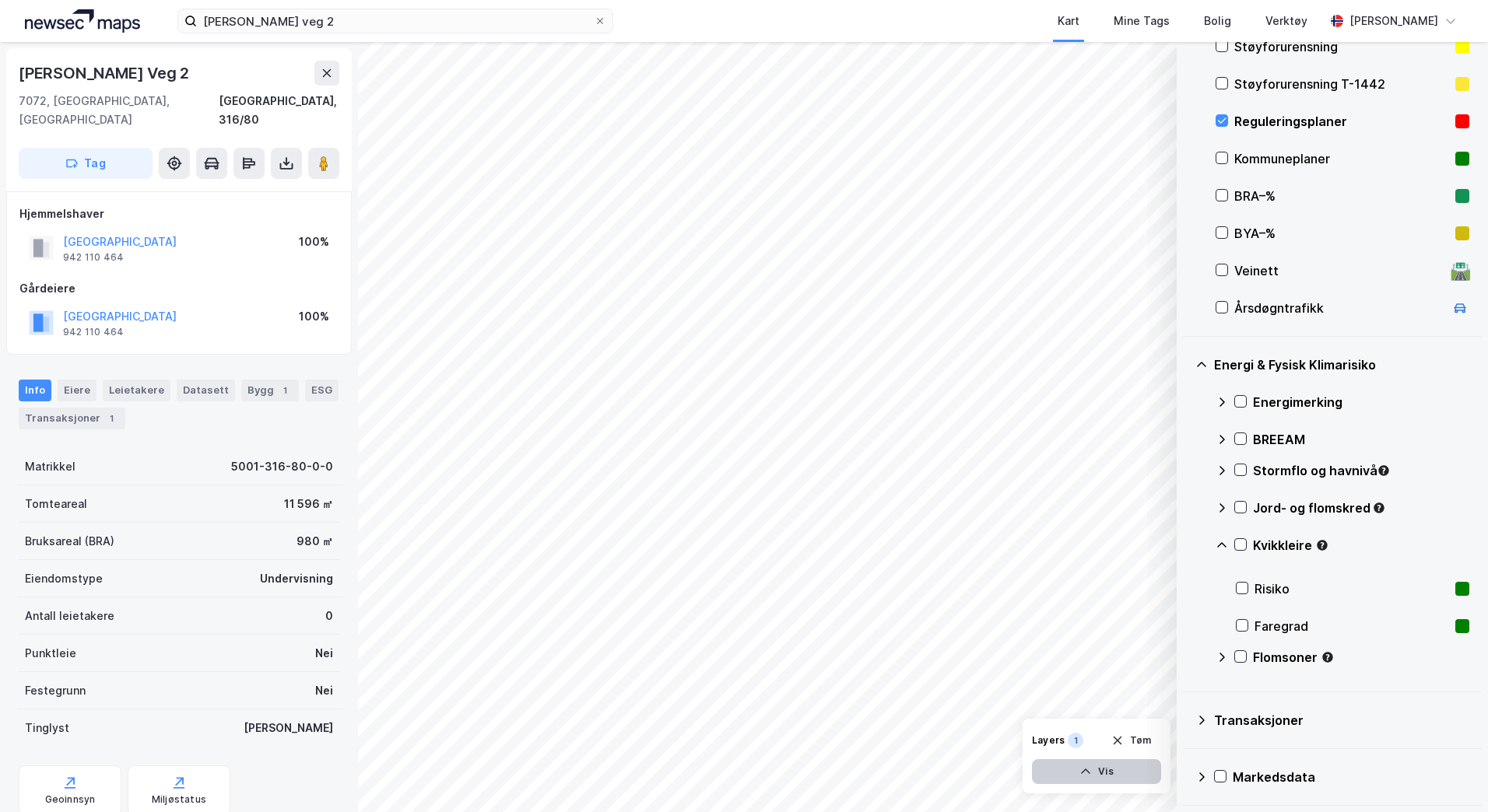
click at [1104, 780] on button "Vis" at bounding box center [1097, 772] width 129 height 25
click at [968, 737] on icon at bounding box center [962, 737] width 13 height 13
click at [1050, 769] on button "Lukk" at bounding box center [1053, 772] width 215 height 25
click at [1085, 772] on icon "button" at bounding box center [1085, 772] width 13 height 13
click at [1137, 739] on button at bounding box center [1146, 737] width 25 height 25
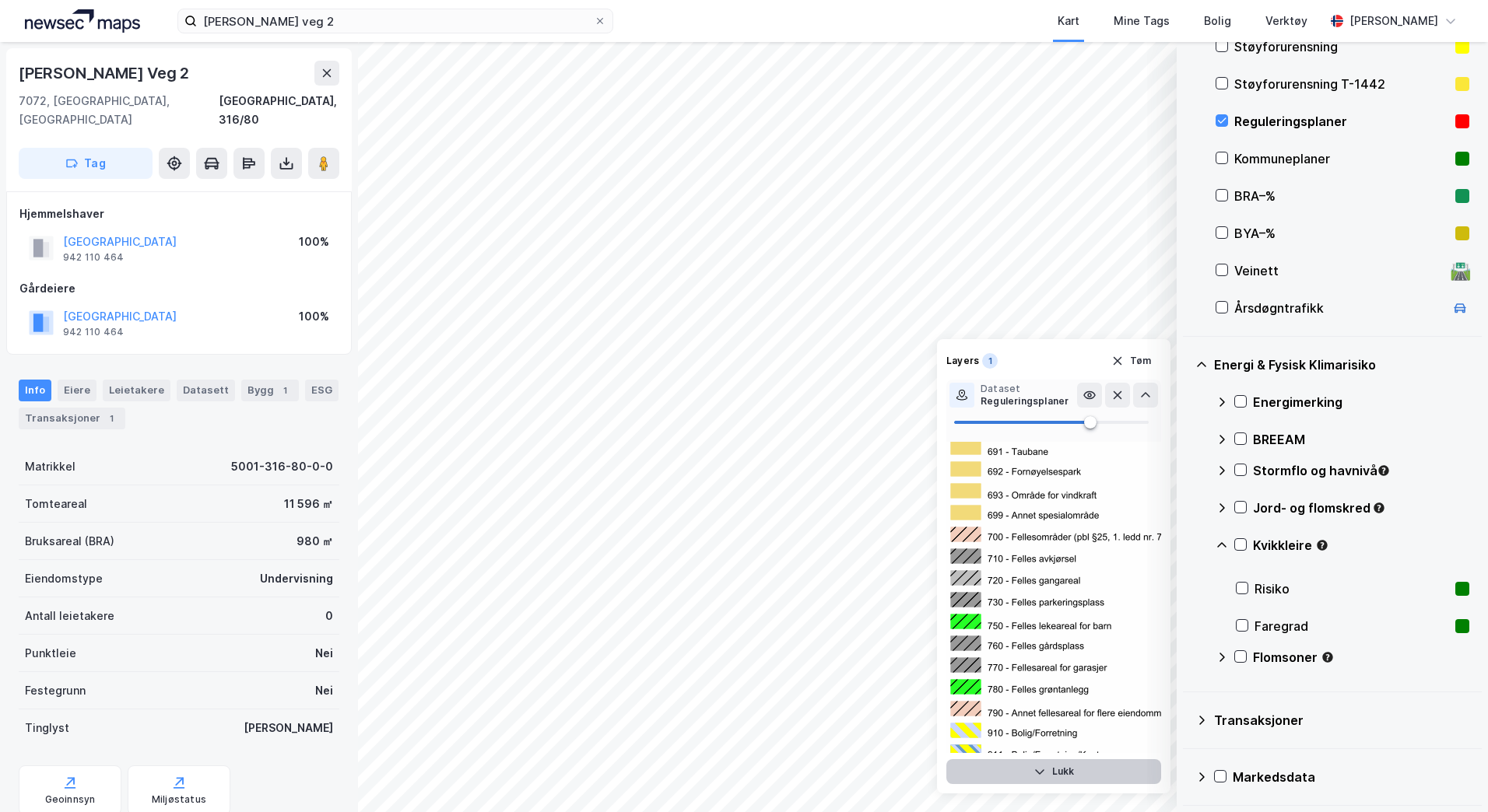
scroll to position [0, 0]
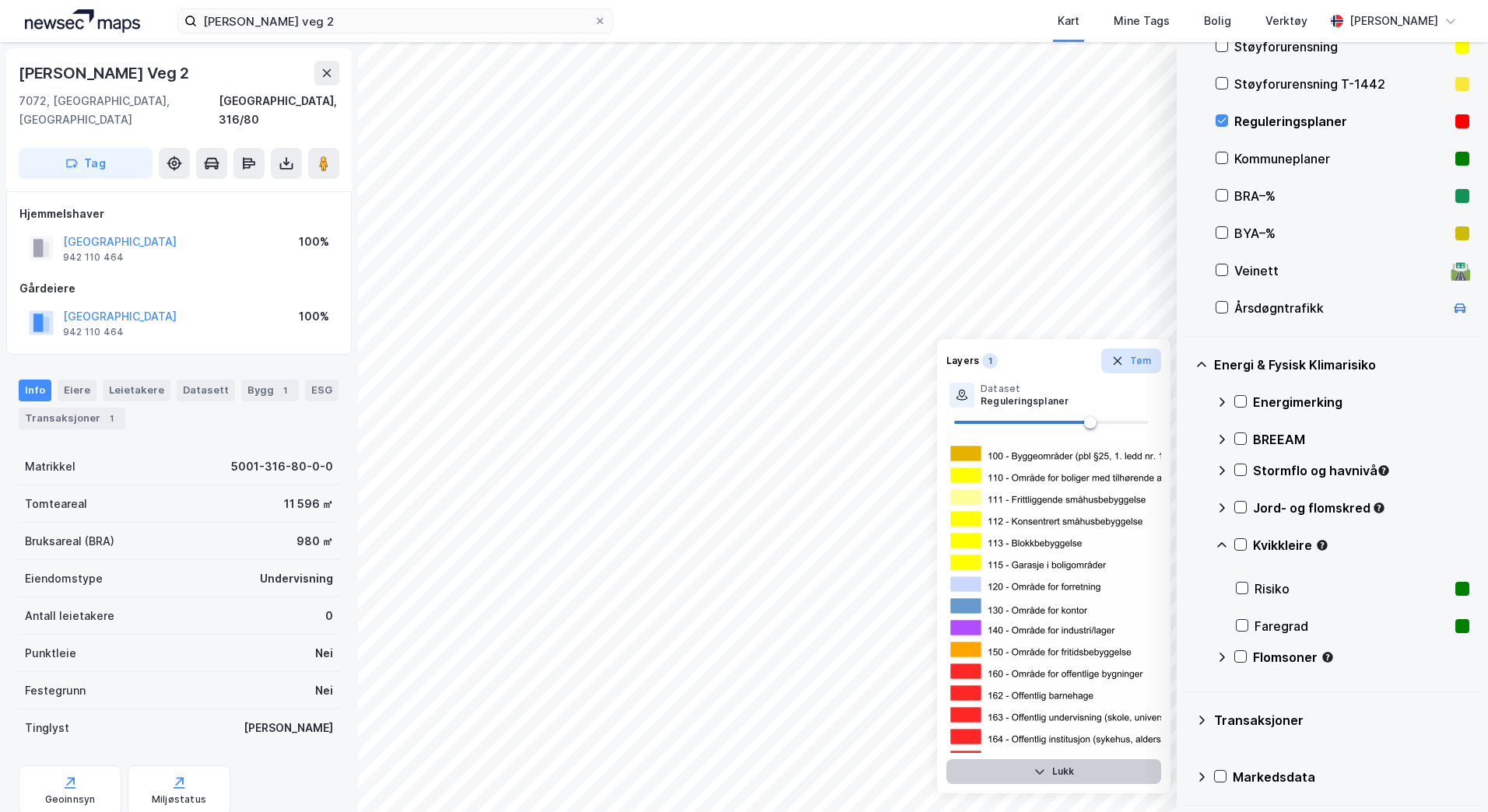
click at [1143, 352] on button "Tøm" at bounding box center [1131, 361] width 60 height 25
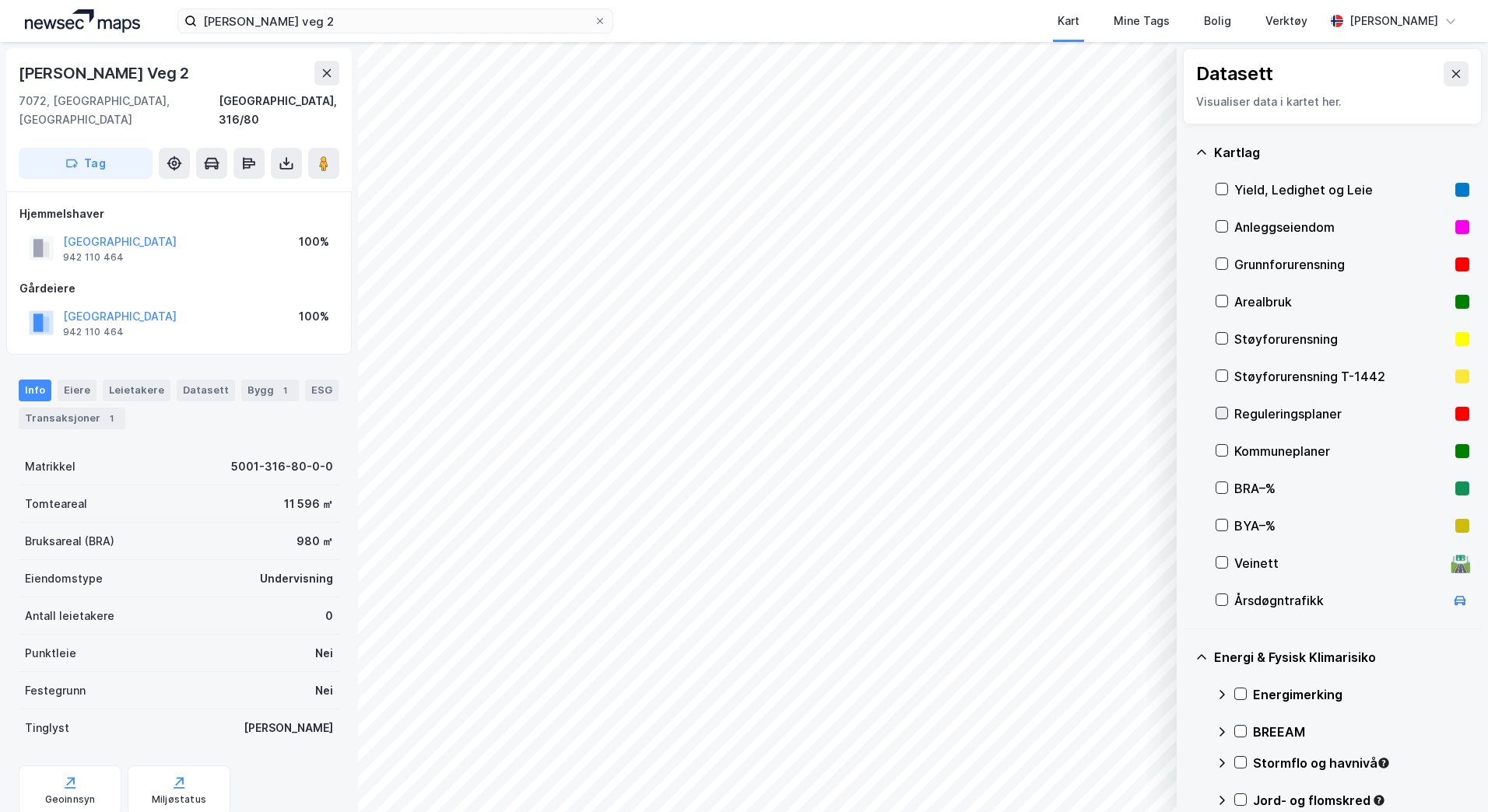
click at [1222, 412] on icon at bounding box center [1222, 413] width 11 height 11
click at [1224, 417] on icon at bounding box center [1222, 413] width 11 height 11
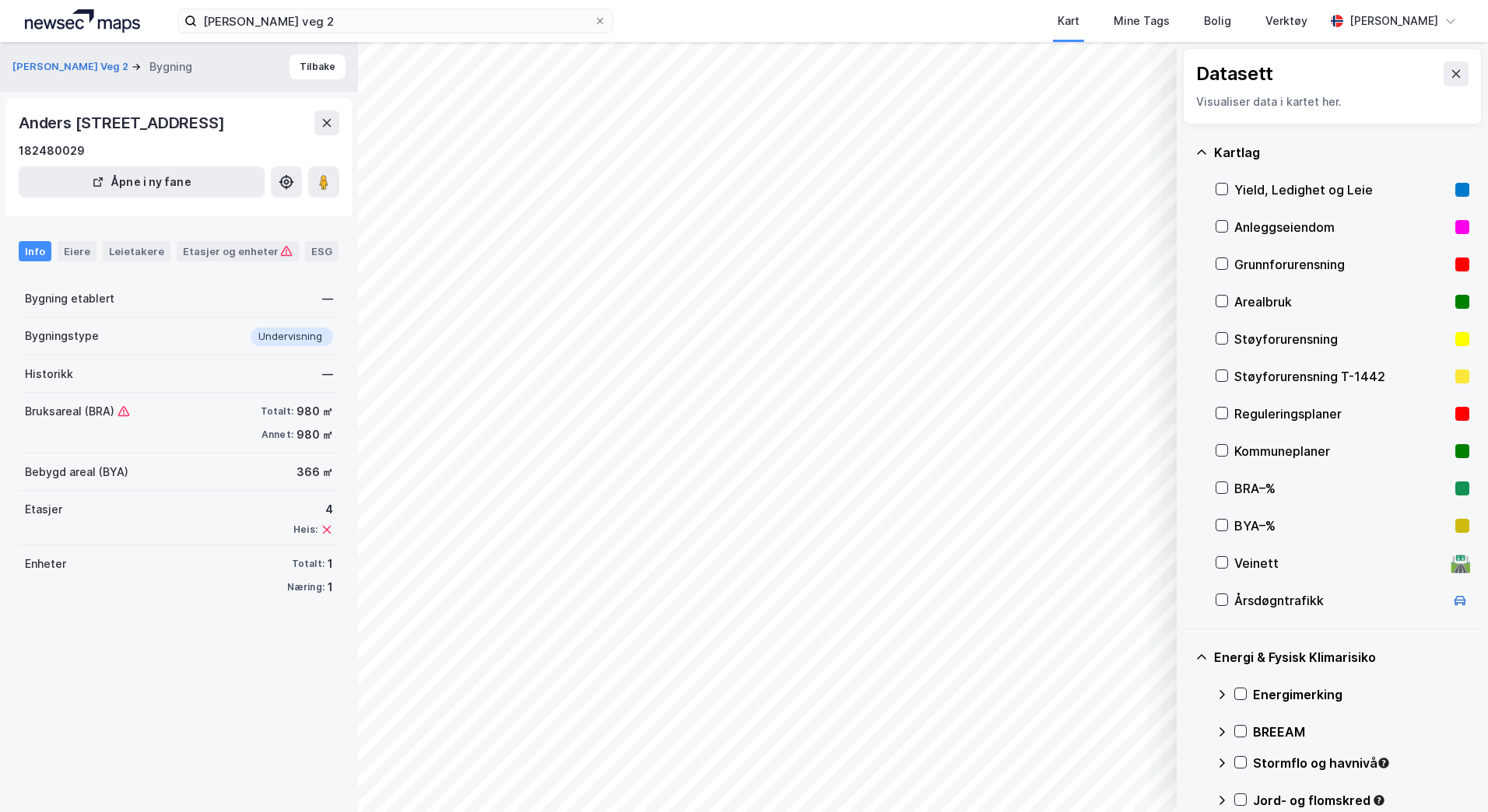
click at [143, 743] on div "[PERSON_NAME] Veg 2 Bygning Tilbake [PERSON_NAME] veg 2, 7072, TRØNDELAG 182480…" at bounding box center [179, 428] width 358 height 771
click at [126, 261] on div "Leietakere" at bounding box center [136, 252] width 67 height 21
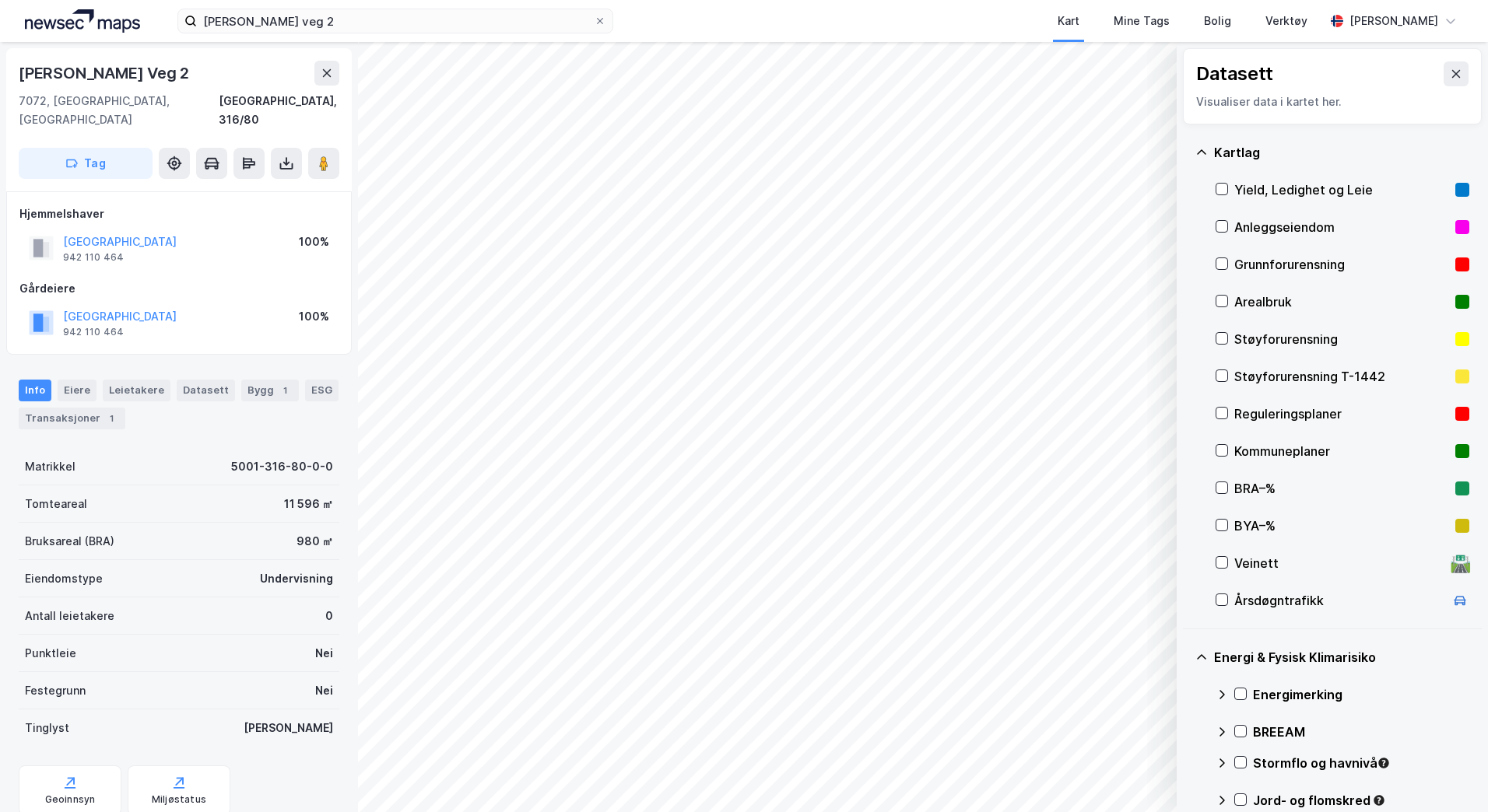
scroll to position [5, 0]
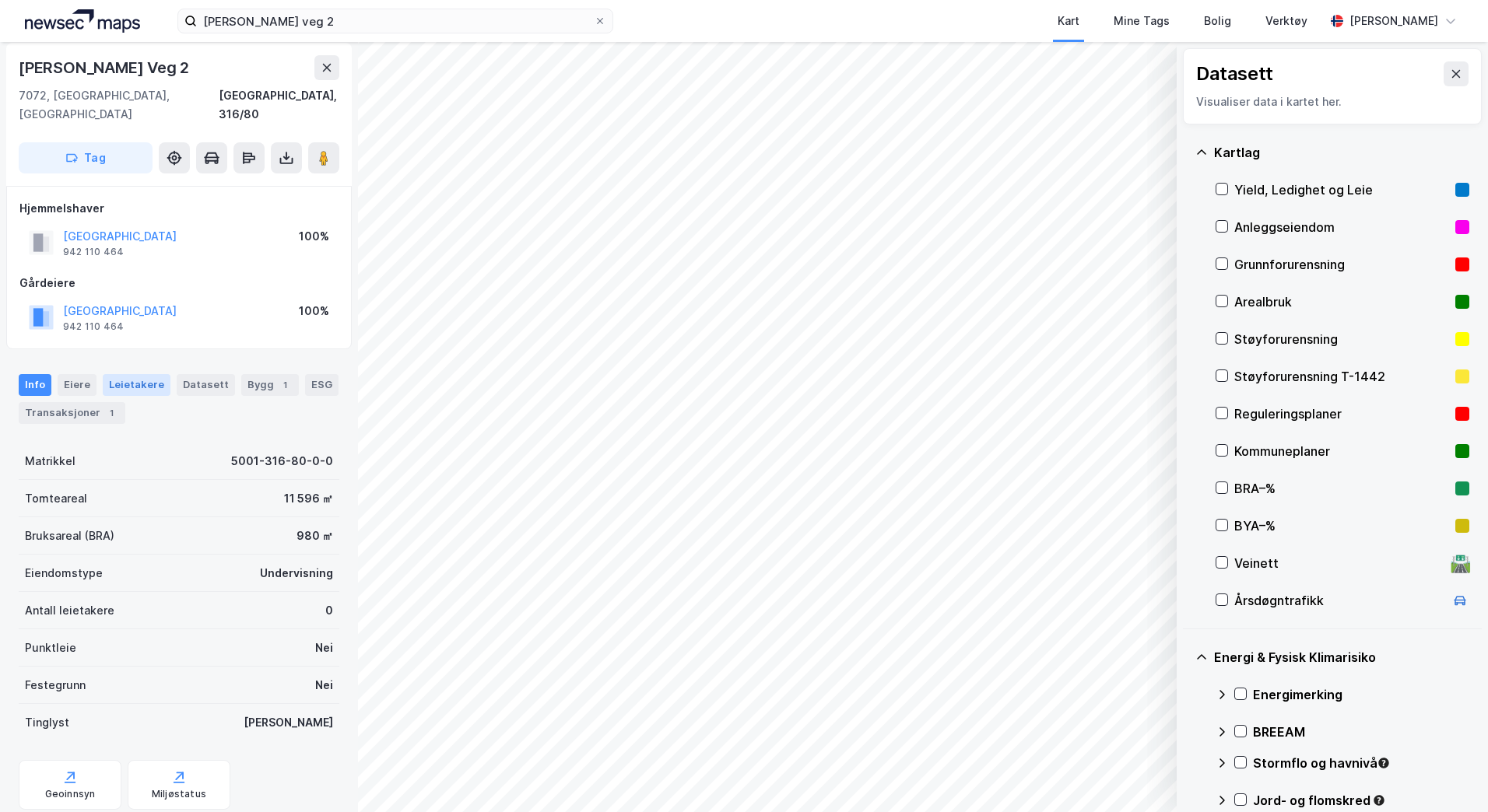
click at [156, 375] on div "Leietakere" at bounding box center [136, 385] width 67 height 22
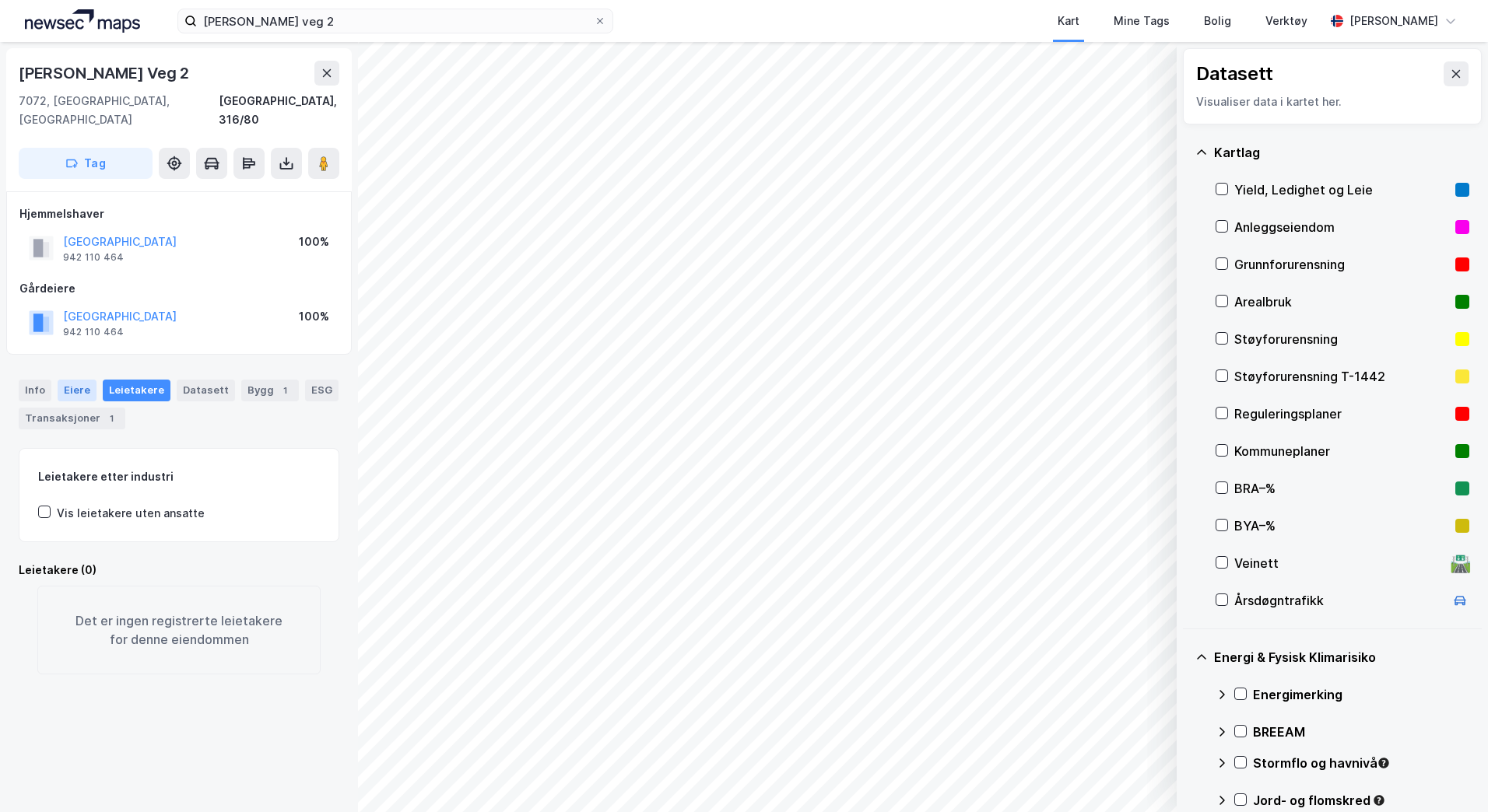
click at [84, 380] on div "Eiere" at bounding box center [76, 391] width 39 height 22
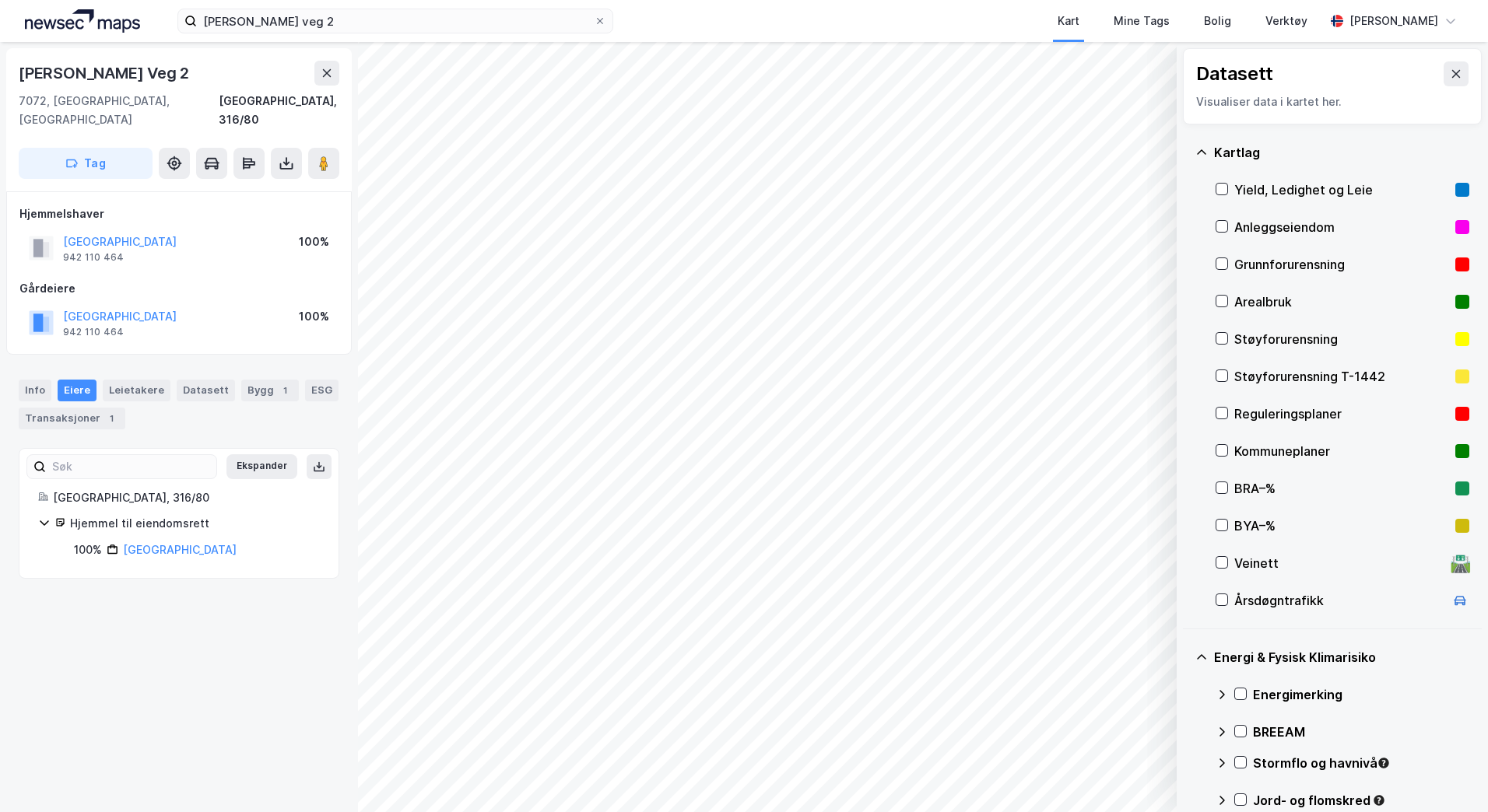
click at [242, 673] on div "[PERSON_NAME] Veg 2 7072, [GEOGRAPHIC_DATA], [GEOGRAPHIC_DATA] [GEOGRAPHIC_DATA…" at bounding box center [179, 428] width 358 height 771
